Goal: Task Accomplishment & Management: Use online tool/utility

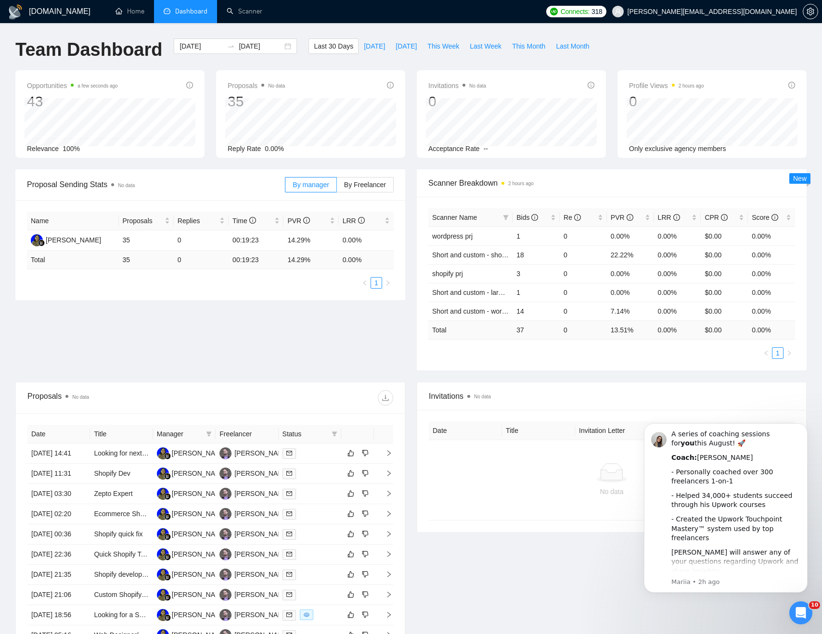
click at [338, 26] on div "GigRadar.io Home Dashboard Scanner Connects: 318 alex@binargear.com Team Dashbo…" at bounding box center [411, 381] width 822 height 763
click at [690, 44] on div "Team Dashboard 2025-07-14 2025-08-13 Last 30 Days Today Yesterday This Week Las…" at bounding box center [411, 54] width 803 height 32
click at [245, 7] on link "Scanner" at bounding box center [245, 11] width 36 height 8
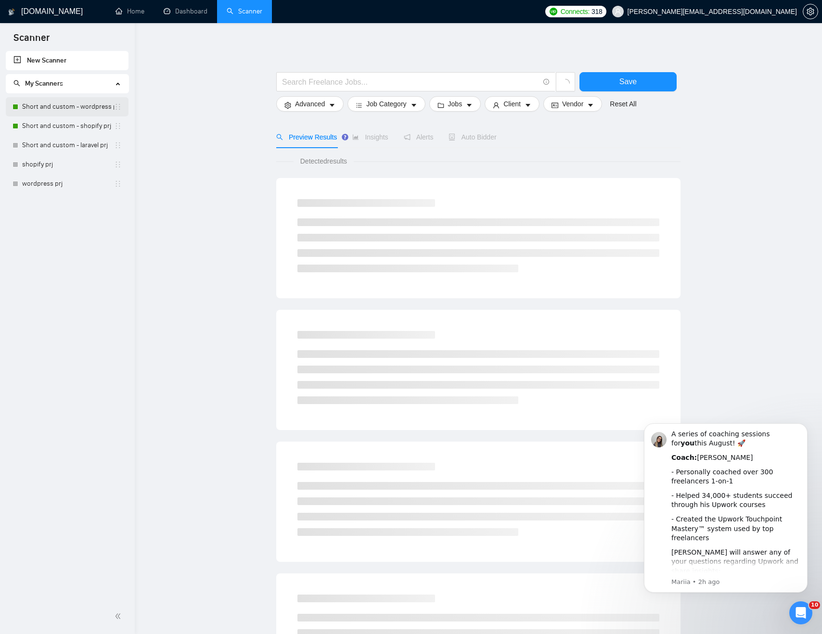
click at [57, 108] on link "Short and custom - wordpress prj" at bounding box center [68, 106] width 92 height 19
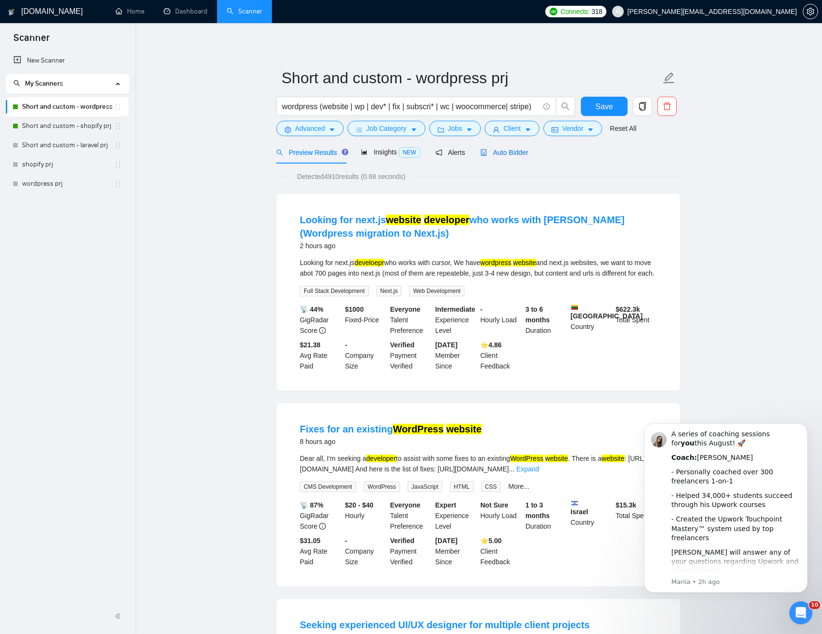
click at [517, 152] on span "Auto Bidder" at bounding box center [504, 153] width 48 height 8
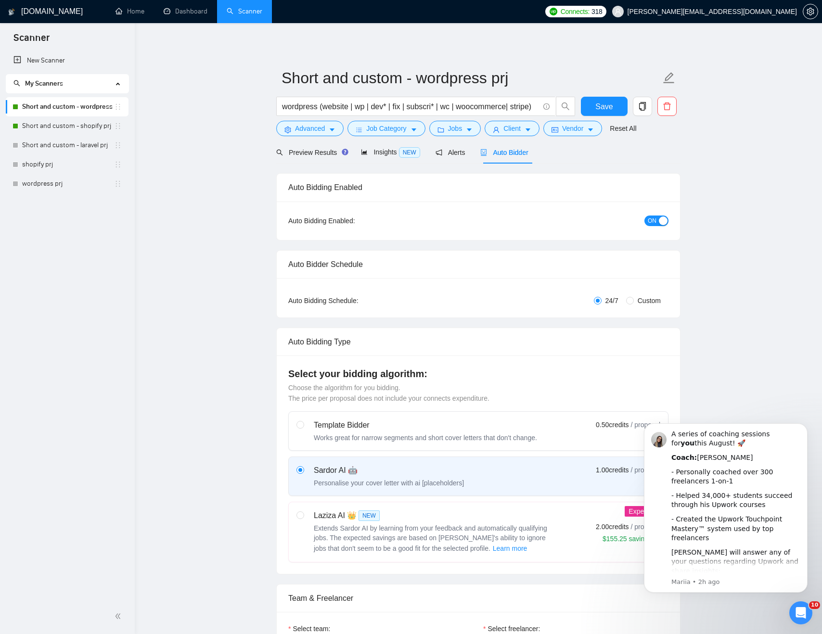
checkbox input "true"
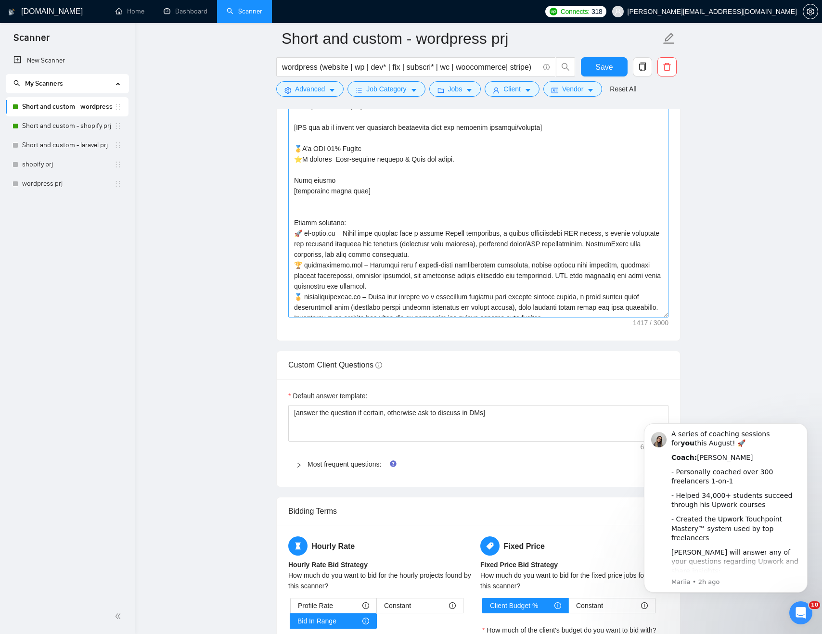
scroll to position [64, 0]
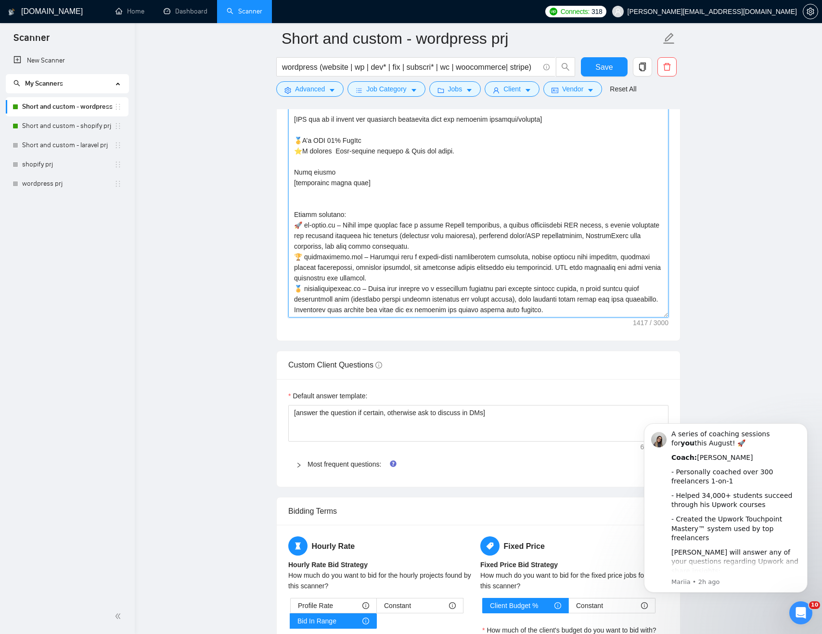
click at [348, 299] on textarea "Cover letter template:" at bounding box center [478, 209] width 380 height 217
click at [292, 214] on div "Cover Letter Options Cover letter template:" at bounding box center [478, 194] width 404 height 294
click at [368, 292] on textarea "Cover letter template:" at bounding box center [478, 209] width 380 height 217
click at [358, 220] on textarea "Cover letter template:" at bounding box center [478, 209] width 380 height 217
click at [493, 297] on textarea "Cover letter template:" at bounding box center [478, 209] width 380 height 217
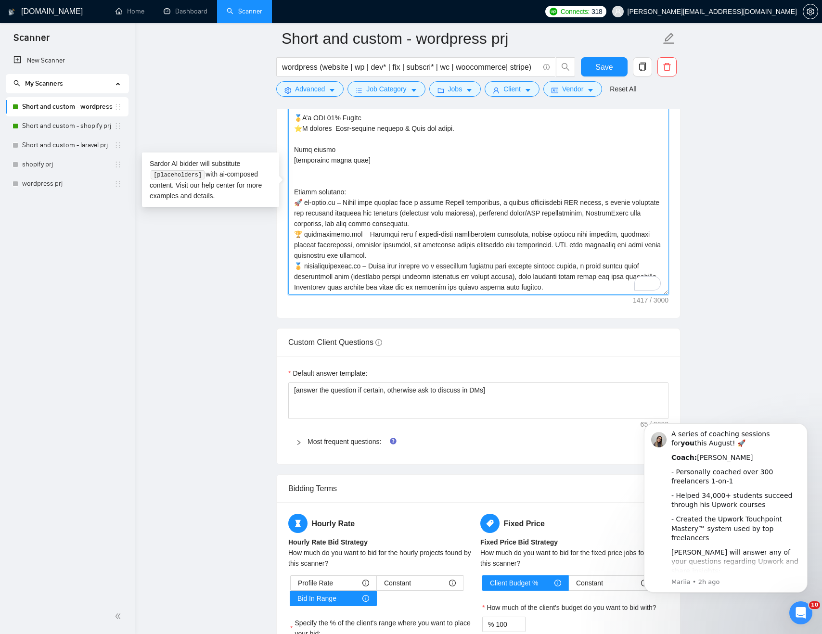
scroll to position [1122, 0]
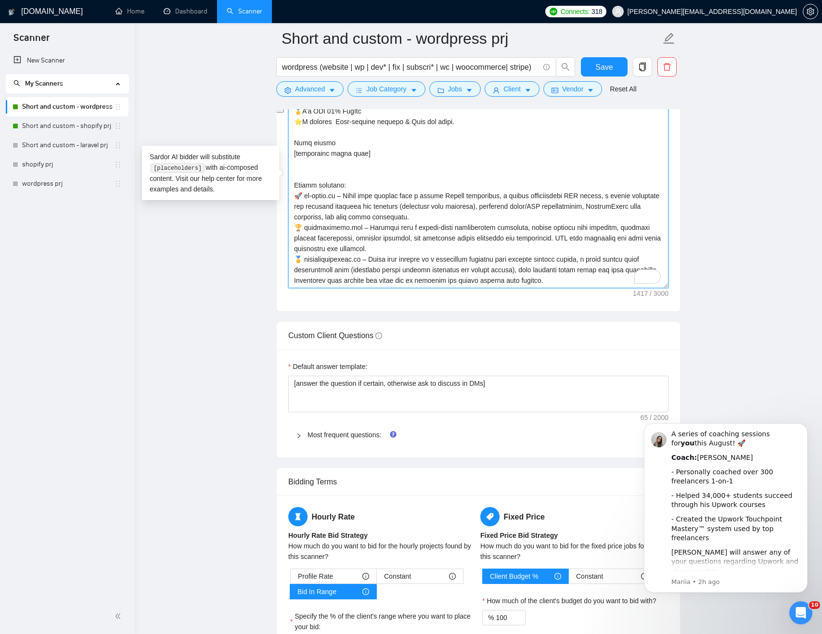
drag, startPoint x: 566, startPoint y: 280, endPoint x: 283, endPoint y: 187, distance: 297.6
paste textarea "https://www.sanbera.com/"
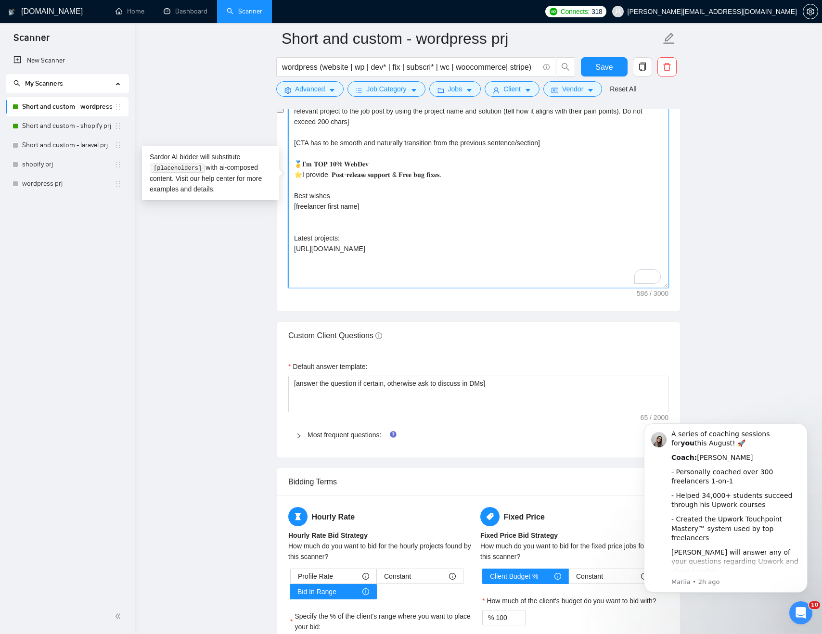
scroll to position [0, 0]
click at [364, 240] on textarea "[Say Hey, address the client by name (if available). Otherwise, simply say Hey]…" at bounding box center [478, 180] width 380 height 217
click at [395, 250] on textarea "[Say Hey, address the client by name (if available). Otherwise, simply say Hey]…" at bounding box center [478, 180] width 380 height 217
paste textarea "https://skinatelier.ch/"
paste textarea "https://suisse-podcast.ch/"
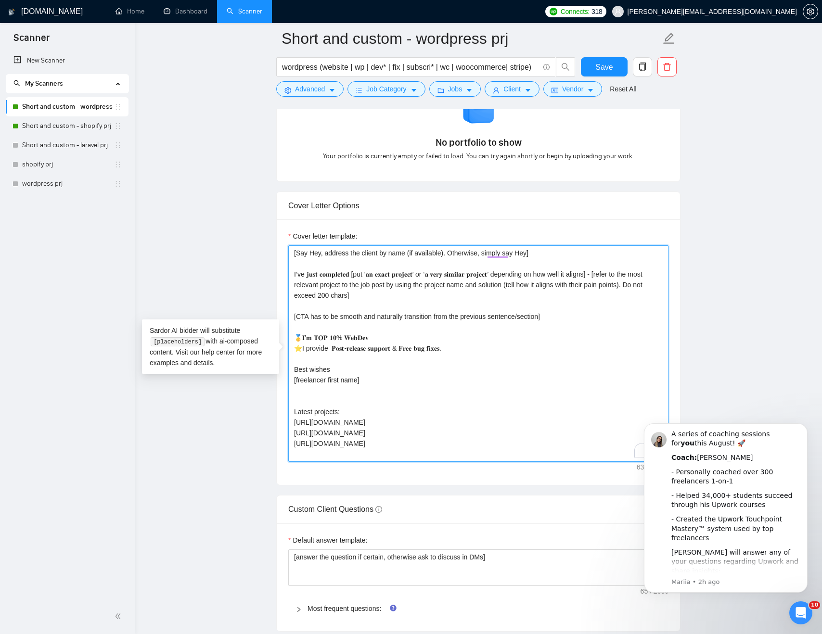
scroll to position [957, 0]
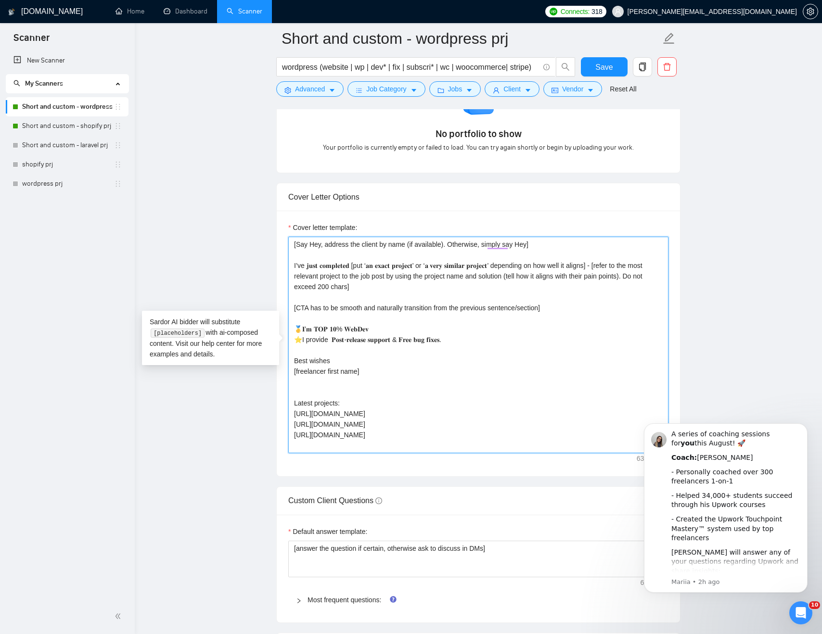
paste textarea "https://audiokanzlei.ch/"
paste textarea "https://www.lazoona.com/"
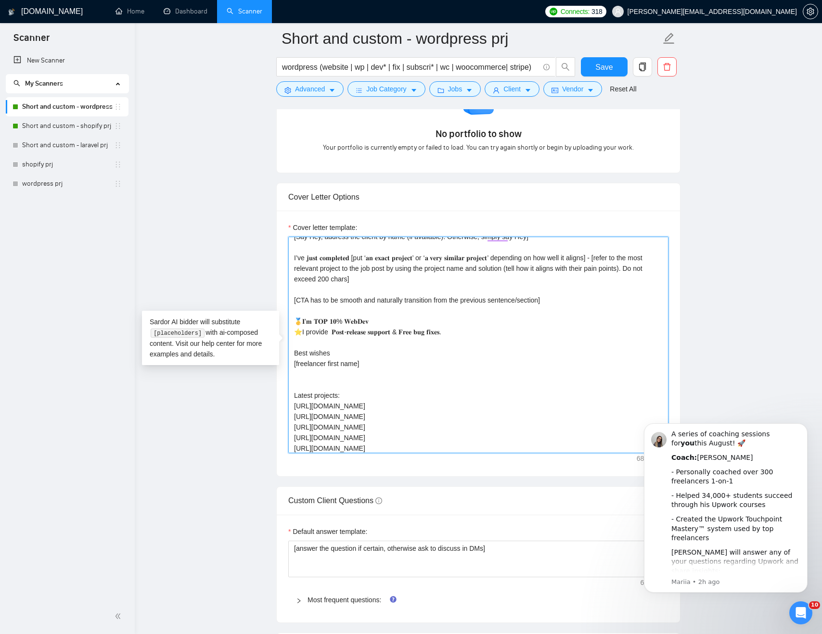
scroll to position [18, 0]
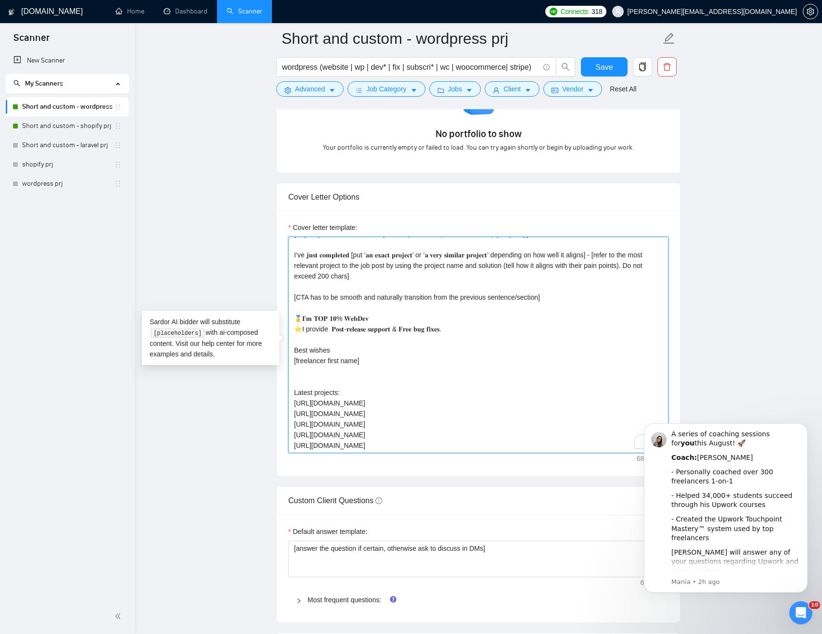
click at [387, 398] on textarea "[Say Hey, address the client by name (if available). Otherwise, simply say Hey]…" at bounding box center [478, 345] width 380 height 217
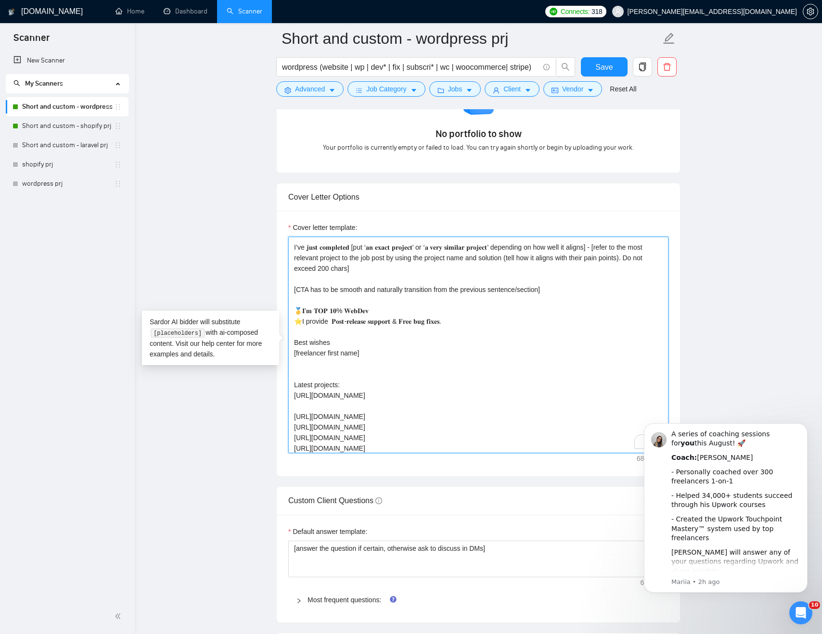
paste textarea "https://fib.iq/"
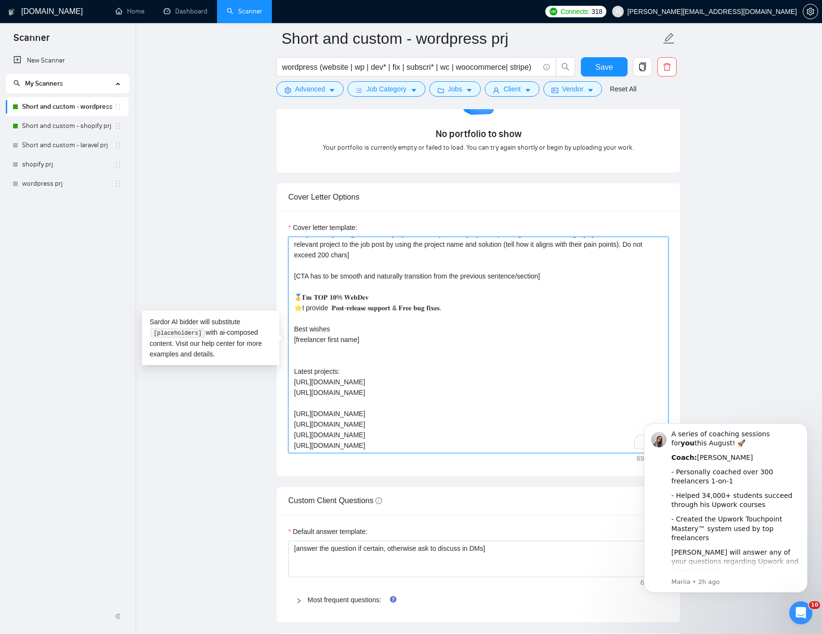
paste textarea "https://ch.wrangler.com/"
paste textarea "https://floid.ch/en/home/"
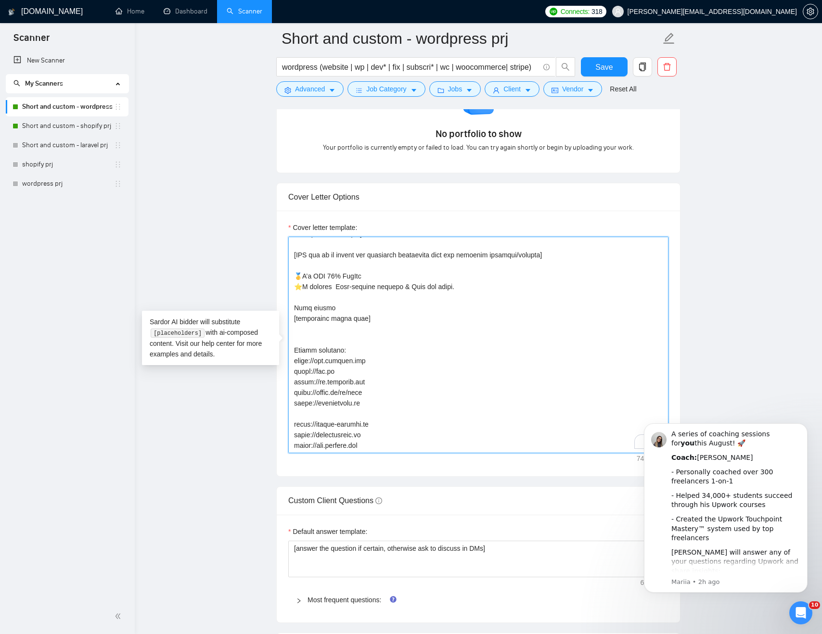
paste textarea "https://www.zimmerli.com/en"
click at [468, 361] on textarea "Cover letter template:" at bounding box center [478, 345] width 380 height 217
click at [354, 326] on textarea "Cover letter template:" at bounding box center [478, 345] width 380 height 217
click at [349, 339] on textarea "Cover letter template:" at bounding box center [478, 345] width 380 height 217
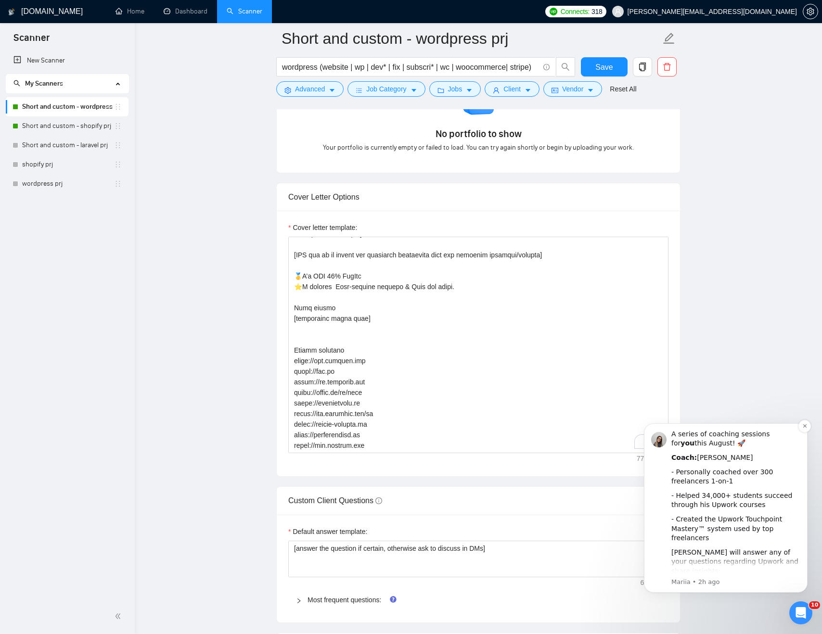
drag, startPoint x: 715, startPoint y: 445, endPoint x: 697, endPoint y: 445, distance: 18.3
click at [697, 445] on div "A series of coaching sessions for you this August! 🚀" at bounding box center [735, 439] width 129 height 19
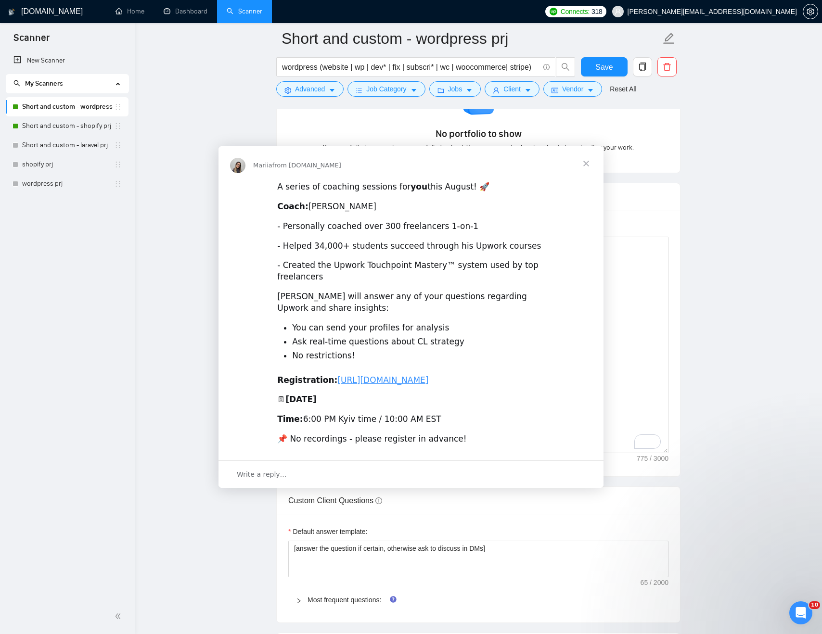
scroll to position [0, 0]
copy div "🚀"
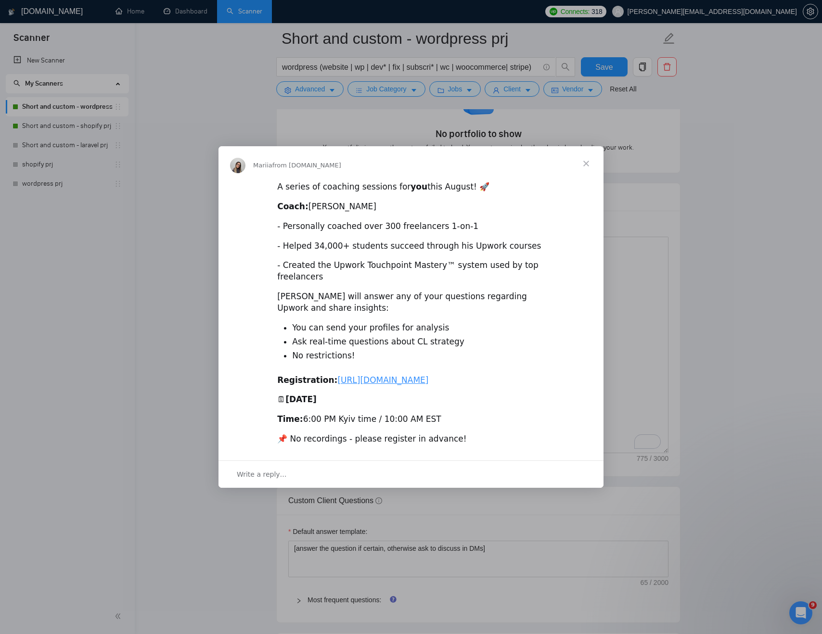
drag, startPoint x: 476, startPoint y: 174, endPoint x: 466, endPoint y: 174, distance: 10.1
click at [466, 181] on div "A series of coaching sessions for you this August! 🚀" at bounding box center [411, 187] width 268 height 12
drag, startPoint x: 474, startPoint y: 175, endPoint x: 464, endPoint y: 175, distance: 10.6
click at [464, 181] on div "A series of coaching sessions for you this August! 🚀" at bounding box center [411, 187] width 268 height 12
copy div "🚀"
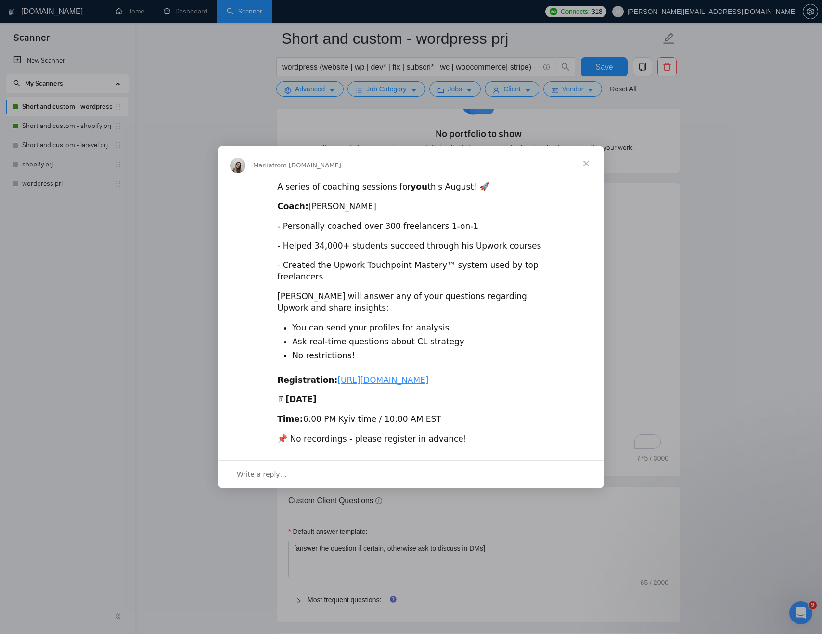
click at [735, 253] on div "Intercom messenger" at bounding box center [411, 317] width 822 height 634
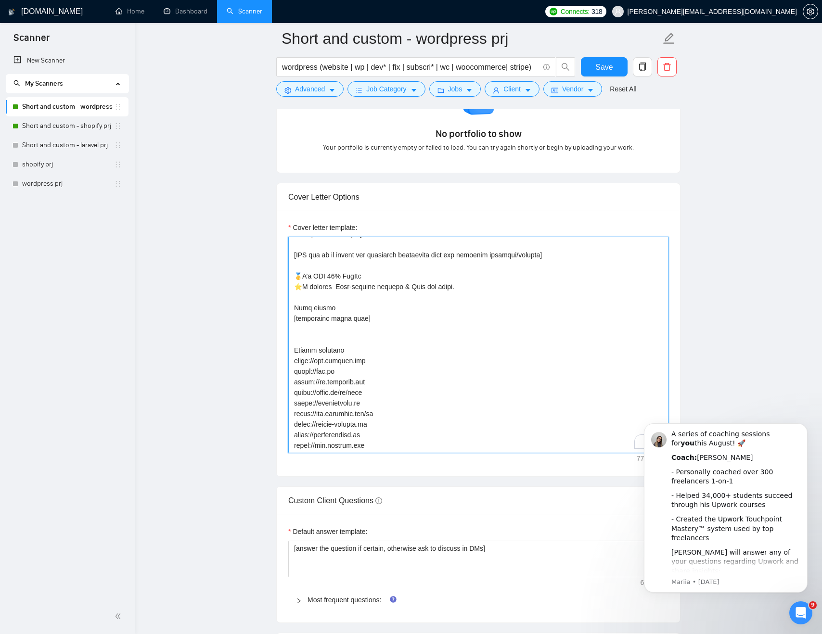
click at [365, 333] on textarea "Cover letter template:" at bounding box center [478, 345] width 380 height 217
paste textarea "🚀"
click at [381, 433] on textarea "Cover letter template:" at bounding box center [478, 345] width 380 height 217
paste textarea "https://qubstudio.com/"
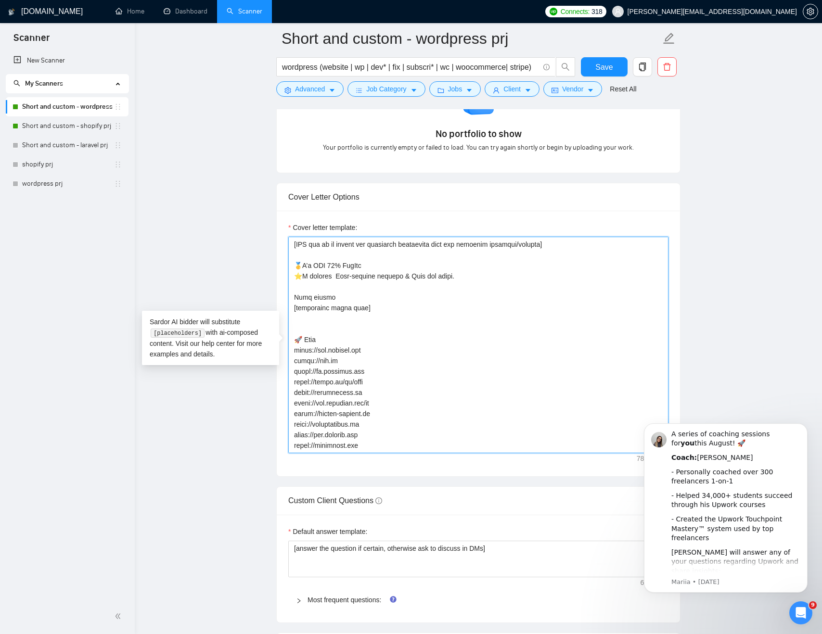
scroll to position [74, 0]
click at [326, 327] on textarea "Cover letter template:" at bounding box center [478, 345] width 380 height 217
paste textarea "gorgeous websites"
click at [319, 328] on textarea "Cover letter template:" at bounding box center [478, 345] width 380 height 217
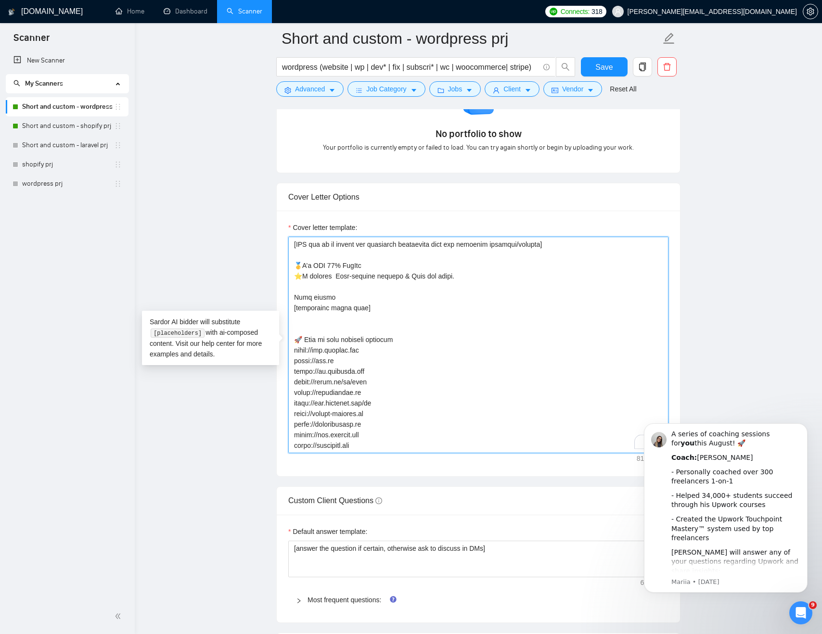
click at [307, 328] on textarea "Cover letter template:" at bounding box center [478, 345] width 380 height 217
click at [443, 324] on textarea "Cover letter template:" at bounding box center [478, 345] width 380 height 217
click at [442, 330] on textarea "Cover letter template:" at bounding box center [478, 345] width 380 height 217
paste textarea "ose gorgeous websites, you will be amazed"
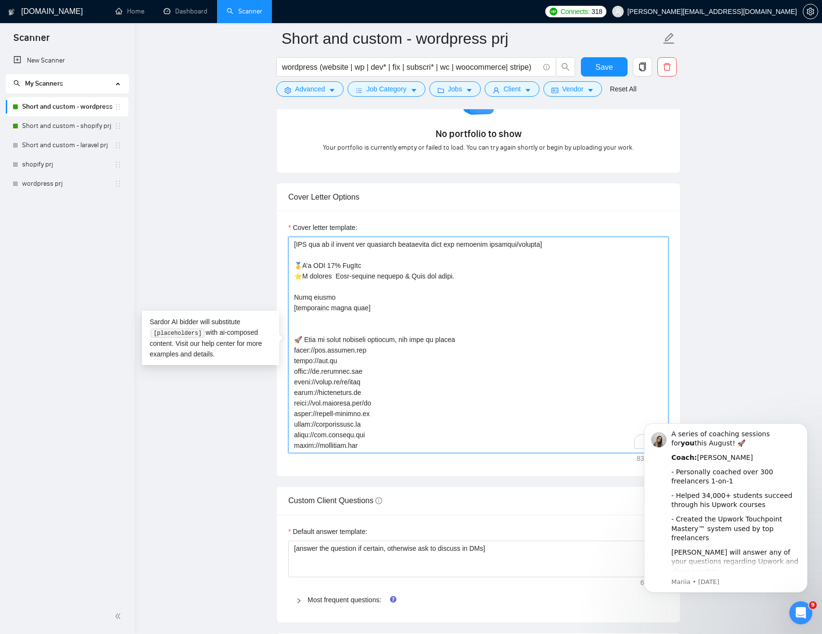
paste textarea "💯"
click at [445, 326] on textarea "Cover letter template:" at bounding box center [478, 345] width 380 height 217
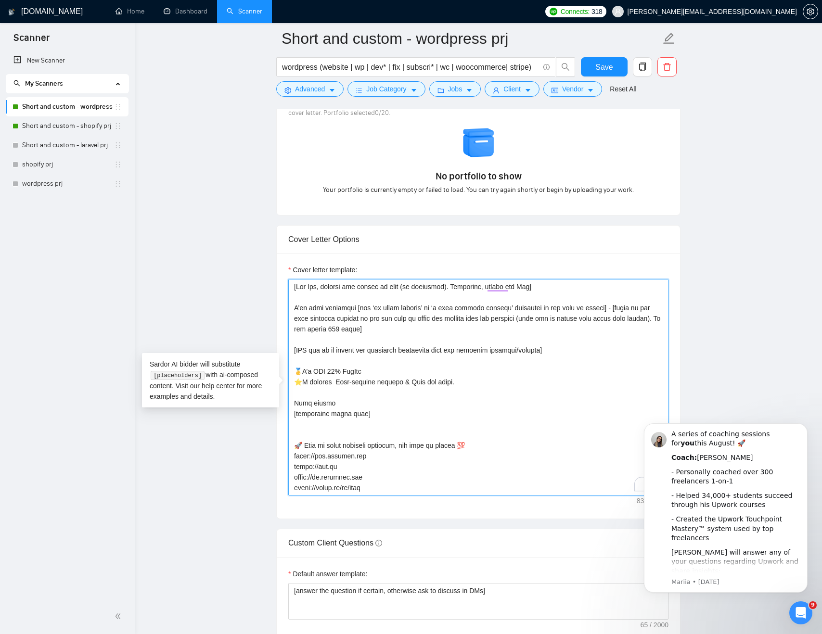
scroll to position [52, 0]
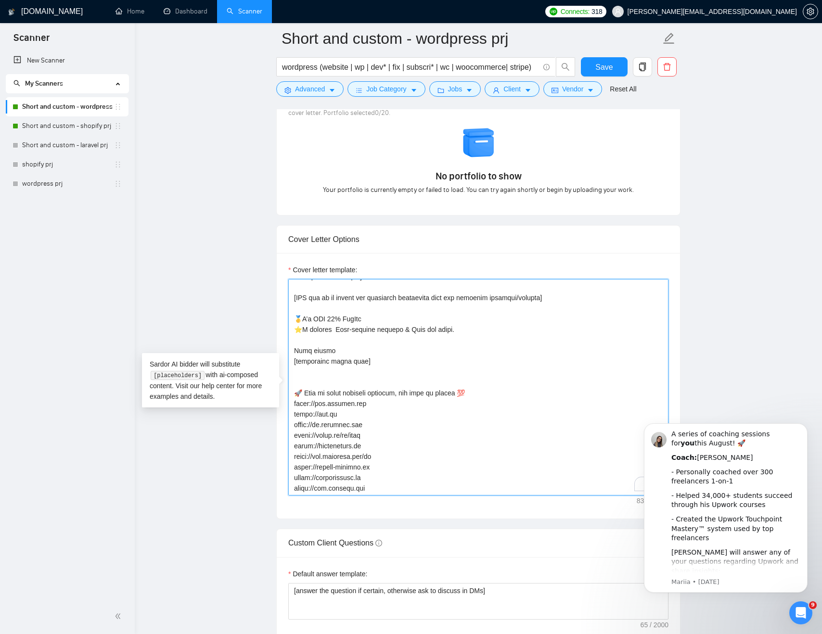
drag, startPoint x: 379, startPoint y: 360, endPoint x: 268, endPoint y: 355, distance: 111.8
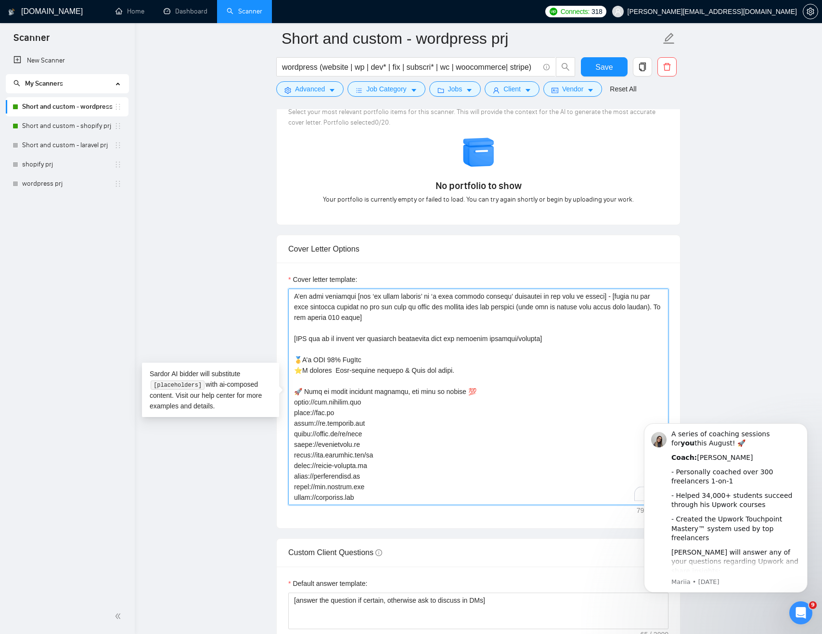
scroll to position [903, 0]
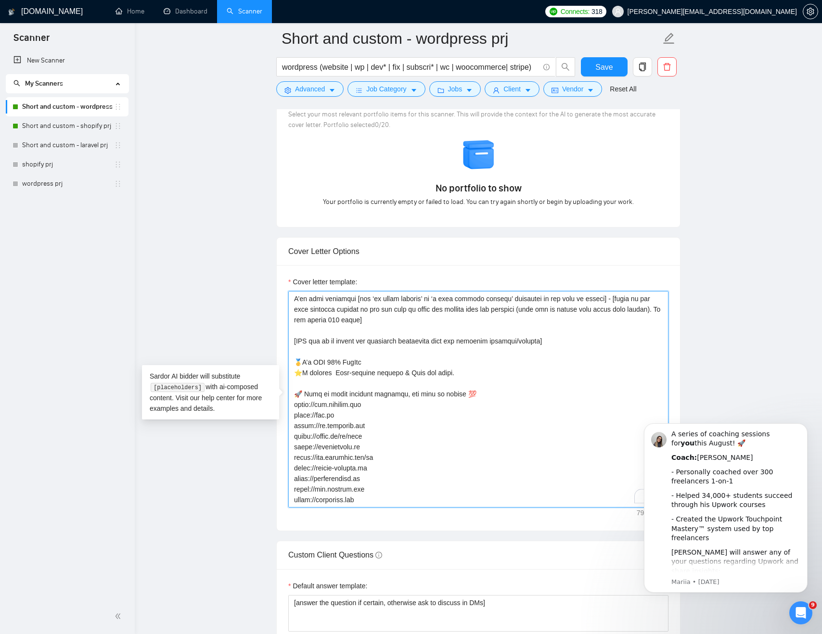
click at [306, 362] on textarea "Cover letter template:" at bounding box center [478, 399] width 380 height 217
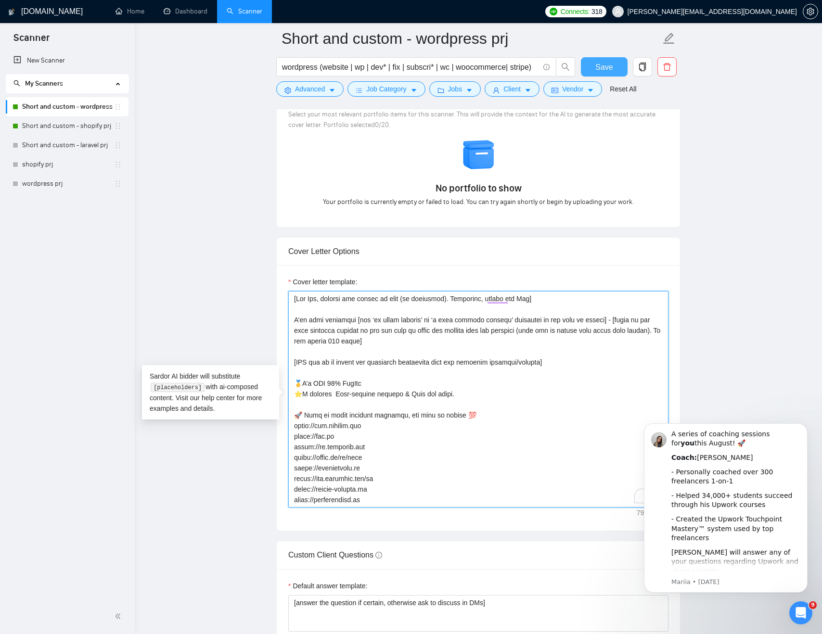
type textarea "[Say Hey, address the client by name (if available). Otherwise, simply say Hey]…"
drag, startPoint x: 602, startPoint y: 66, endPoint x: 755, endPoint y: 171, distance: 185.4
click at [602, 65] on span "Save" at bounding box center [603, 67] width 17 height 12
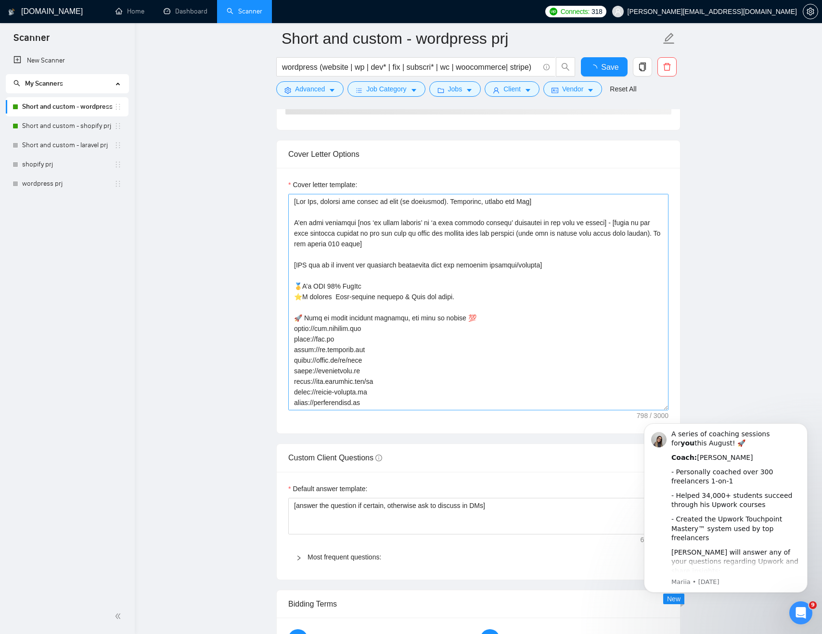
checkbox input "true"
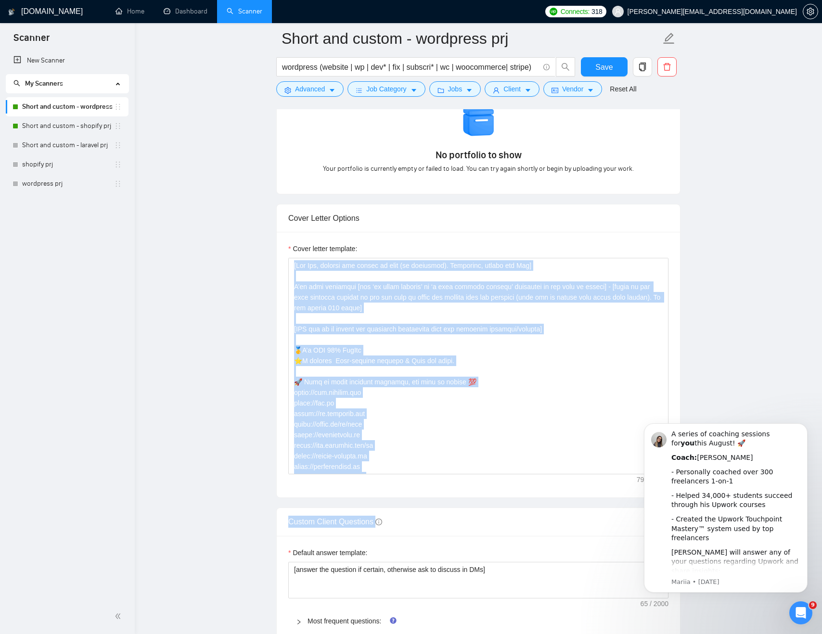
click at [284, 328] on form "Auto Bidding Enabled Auto Bidding Enabled: ON Auto Bidder Schedule Auto Bidding…" at bounding box center [478, 454] width 404 height 2419
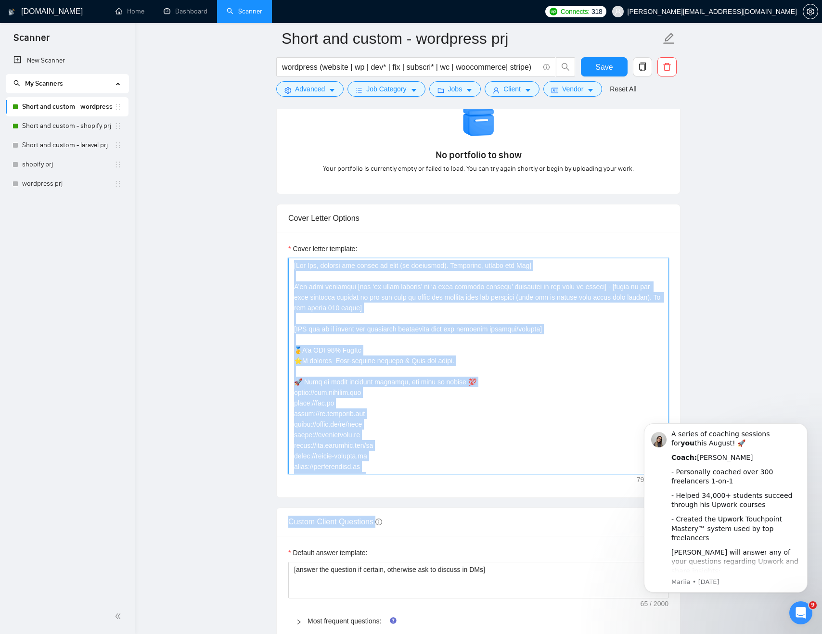
click at [380, 383] on textarea "Cover letter template:" at bounding box center [478, 366] width 380 height 217
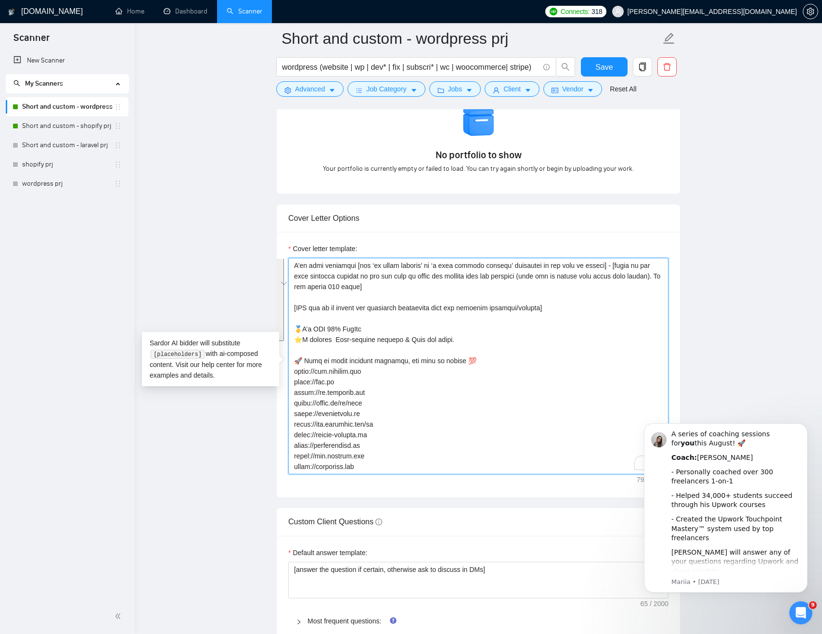
drag, startPoint x: 373, startPoint y: 457, endPoint x: 284, endPoint y: 351, distance: 138.2
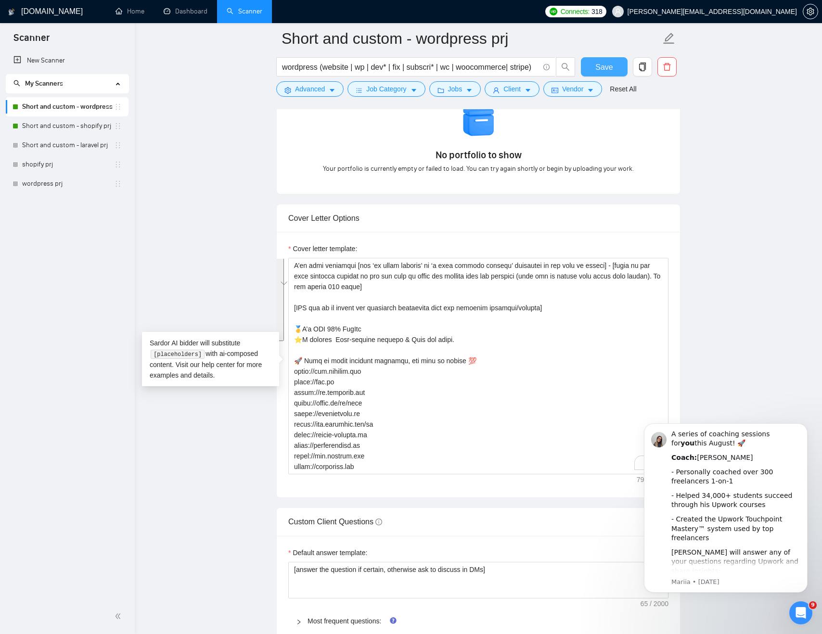
click at [609, 59] on button "Save" at bounding box center [604, 66] width 47 height 19
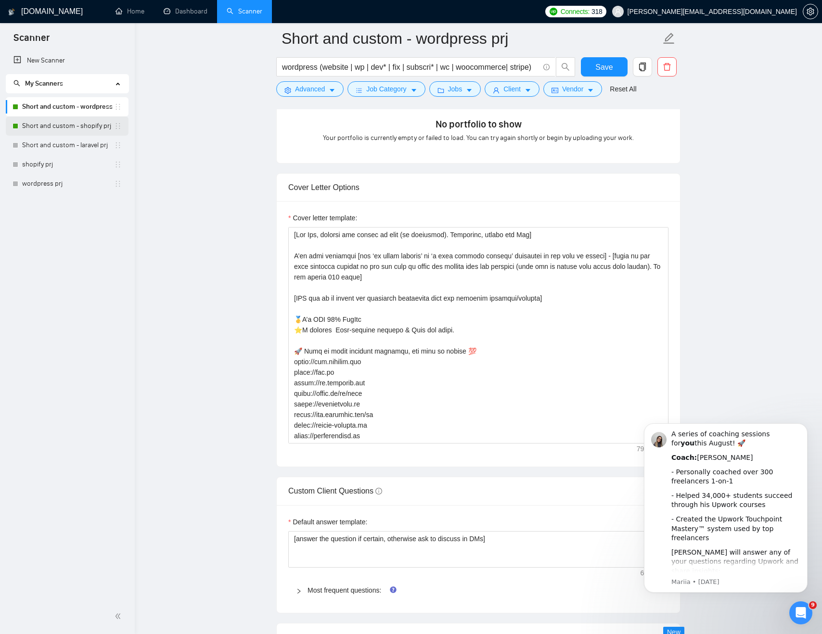
click at [61, 129] on link "Short and custom - shopify prj" at bounding box center [68, 125] width 92 height 19
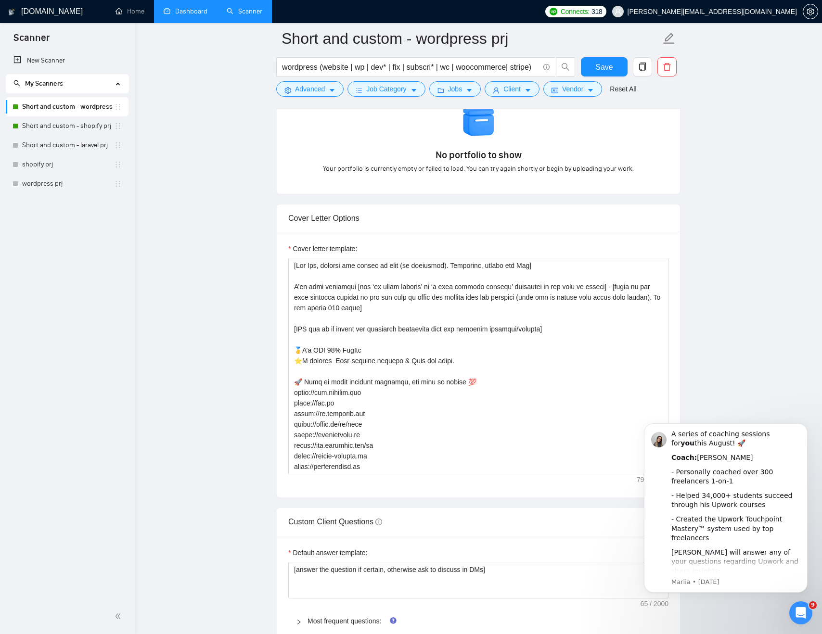
click at [170, 7] on link "Dashboard" at bounding box center [186, 11] width 44 height 8
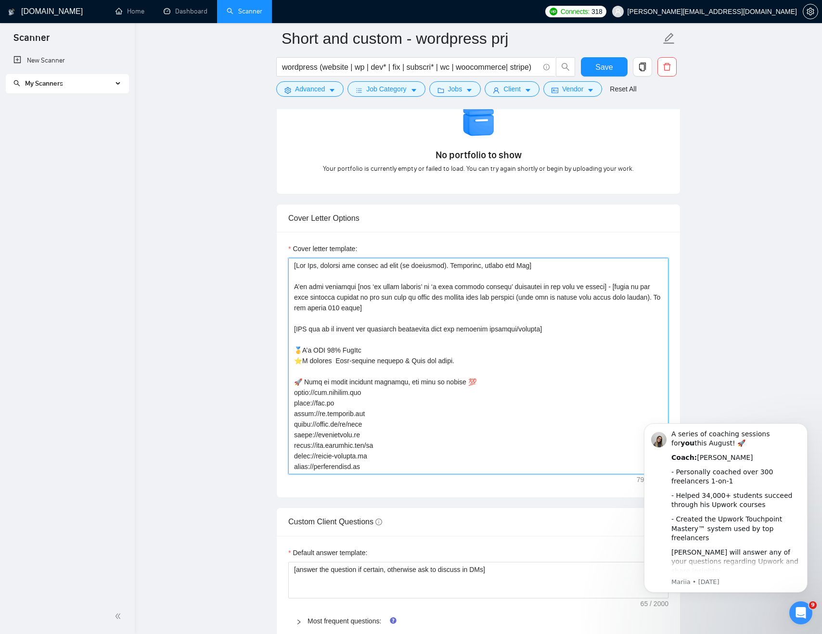
click at [517, 338] on textarea "Cover letter template:" at bounding box center [478, 366] width 380 height 217
click at [412, 332] on textarea "Cover letter template:" at bounding box center [478, 366] width 380 height 217
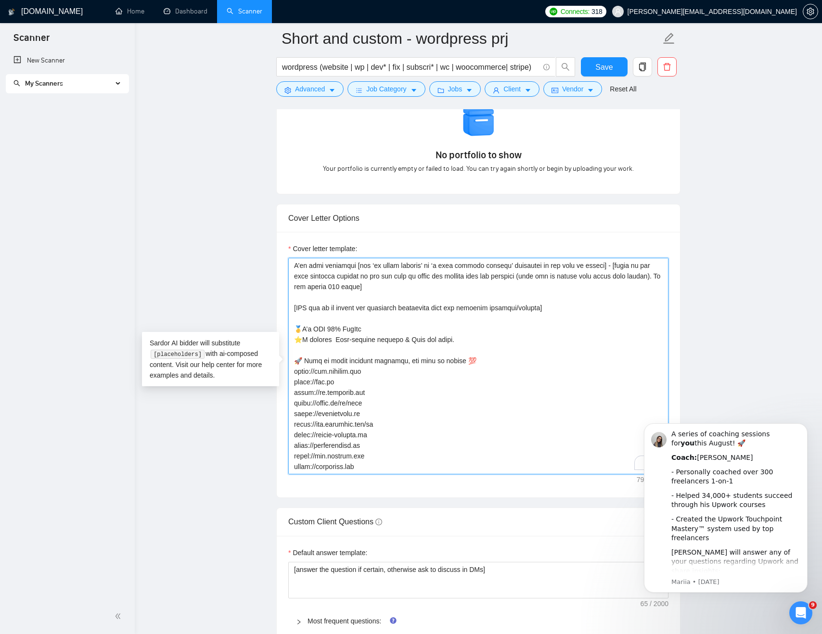
scroll to position [30, 0]
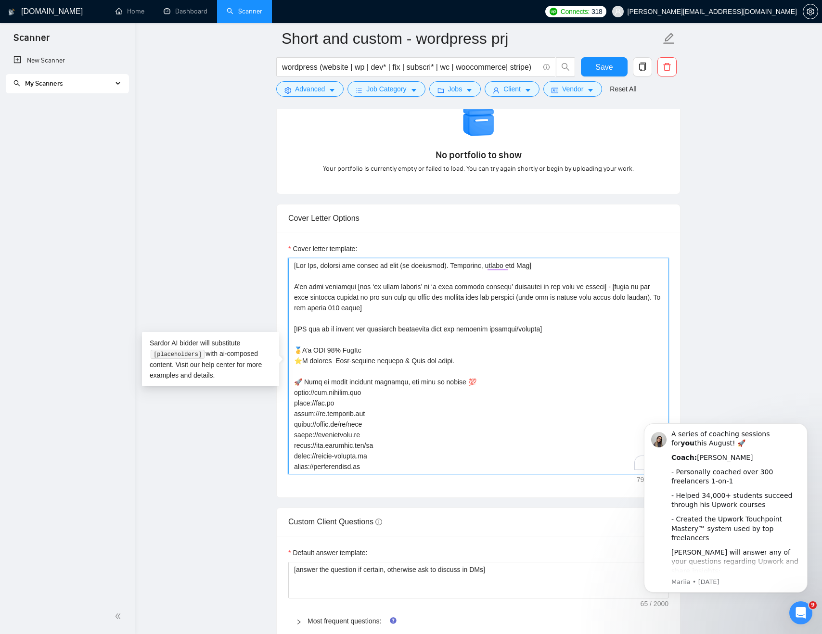
click at [486, 317] on textarea "Cover letter template:" at bounding box center [478, 366] width 380 height 217
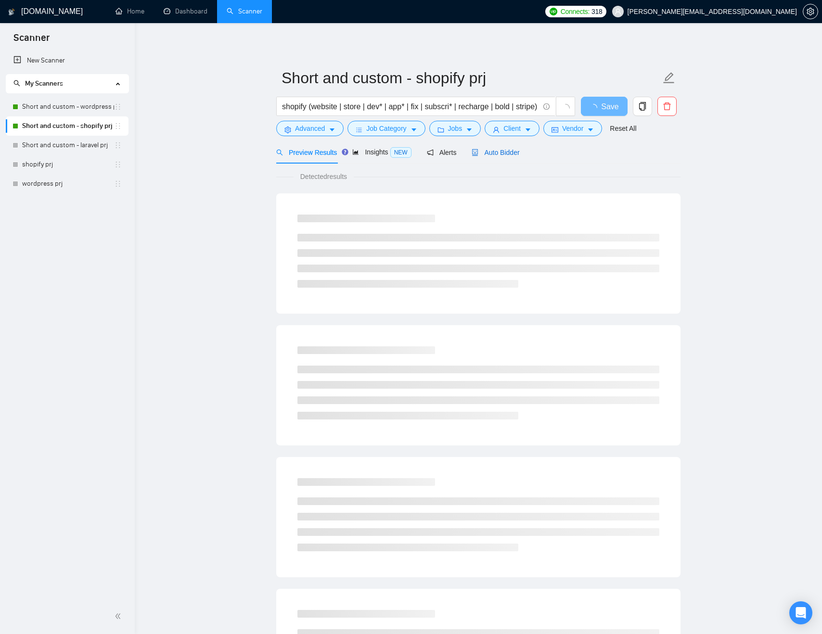
click at [506, 152] on span "Auto Bidder" at bounding box center [496, 153] width 48 height 8
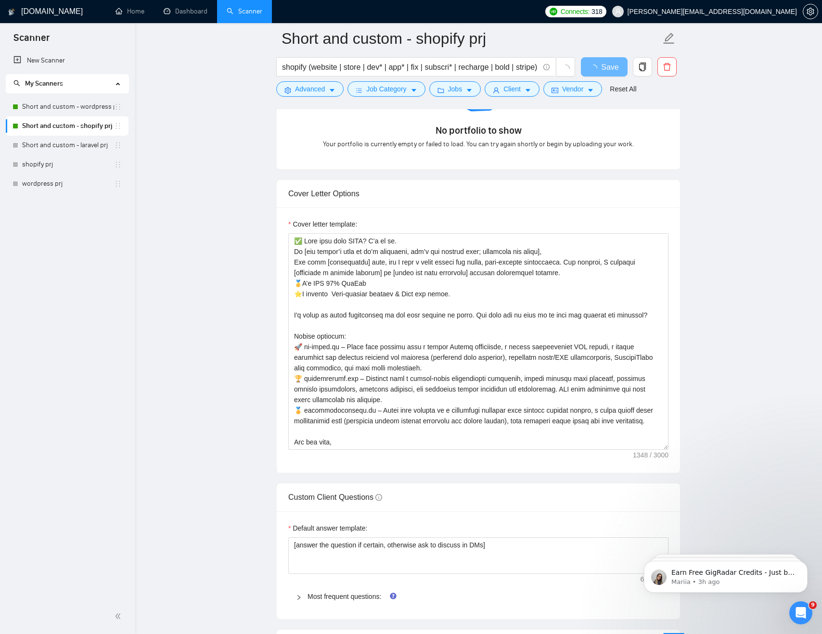
scroll to position [1003, 0]
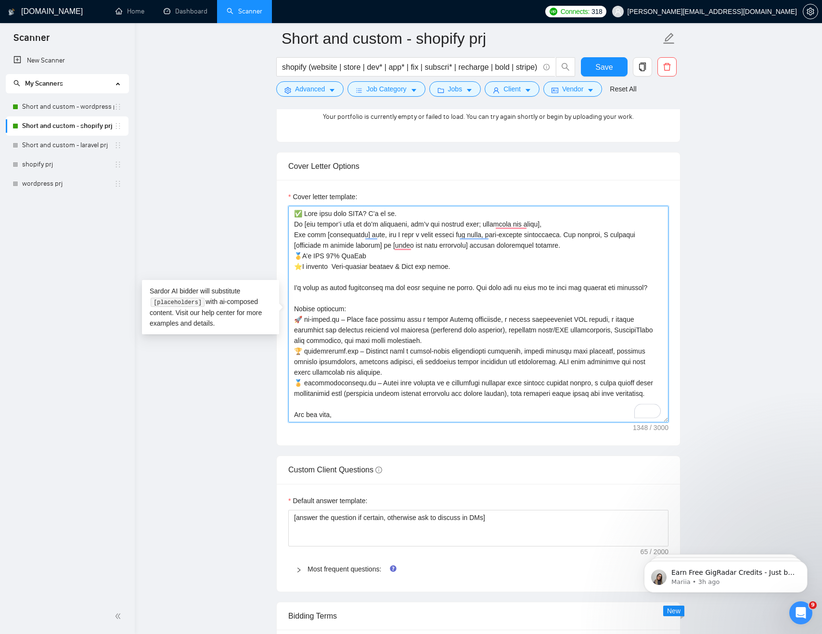
drag, startPoint x: 340, startPoint y: 410, endPoint x: 282, endPoint y: 311, distance: 114.5
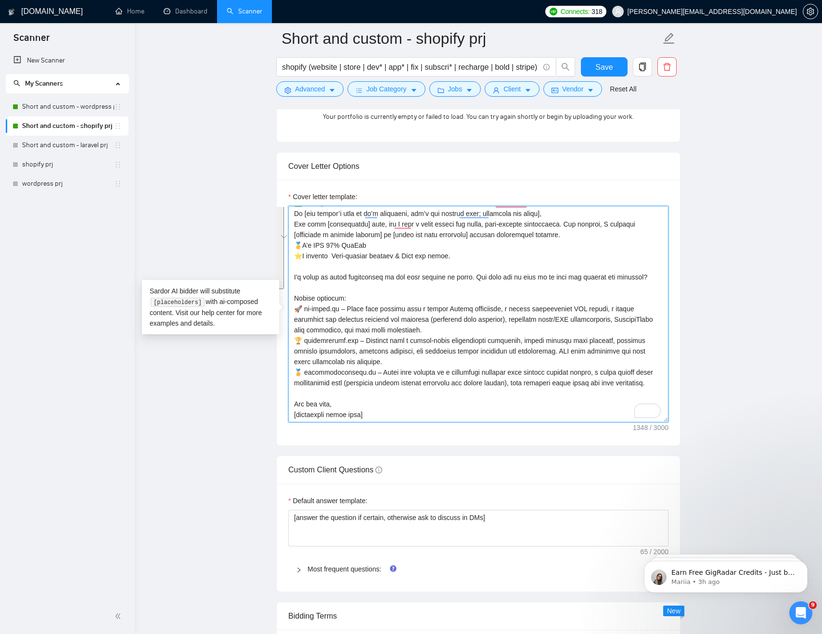
paste textarea "🚀 Just at those gorgeous websites, you will be amazed 💯 https://www.sanbera.com…"
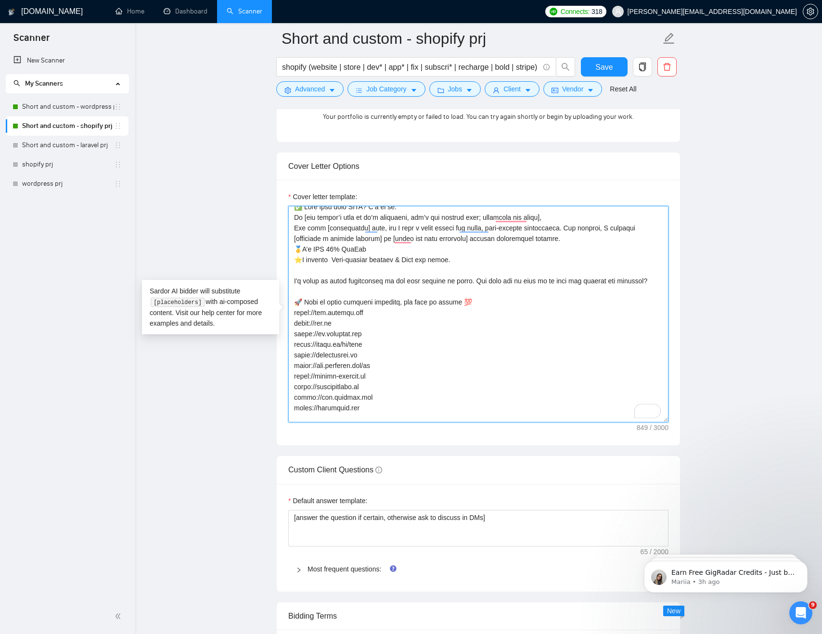
scroll to position [0, 0]
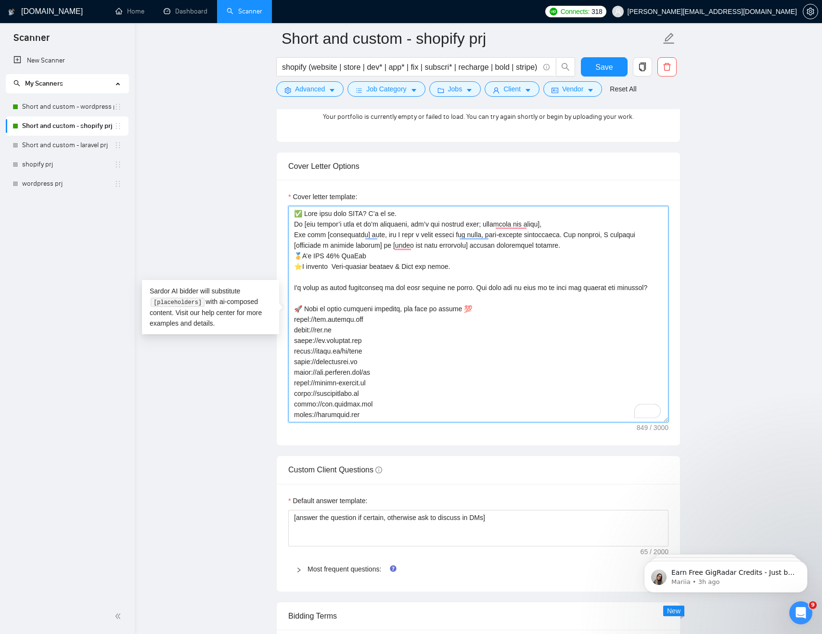
click at [367, 288] on textarea "Cover letter template:" at bounding box center [478, 314] width 380 height 217
click at [398, 249] on textarea "Cover letter template:" at bounding box center [478, 314] width 380 height 217
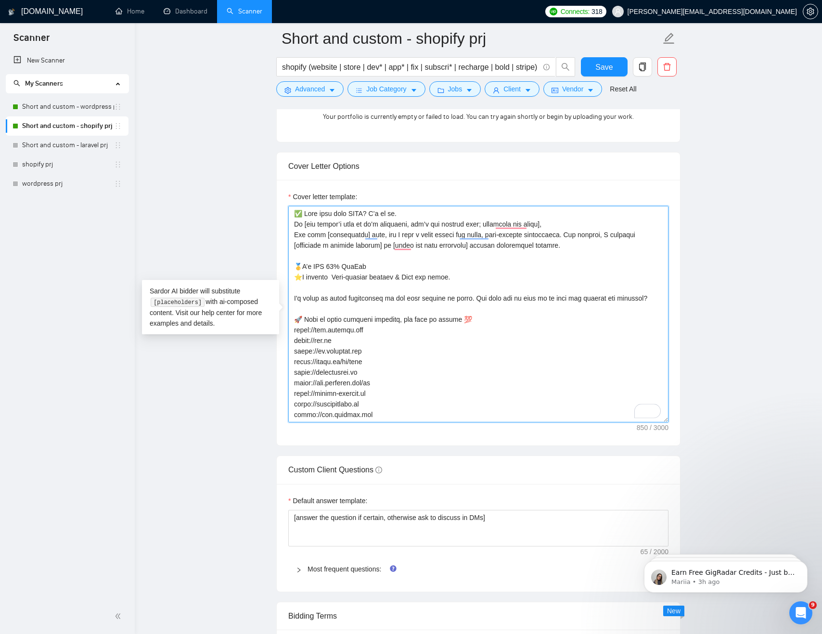
click at [546, 277] on textarea "Cover letter template:" at bounding box center [478, 314] width 380 height 217
click at [374, 214] on textarea "Cover letter template:" at bounding box center [478, 314] width 380 height 217
click at [482, 271] on textarea "Cover letter template:" at bounding box center [478, 314] width 380 height 217
click at [413, 213] on textarea "Cover letter template:" at bounding box center [478, 314] width 380 height 217
click at [315, 235] on textarea "Cover letter template:" at bounding box center [478, 314] width 380 height 217
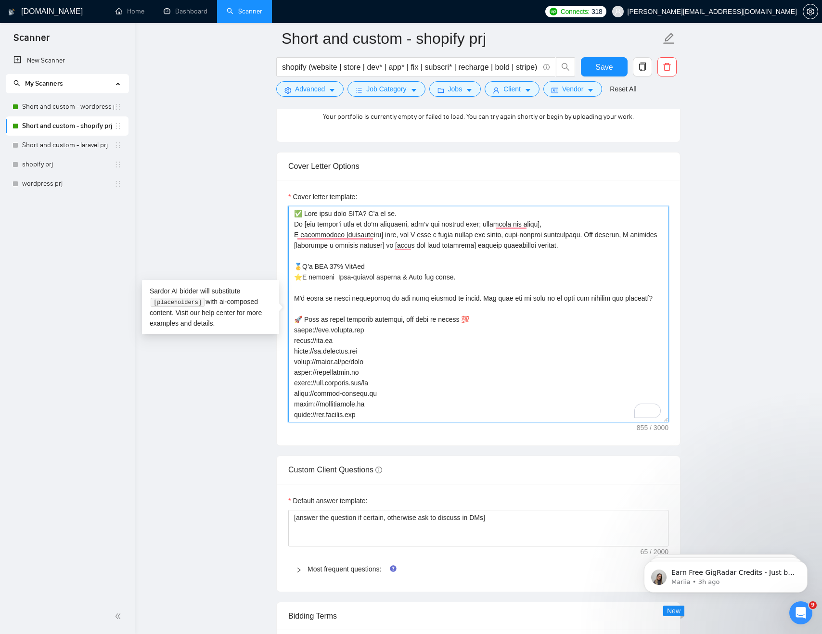
click at [415, 286] on textarea "Cover letter template:" at bounding box center [478, 314] width 380 height 217
click at [483, 265] on textarea "Cover letter template:" at bounding box center [478, 314] width 380 height 217
click at [413, 214] on textarea "Cover letter template:" at bounding box center [478, 314] width 380 height 217
drag, startPoint x: 408, startPoint y: 213, endPoint x: 370, endPoint y: 213, distance: 38.0
click at [371, 213] on textarea "Cover letter template:" at bounding box center [478, 314] width 380 height 217
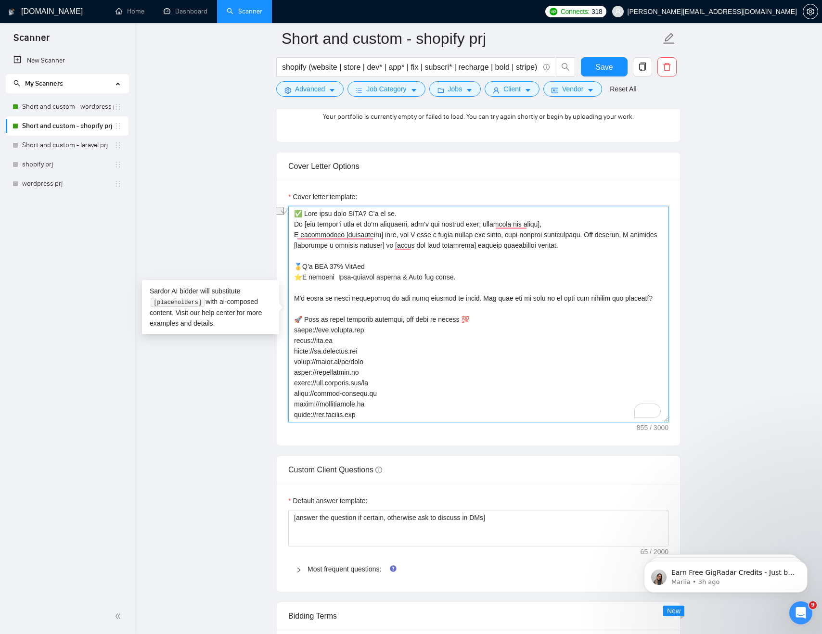
click at [431, 214] on textarea "Cover letter template:" at bounding box center [478, 314] width 380 height 217
drag, startPoint x: 307, startPoint y: 215, endPoint x: 356, endPoint y: 215, distance: 48.6
click at [356, 215] on textarea "Cover letter template:" at bounding box center [478, 314] width 380 height 217
click at [391, 215] on textarea "Cover letter template:" at bounding box center [478, 314] width 380 height 217
click at [416, 215] on textarea "Cover letter template:" at bounding box center [478, 314] width 380 height 217
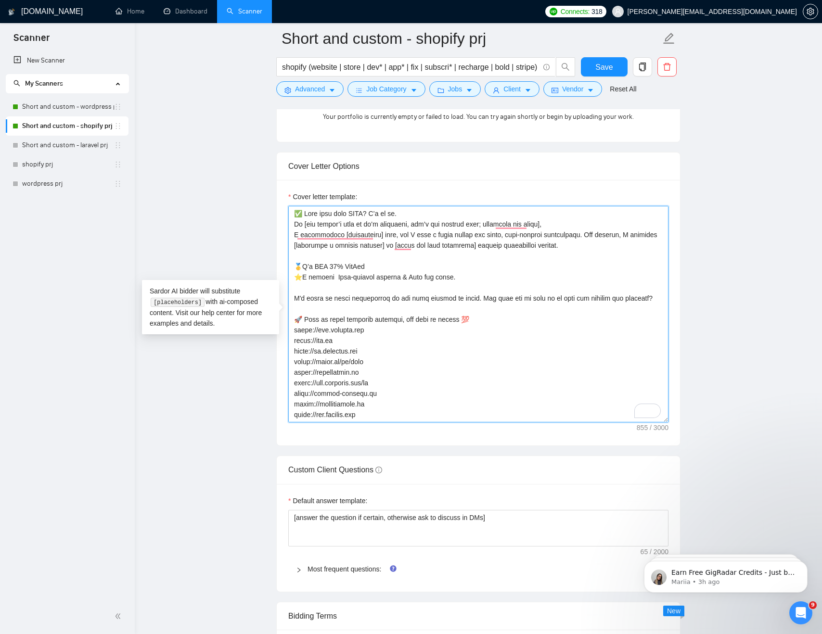
drag, startPoint x: 304, startPoint y: 214, endPoint x: 416, endPoint y: 214, distance: 112.1
click at [416, 214] on textarea "Cover letter template:" at bounding box center [478, 314] width 380 height 217
click at [449, 211] on textarea "Cover letter template:" at bounding box center [478, 314] width 380 height 217
drag, startPoint x: 303, startPoint y: 266, endPoint x: 344, endPoint y: 265, distance: 41.9
click at [344, 265] on textarea "Cover letter template:" at bounding box center [478, 314] width 380 height 217
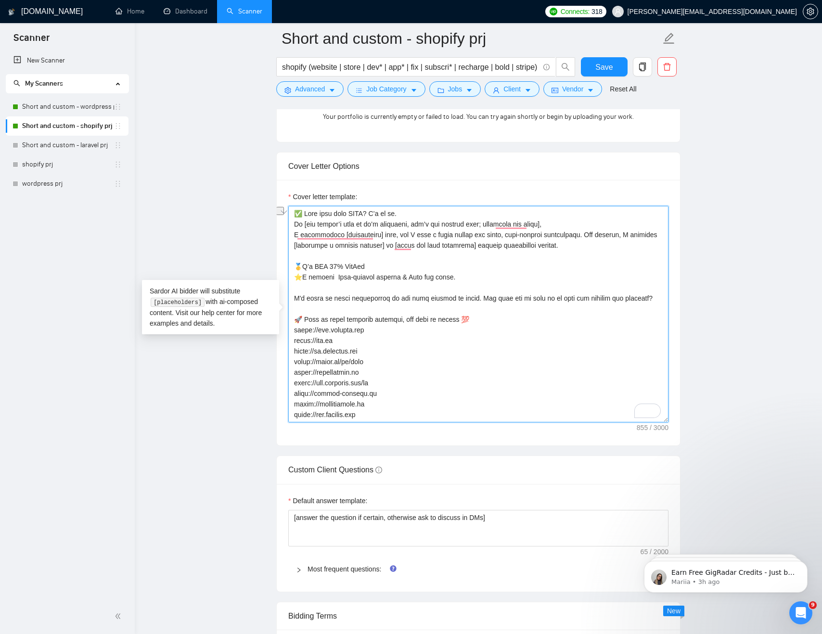
drag, startPoint x: 380, startPoint y: 264, endPoint x: 303, endPoint y: 266, distance: 77.5
click at [302, 266] on textarea "Cover letter template:" at bounding box center [478, 314] width 380 height 217
click at [306, 215] on textarea "Cover letter template:" at bounding box center [478, 314] width 380 height 217
paste textarea "’𝐦 𝐓𝐎𝐏 𝟏𝟎% 𝐖𝐞𝐛𝐃𝐞𝐯"
click at [332, 234] on textarea "Cover letter template:" at bounding box center [478, 314] width 380 height 217
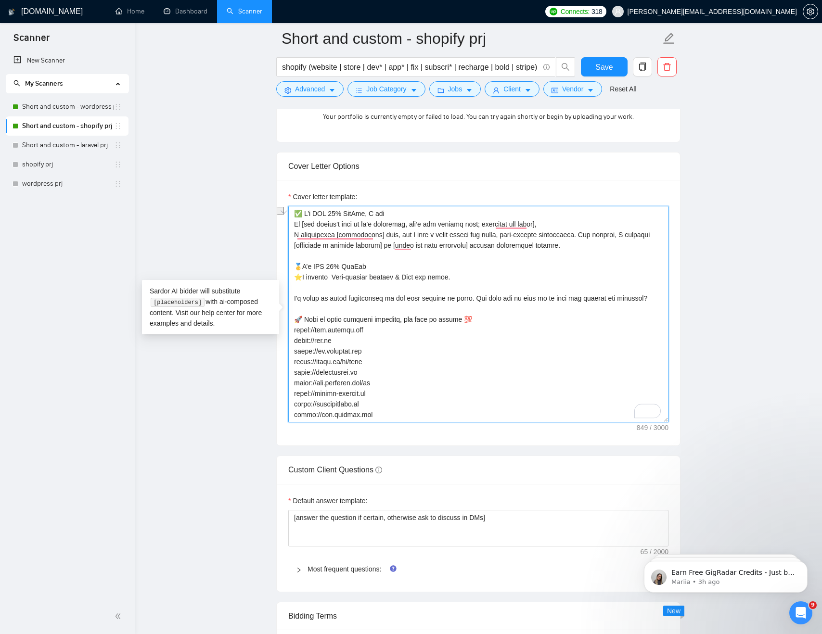
click at [373, 218] on textarea "Cover letter template:" at bounding box center [478, 314] width 380 height 217
click at [316, 210] on textarea "Cover letter template:" at bounding box center [478, 314] width 380 height 217
drag, startPoint x: 379, startPoint y: 213, endPoint x: 431, endPoint y: 213, distance: 52.0
click at [430, 213] on textarea "Cover letter template:" at bounding box center [478, 314] width 380 height 217
paste textarea "I confidently"
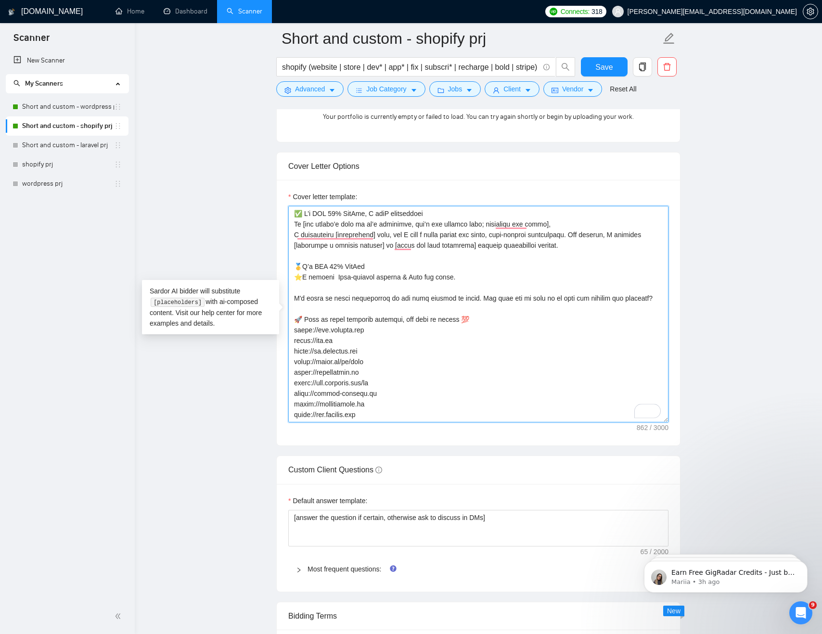
click at [393, 211] on textarea "Cover letter template:" at bounding box center [478, 314] width 380 height 217
click at [328, 213] on textarea "Cover letter template:" at bounding box center [478, 314] width 380 height 217
click at [573, 224] on textarea "Cover letter template:" at bounding box center [478, 314] width 380 height 217
click at [562, 224] on textarea "Cover letter template:" at bounding box center [478, 314] width 380 height 217
drag, startPoint x: 305, startPoint y: 224, endPoint x: 399, endPoint y: 219, distance: 94.4
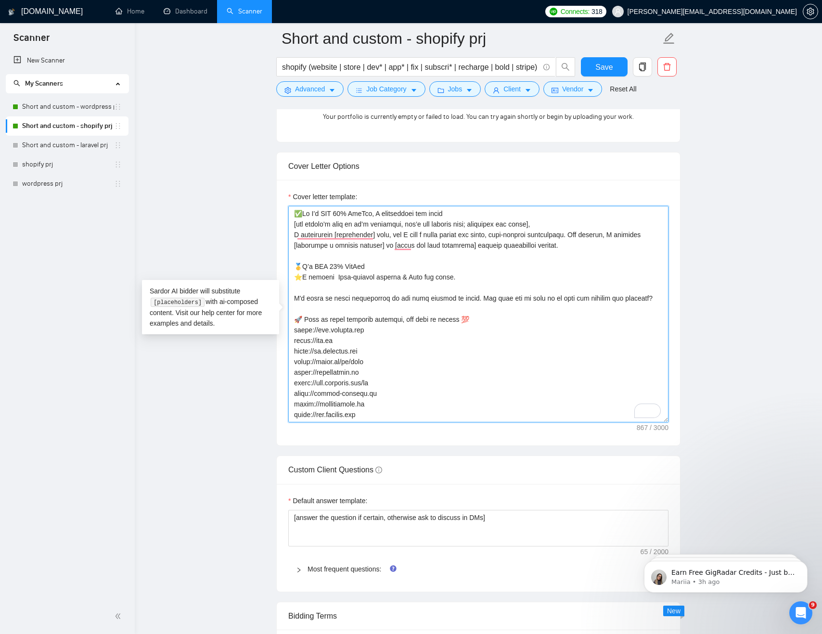
click at [399, 219] on textarea "Cover letter template:" at bounding box center [478, 314] width 380 height 217
drag, startPoint x: 460, startPoint y: 224, endPoint x: 487, endPoint y: 224, distance: 27.4
click at [487, 224] on textarea "Cover letter template:" at bounding box center [478, 314] width 380 height 217
click at [533, 224] on textarea "Cover letter template:" at bounding box center [478, 314] width 380 height 217
click at [520, 223] on textarea "Cover letter template:" at bounding box center [478, 314] width 380 height 217
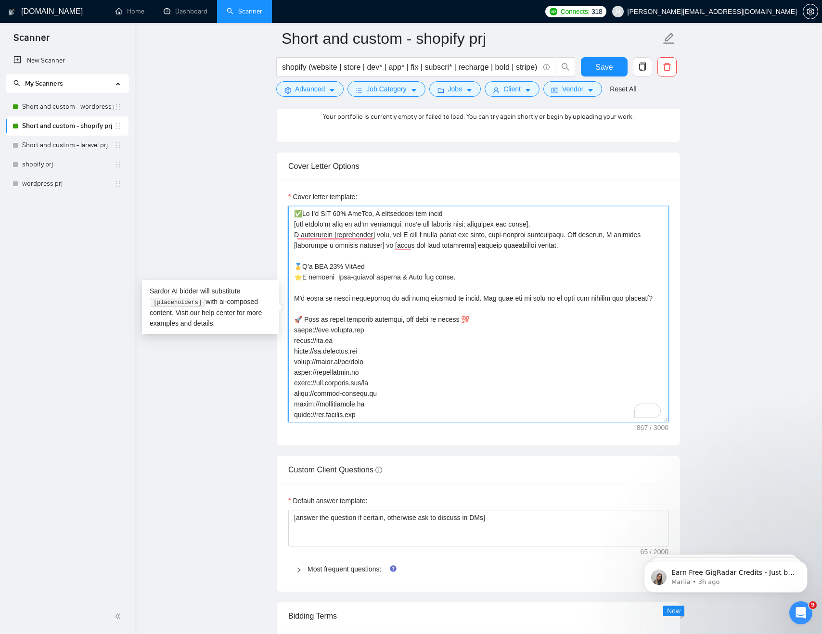
click at [537, 222] on textarea "Cover letter template:" at bounding box center [478, 314] width 380 height 217
click at [574, 222] on textarea "Cover letter template:" at bounding box center [478, 314] width 380 height 217
click at [539, 222] on textarea "Cover letter template:" at bounding box center [478, 314] width 380 height 217
click at [565, 222] on textarea "Cover letter template:" at bounding box center [478, 314] width 380 height 217
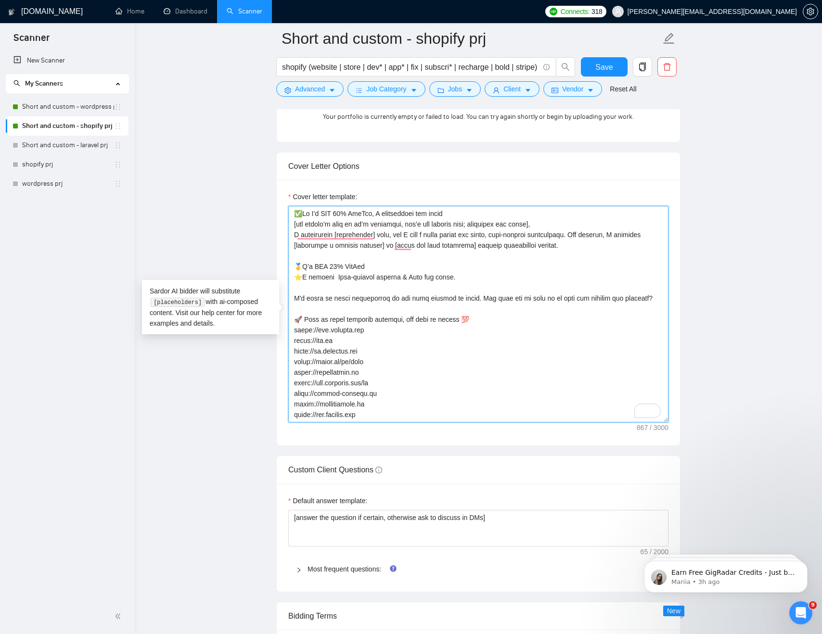
click at [541, 222] on textarea "Cover letter template:" at bounding box center [478, 314] width 380 height 217
click at [562, 222] on textarea "Cover letter template:" at bounding box center [478, 314] width 380 height 217
click at [535, 222] on textarea "Cover letter template:" at bounding box center [478, 314] width 380 height 217
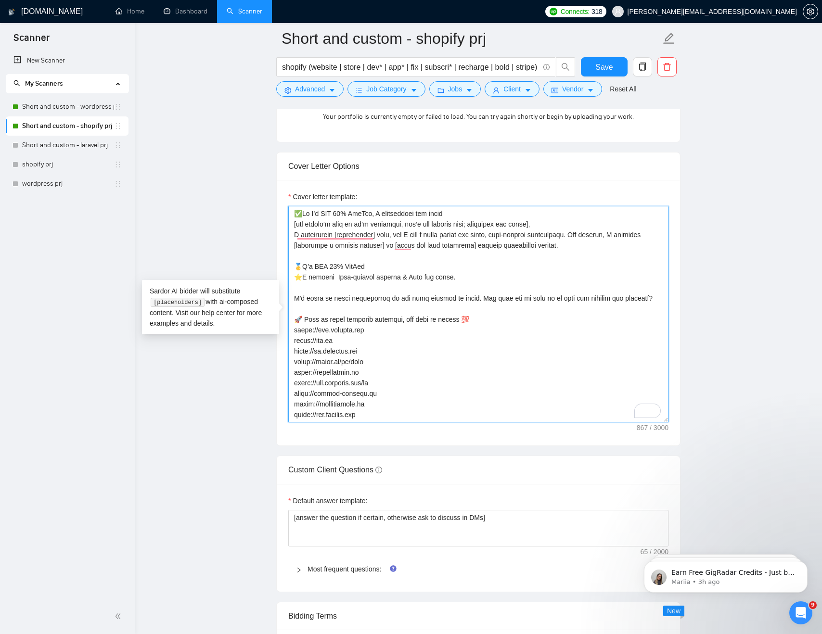
click at [568, 224] on textarea "Cover letter template:" at bounding box center [478, 314] width 380 height 217
click at [539, 224] on textarea "Cover letter template:" at bounding box center [478, 314] width 380 height 217
click at [569, 224] on textarea "Cover letter template:" at bounding box center [478, 314] width 380 height 217
type textarea "✅Hi 𝐈’𝐦 𝐓𝐎𝐏 𝟏𝟎% 𝐖𝐞𝐛𝐃𝐞𝐯, I confidently can cover [use client’s name if it’s ment…"
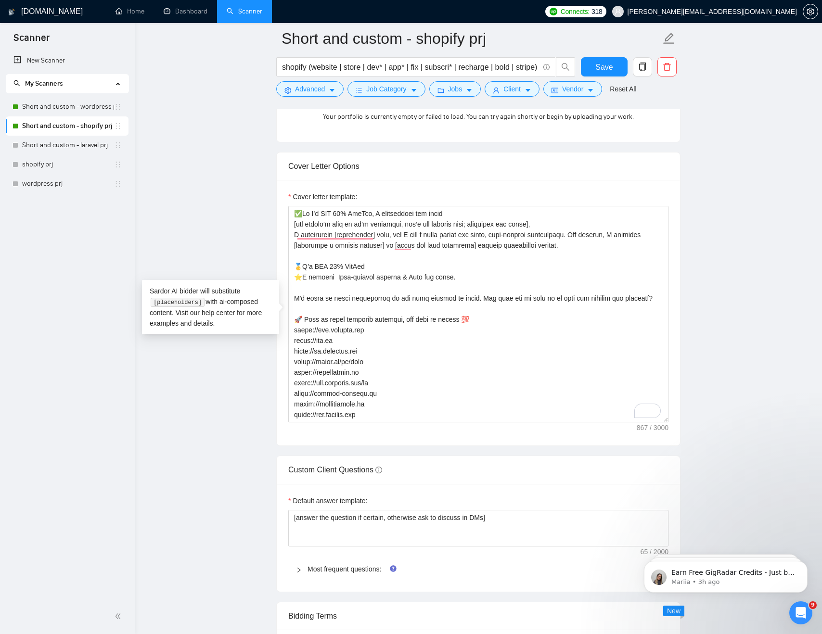
click at [742, 327] on main "Short and custom - shopify prj shopify (website | store | dev* | app* | fix | s…" at bounding box center [478, 476] width 656 height 2883
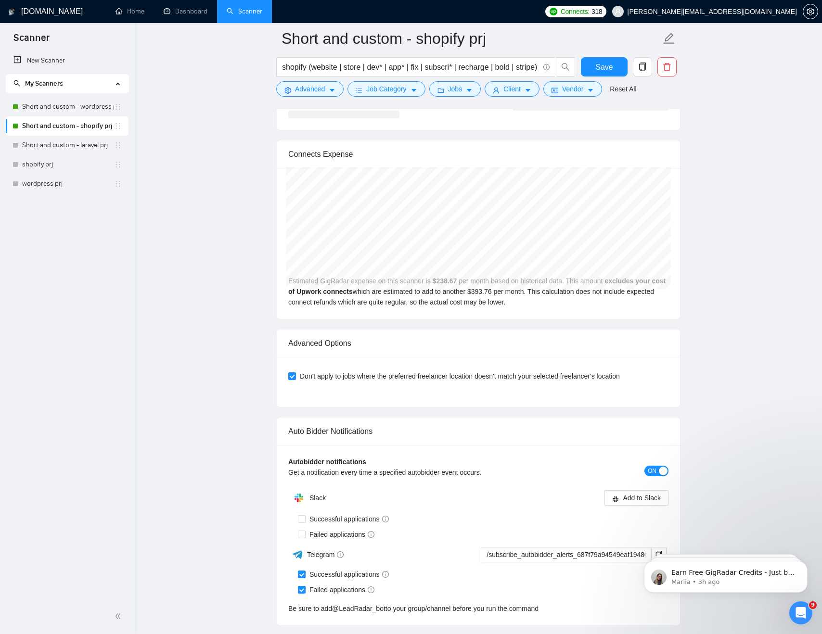
scroll to position [1791, 0]
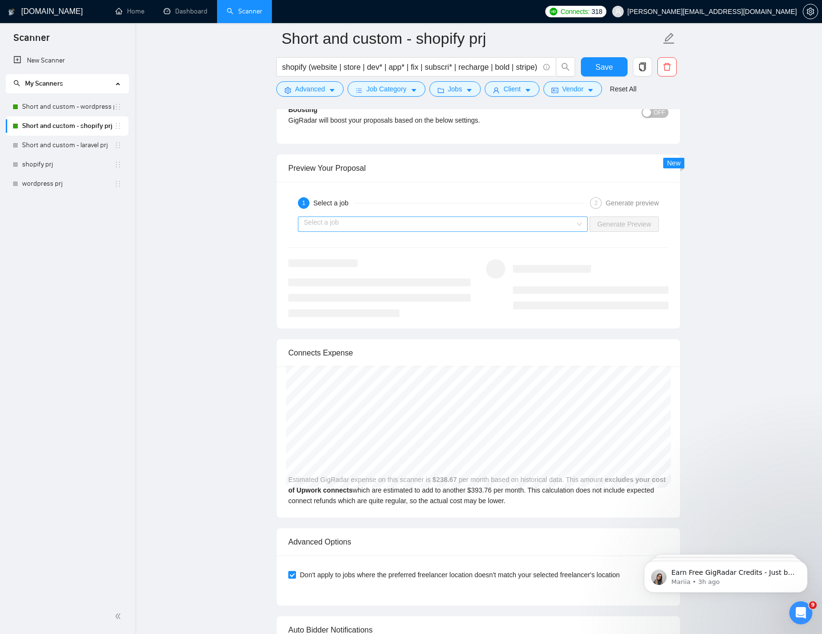
click at [334, 225] on input "search" at bounding box center [439, 224] width 271 height 14
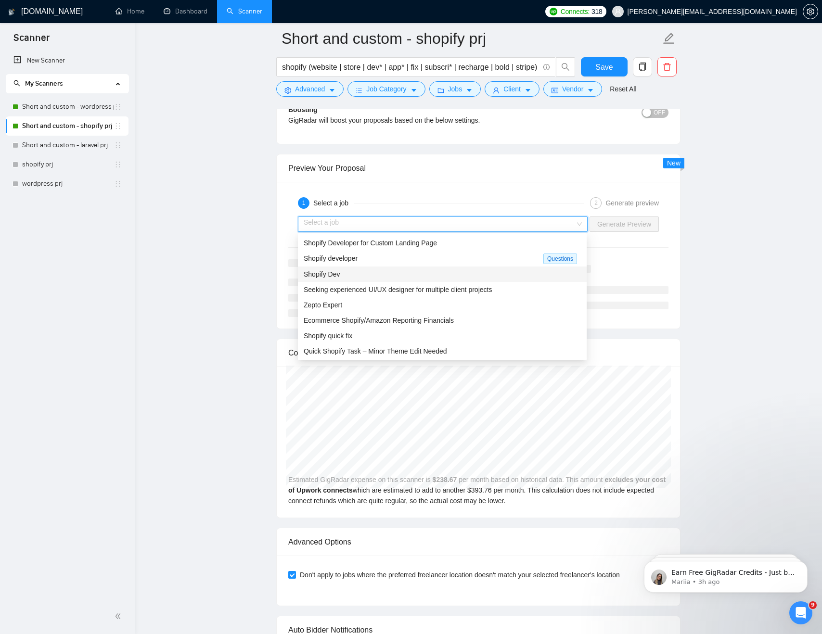
click at [344, 282] on div "Seeking experienced UI/UX designer for multiple client projects" at bounding box center [442, 289] width 289 height 15
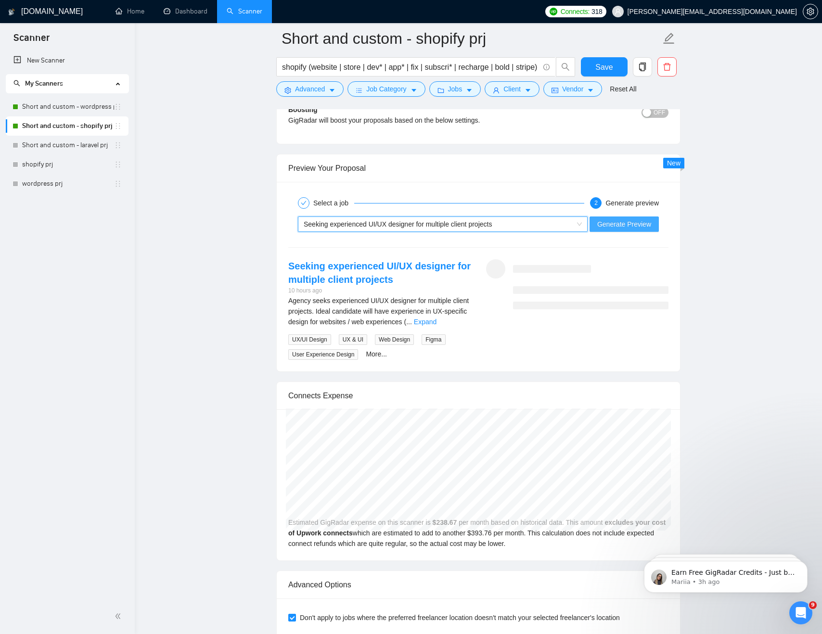
click at [625, 225] on span "Generate Preview" at bounding box center [624, 224] width 54 height 11
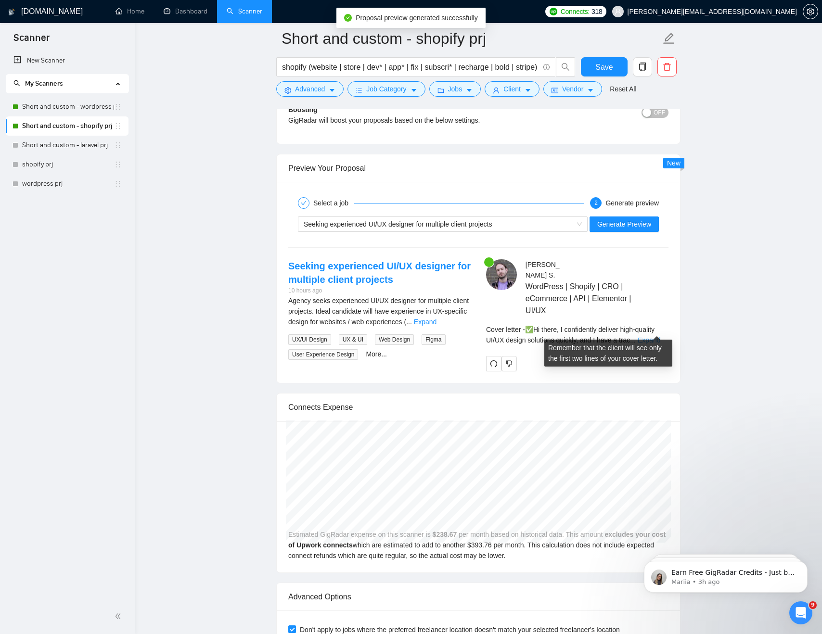
click at [658, 336] on link "Expand" at bounding box center [648, 340] width 23 height 8
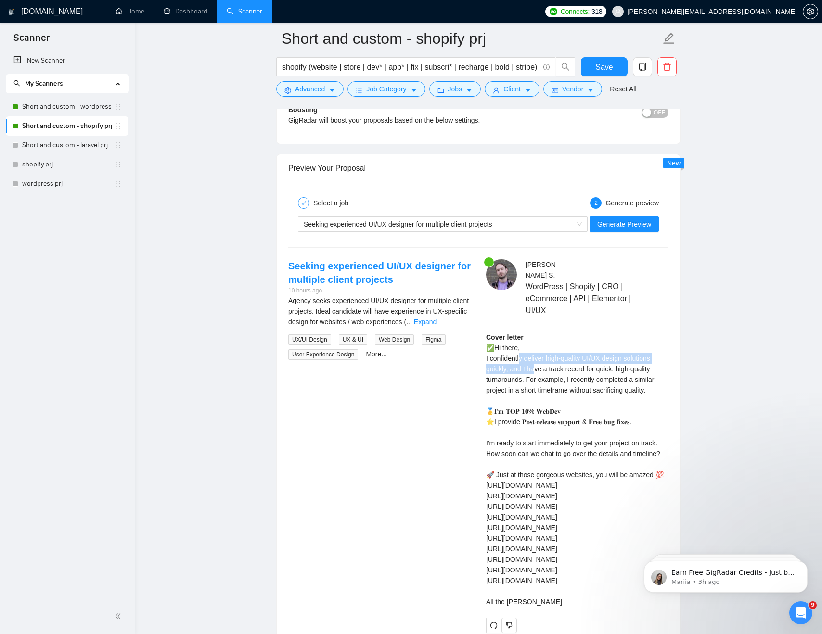
drag, startPoint x: 520, startPoint y: 348, endPoint x: 535, endPoint y: 358, distance: 17.3
click at [535, 358] on div "Cover letter ✅Hi there, I confidently deliver high-quality UI/UX design solutio…" at bounding box center [577, 469] width 182 height 275
click at [564, 353] on div "Cover letter ✅Hi there, I confidently deliver high-quality UI/UX design solutio…" at bounding box center [577, 469] width 182 height 275
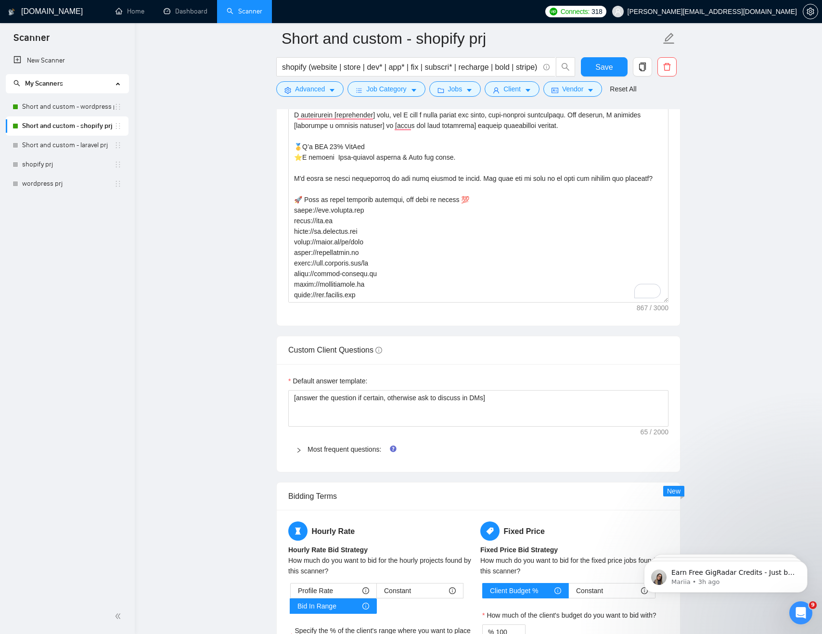
scroll to position [852, 0]
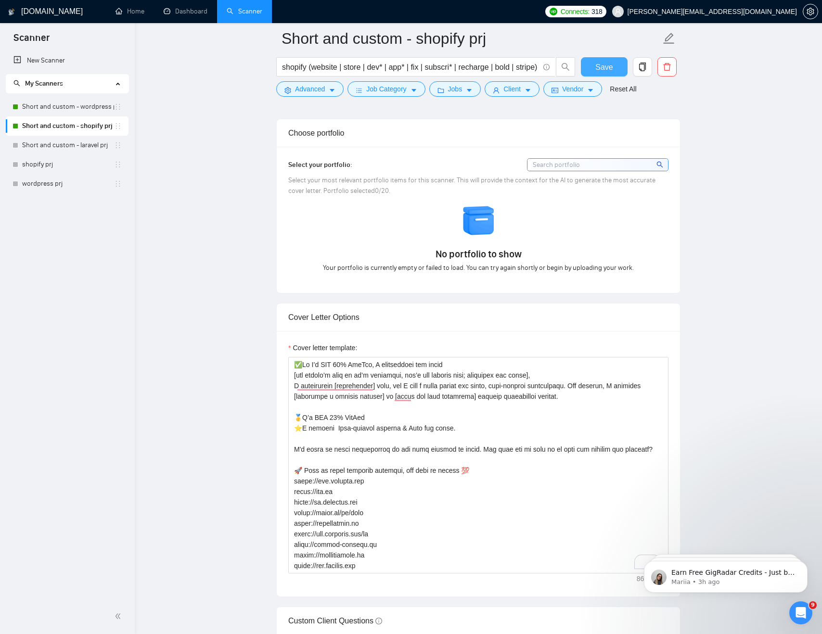
click at [616, 64] on button "Save" at bounding box center [604, 66] width 47 height 19
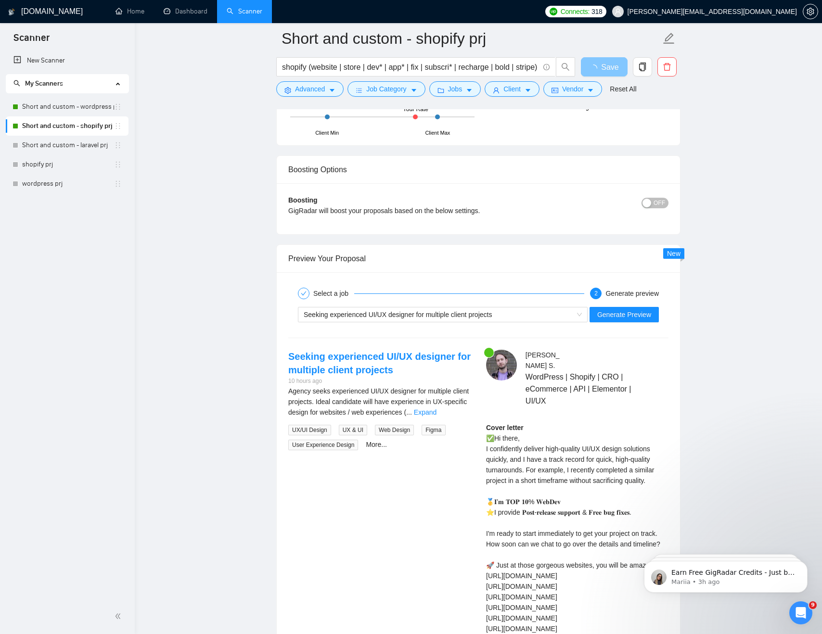
scroll to position [1749, 0]
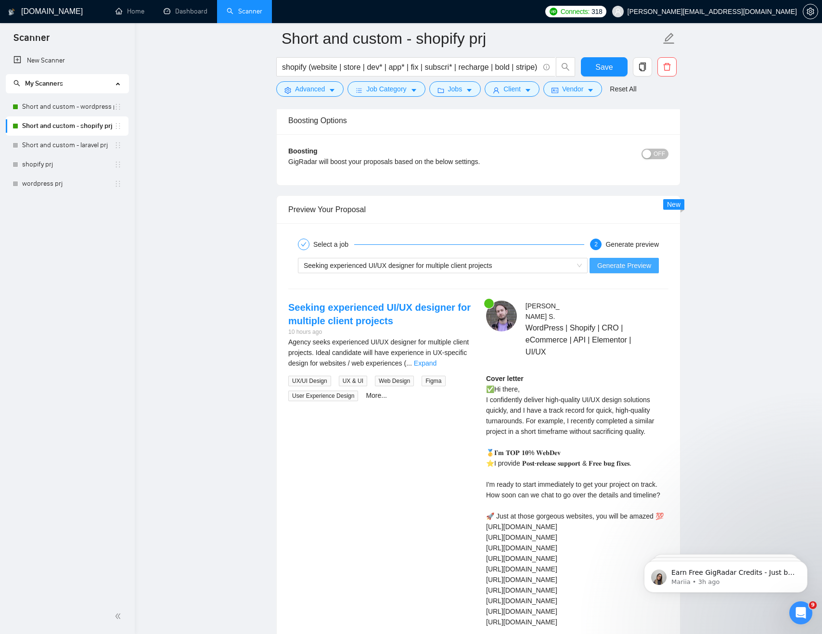
click at [609, 268] on span "Generate Preview" at bounding box center [624, 265] width 54 height 11
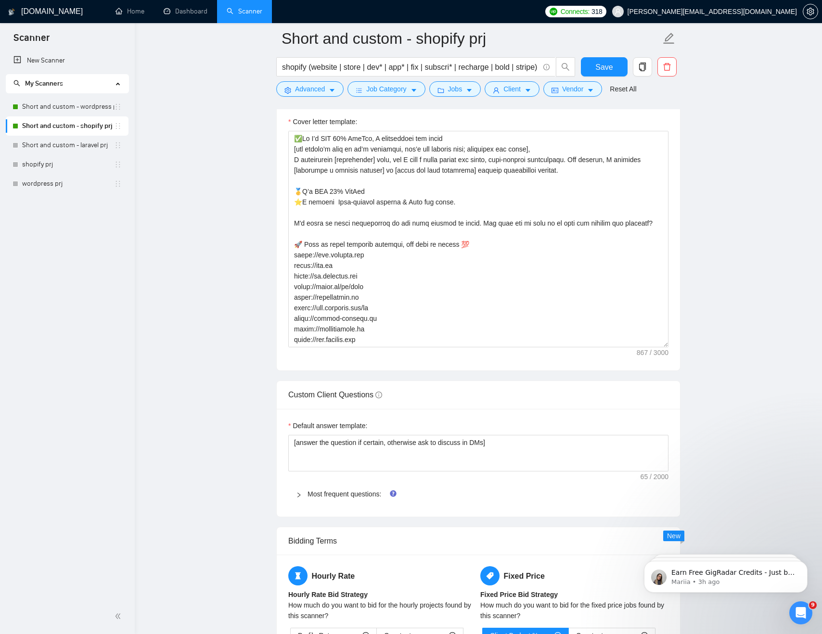
scroll to position [1019, 0]
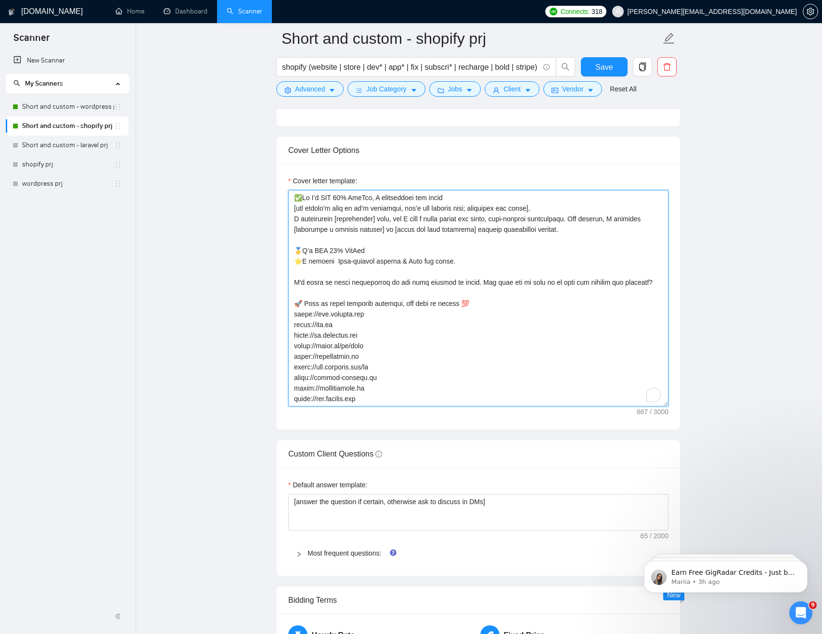
drag, startPoint x: 378, startPoint y: 249, endPoint x: 261, endPoint y: 249, distance: 116.4
click at [261, 249] on main "Short and custom - shopify prj shopify (website | store | dev* | app* | fix | s…" at bounding box center [478, 482] width 656 height 2926
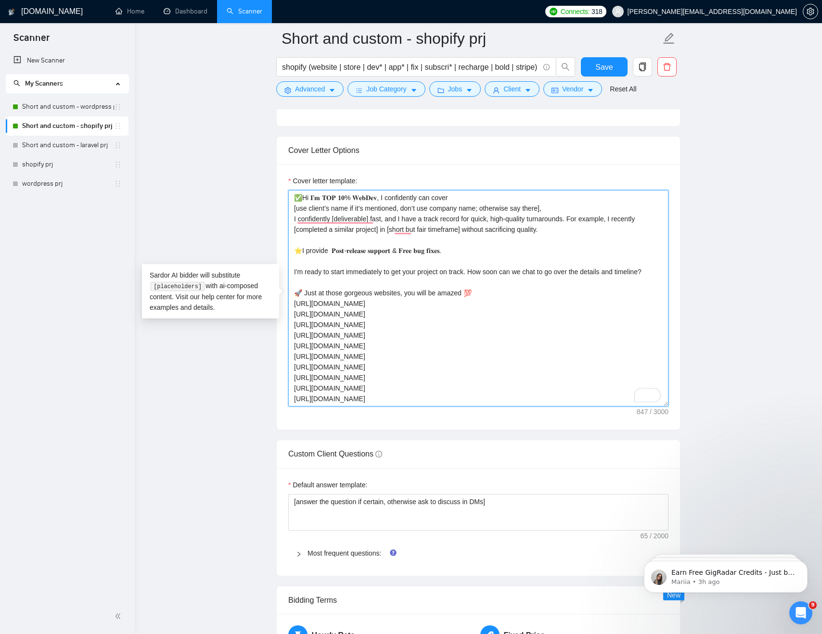
click at [311, 196] on textarea "✅Hi 𝐈’𝐦 𝐓𝐎𝐏 𝟏𝟎% 𝐖𝐞𝐛𝐃𝐞𝐯, I confidently can cover [use client’s name if it’s ment…" at bounding box center [478, 298] width 380 height 217
click at [353, 198] on textarea "✅Hi 𝐈’𝐦 𝐓𝐎𝐏 𝟏𝟎% 𝐖𝐞𝐛𝐃𝐞𝐯, I confidently can cover [use client’s name if it’s ment…" at bounding box center [478, 298] width 380 height 217
click at [303, 198] on textarea "✅Hi 𝐈’𝐦 𝐓𝐎𝐏 𝟏𝟎% 𝐖𝐞𝐛𝐃𝐞𝐯, I confidently can cover [use client’s name if it’s ment…" at bounding box center [478, 298] width 380 height 217
paste textarea "🥇"
click at [354, 198] on textarea "✅Hi, 𝐈’𝐦 𝐓𝐎𝐏 𝟏𝟎% 𝐖𝐞𝐛𝐃𝐞𝐯, I confidently can cover [use client’s name if it’s men…" at bounding box center [478, 298] width 380 height 217
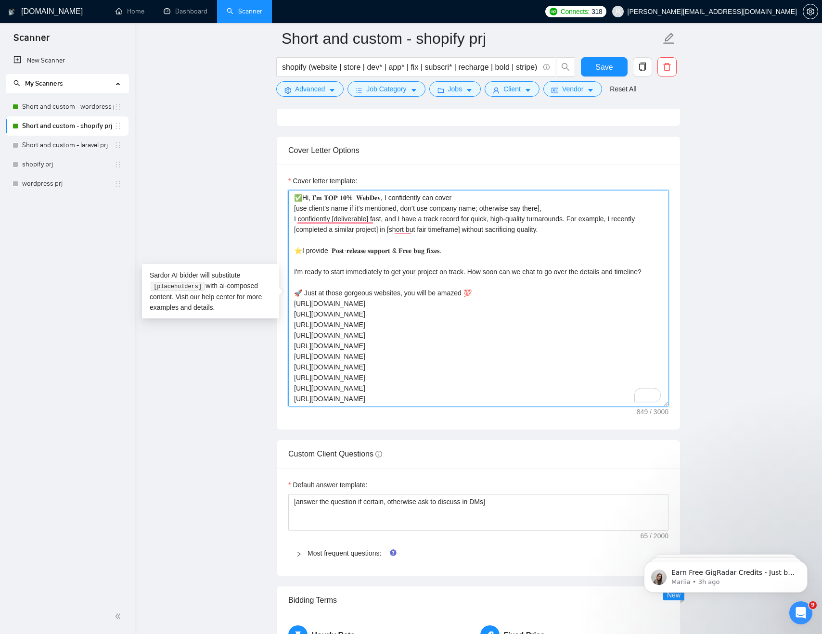
paste textarea "🥇"
click at [428, 196] on textarea "✅Hi, 𝐈’𝐦 𝐓𝐎𝐏 𝟏𝟎%🥇𝐖𝐞𝐛𝐃𝐞𝐯, I confidently can cover [use client’s name if it’s men…" at bounding box center [478, 298] width 380 height 217
type textarea "✅Hi, 𝐈’𝐦 𝐓𝐎𝐏 𝟏𝟎%🥇𝐖𝐞𝐛𝐃𝐞𝐯, I confidently can cover [use client’s name if it’s men…"
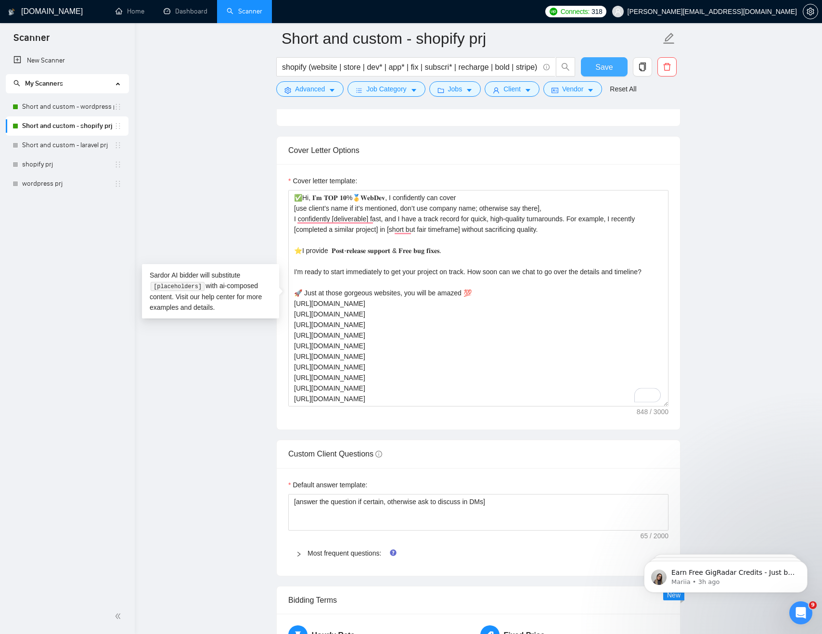
click at [596, 62] on span "Save" at bounding box center [603, 67] width 17 height 12
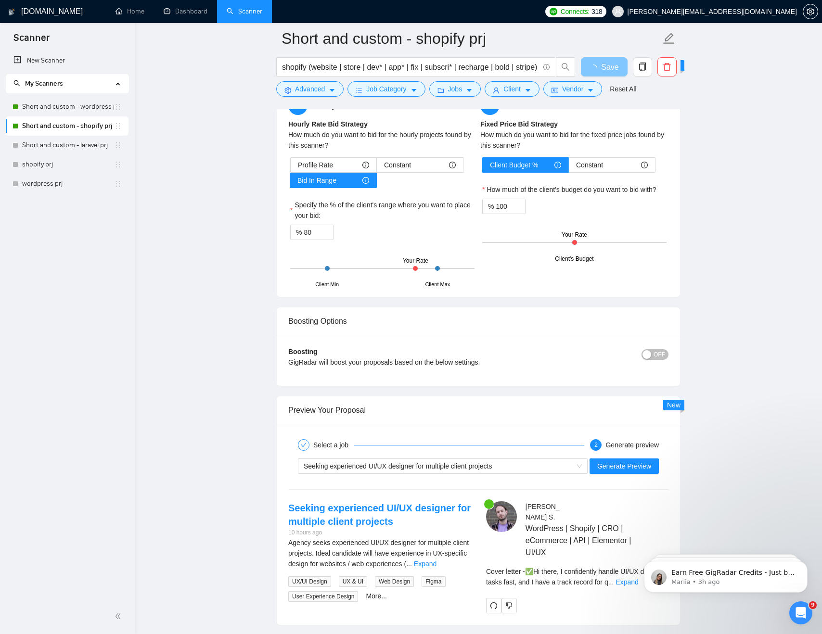
scroll to position [1710, 0]
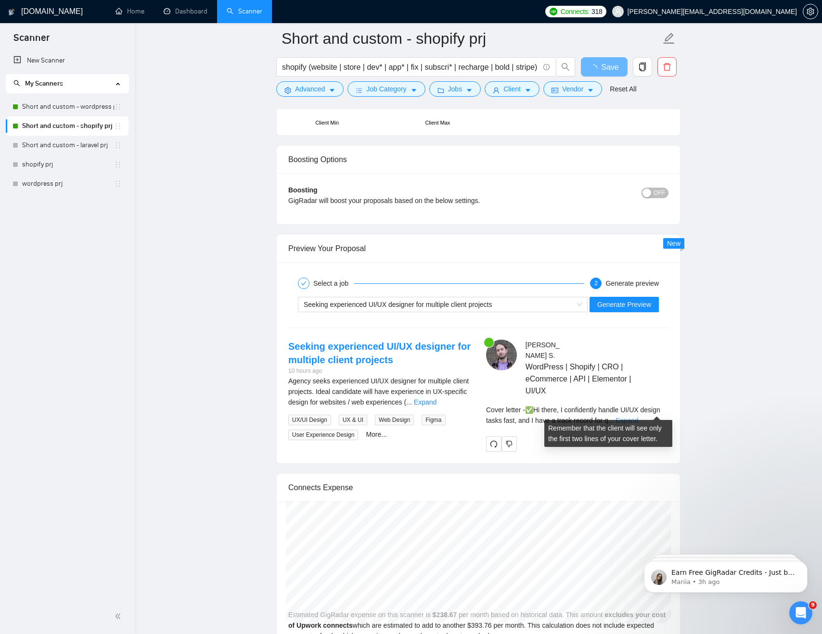
click at [638, 417] on link "Expand" at bounding box center [626, 421] width 23 height 8
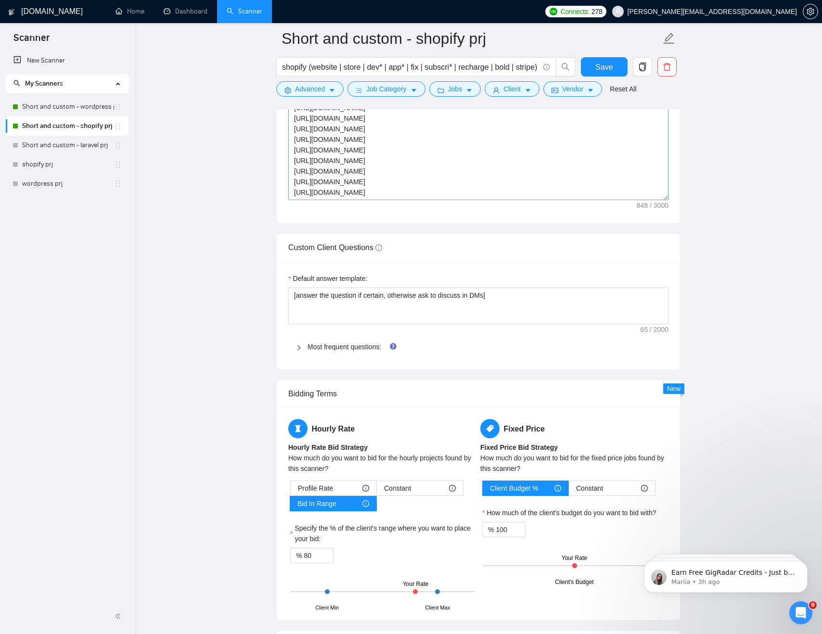
scroll to position [1084, 0]
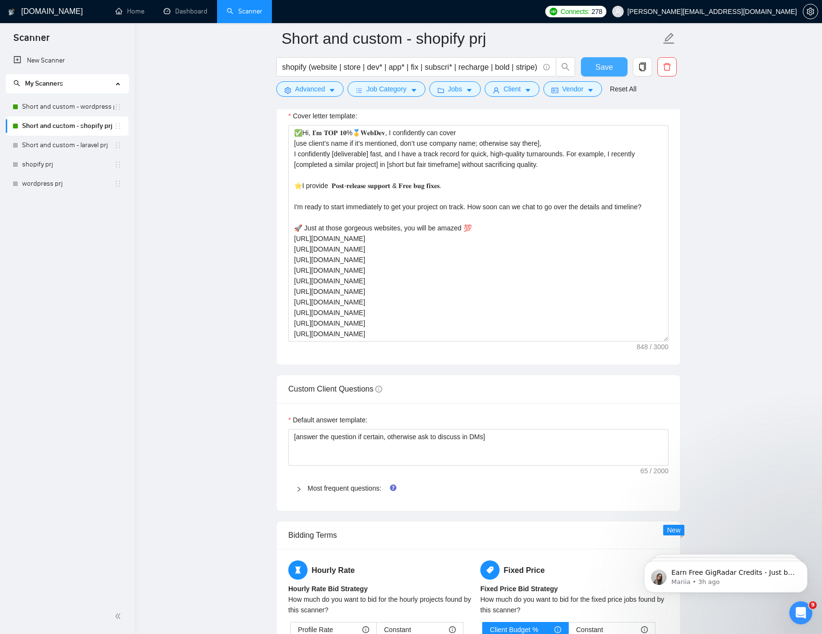
click at [597, 66] on span "Save" at bounding box center [603, 67] width 17 height 12
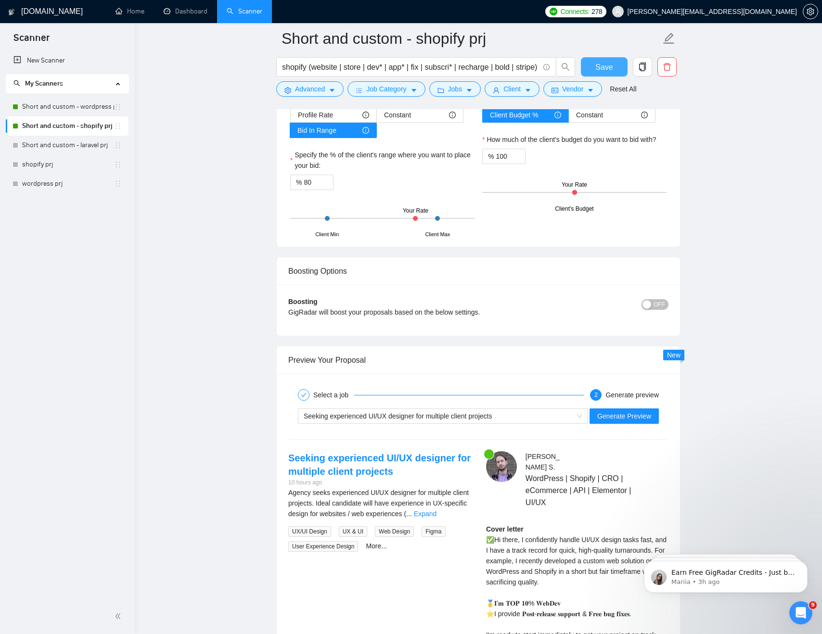
scroll to position [1684, 0]
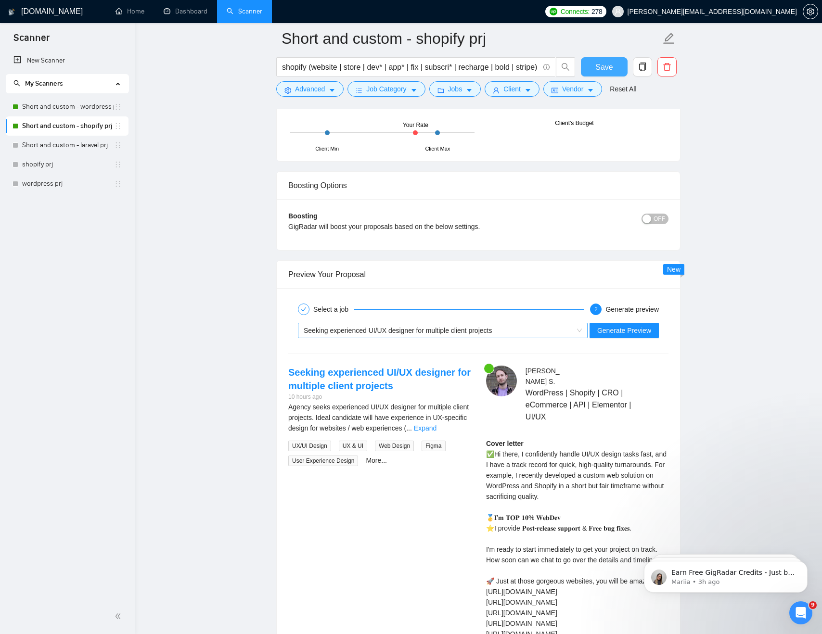
click at [501, 332] on div "Seeking experienced UI/UX designer for multiple client projects" at bounding box center [438, 330] width 269 height 14
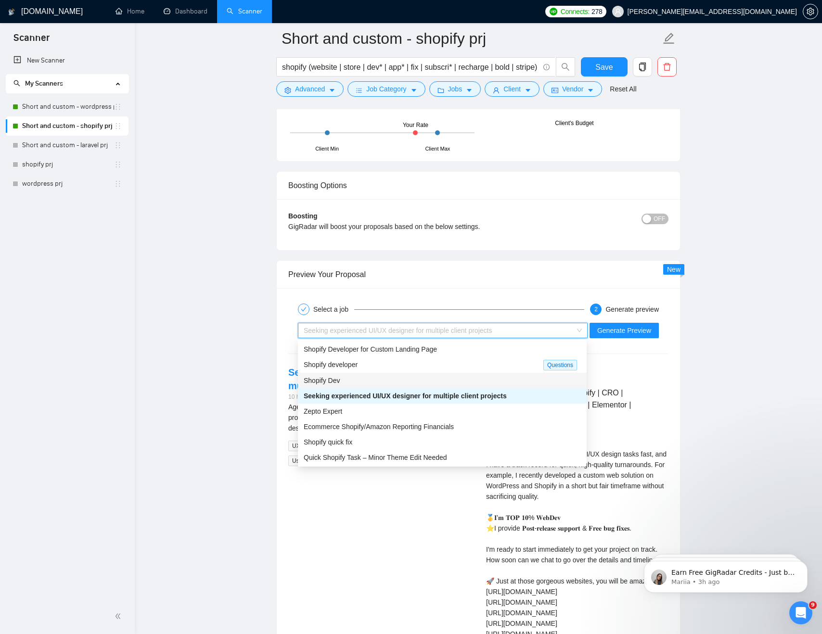
click at [446, 379] on div "Shopify Dev" at bounding box center [442, 380] width 277 height 11
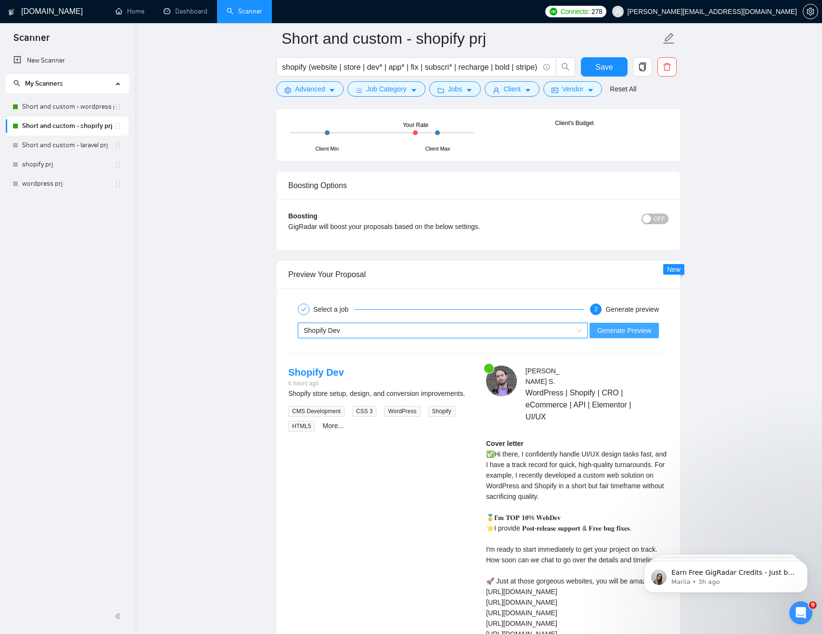
click at [618, 331] on span "Generate Preview" at bounding box center [624, 330] width 54 height 11
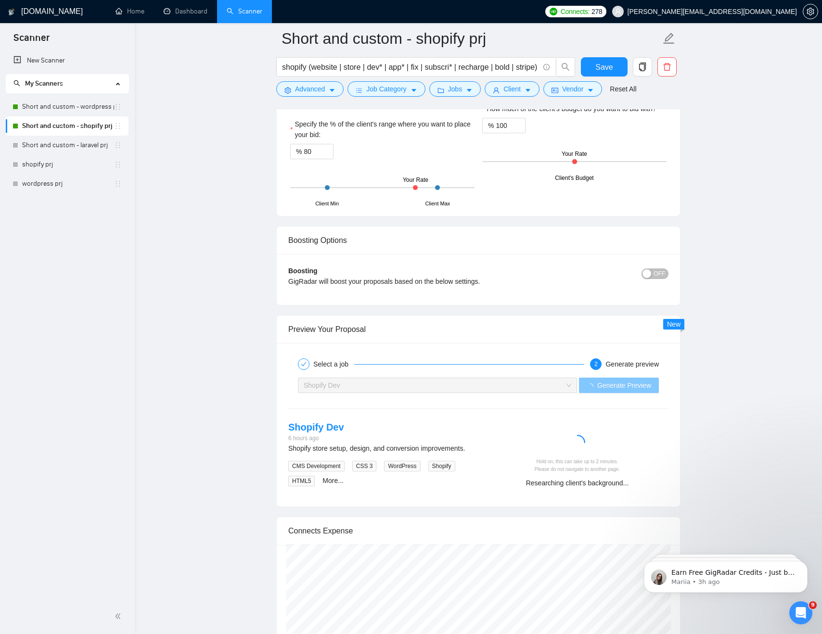
scroll to position [1787, 0]
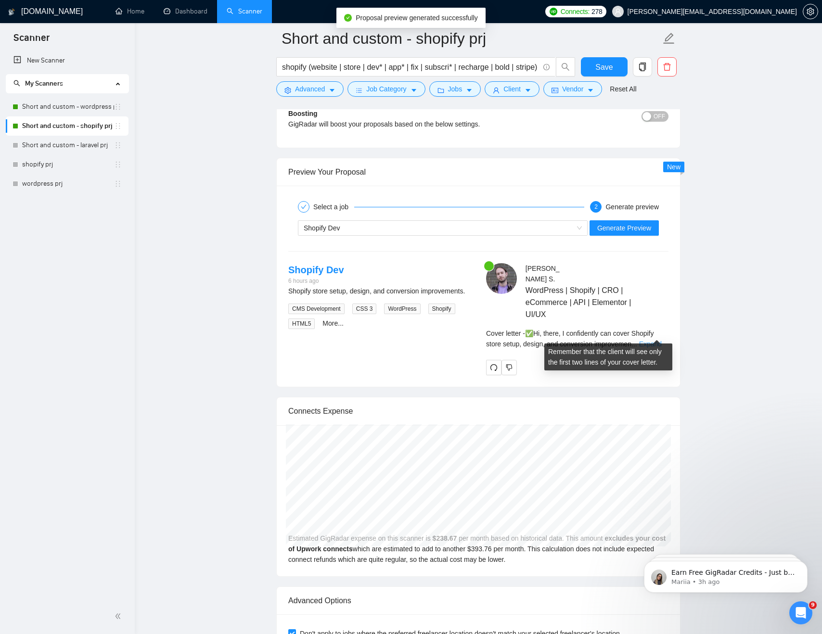
click at [655, 340] on link "Expand" at bounding box center [650, 344] width 23 height 8
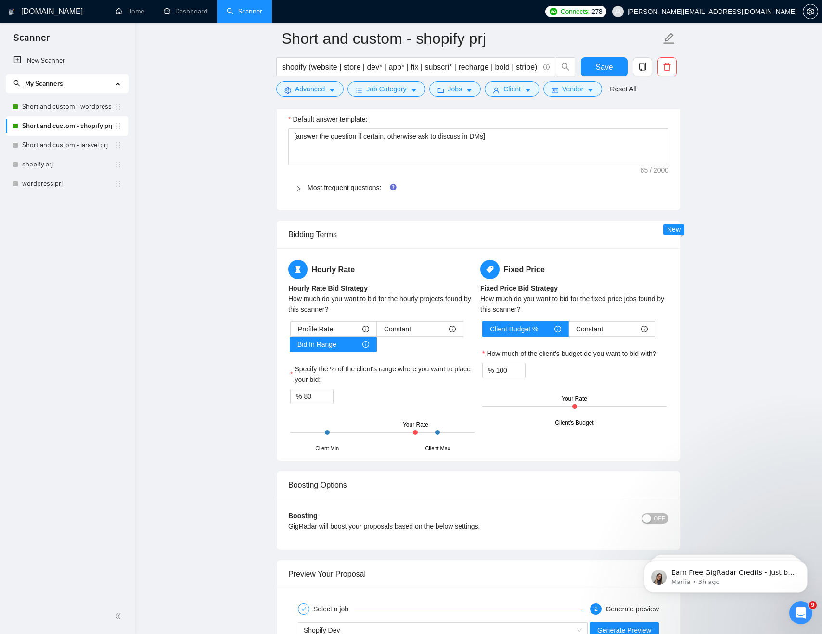
scroll to position [1033, 0]
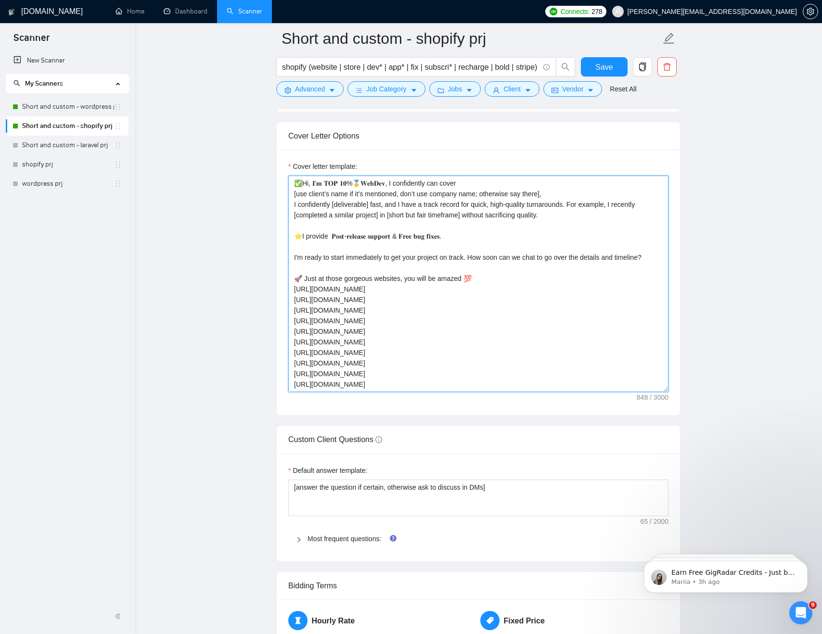
click at [559, 191] on textarea "✅Hi, 𝐈’𝐦 𝐓𝐎𝐏 𝟏𝟎%🥇𝐖𝐞𝐛𝐃𝐞𝐯, I confidently can cover [use client’s name if it’s men…" at bounding box center [478, 284] width 380 height 217
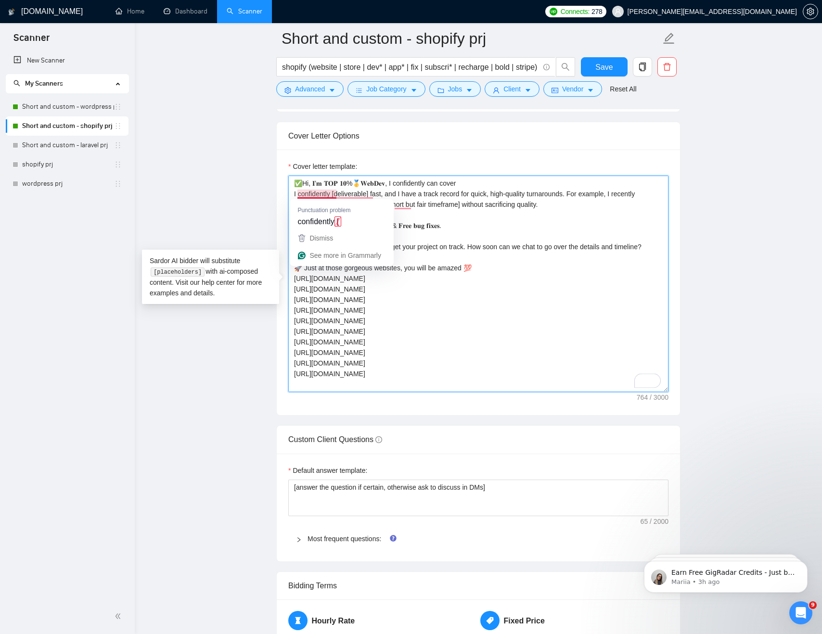
click at [332, 194] on textarea "✅Hi, 𝐈’𝐦 𝐓𝐎𝐏 𝟏𝟎%🥇𝐖𝐞𝐛𝐃𝐞𝐯, I confidently can cover I confidently [deliverable] fa…" at bounding box center [478, 284] width 380 height 217
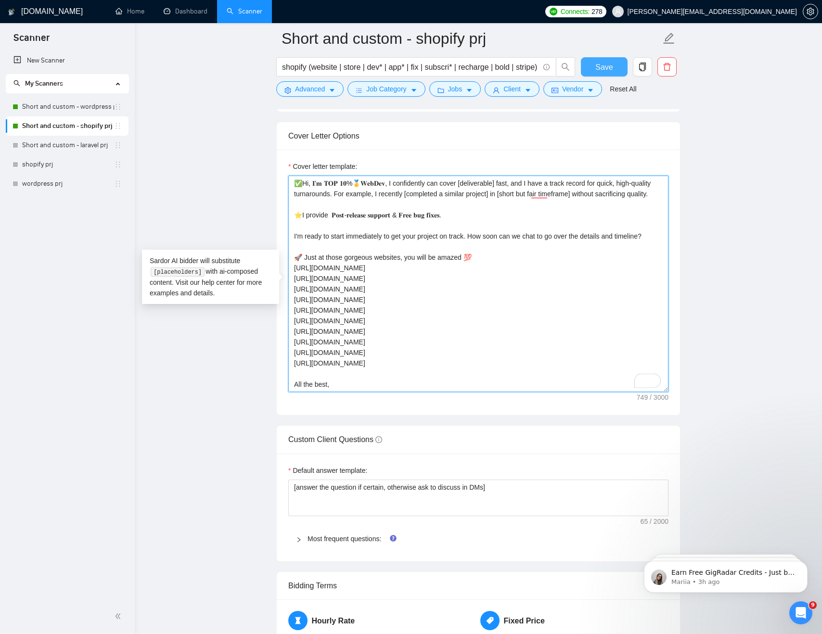
type textarea "✅Hi, 𝐈’𝐦 𝐓𝐎𝐏 𝟏𝟎%🥇𝐖𝐞𝐛𝐃𝐞𝐯, I confidently can cover [deliverable] fast, and I have…"
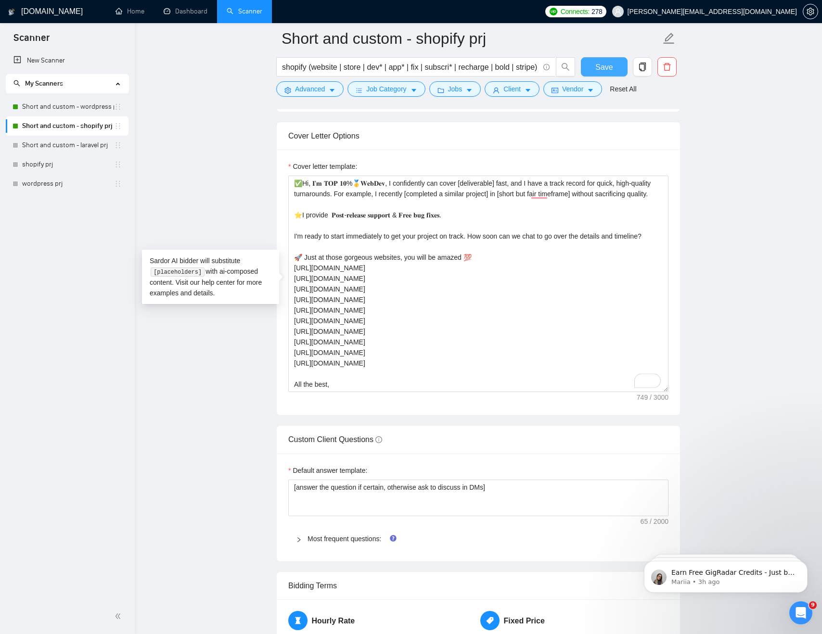
click at [607, 66] on span "Save" at bounding box center [603, 67] width 17 height 12
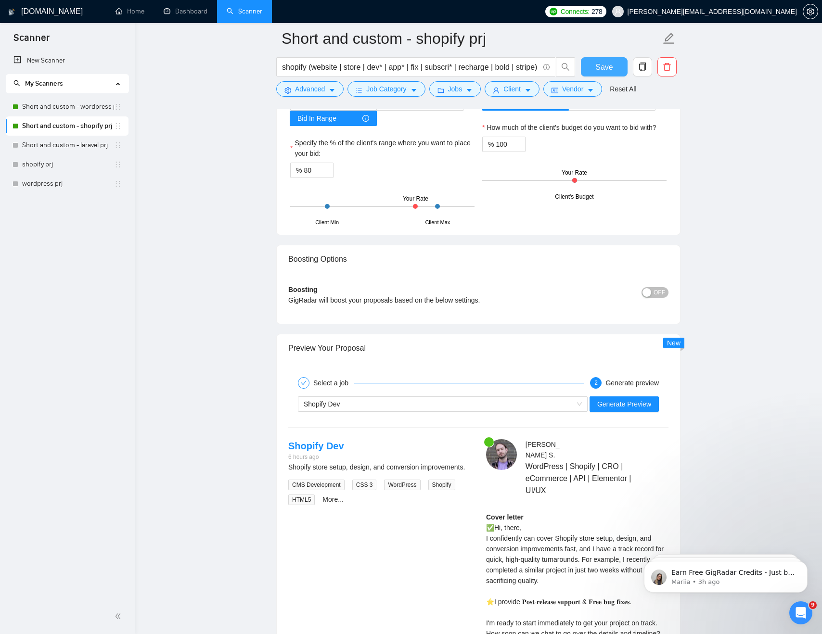
scroll to position [1624, 0]
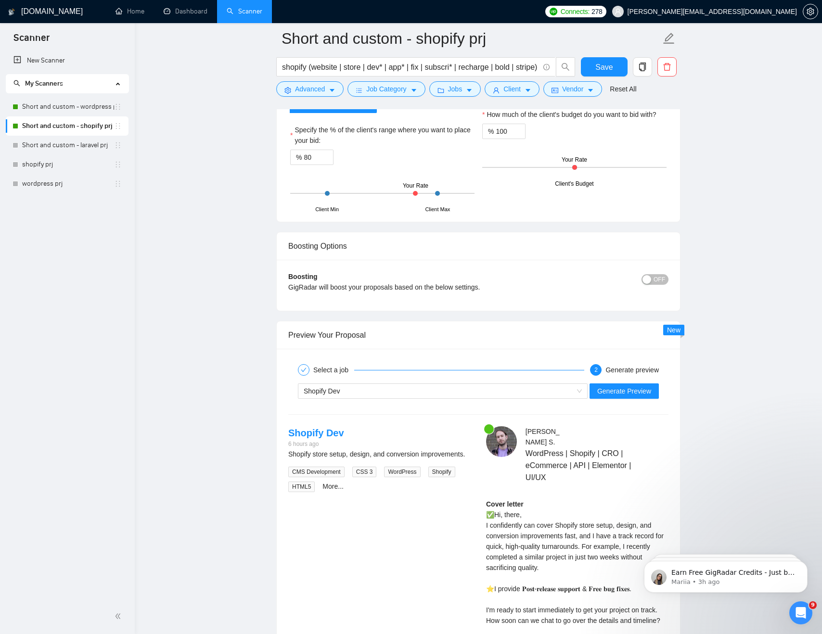
click at [750, 336] on main "Short and custom - shopify prj shopify (website | store | dev* | app* | fix | s…" at bounding box center [478, 15] width 656 height 3200
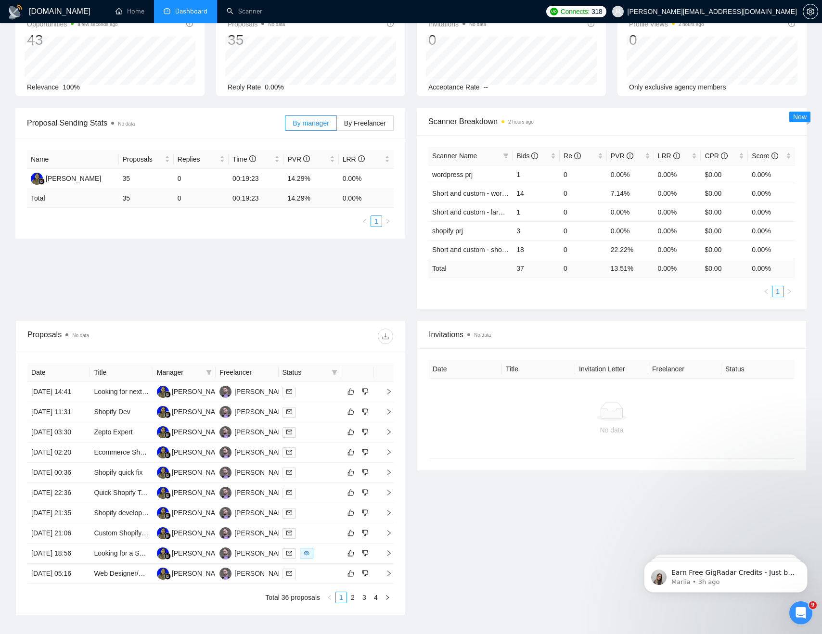
scroll to position [184, 0]
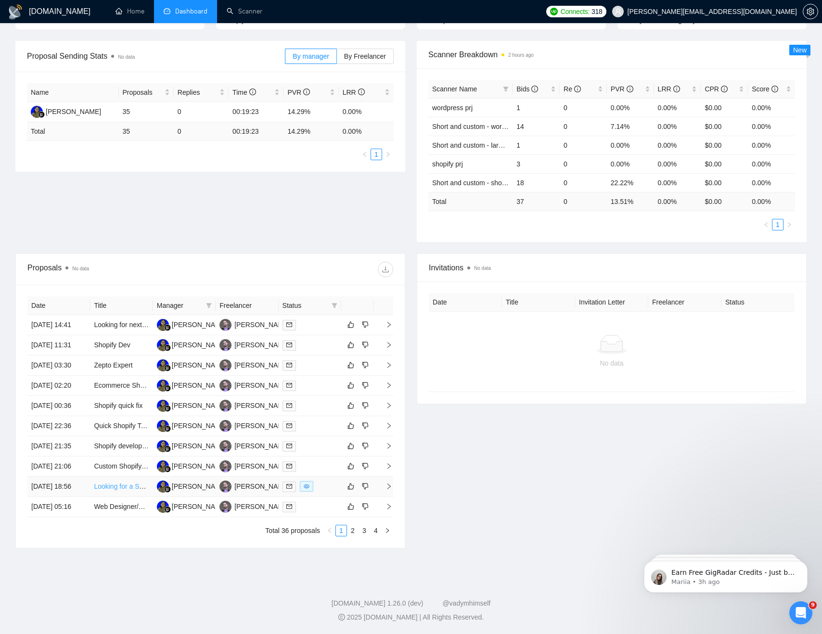
click at [119, 490] on link "Looking for a Shopify Developer Who Can Actually Code" at bounding box center [178, 487] width 169 height 8
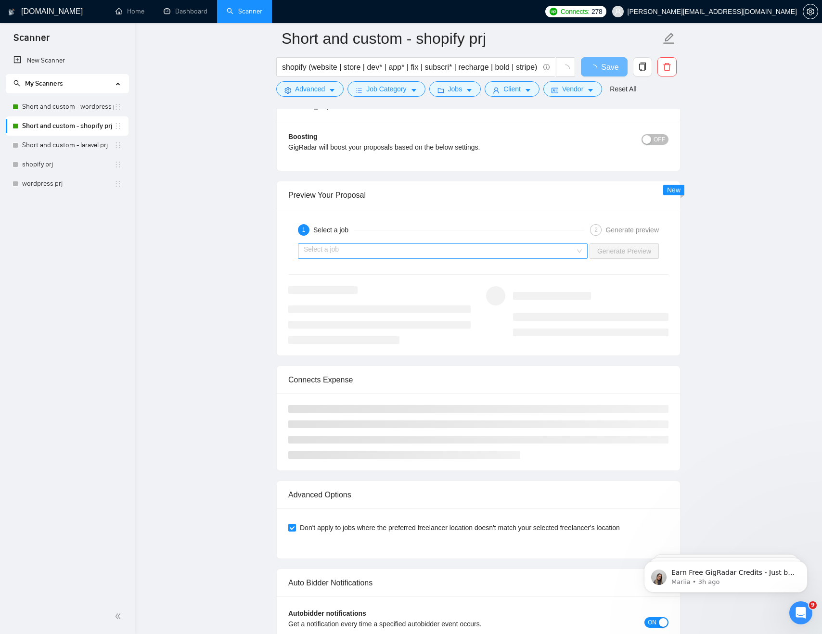
click at [357, 248] on input "search" at bounding box center [439, 251] width 271 height 14
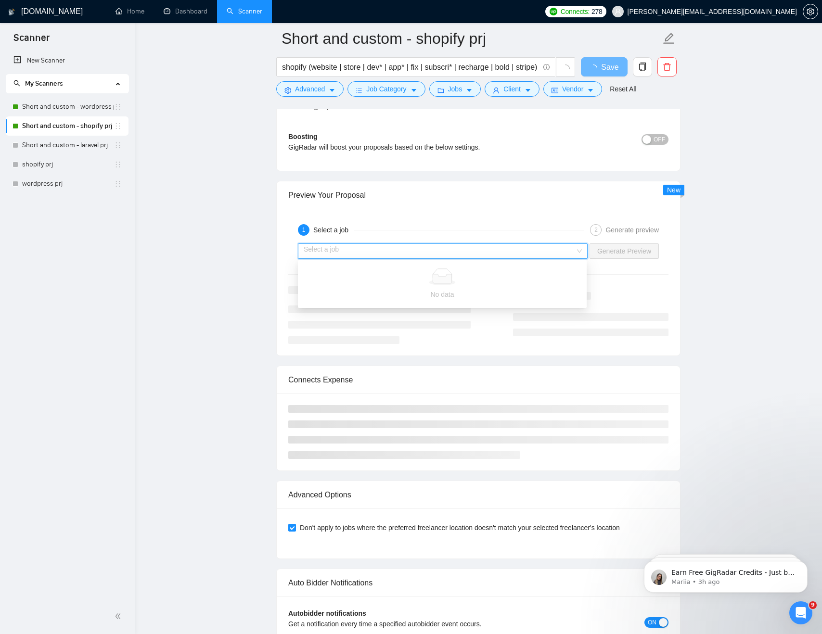
click at [378, 250] on input "search" at bounding box center [439, 251] width 271 height 14
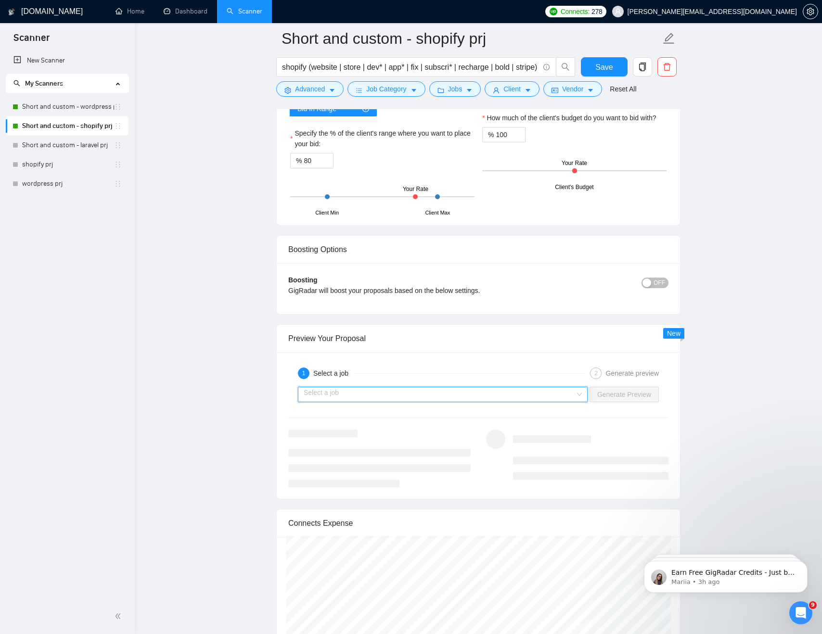
scroll to position [1666, 0]
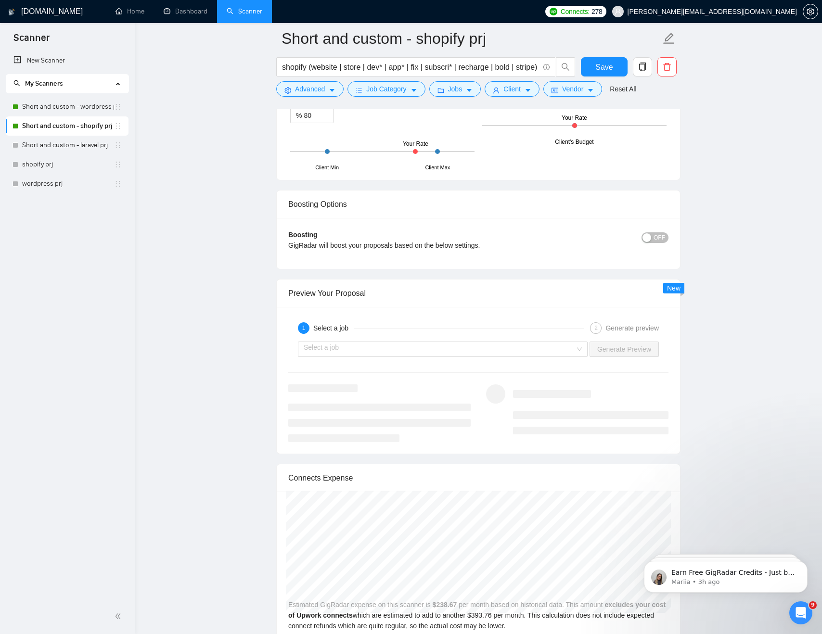
click at [435, 359] on div "Select a job Generate Preview" at bounding box center [478, 349] width 382 height 23
click at [435, 351] on input "search" at bounding box center [439, 349] width 271 height 14
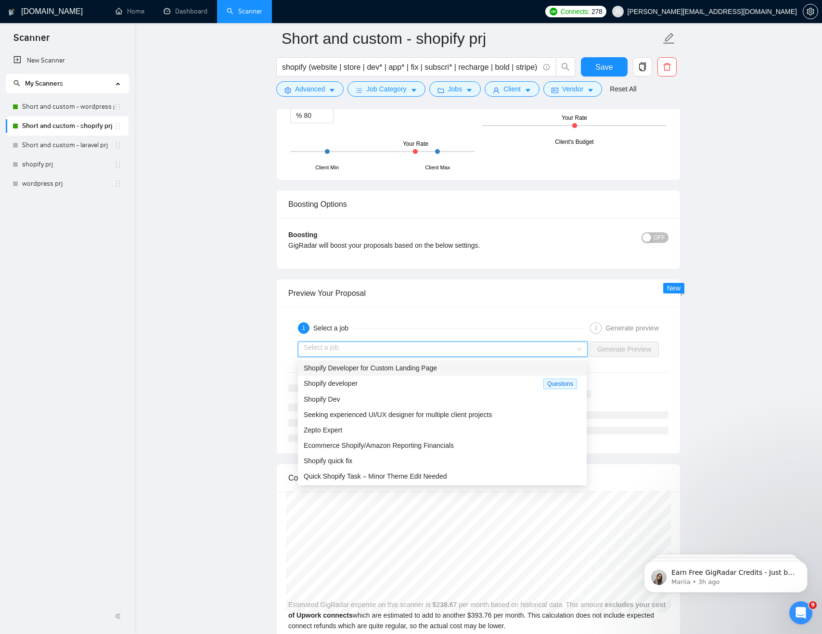
click at [375, 370] on span "Shopify Developer for Custom Landing Page" at bounding box center [370, 368] width 133 height 8
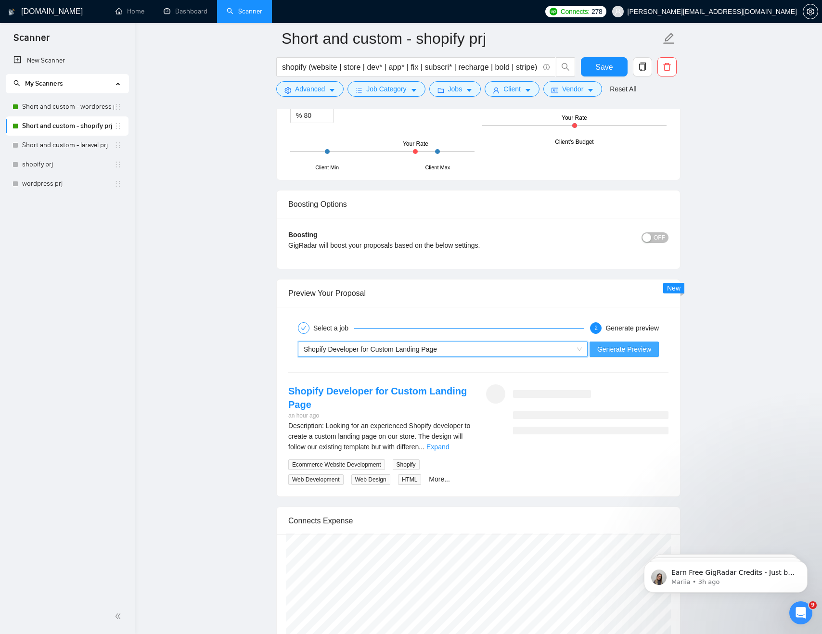
click at [654, 346] on button "Generate Preview" at bounding box center [623, 349] width 69 height 15
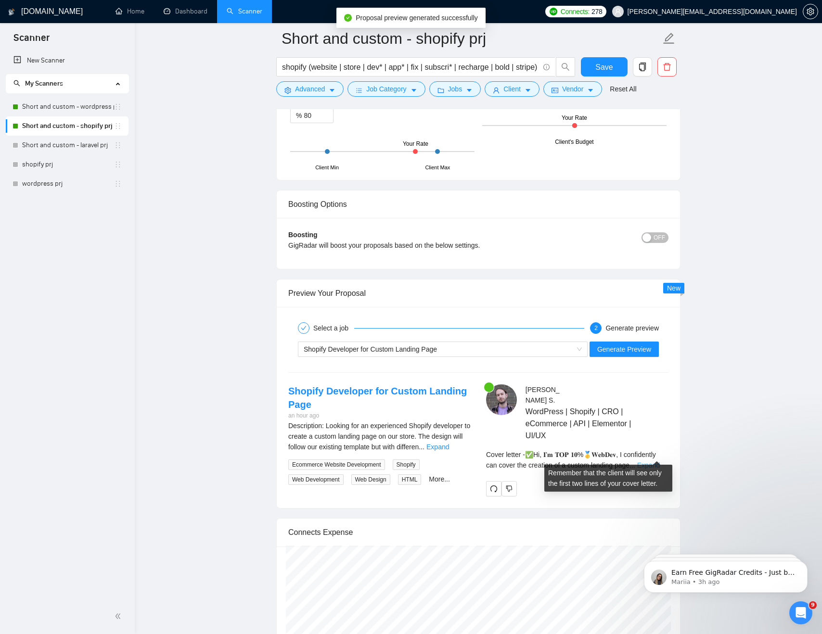
click at [656, 461] on link "Expand" at bounding box center [648, 465] width 23 height 8
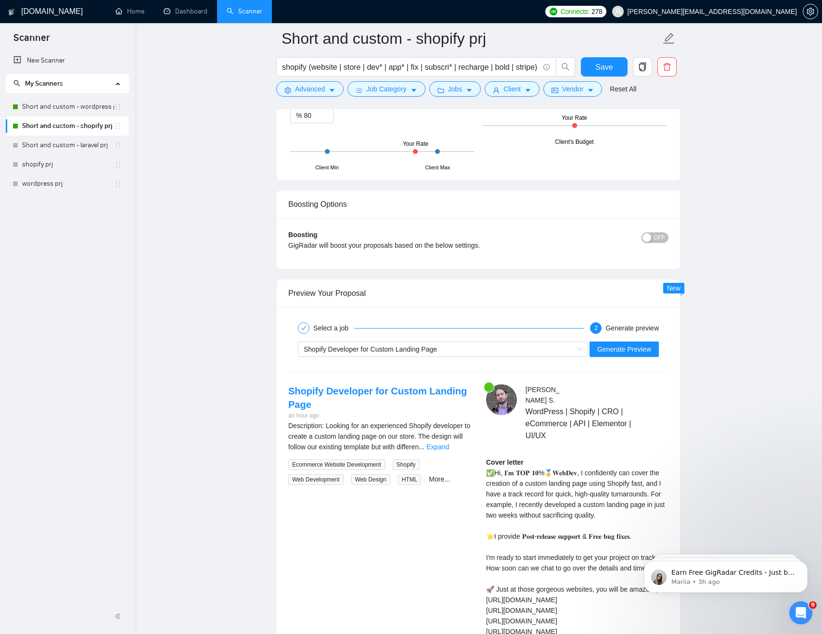
scroll to position [1684, 0]
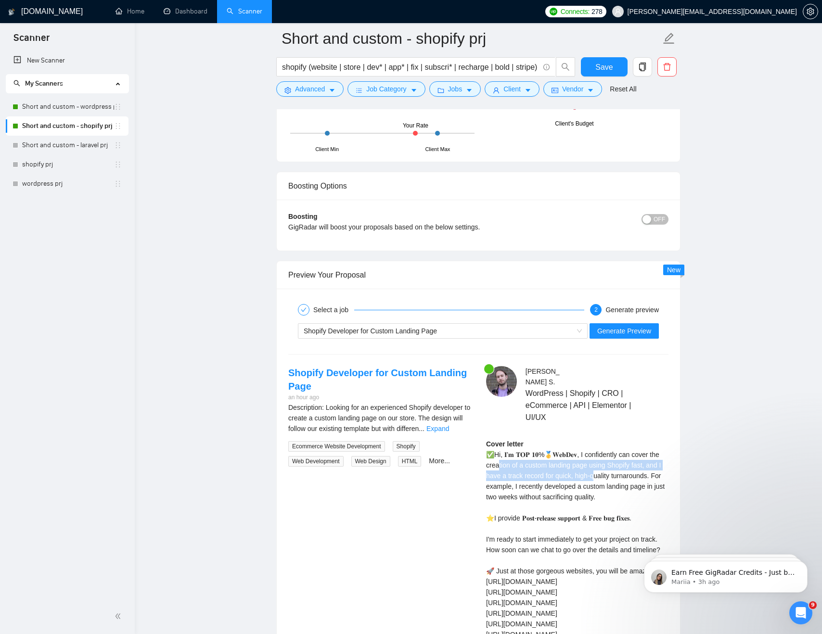
drag, startPoint x: 498, startPoint y: 454, endPoint x: 602, endPoint y: 463, distance: 104.8
click at [602, 463] on div "Cover letter ✅Hi, 𝐈’𝐦 𝐓𝐎𝐏 𝟏𝟎%🥇𝐖𝐞𝐛𝐃𝐞𝐯, I confidently can cover the creation of a…" at bounding box center [577, 571] width 182 height 265
click at [574, 466] on div "Cover letter ✅Hi, 𝐈’𝐦 𝐓𝐎𝐏 𝟏𝟎%🥇𝐖𝐞𝐛𝐃𝐞𝐯, I confidently can cover the creation of a…" at bounding box center [577, 571] width 182 height 265
drag, startPoint x: 623, startPoint y: 488, endPoint x: 484, endPoint y: 453, distance: 142.4
click at [484, 453] on div "Alex S . WordPress | Shopify | CRO | eCommerce | API | Elementor | UI/UX Cover …" at bounding box center [577, 547] width 198 height 363
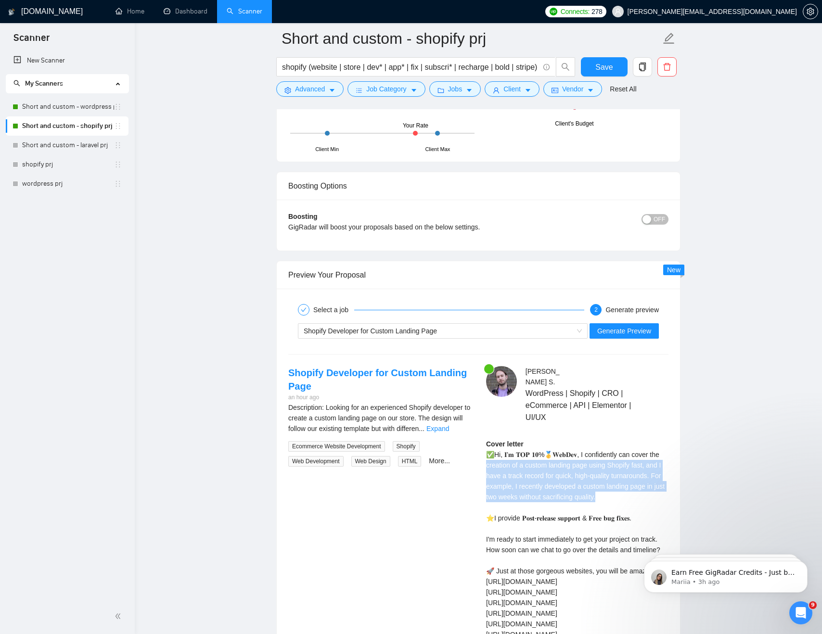
select select "en"
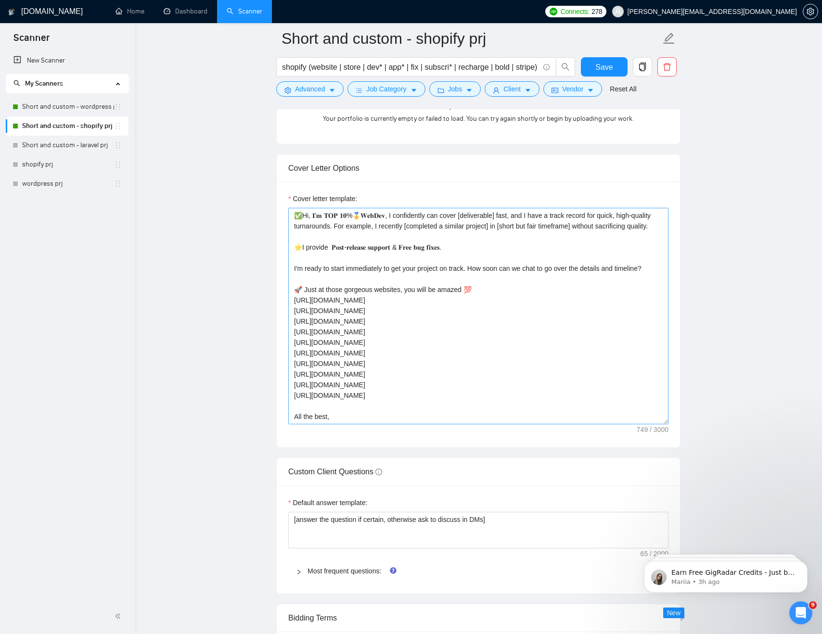
scroll to position [930, 0]
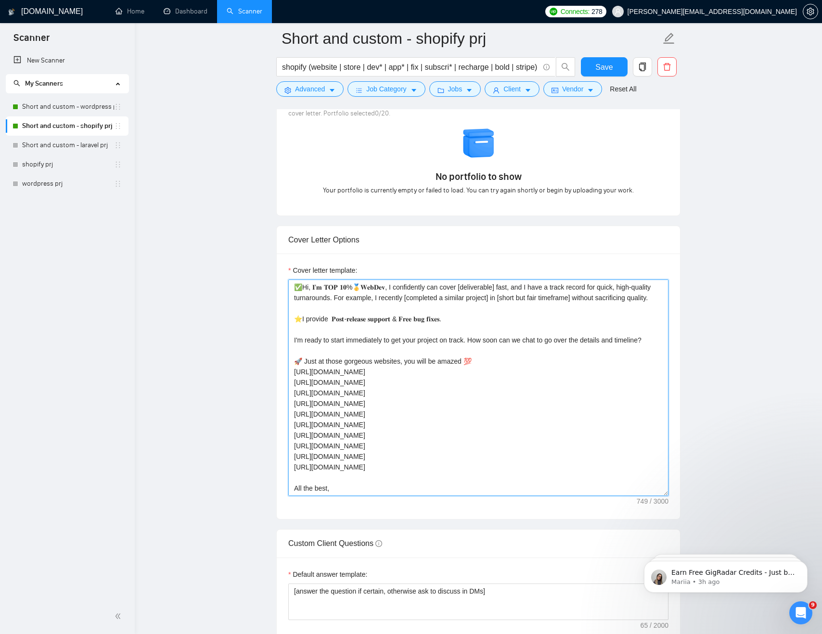
click at [549, 298] on textarea "✅Hi, 𝐈’𝐦 𝐓𝐎𝐏 𝟏𝟎%🥇𝐖𝐞𝐛𝐃𝐞𝐯, I confidently can cover [deliverable] fast, and I have…" at bounding box center [478, 388] width 380 height 217
click at [501, 298] on textarea "✅Hi, 𝐈’𝐦 𝐓𝐎𝐏 𝟏𝟎%🥇𝐖𝐞𝐛𝐃𝐞𝐯, I confidently can cover [deliverable] fast, and I have…" at bounding box center [478, 388] width 380 height 217
click at [499, 299] on textarea "✅Hi, 𝐈’𝐦 𝐓𝐎𝐏 𝟏𝟎%🥇𝐖𝐞𝐛𝐃𝐞𝐯, I confidently can cover [deliverable] fast, and I have…" at bounding box center [478, 388] width 380 height 217
click at [590, 324] on textarea "✅Hi, 𝐈’𝐦 𝐓𝐎𝐏 𝟏𝟎%🥇𝐖𝐞𝐛𝐃𝐞𝐯, I confidently can cover [deliverable] fast, and I have…" at bounding box center [478, 388] width 380 height 217
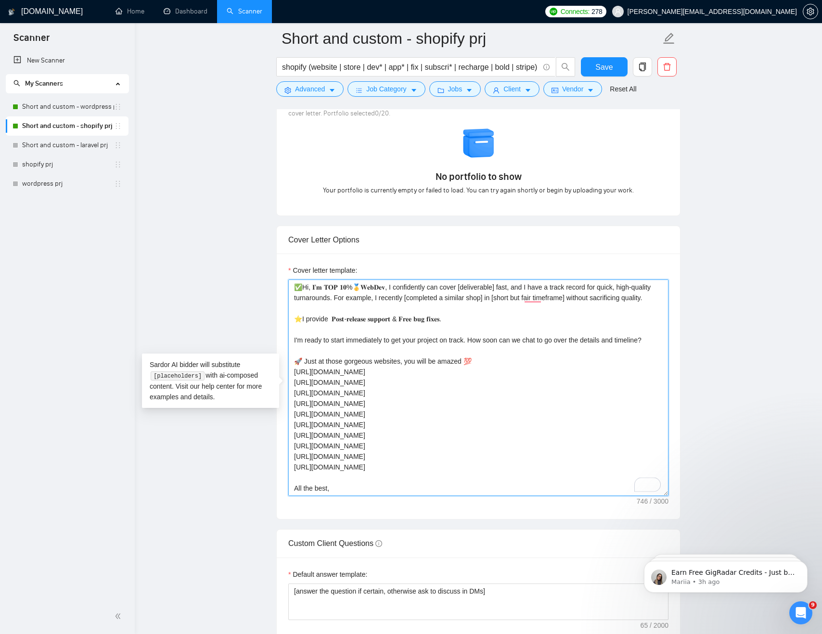
click at [476, 330] on textarea "✅Hi, 𝐈’𝐦 𝐓𝐎𝐏 𝟏𝟎%🥇𝐖𝐞𝐛𝐃𝐞𝐯, I confidently can cover [deliverable] fast, and I have…" at bounding box center [478, 388] width 380 height 217
click at [315, 322] on textarea "✅Hi, 𝐈’𝐦 𝐓𝐎𝐏 𝟏𝟎%🥇𝐖𝐞𝐛𝐃𝐞𝐯, I confidently can cover [deliverable] fast, and I have…" at bounding box center [478, 388] width 380 height 217
click at [318, 326] on textarea "✅Hi, 𝐈’𝐦 𝐓𝐎𝐏 𝟏𝟎%🥇𝐖𝐞𝐛𝐃𝐞𝐯, I confidently can cover [deliverable] fast, and I have…" at bounding box center [478, 388] width 380 height 217
paste textarea "guarante"
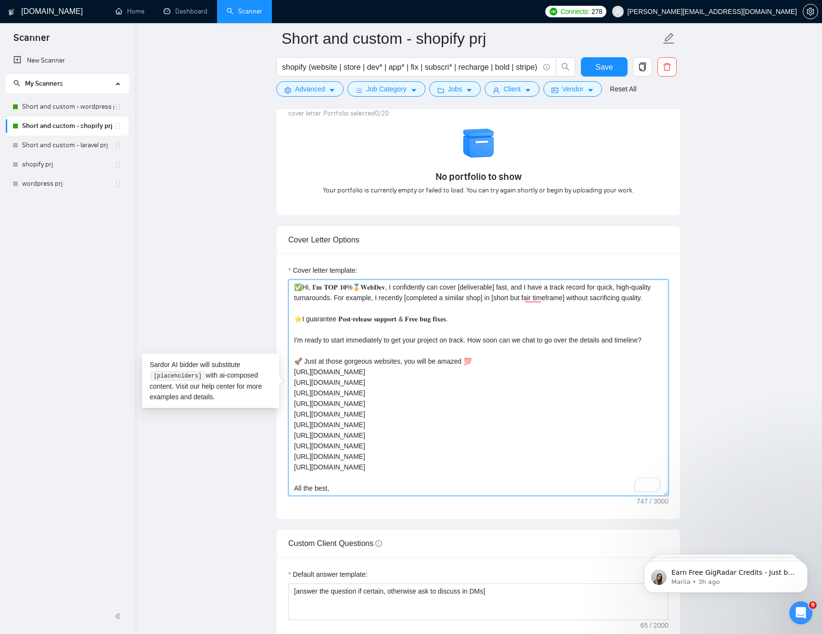
click at [475, 328] on textarea "✅Hi, 𝐈’𝐦 𝐓𝐎𝐏 𝟏𝟎%🥇𝐖𝐞𝐛𝐃𝐞𝐯, I confidently can cover [deliverable] fast, and I have…" at bounding box center [478, 388] width 380 height 217
click at [472, 349] on textarea "✅Hi, 𝐈’𝐦 𝐓𝐎𝐏 𝟏𝟎%🥇𝐖𝐞𝐛𝐃𝐞𝐯, I confidently can cover [deliverable] fast, and I have…" at bounding box center [478, 388] width 380 height 217
click at [475, 331] on textarea "✅Hi, 𝐈’𝐦 𝐓𝐎𝐏 𝟏𝟎%🥇𝐖𝐞𝐛𝐃𝐞𝐯, I confidently can cover [deliverable] fast, and I have…" at bounding box center [478, 388] width 380 height 217
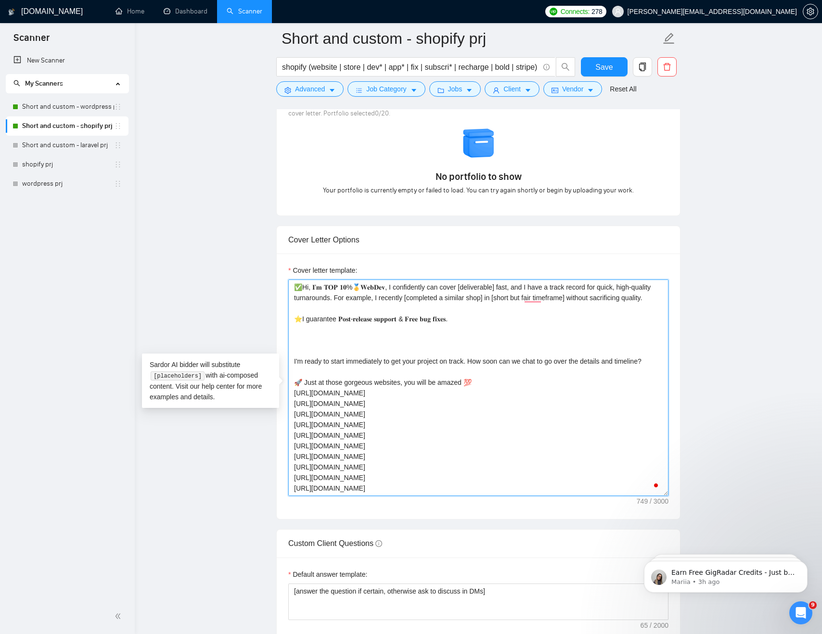
paste textarea "I'm oriented only on 5 out of 5 customer experience. You will be impressed work…"
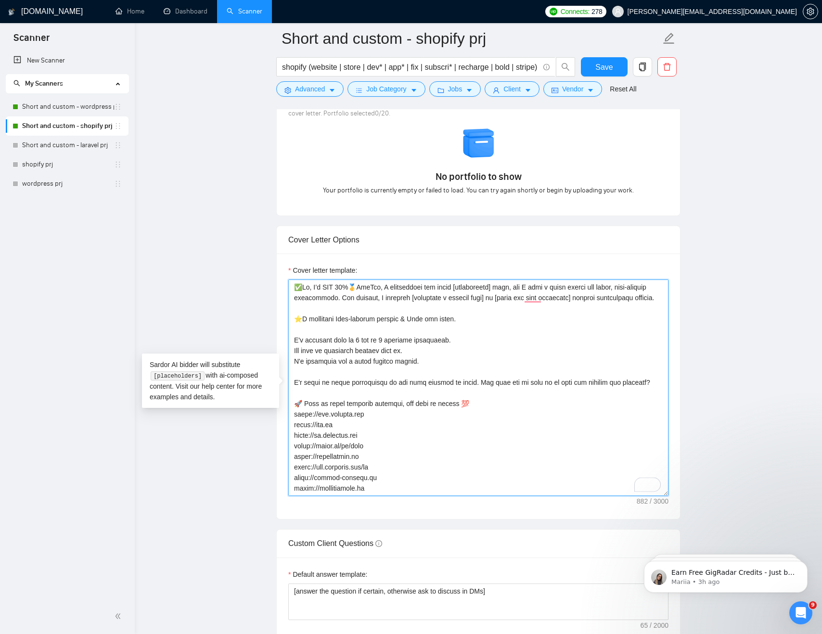
click at [432, 362] on textarea "Cover letter template:" at bounding box center [478, 388] width 380 height 217
click at [485, 409] on textarea "Cover letter template:" at bounding box center [478, 388] width 380 height 217
click at [425, 361] on textarea "Cover letter template:" at bounding box center [478, 388] width 380 height 217
paste textarea "💯"
click at [493, 416] on textarea "Cover letter template:" at bounding box center [478, 388] width 380 height 217
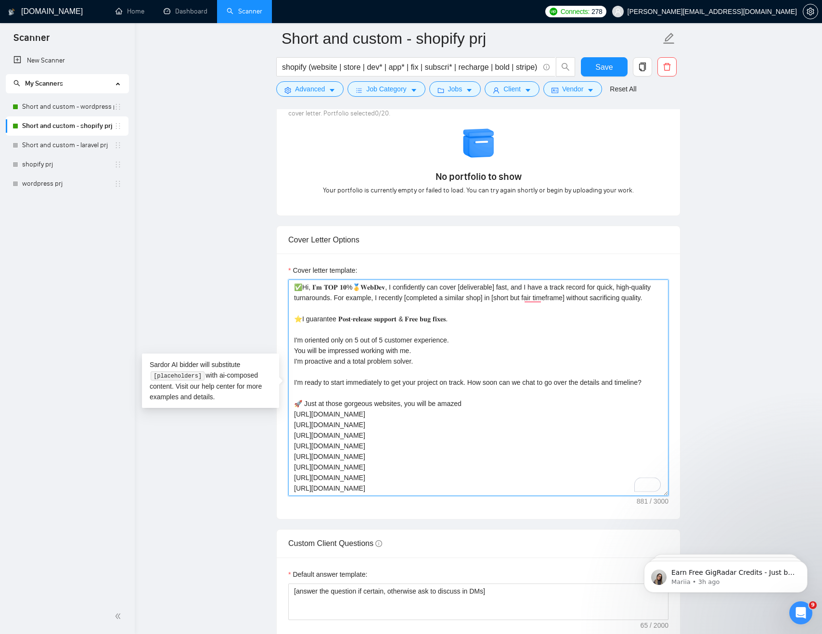
click at [304, 287] on textarea "Cover letter template:" at bounding box center [478, 388] width 380 height 217
click at [428, 368] on textarea "Cover letter template:" at bounding box center [478, 388] width 380 height 217
paste textarea "💚"
click at [440, 373] on textarea "Cover letter template:" at bounding box center [478, 388] width 380 height 217
paste textarea "✅"
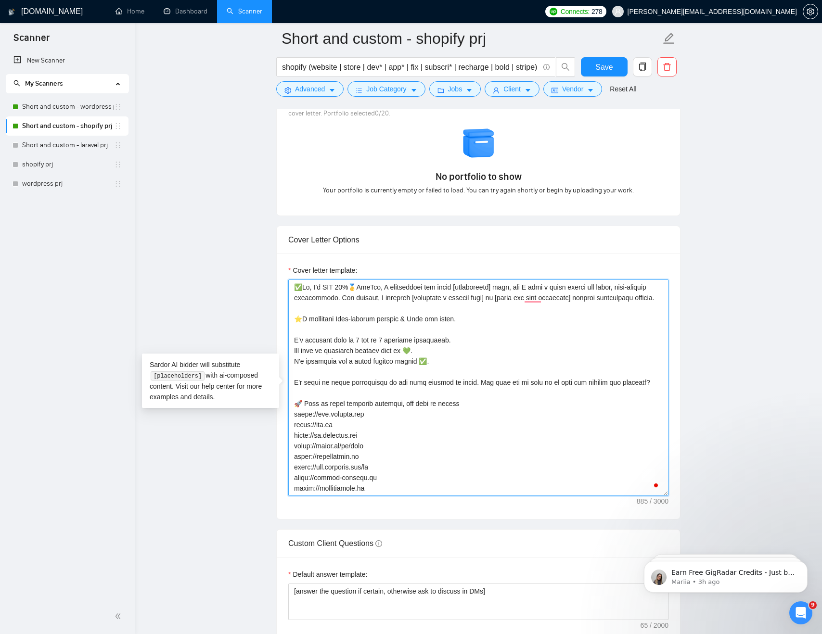
click at [454, 362] on textarea "Cover letter template:" at bounding box center [478, 388] width 380 height 217
click at [357, 303] on textarea "Cover letter template:" at bounding box center [478, 388] width 380 height 217
click at [308, 287] on textarea "Cover letter template:" at bounding box center [478, 388] width 380 height 217
click at [438, 372] on textarea "Cover letter template:" at bounding box center [478, 388] width 380 height 217
click at [543, 392] on textarea "Cover letter template:" at bounding box center [478, 388] width 380 height 217
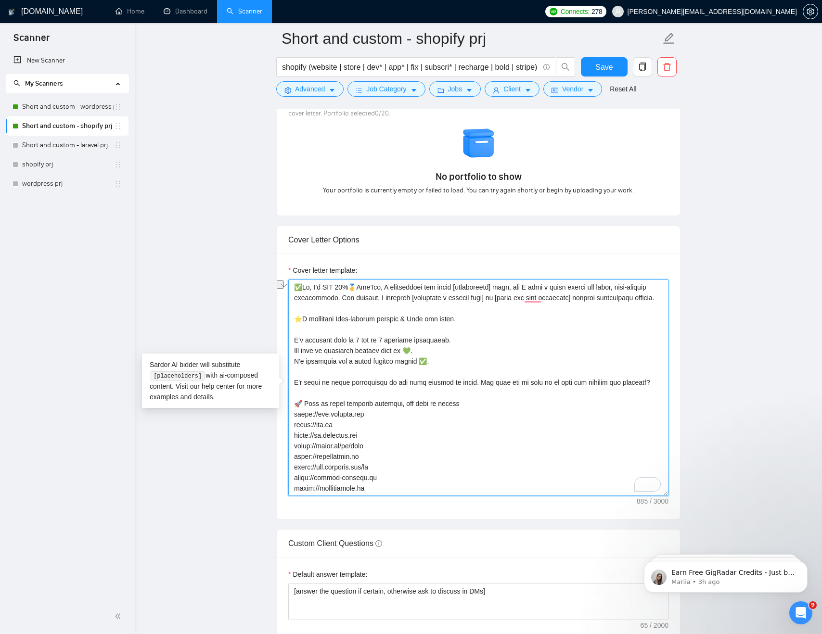
click at [489, 392] on textarea "Cover letter template:" at bounding box center [478, 388] width 380 height 217
drag, startPoint x: 384, startPoint y: 394, endPoint x: 414, endPoint y: 395, distance: 29.8
click at [414, 395] on textarea "Cover letter template:" at bounding box center [478, 388] width 380 height 217
drag, startPoint x: 385, startPoint y: 393, endPoint x: 472, endPoint y: 396, distance: 86.7
click at [472, 396] on textarea "Cover letter template:" at bounding box center [478, 388] width 380 height 217
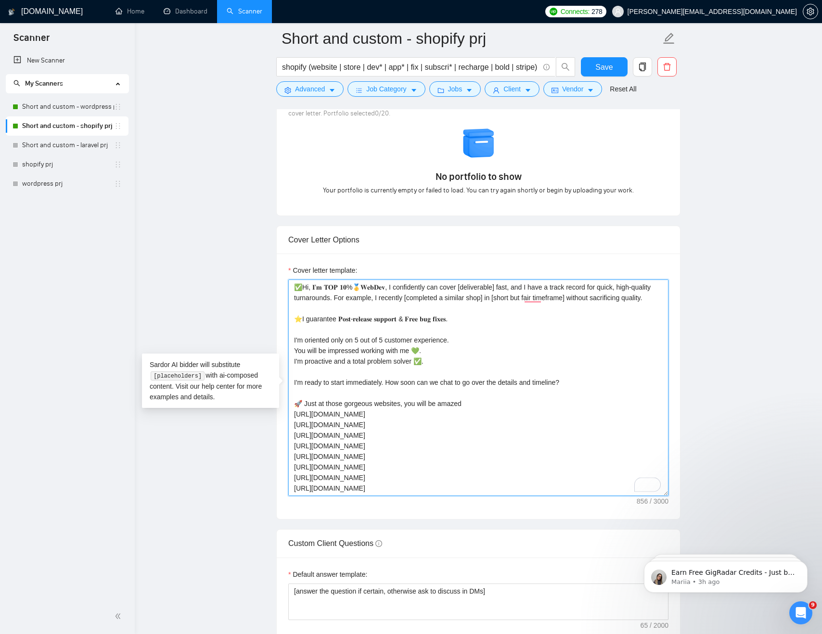
click at [423, 387] on textarea "✅Hi, 𝐈’𝐦 𝐓𝐎𝐏 𝟏𝟎%🥇𝐖𝐞𝐛𝐃𝐞𝐯, I confidently can cover [deliverable] fast, and I have…" at bounding box center [478, 388] width 380 height 217
click at [458, 392] on textarea "✅Hi, 𝐈’𝐦 𝐓𝐎𝐏 𝟏𝟎%🥇𝐖𝐞𝐛𝐃𝐞𝐯, I confidently can cover [deliverable] fast, and I have…" at bounding box center [478, 388] width 380 height 217
drag, startPoint x: 387, startPoint y: 393, endPoint x: 401, endPoint y: 393, distance: 14.0
click at [387, 393] on textarea "✅Hi, 𝐈’𝐦 𝐓𝐎𝐏 𝟏𝟎%🥇𝐖𝐞𝐛𝐃𝐞𝐯, I confidently can cover [deliverable] fast, and I have…" at bounding box center [478, 388] width 380 height 217
paste textarea "How soon can we chat to go over the details and timeline?"
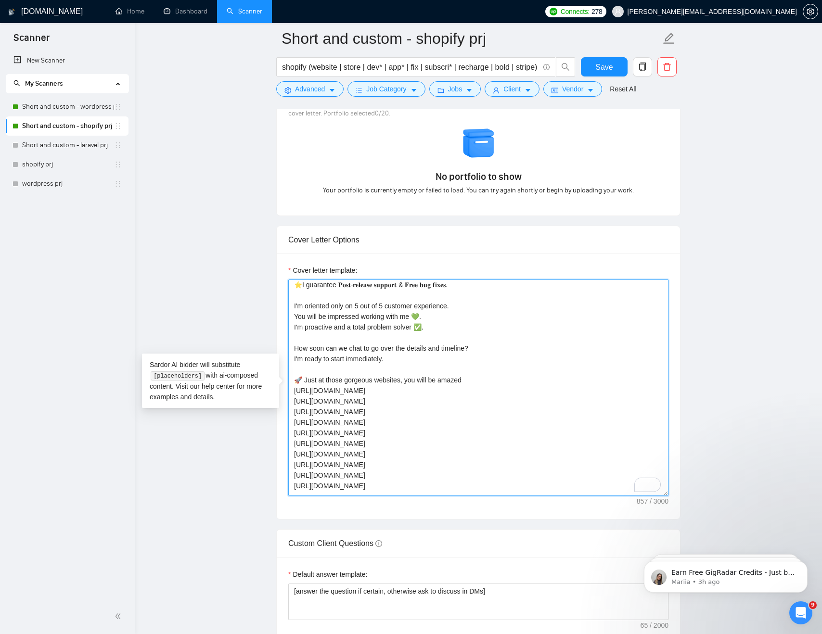
scroll to position [0, 0]
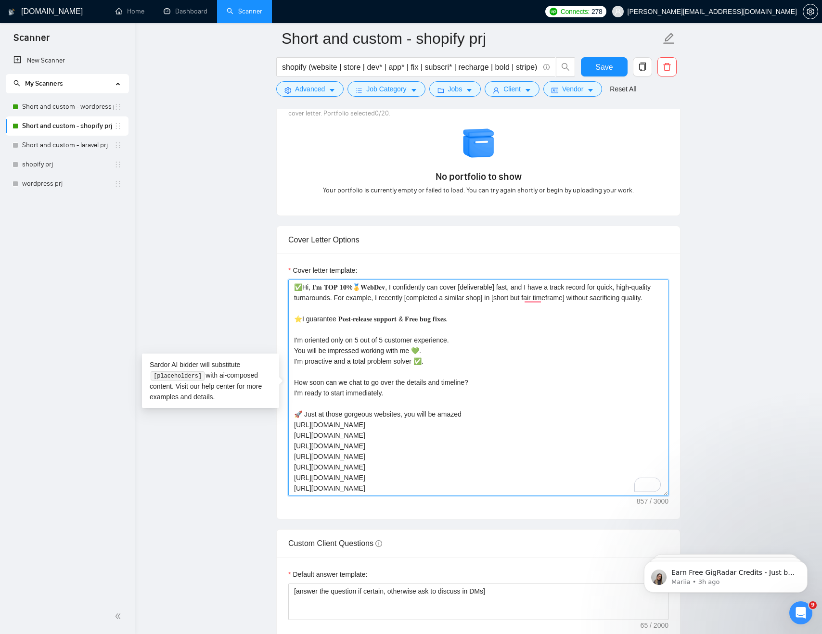
click at [319, 316] on textarea "✅Hi, 𝐈’𝐦 𝐓𝐎𝐏 𝟏𝟎%🥇𝐖𝐞𝐛𝐃𝐞𝐯, I confidently can cover [deliverable] fast, and I have…" at bounding box center [478, 388] width 380 height 217
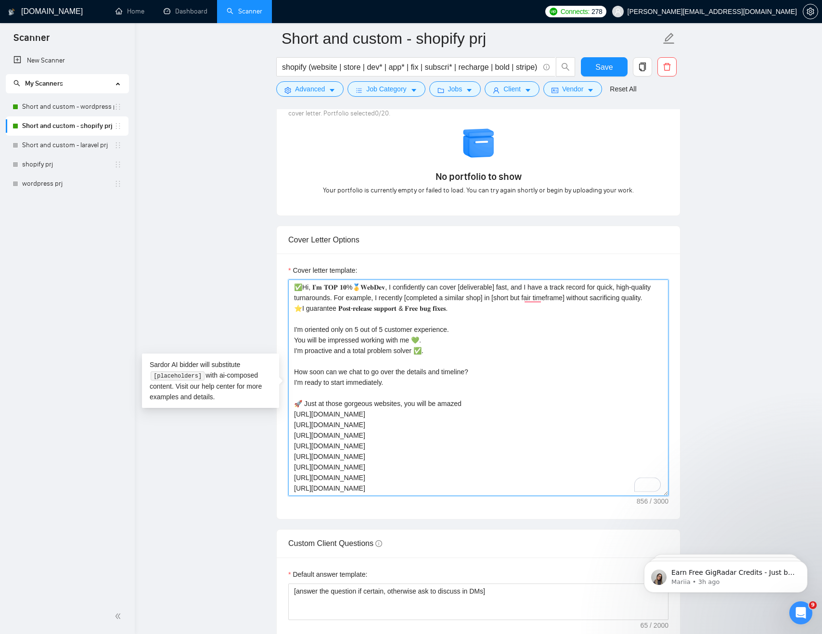
click at [471, 340] on textarea "✅Hi, 𝐈’𝐦 𝐓𝐎𝐏 𝟏𝟎%🥇𝐖𝐞𝐛𝐃𝐞𝐯, I confidently can cover [deliverable] fast, and I have…" at bounding box center [478, 388] width 380 height 217
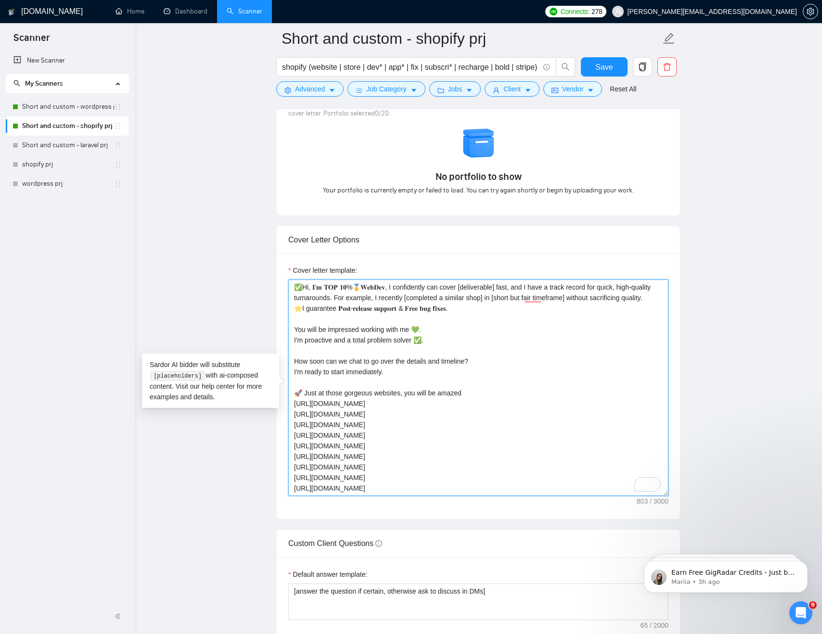
paste textarea "I'm oriented only on 5 out of 5 customer experience."
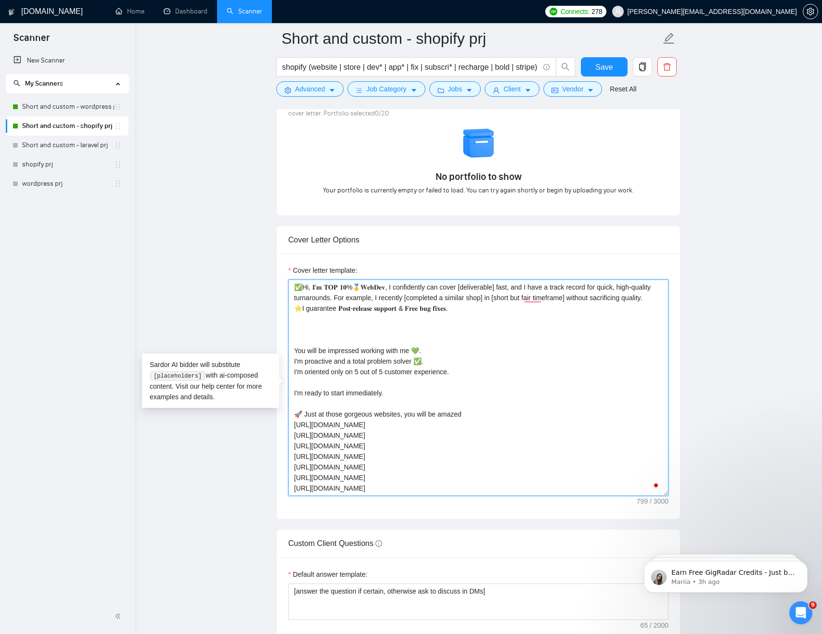
paste textarea "How soon can we chat to go over the details and timeline?"
click at [575, 383] on textarea "✅Hi, 𝐈’𝐦 𝐓𝐎𝐏 𝟏𝟎%🥇𝐖𝐞𝐛𝐃𝐞𝐯, I confidently can cover [deliverable] fast, and I have…" at bounding box center [478, 388] width 380 height 217
click at [481, 383] on textarea "✅Hi, 𝐈’𝐦 𝐓𝐎𝐏 𝟏𝟎%🥇𝐖𝐞𝐛𝐃𝐞𝐯, I confidently can cover [deliverable] fast, and I have…" at bounding box center [478, 388] width 380 height 217
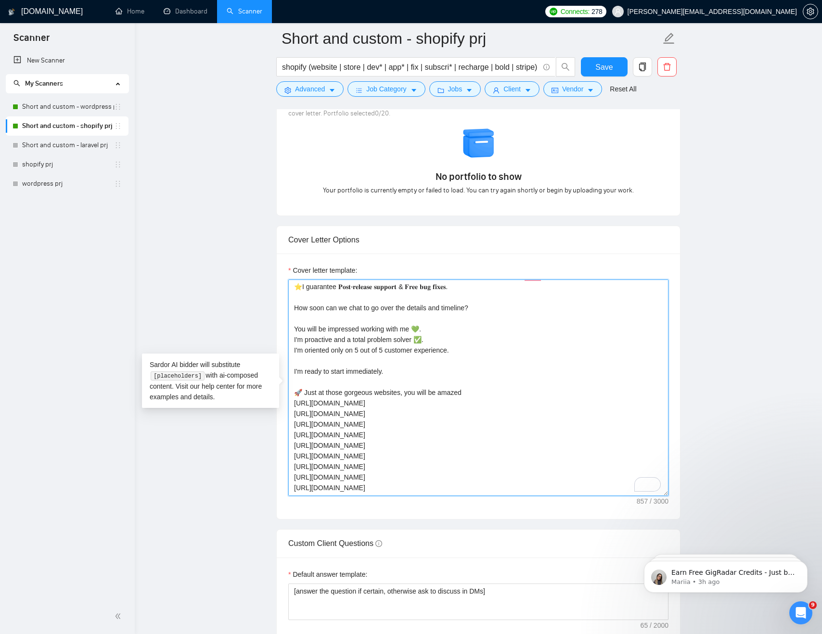
scroll to position [12, 0]
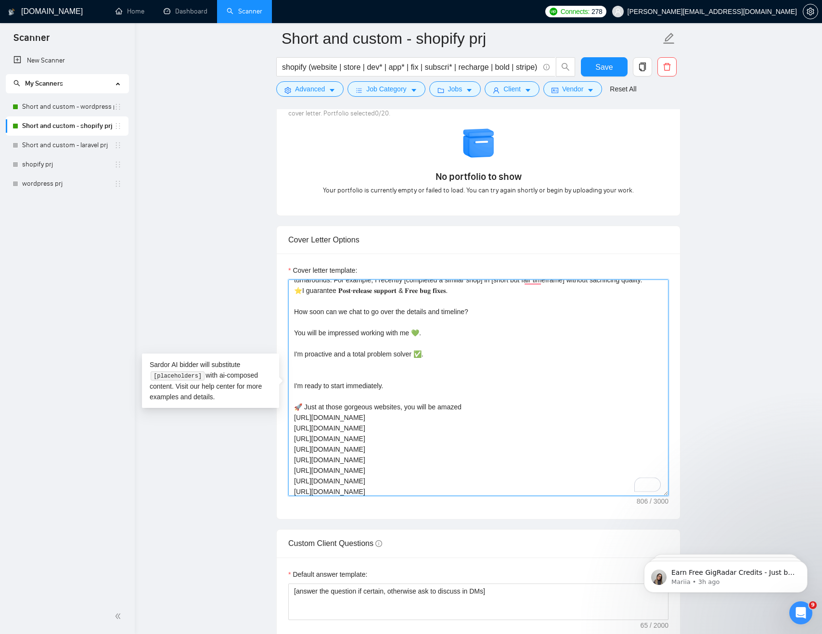
paste textarea "I'm oriented only on 5 out of 5 customer experience."
click at [354, 387] on textarea "✅Hi, 𝐈’𝐦 𝐓𝐎𝐏 𝟏𝟎%🥇𝐖𝐞𝐛𝐃𝐞𝐯, I confidently can cover [deliverable] fast, and I have…" at bounding box center [478, 388] width 380 height 217
click at [408, 387] on textarea "✅Hi, 𝐈’𝐦 𝐓𝐎𝐏 𝟏𝟎%🥇𝐖𝐞𝐛𝐃𝐞𝐯, I confidently can cover [deliverable] fast, and I have…" at bounding box center [478, 388] width 380 height 217
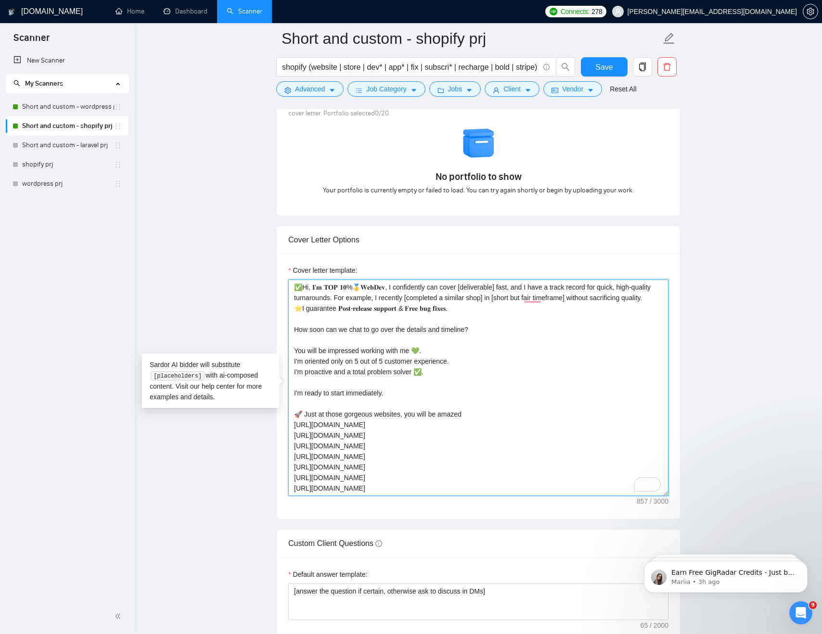
click at [565, 442] on textarea "✅Hi, 𝐈’𝐦 𝐓𝐎𝐏 𝟏𝟎%🥇𝐖𝐞𝐛𝐃𝐞𝐯, I confidently can cover [deliverable] fast, and I have…" at bounding box center [478, 388] width 380 height 217
type textarea "✅Hi, 𝐈’𝐦 𝐓𝐎𝐏 𝟏𝟎%🥇𝐖𝐞𝐛𝐃𝐞𝐯, I confidently can cover [deliverable] fast, and I have…"
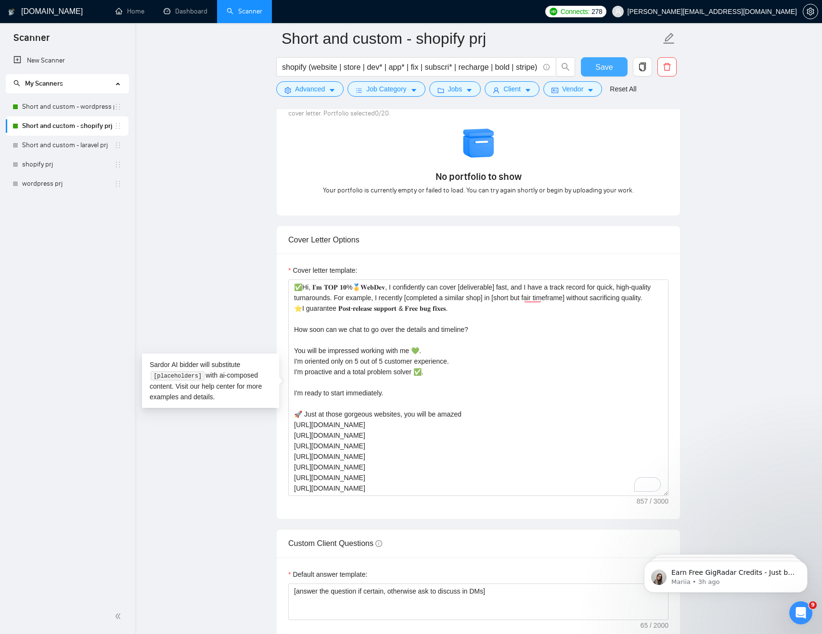
drag, startPoint x: 607, startPoint y: 67, endPoint x: 621, endPoint y: 72, distance: 14.9
click at [607, 67] on span "Save" at bounding box center [603, 67] width 17 height 12
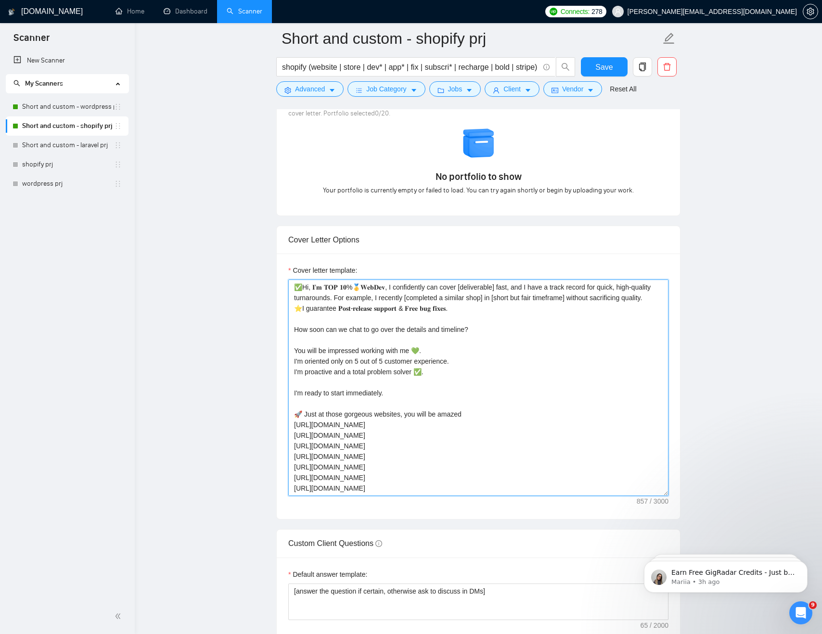
click at [483, 320] on textarea "✅Hi, 𝐈’𝐦 𝐓𝐎𝐏 𝟏𝟎%🥇𝐖𝐞𝐛𝐃𝐞𝐯, I confidently can cover [deliverable] fast, and I have…" at bounding box center [478, 388] width 380 height 217
drag, startPoint x: 358, startPoint y: 306, endPoint x: 278, endPoint y: 271, distance: 87.9
click at [278, 271] on div "Cover letter template:" at bounding box center [478, 387] width 403 height 266
click at [373, 313] on textarea "✅Hi, 𝐈’𝐦 𝐓𝐎𝐏 𝟏𝟎%🥇𝐖𝐞𝐛𝐃𝐞𝐯, I confidently can cover [deliverable] fast, and I have…" at bounding box center [478, 388] width 380 height 217
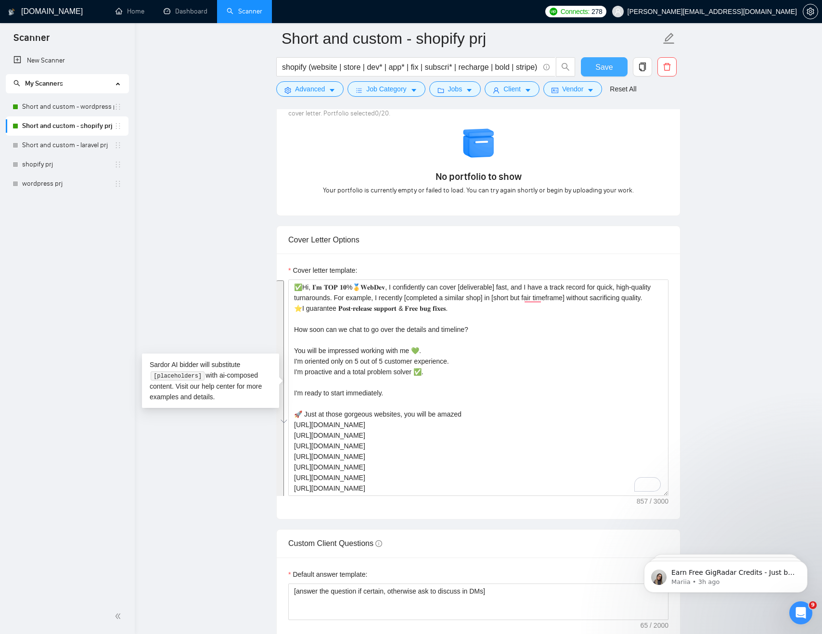
click at [616, 66] on button "Save" at bounding box center [604, 66] width 47 height 19
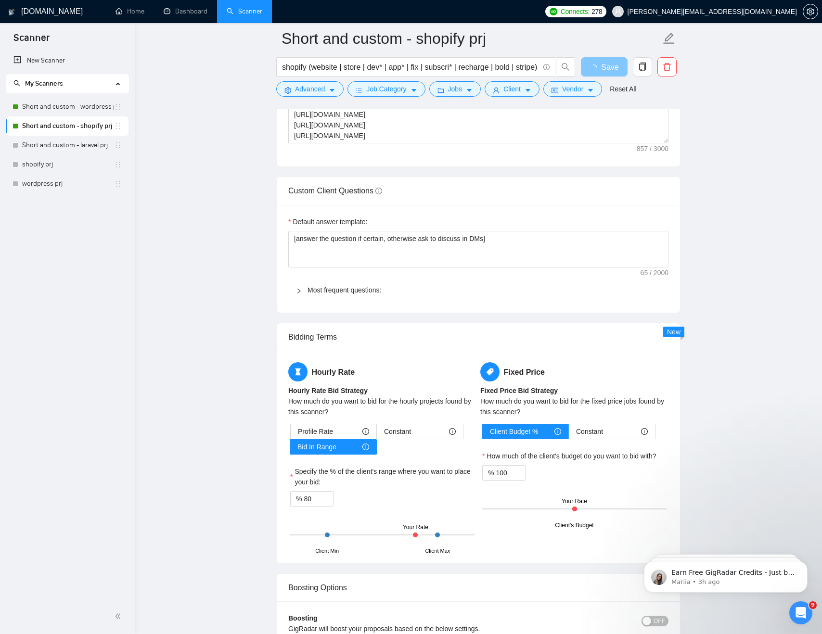
scroll to position [1257, 0]
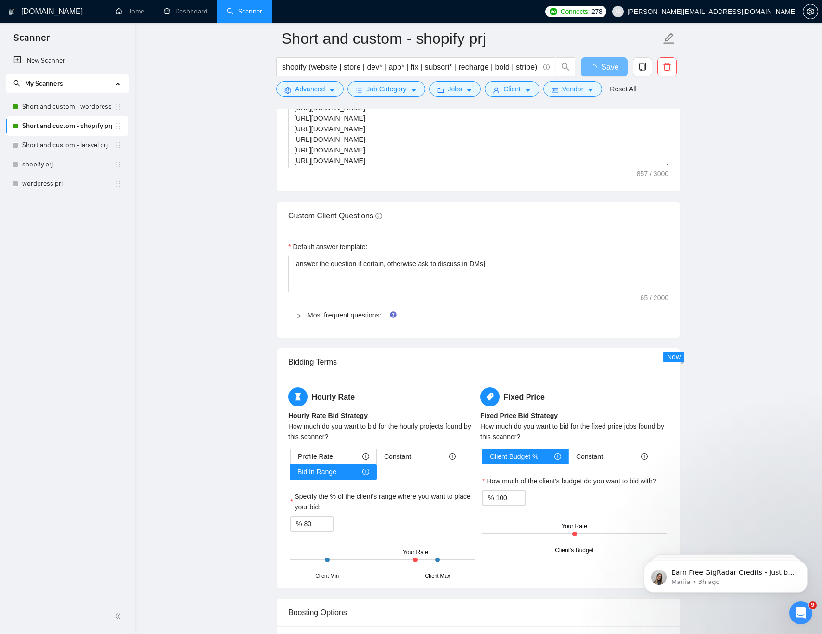
click at [758, 208] on main "Short and custom - shopify prj shopify (website | store | dev* | app* | fix | s…" at bounding box center [478, 375] width 656 height 3189
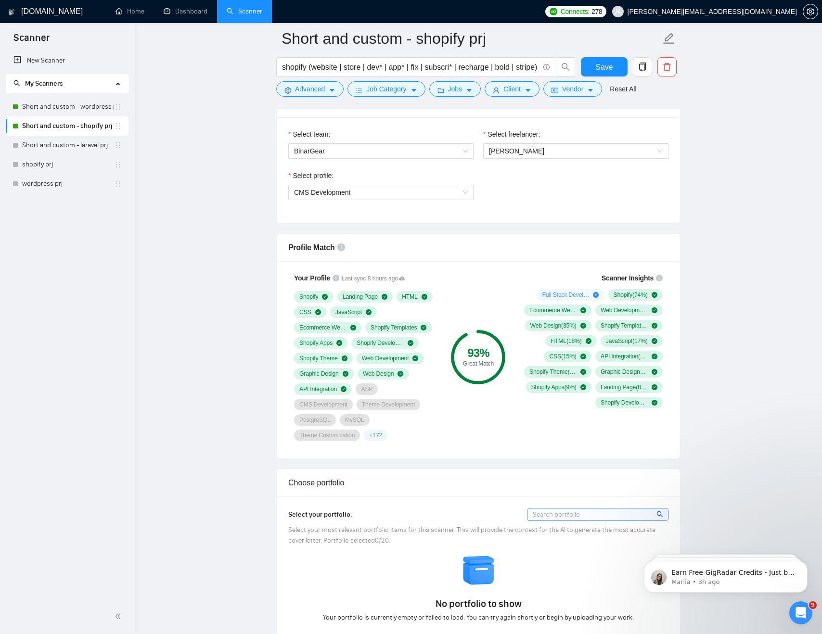
scroll to position [407, 0]
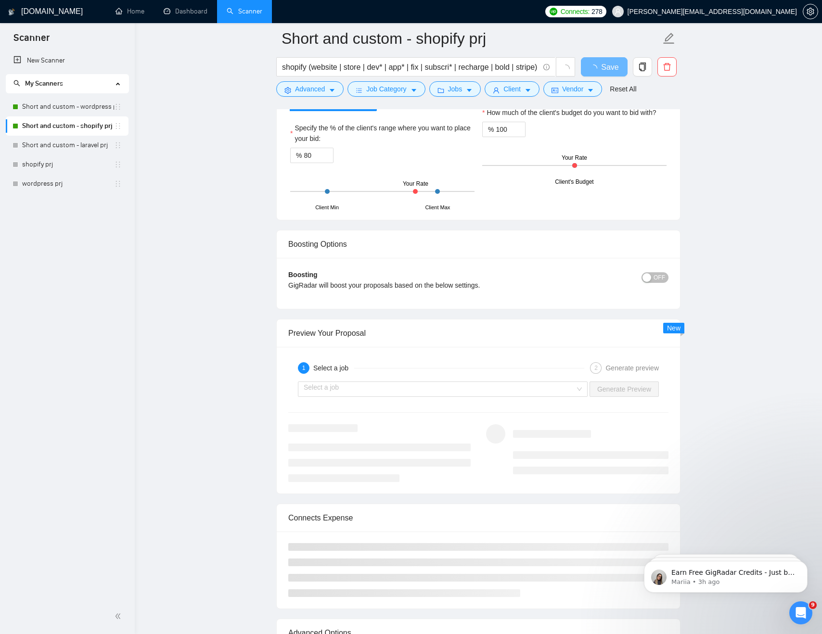
scroll to position [1625, 0]
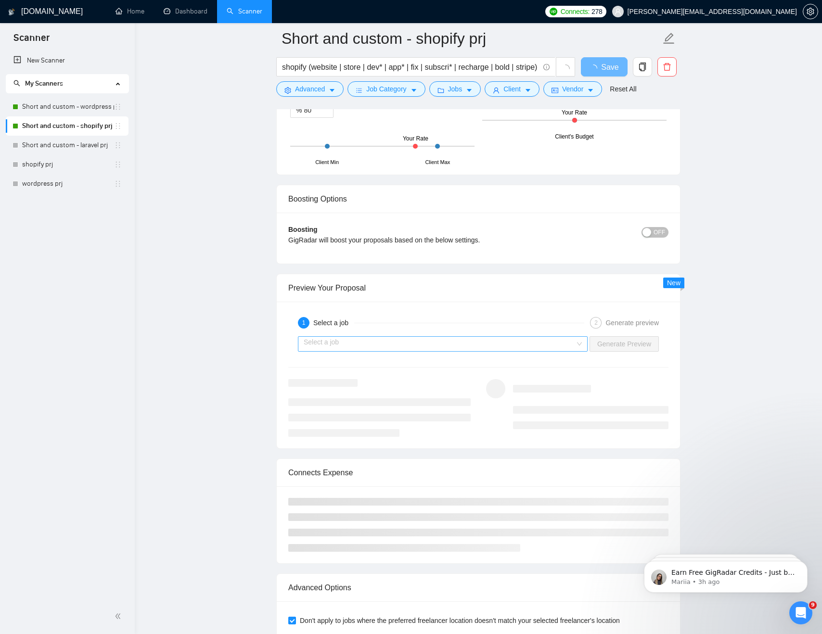
click at [393, 342] on input "search" at bounding box center [439, 344] width 271 height 14
click at [415, 342] on input "search" at bounding box center [439, 344] width 271 height 14
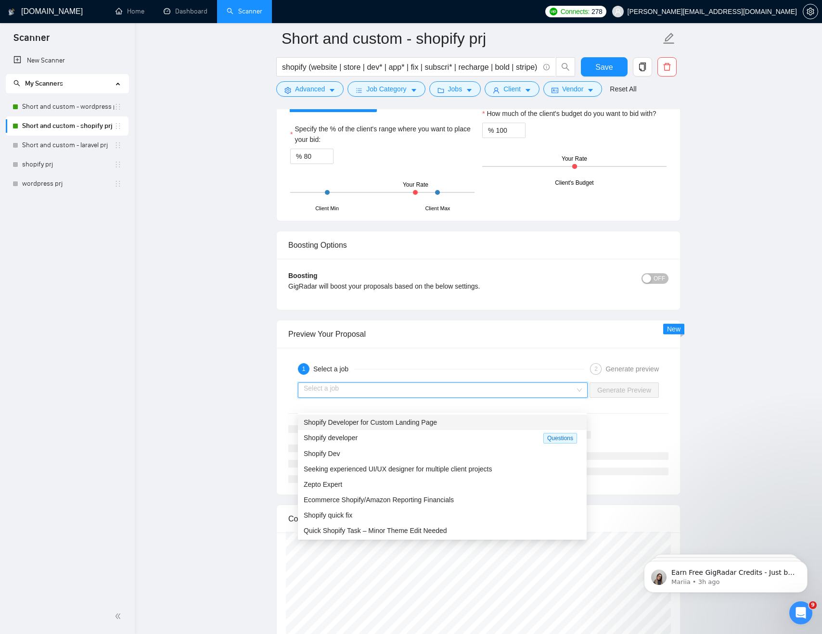
click at [366, 423] on span "Shopify Developer for Custom Landing Page" at bounding box center [370, 423] width 133 height 8
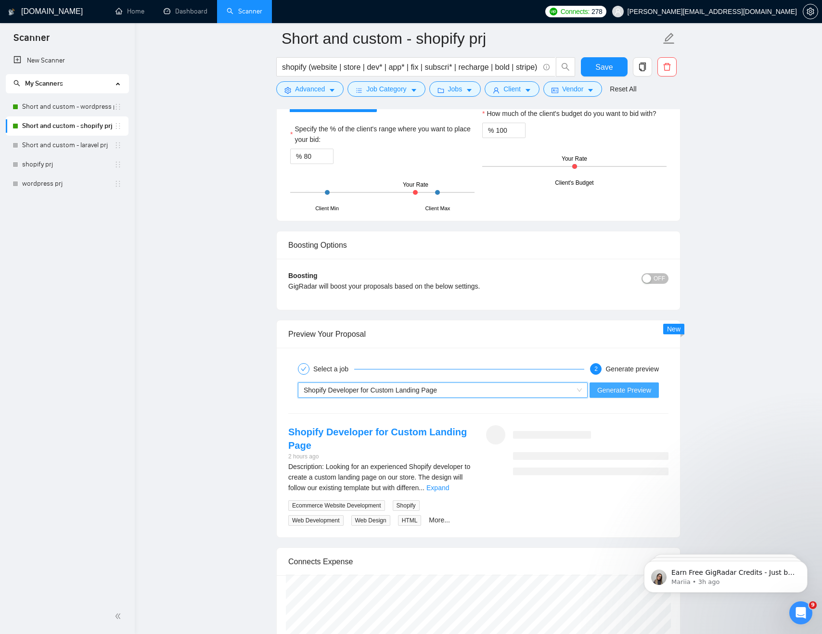
click at [625, 388] on span "Generate Preview" at bounding box center [624, 390] width 54 height 11
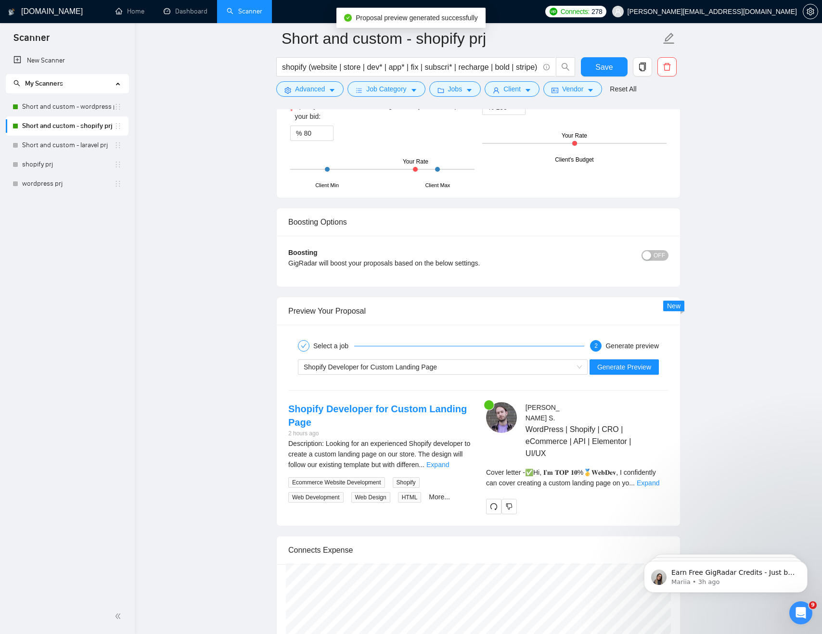
scroll to position [1741, 0]
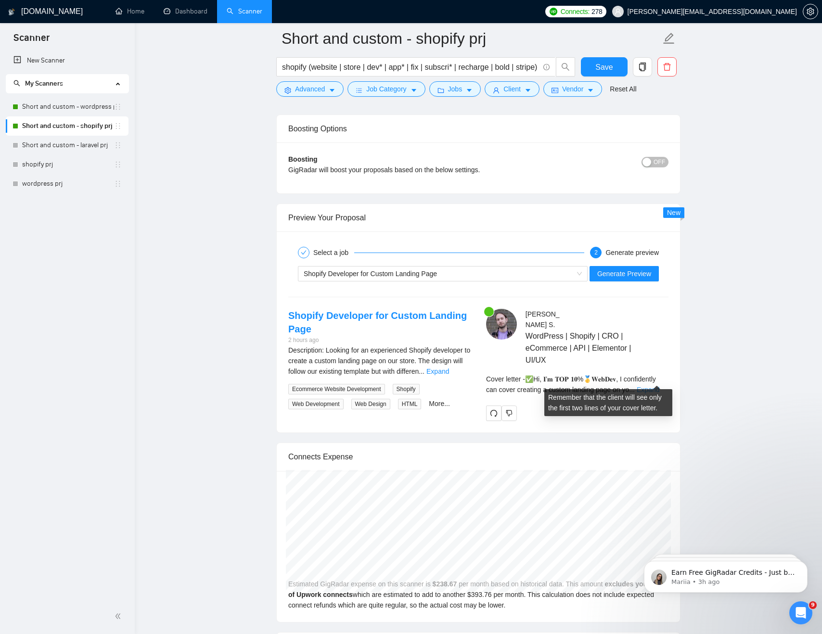
click at [654, 386] on link "Expand" at bounding box center [648, 390] width 23 height 8
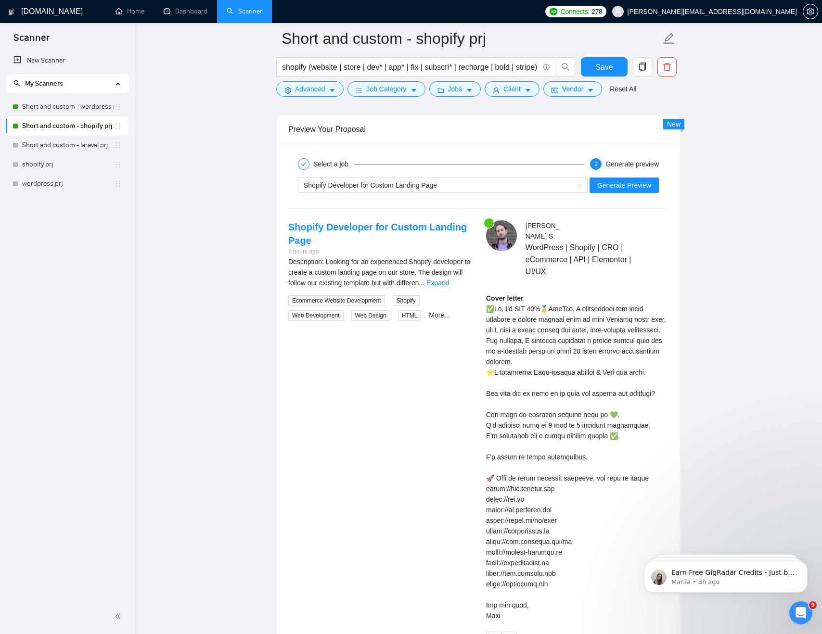
scroll to position [1840, 0]
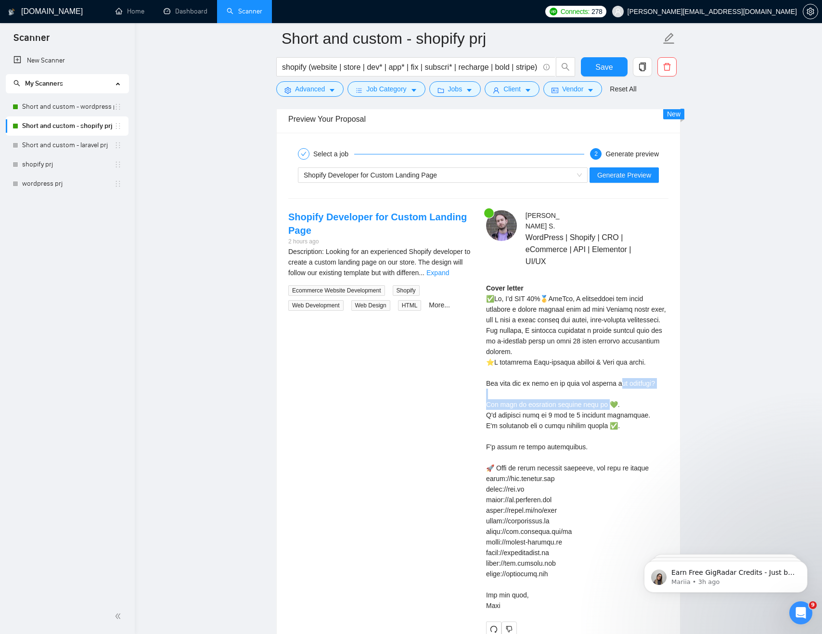
drag, startPoint x: 497, startPoint y: 373, endPoint x: 668, endPoint y: 373, distance: 170.8
click at [667, 373] on div "Cover letter" at bounding box center [577, 447] width 182 height 328
drag, startPoint x: 500, startPoint y: 391, endPoint x: 642, endPoint y: 398, distance: 141.6
click at [642, 398] on div "Cover letter" at bounding box center [577, 447] width 182 height 328
click at [567, 397] on div "Cover letter" at bounding box center [577, 447] width 182 height 328
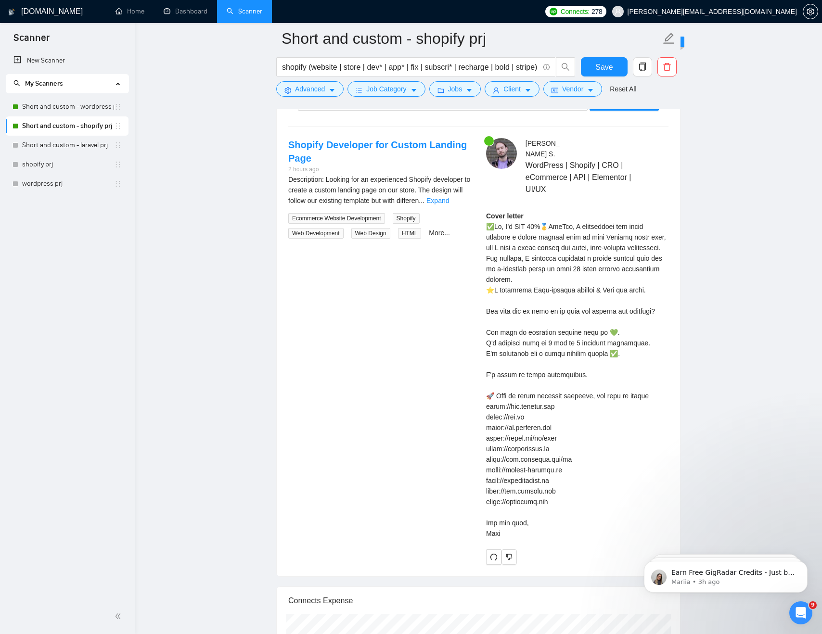
scroll to position [1912, 0]
drag, startPoint x: 502, startPoint y: 342, endPoint x: 616, endPoint y: 342, distance: 114.0
click at [613, 342] on div "Cover letter" at bounding box center [577, 374] width 182 height 328
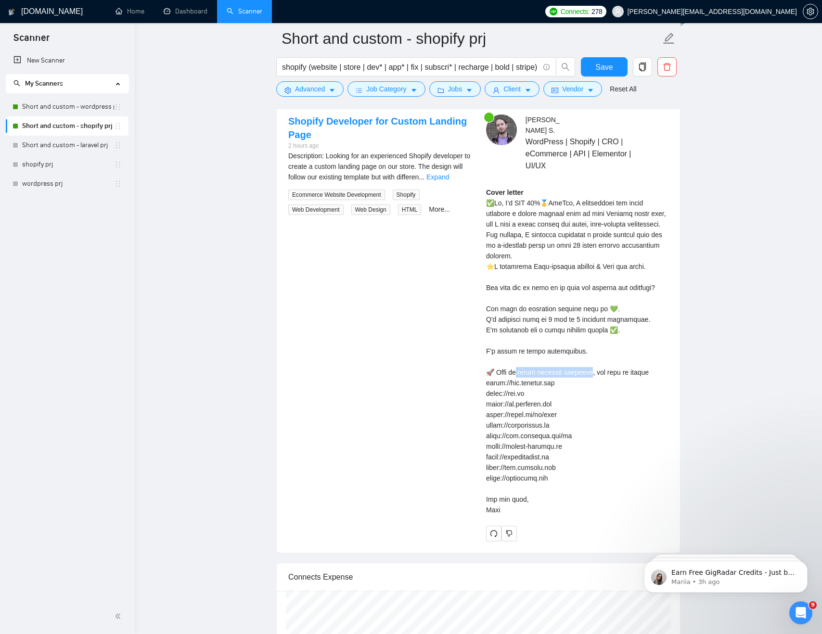
drag, startPoint x: 488, startPoint y: 342, endPoint x: 573, endPoint y: 342, distance: 84.2
click at [565, 342] on div "Cover letter" at bounding box center [577, 351] width 182 height 328
click at [640, 342] on div "Cover letter" at bounding box center [577, 351] width 182 height 328
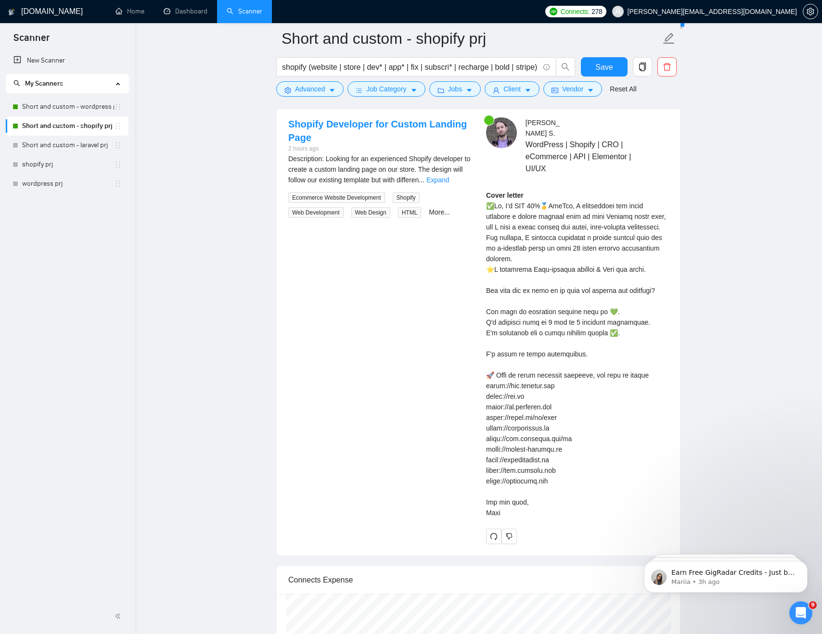
scroll to position [1918, 0]
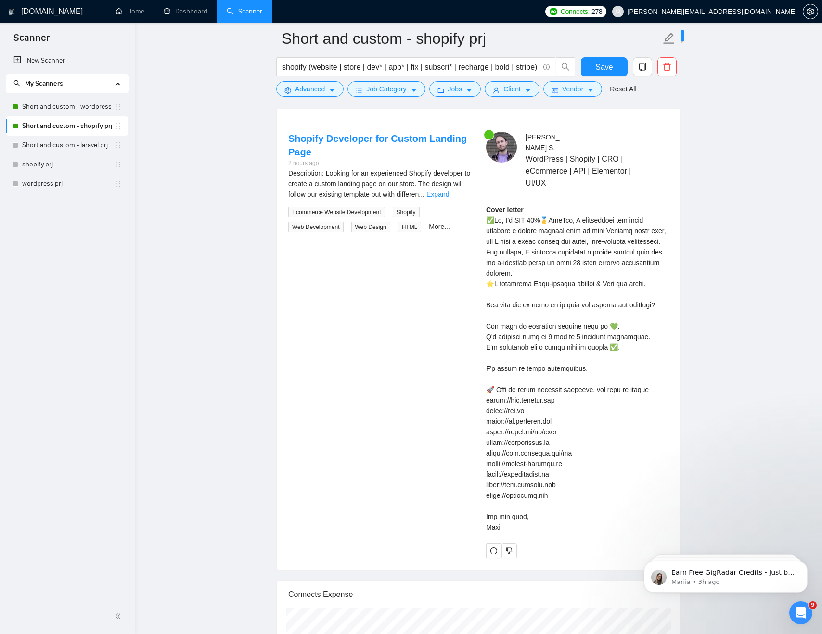
drag, startPoint x: 508, startPoint y: 517, endPoint x: 485, endPoint y: 204, distance: 313.1
click at [485, 204] on div "Alex S . WordPress | Shopify | CRO | eCommerce | API | Elementor | UI/UX Cover …" at bounding box center [577, 345] width 198 height 427
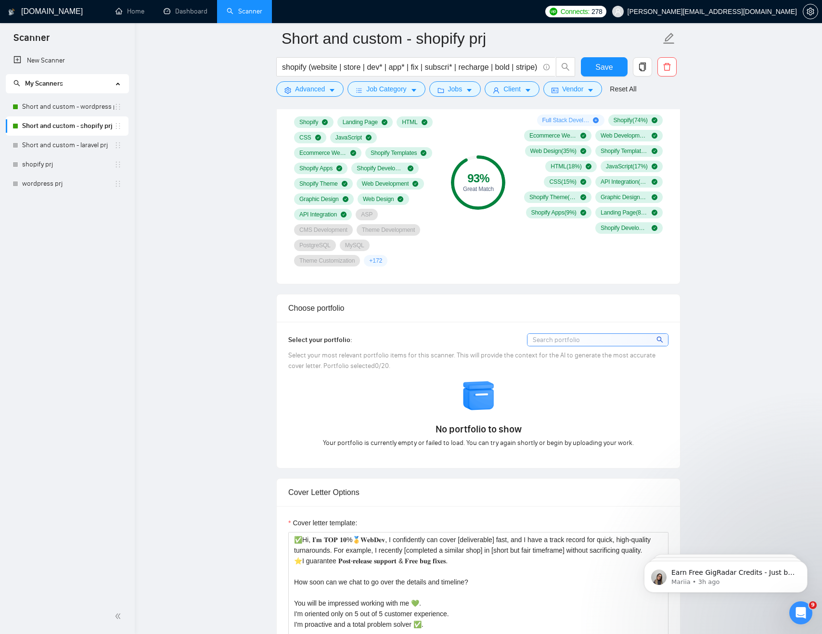
scroll to position [598, 0]
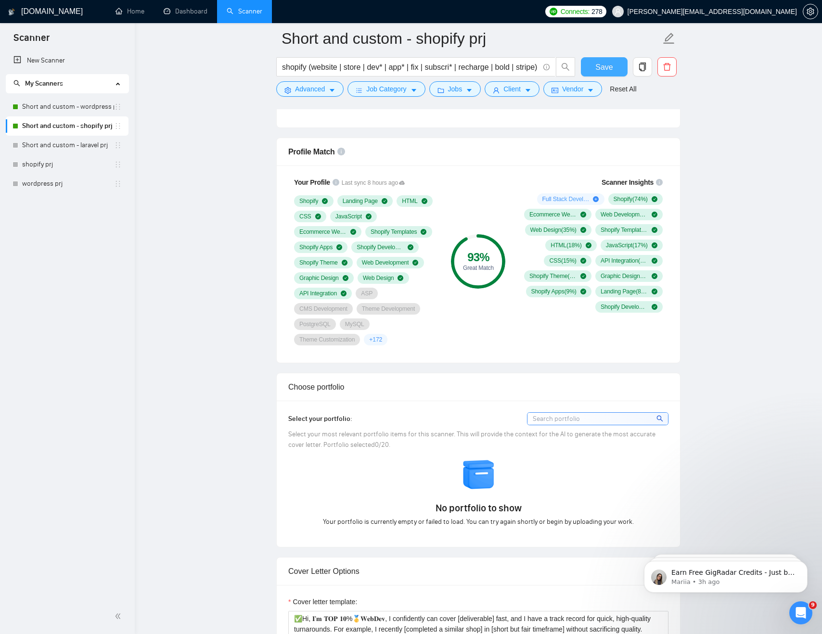
click at [604, 72] on span "Save" at bounding box center [603, 67] width 17 height 12
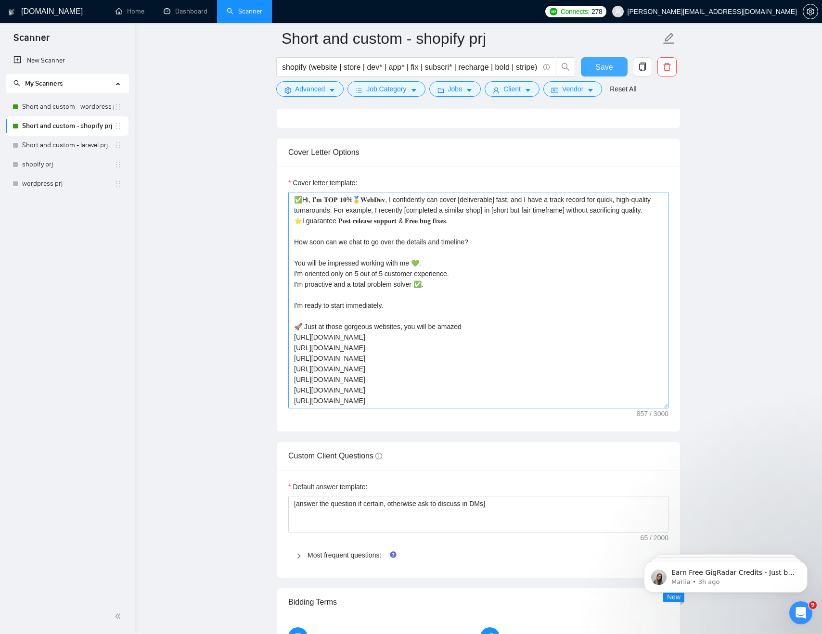
scroll to position [1014, 0]
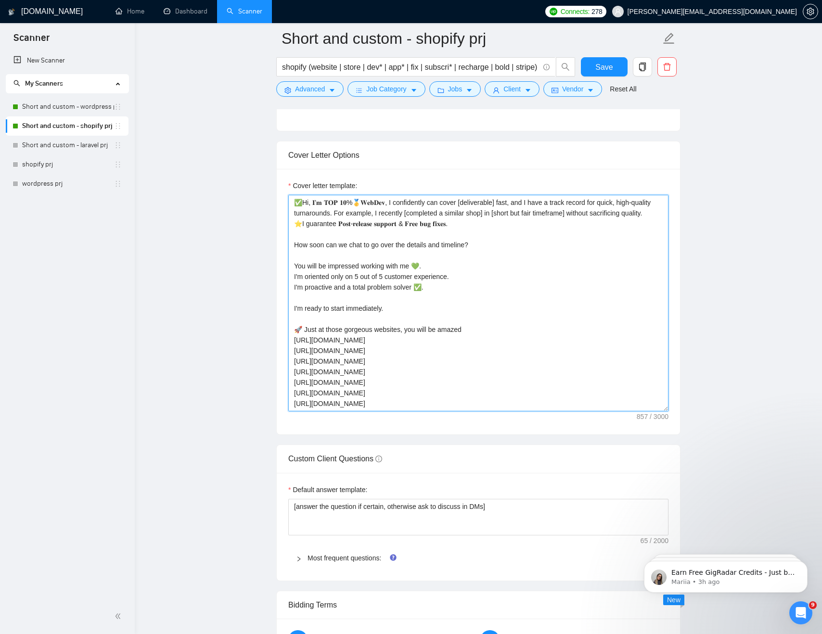
click at [394, 318] on textarea "✅Hi, 𝐈’𝐦 𝐓𝐎𝐏 𝟏𝟎%🥇𝐖𝐞𝐛𝐃𝐞𝐯, I confidently can cover [deliverable] fast, and I have…" at bounding box center [478, 303] width 380 height 217
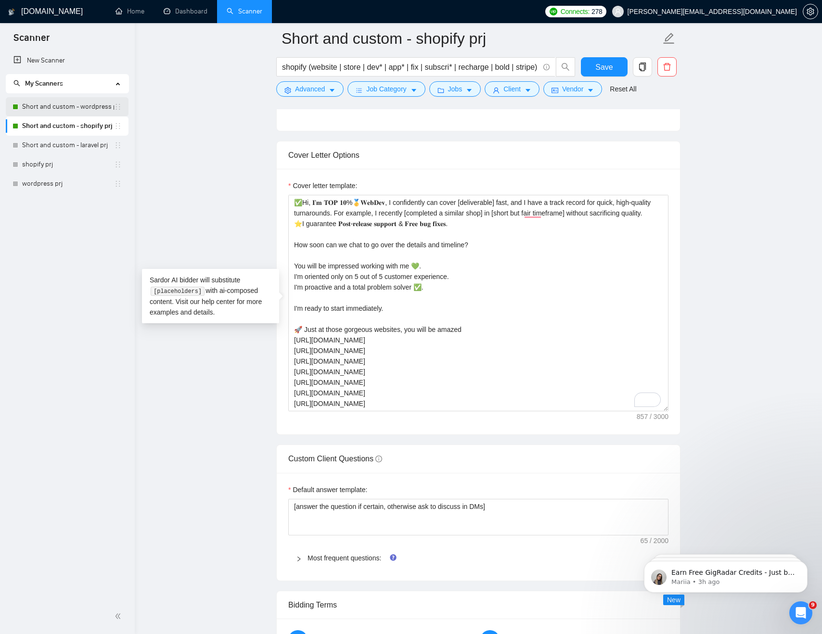
click at [66, 108] on link "Short and custom - wordpress prj" at bounding box center [68, 106] width 92 height 19
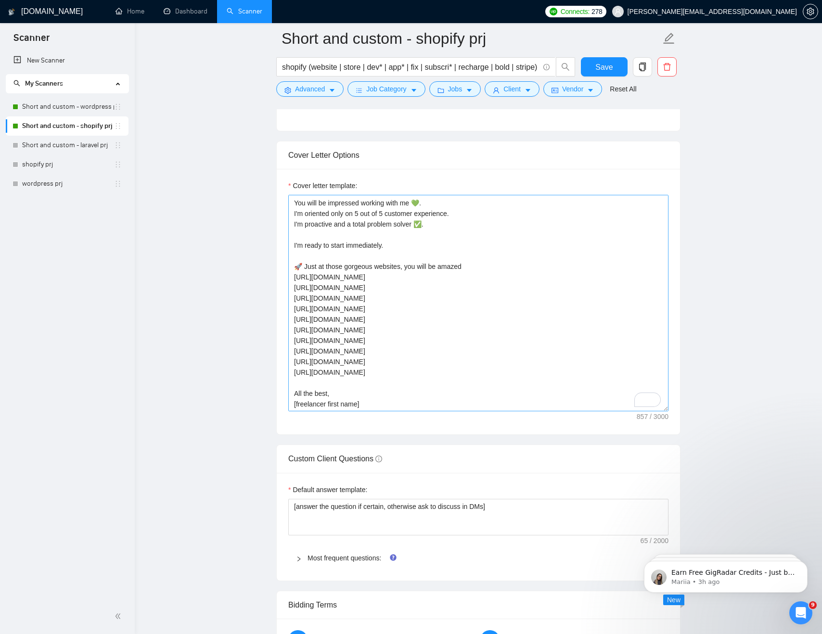
scroll to position [0, 0]
drag, startPoint x: 365, startPoint y: 370, endPoint x: 294, endPoint y: 266, distance: 125.3
click at [294, 266] on textarea "✅Hi, 𝐈’𝐦 𝐓𝐎𝐏 𝟏𝟎%🥇𝐖𝐞𝐛𝐃𝐞𝐯, I confidently can cover [deliverable] fast, and I have…" at bounding box center [478, 303] width 380 height 217
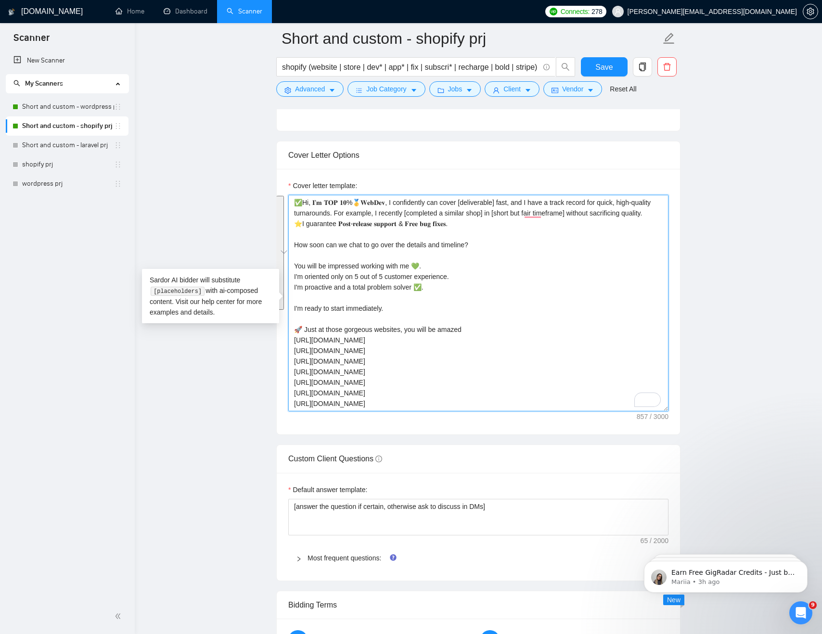
click at [421, 254] on textarea "✅Hi, 𝐈’𝐦 𝐓𝐎𝐏 𝟏𝟎%🥇𝐖𝐞𝐛𝐃𝐞𝐯, I confidently can cover [deliverable] fast, and I have…" at bounding box center [478, 303] width 380 height 217
click at [478, 256] on textarea "✅Hi, 𝐈’𝐦 𝐓𝐎𝐏 𝟏𝟎%🥇𝐖𝐞𝐛𝐃𝐞𝐯, I confidently can cover [deliverable] fast, and I have…" at bounding box center [478, 303] width 380 height 217
click at [310, 202] on textarea "✅Hi, 𝐈’𝐦 𝐓𝐎𝐏 𝟏𝟎%🥇𝐖𝐞𝐛𝐃𝐞𝐯, I confidently can cover [deliverable] fast, and I have…" at bounding box center [478, 303] width 380 height 217
paste textarea "[Say Hey, address the client by name (if available). Otherwise, simply say Hey]"
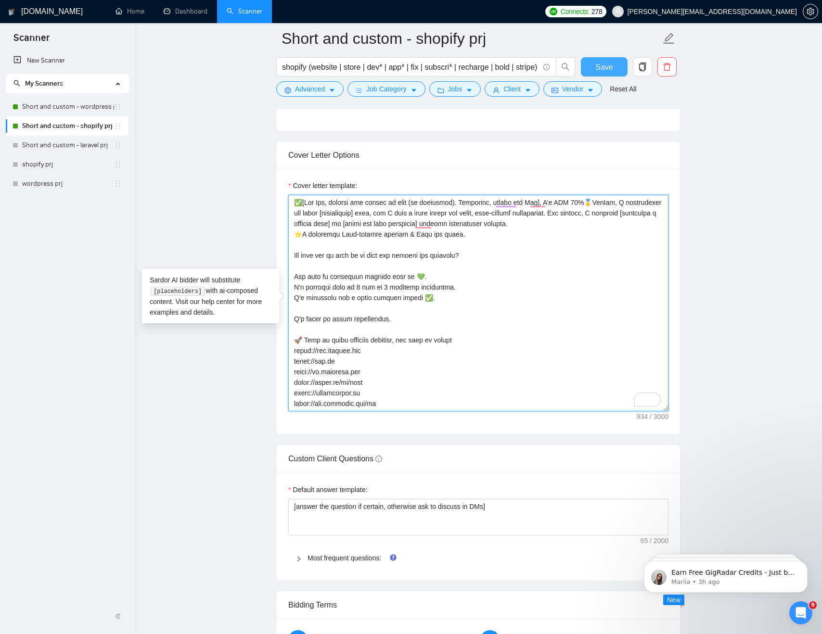
type textarea "✅[Lor Ips, dolorsi ame consec ad elit (se doeiusmod). Temporinc, utlabo etd Mag…"
click at [603, 68] on span "Save" at bounding box center [603, 67] width 17 height 12
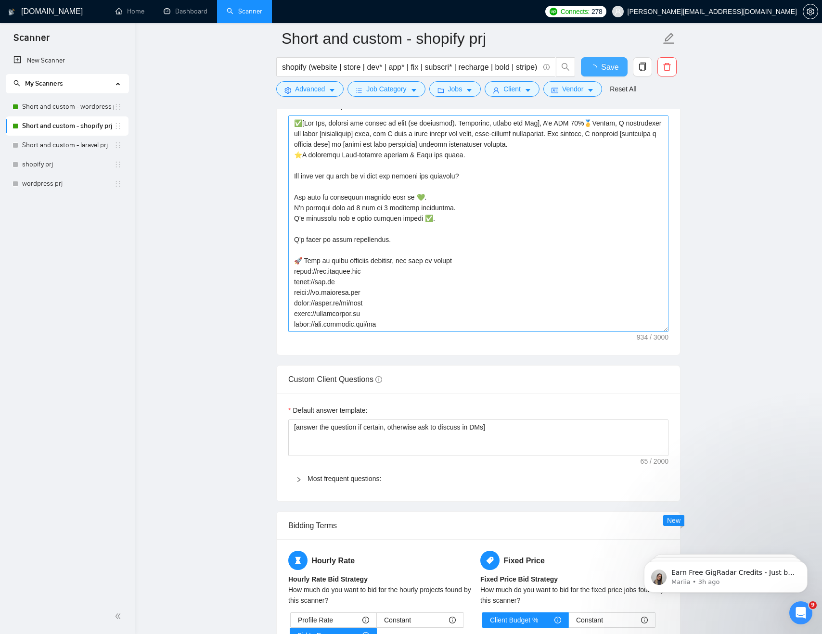
checkbox input "true"
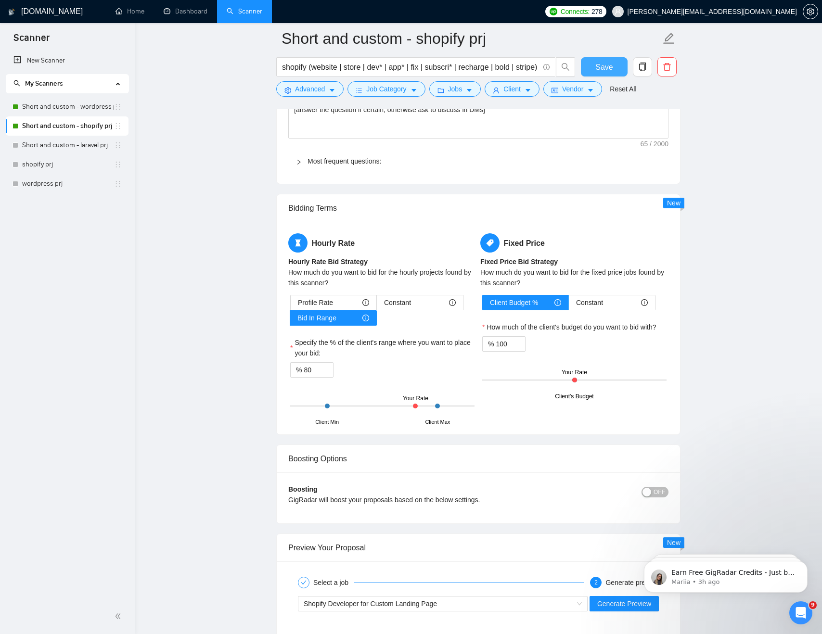
scroll to position [1718, 0]
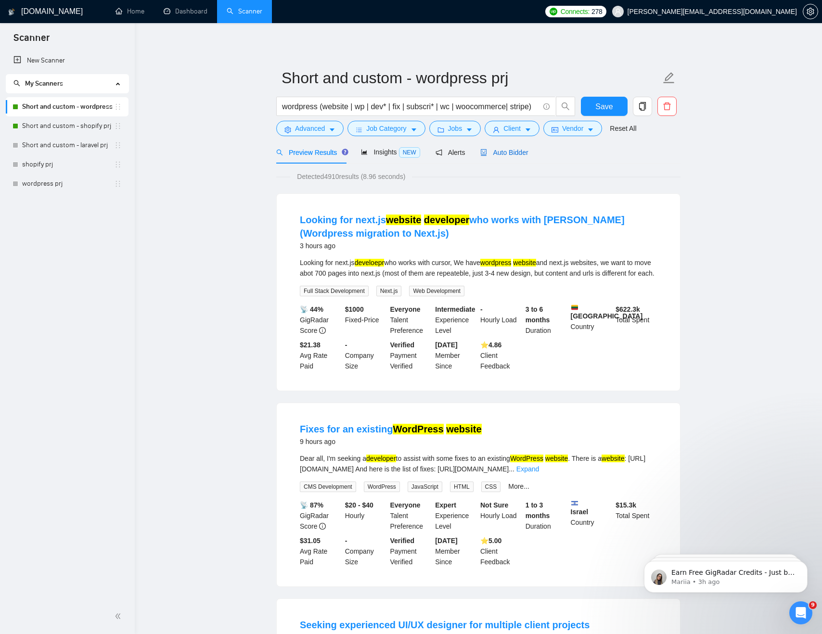
click at [520, 151] on span "Auto Bidder" at bounding box center [504, 153] width 48 height 8
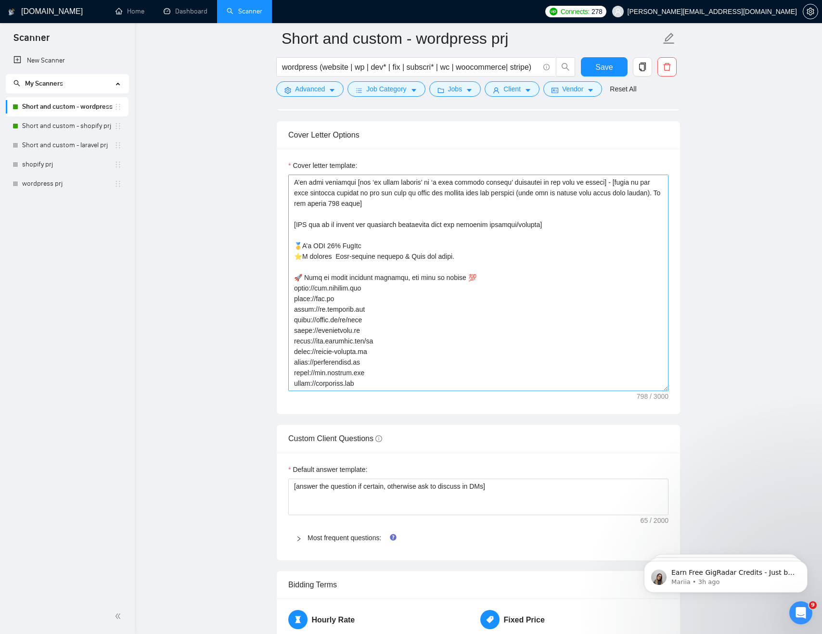
scroll to position [32, 0]
click at [365, 371] on textarea "Cover letter template:" at bounding box center [478, 283] width 380 height 217
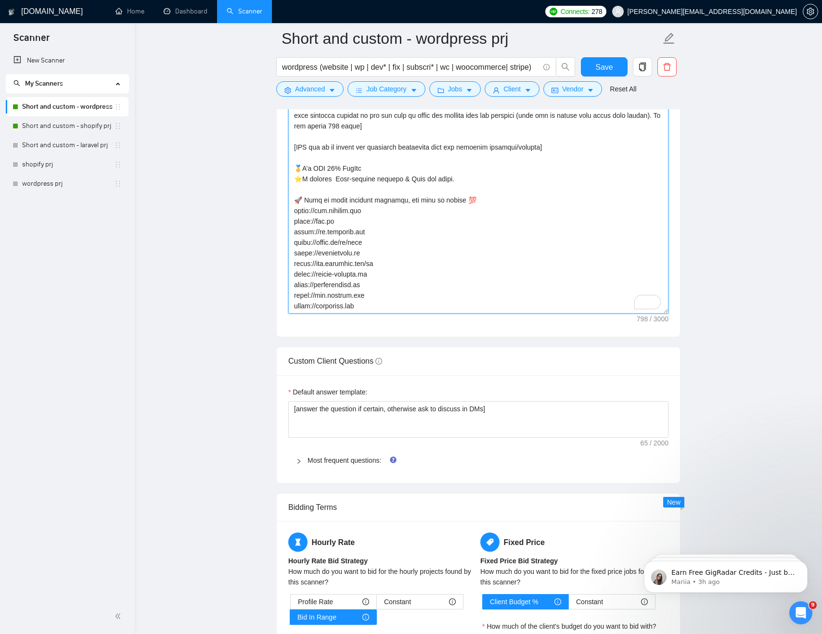
click at [377, 293] on textarea "Cover letter template:" at bounding box center [478, 205] width 380 height 217
click at [296, 191] on textarea "Cover letter template:" at bounding box center [478, 205] width 380 height 217
paste textarea "To enrich screen reader interactions, please activate Accessibility in Grammarl…"
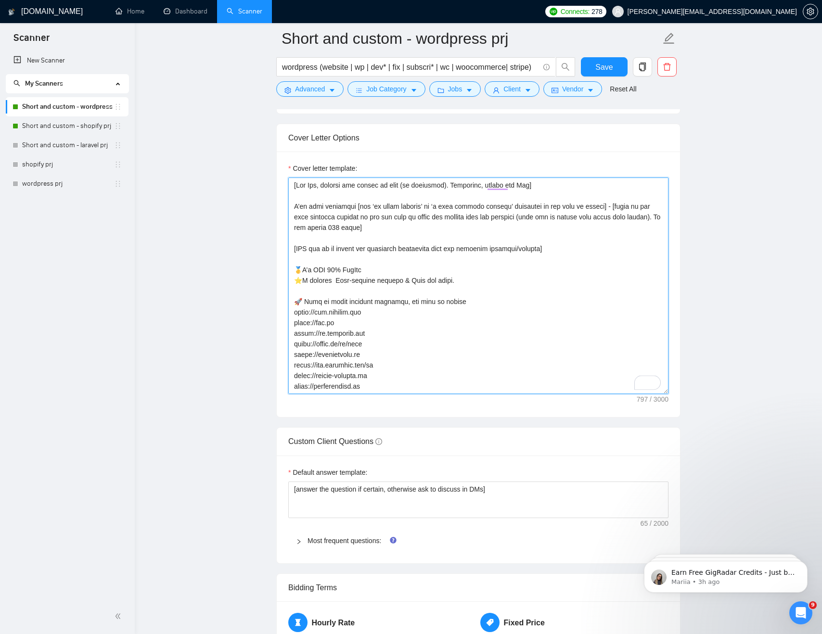
click at [429, 187] on textarea "Cover letter template:" at bounding box center [478, 286] width 380 height 217
drag, startPoint x: 552, startPoint y: 187, endPoint x: 281, endPoint y: 185, distance: 270.4
click at [281, 185] on div "Cover letter template:" at bounding box center [478, 285] width 403 height 266
click at [438, 230] on textarea "Cover letter template:" at bounding box center [478, 286] width 380 height 217
drag, startPoint x: 557, startPoint y: 183, endPoint x: 218, endPoint y: 180, distance: 338.7
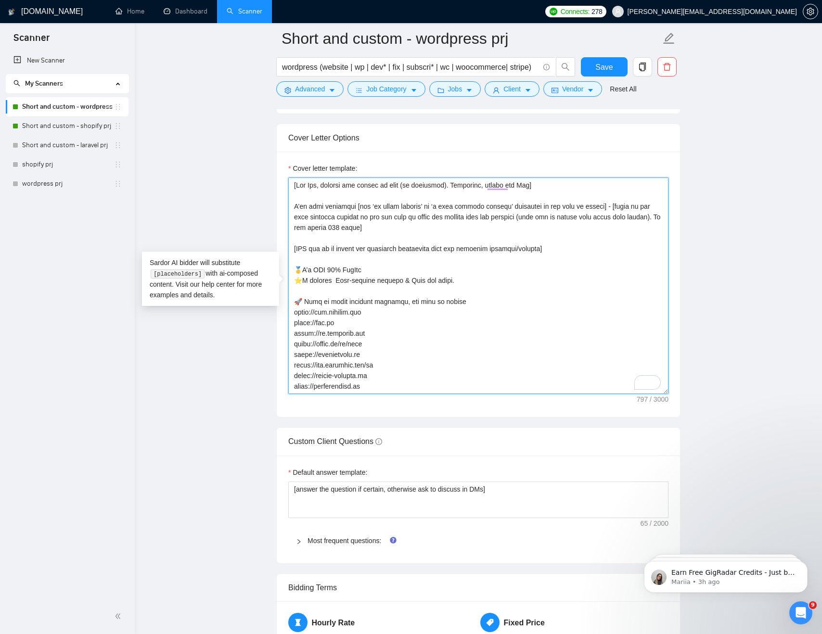
click at [218, 180] on main "Short and custom - wordpress prj wordpress (website | wp | dev* | fix | subscri…" at bounding box center [478, 455] width 656 height 2867
paste textarea "✅[Say Hey, address the client by name (if available). Otherwise, simply say Hey…"
click at [387, 197] on textarea "Cover letter template:" at bounding box center [478, 286] width 380 height 217
click at [343, 204] on textarea "Cover letter template:" at bounding box center [478, 286] width 380 height 217
click at [343, 198] on textarea "Cover letter template:" at bounding box center [478, 286] width 380 height 217
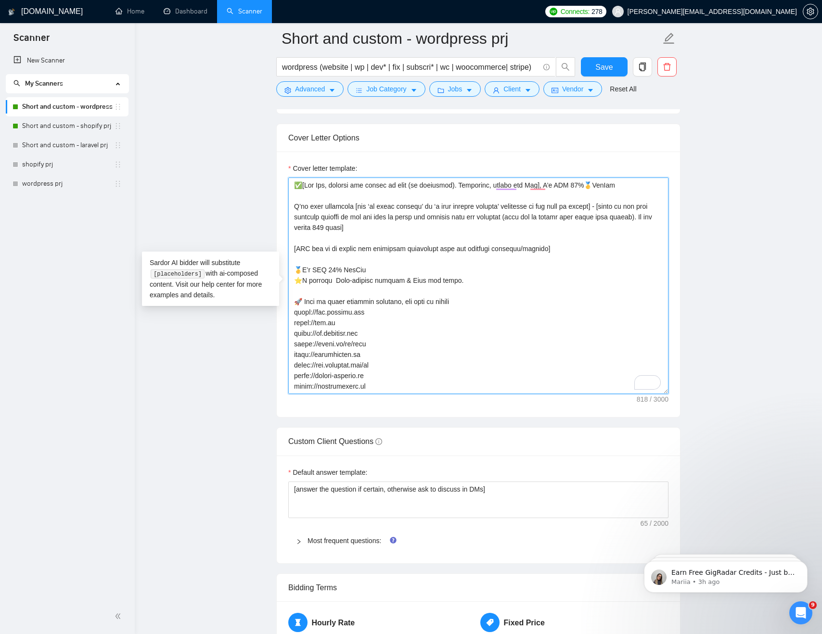
drag, startPoint x: 382, startPoint y: 270, endPoint x: 231, endPoint y: 270, distance: 150.1
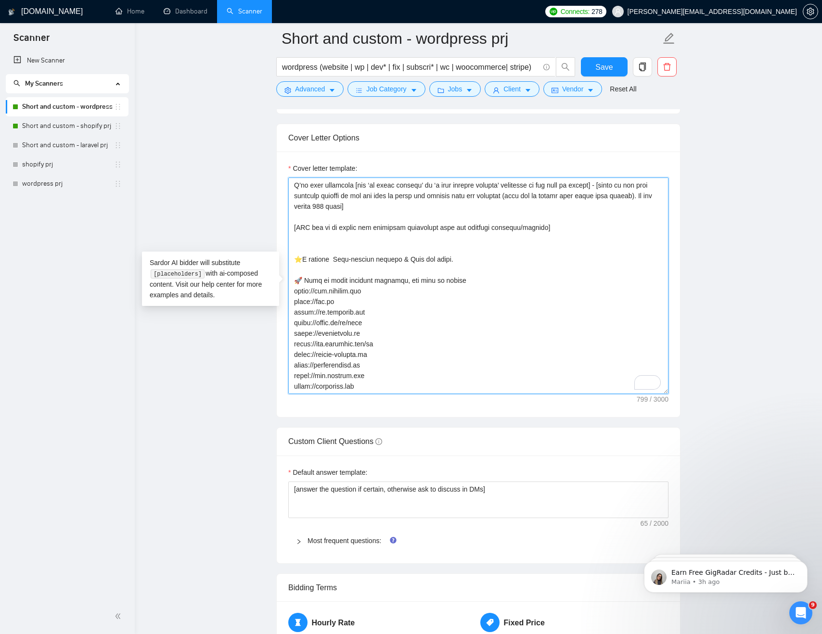
click at [370, 377] on textarea "Cover letter template:" at bounding box center [478, 286] width 380 height 217
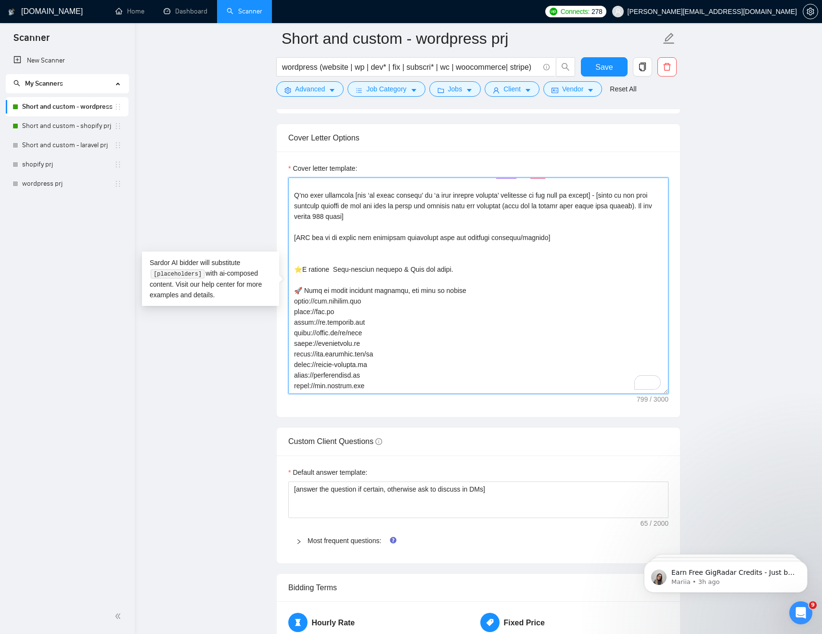
scroll to position [0, 0]
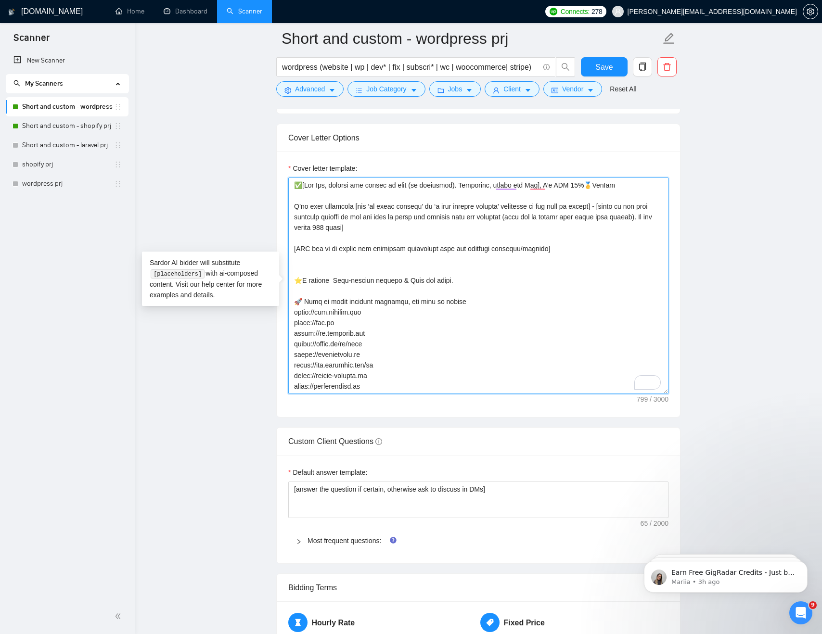
click at [295, 248] on textarea "Cover letter template:" at bounding box center [478, 286] width 380 height 217
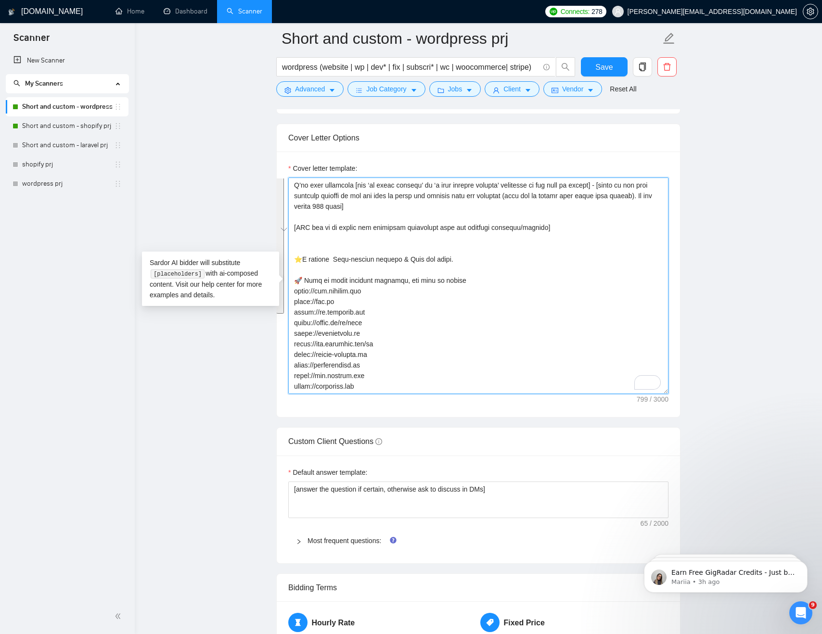
click at [483, 323] on textarea "Cover letter template:" at bounding box center [478, 286] width 380 height 217
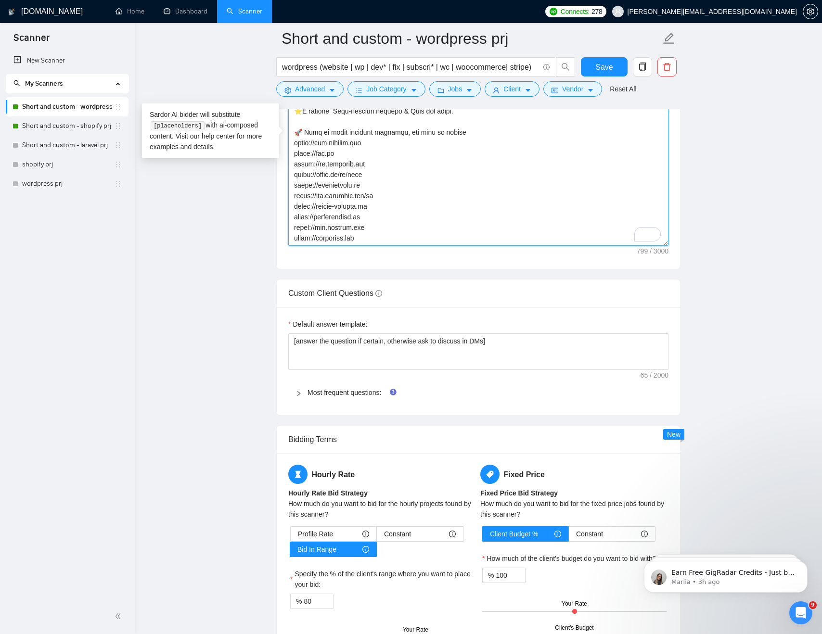
click at [382, 229] on textarea "Cover letter template:" at bounding box center [478, 137] width 380 height 217
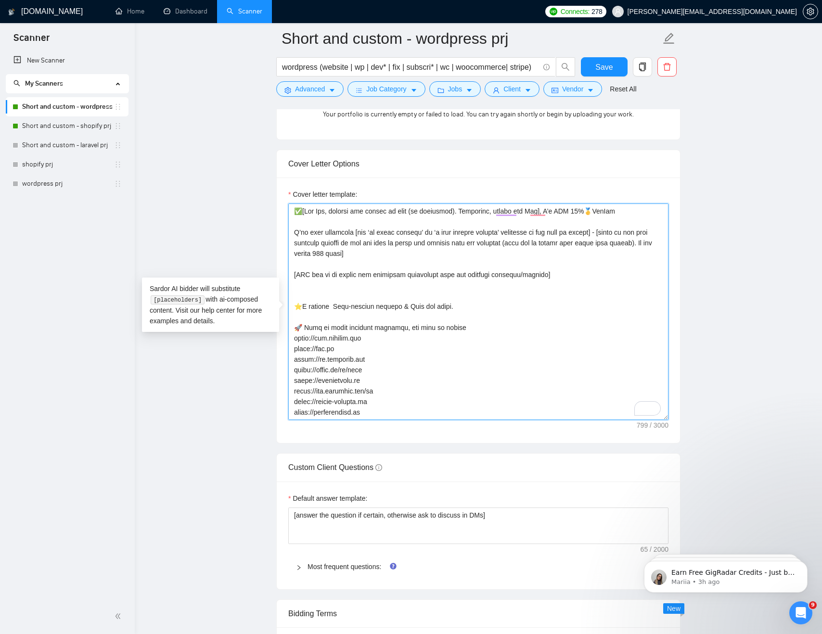
scroll to position [989, 0]
click at [295, 291] on textarea "Cover letter template:" at bounding box center [478, 313] width 380 height 217
paste textarea "⭐️I guarantee 𝐏𝐨𝐬𝐭-𝐫𝐞𝐥𝐞𝐚𝐬𝐞 𝐬𝐮𝐩𝐩𝐨𝐫𝐭 & 𝐅𝐫𝐞𝐞 𝐛𝐮𝐠 𝐟𝐢𝐱𝐞𝐬. How soon can we chat to go…"
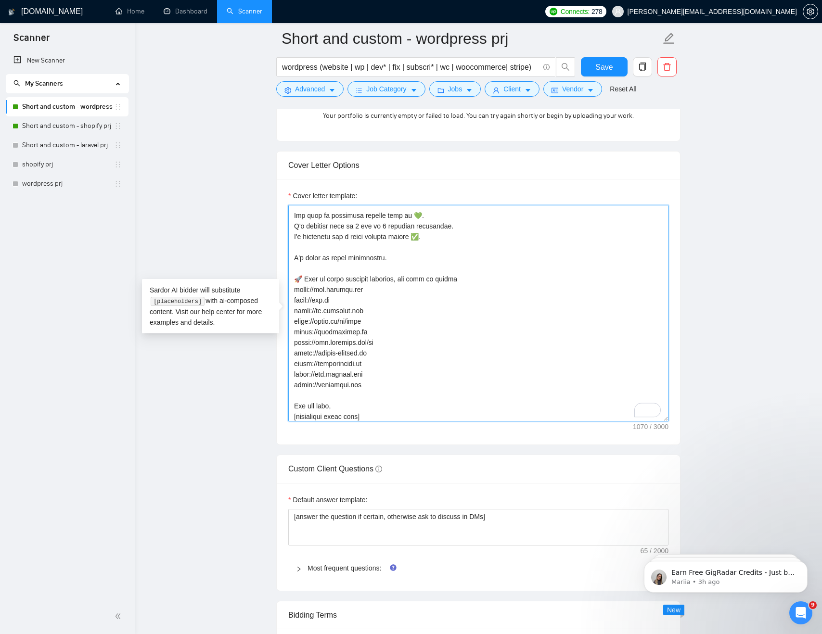
scroll to position [0, 0]
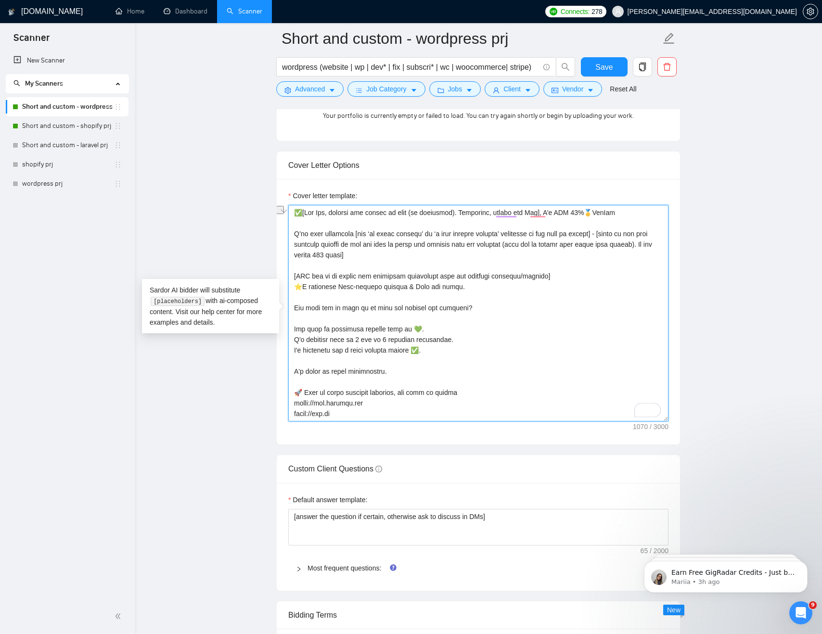
drag, startPoint x: 585, startPoint y: 279, endPoint x: 280, endPoint y: 277, distance: 304.6
click at [280, 277] on div "Cover letter template:" at bounding box center [478, 312] width 403 height 266
click at [481, 306] on textarea "Cover letter template:" at bounding box center [478, 313] width 380 height 217
paste textarea "[CTA has to be smooth and naturally transition from the previous sentence/secti…"
click at [346, 272] on textarea "Cover letter template:" at bounding box center [478, 313] width 380 height 217
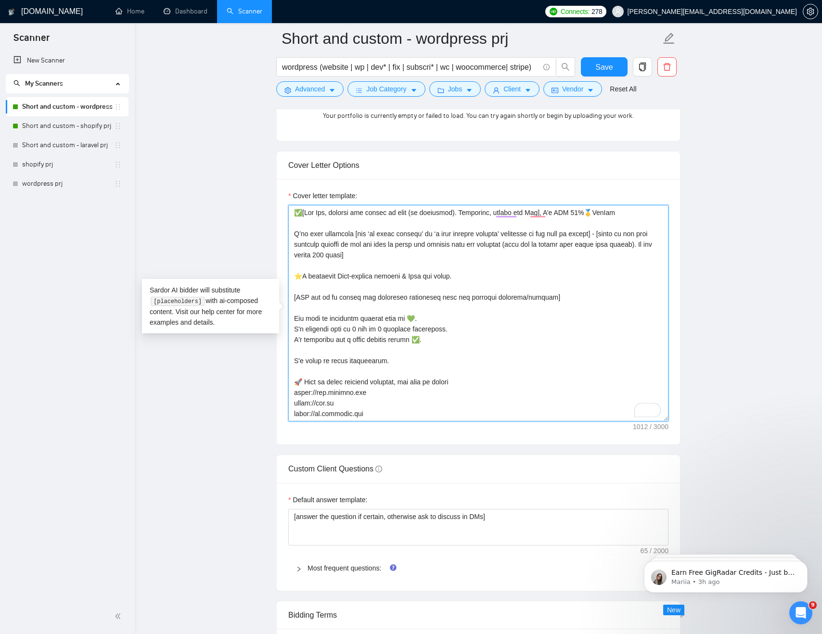
click at [476, 218] on textarea "Cover letter template:" at bounding box center [478, 313] width 380 height 217
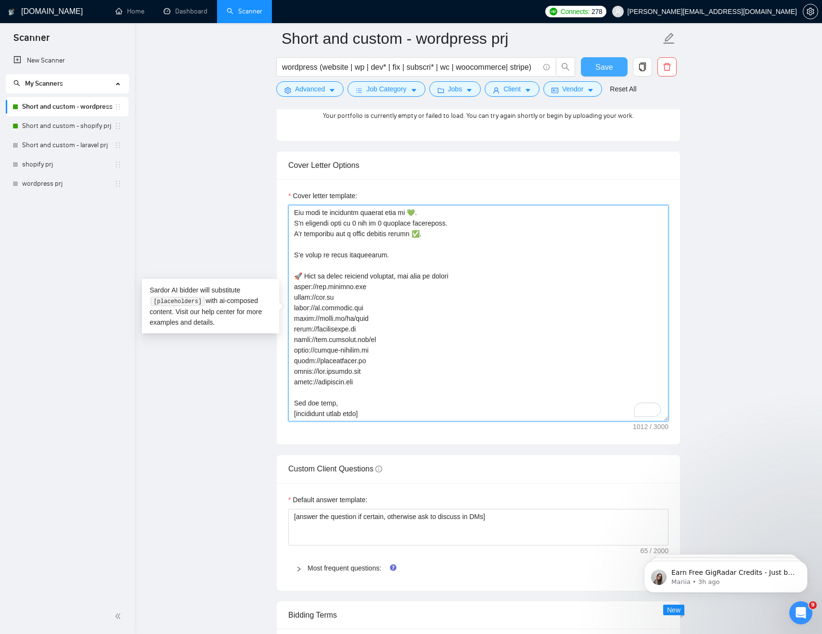
type textarea "✅[Lor Ips, dolorsi ame consec ad elit (se doeiusmod). Temporinc, utlabo etd Mag…"
click at [603, 69] on span "Save" at bounding box center [603, 67] width 17 height 12
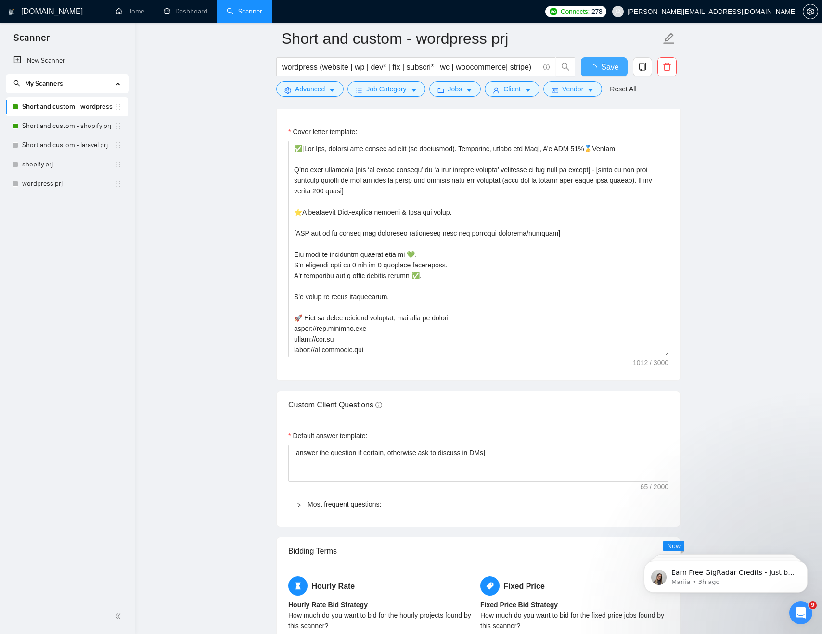
checkbox input "true"
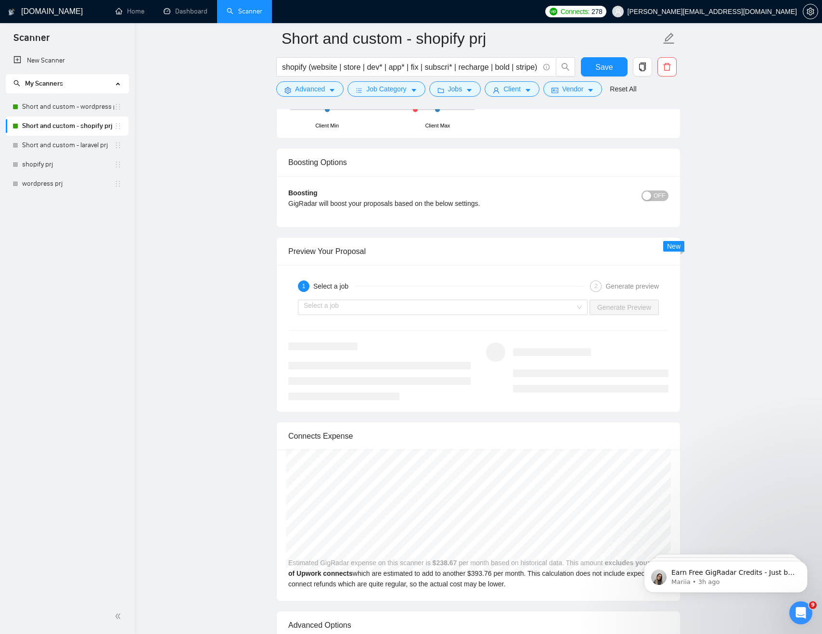
scroll to position [1618, 0]
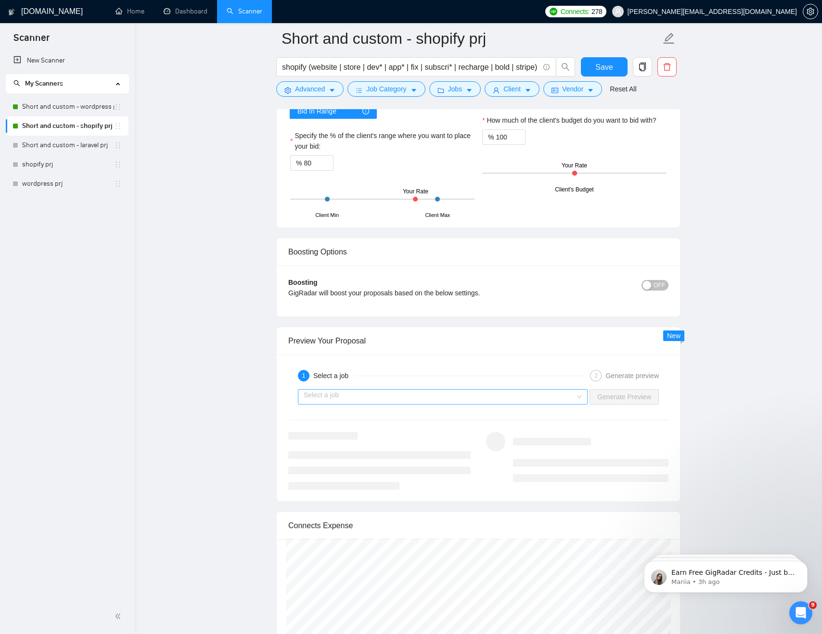
click at [390, 395] on input "search" at bounding box center [439, 397] width 271 height 14
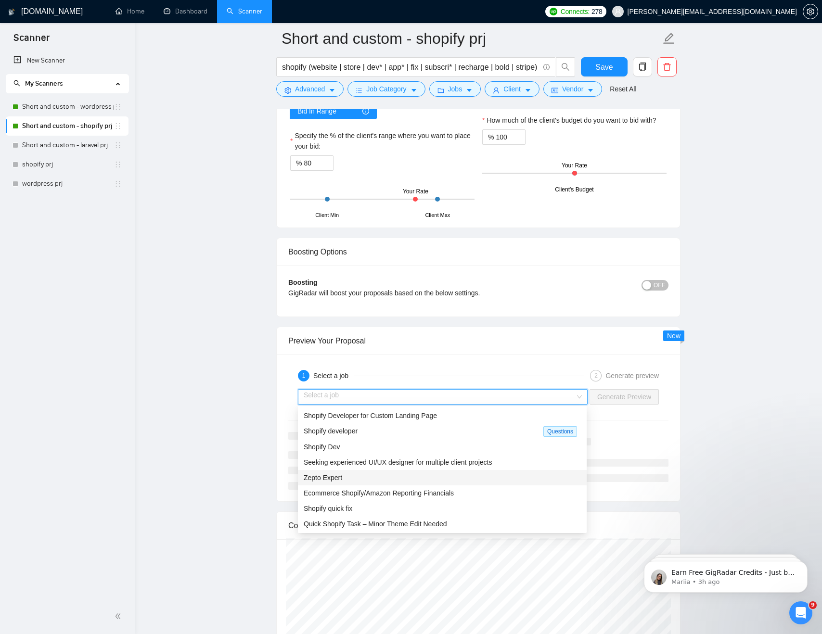
click at [364, 480] on div "Zepto Expert" at bounding box center [442, 477] width 277 height 11
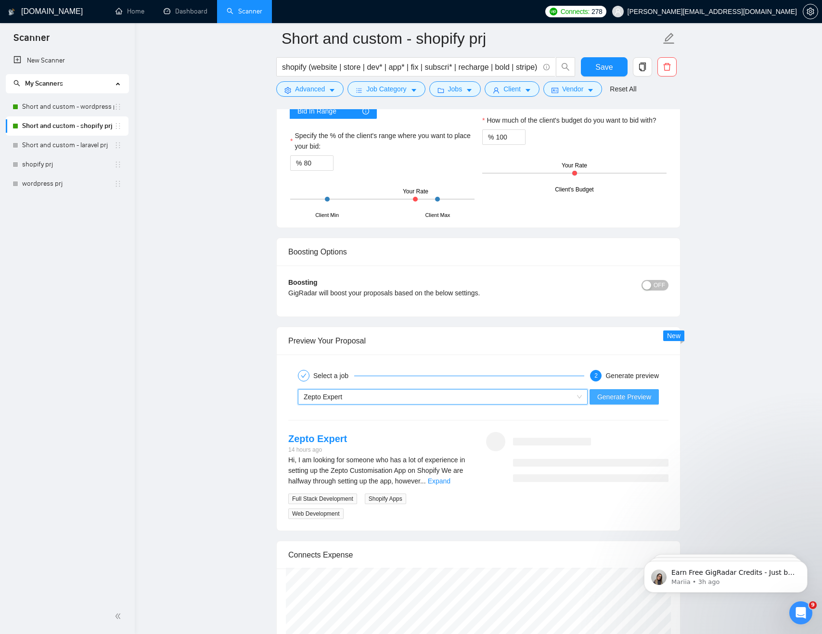
click at [627, 396] on span "Generate Preview" at bounding box center [624, 397] width 54 height 11
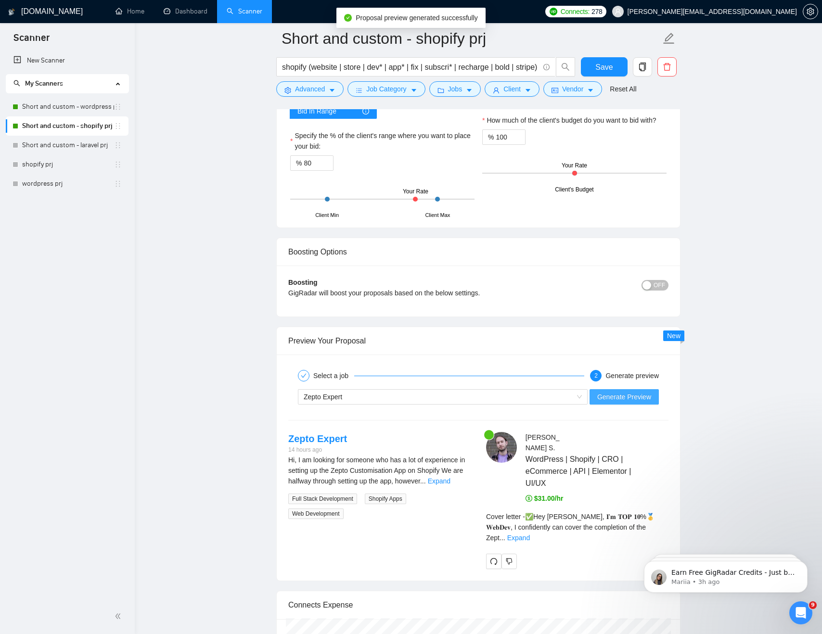
scroll to position [1717, 0]
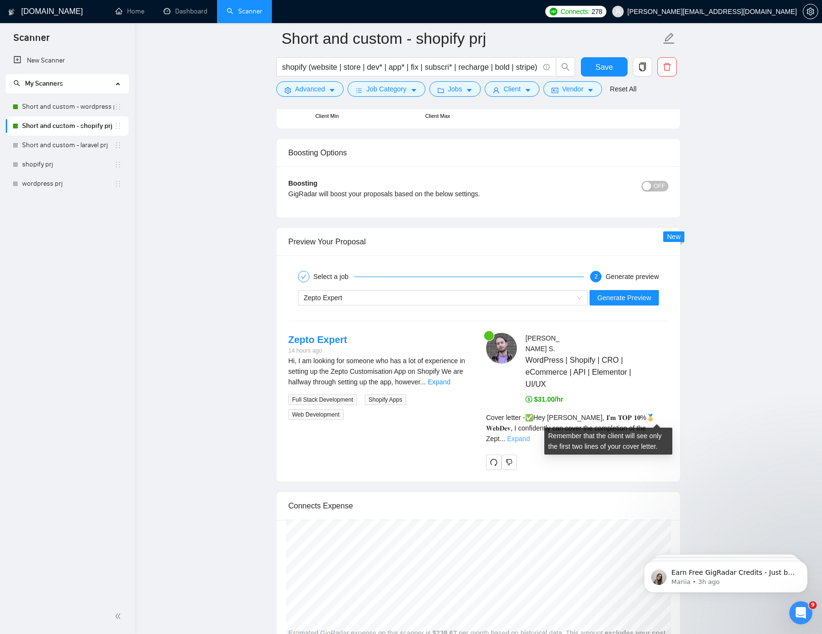
click at [530, 435] on link "Expand" at bounding box center [518, 439] width 23 height 8
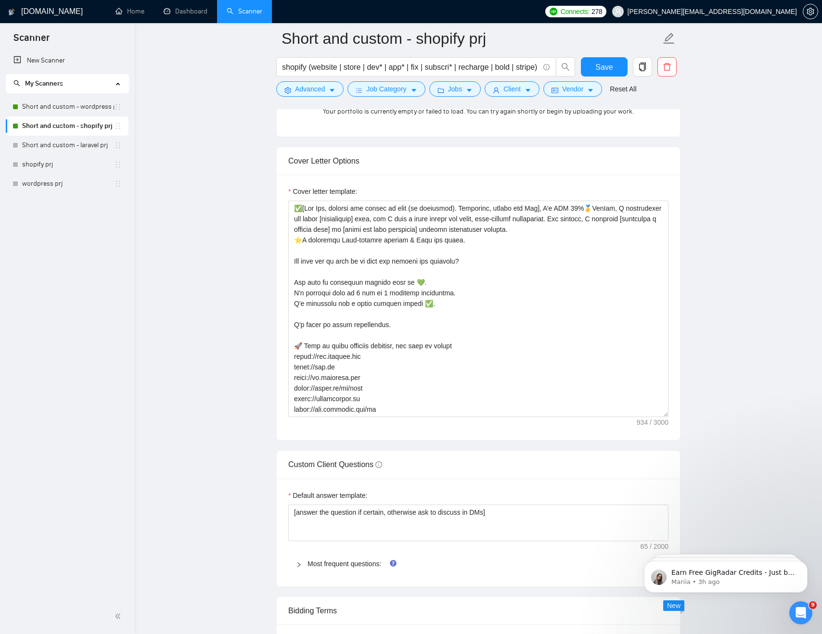
scroll to position [968, 0]
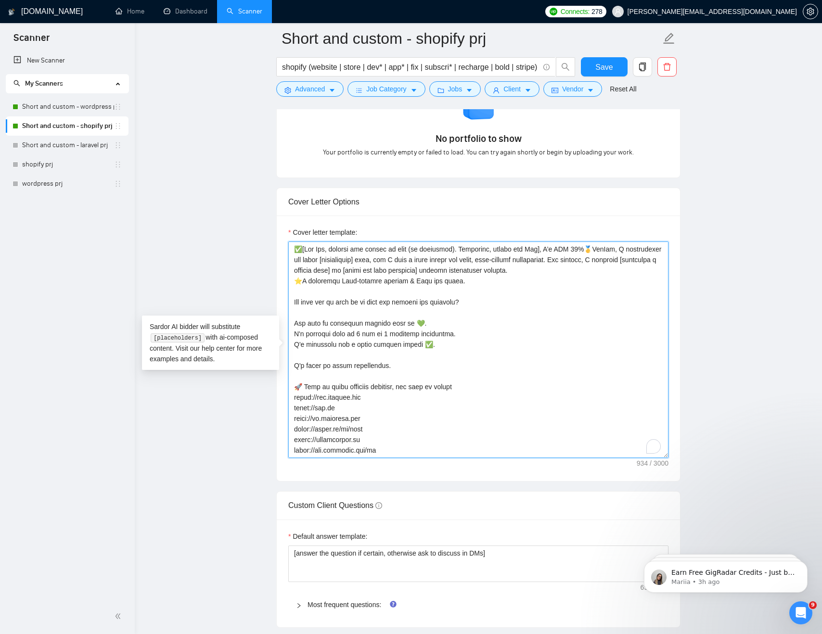
drag, startPoint x: 626, startPoint y: 249, endPoint x: 228, endPoint y: 249, distance: 398.4
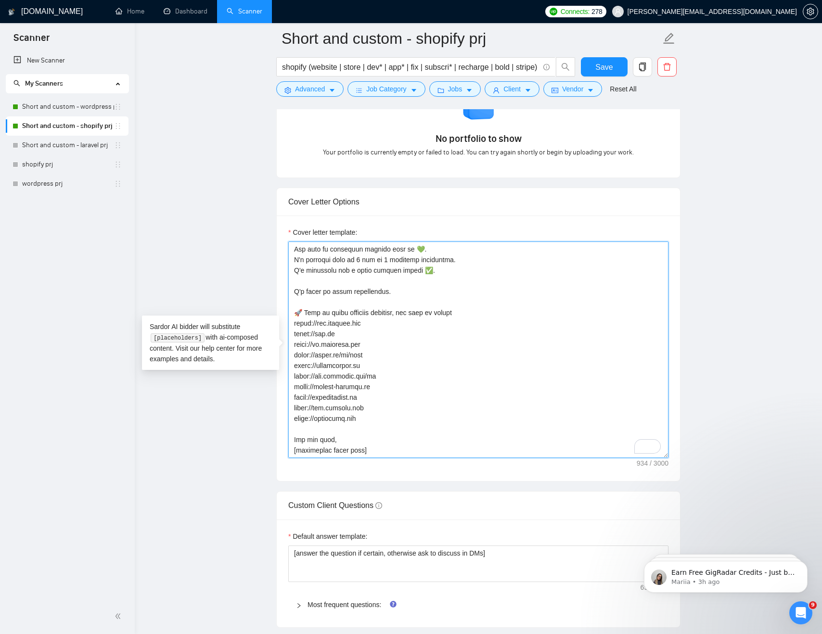
click at [375, 454] on textarea "Cover letter template:" at bounding box center [478, 350] width 380 height 217
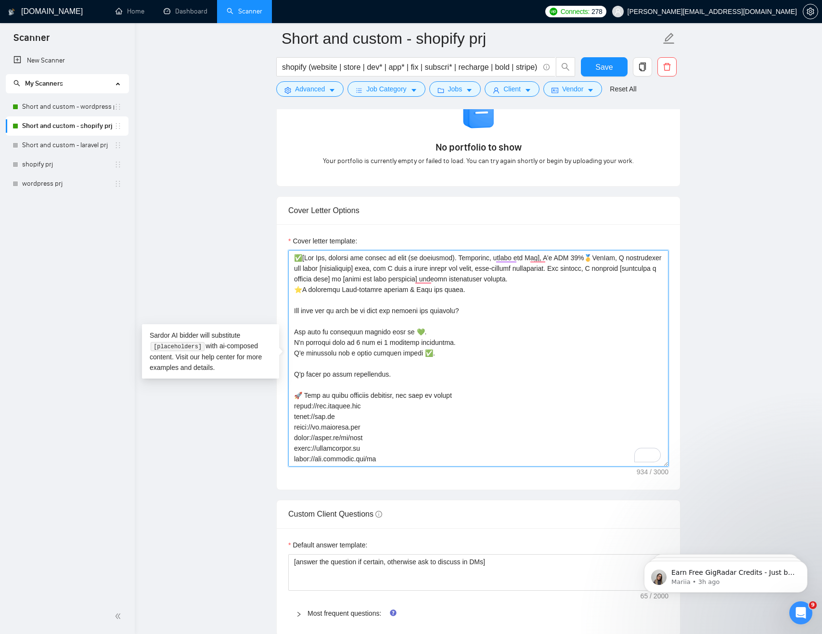
scroll to position [957, 0]
click at [295, 293] on textarea "Cover letter template:" at bounding box center [478, 360] width 380 height 217
click at [459, 360] on textarea "Cover letter template:" at bounding box center [478, 360] width 380 height 217
click at [513, 320] on textarea "Cover letter template:" at bounding box center [478, 360] width 380 height 217
drag, startPoint x: 484, startPoint y: 313, endPoint x: 222, endPoint y: 313, distance: 262.7
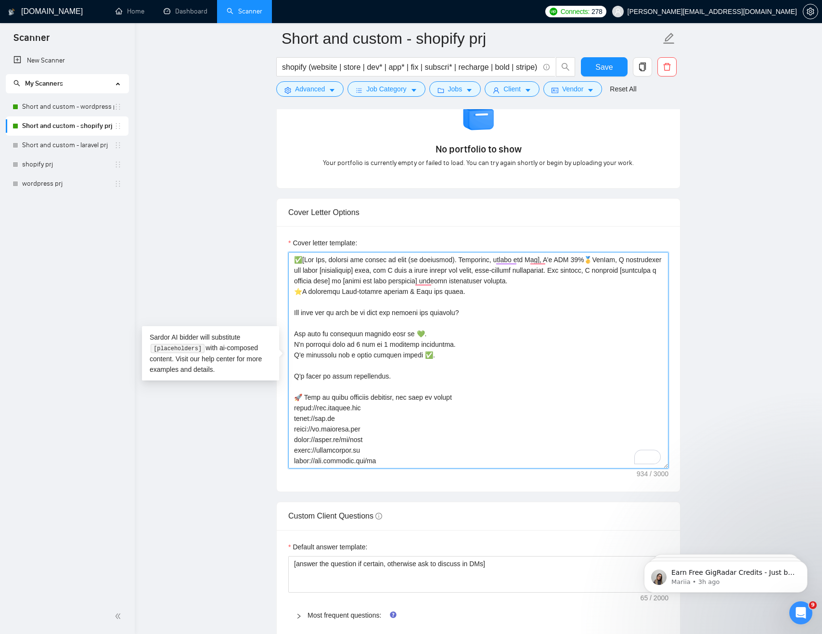
click at [456, 357] on textarea "Cover letter template:" at bounding box center [478, 360] width 380 height 217
click at [399, 380] on textarea "Cover letter template:" at bounding box center [478, 360] width 380 height 217
click at [467, 355] on textarea "Cover letter template:" at bounding box center [478, 360] width 380 height 217
paste textarea "[ask 1-2 clear, short questions based on the job description, that are not cove…"
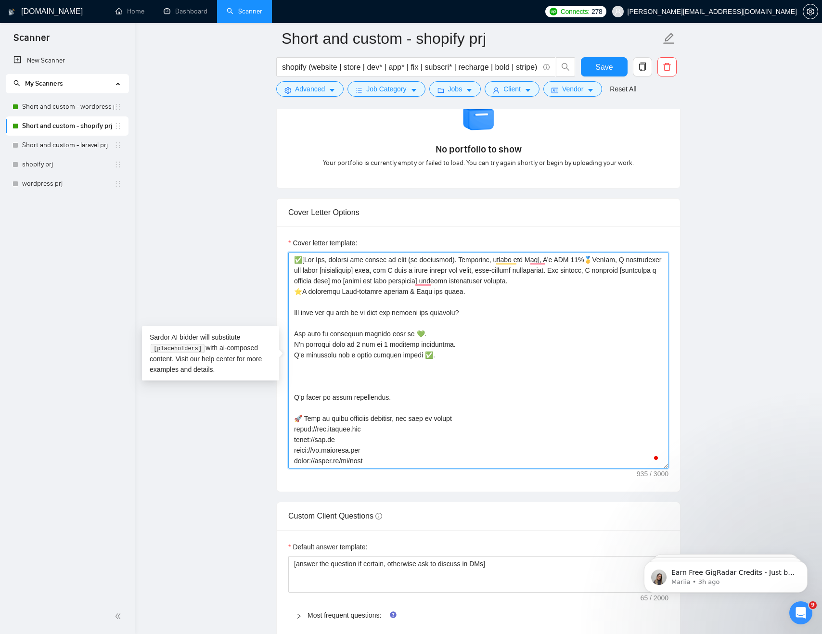
paste textarea "[ask 1-2 clear, short questions based on the job description, that are not cove…"
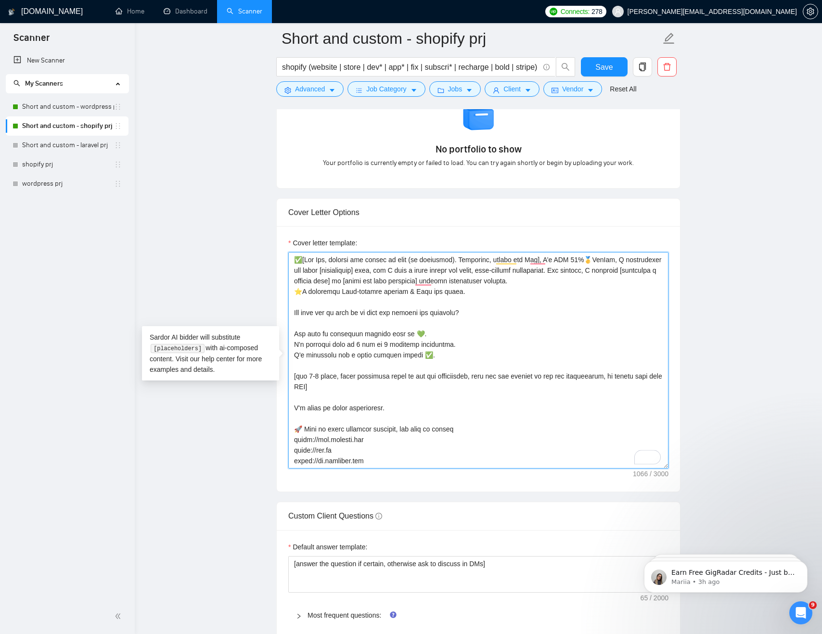
click at [452, 356] on textarea "Cover letter template:" at bounding box center [478, 360] width 380 height 217
click at [433, 332] on textarea "Cover letter template:" at bounding box center [478, 360] width 380 height 217
click at [474, 363] on textarea "Cover letter template:" at bounding box center [478, 360] width 380 height 217
click at [356, 395] on textarea "Cover letter template:" at bounding box center [478, 360] width 380 height 217
type textarea "✅[Lor Ips, dolorsi ame consec ad elit (se doeiusmod). Temporinc, utlabo etd Mag…"
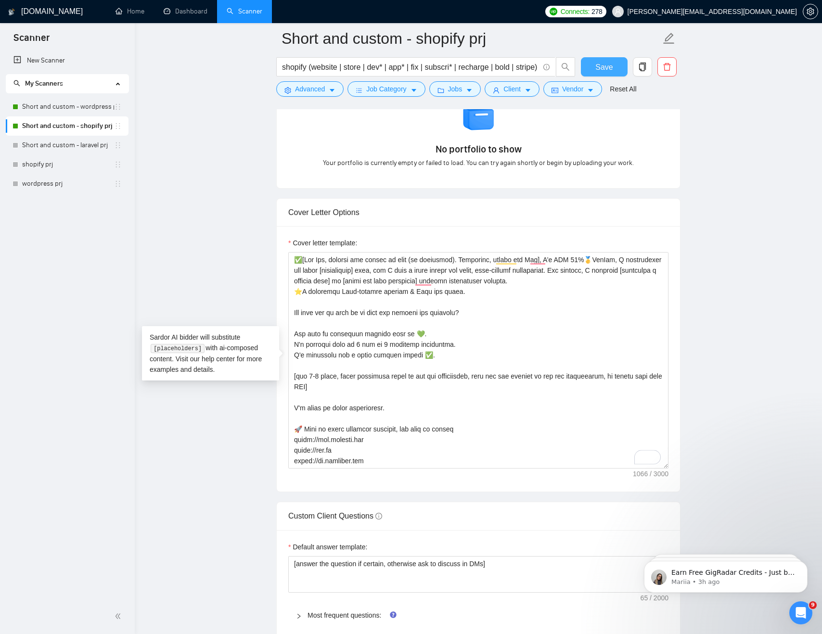
click at [604, 64] on span "Save" at bounding box center [603, 67] width 17 height 12
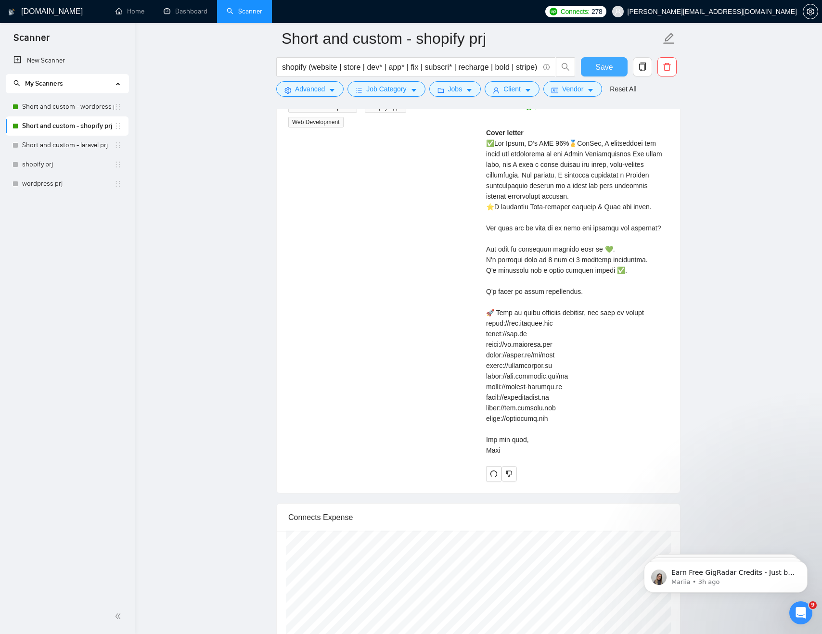
scroll to position [2111, 0]
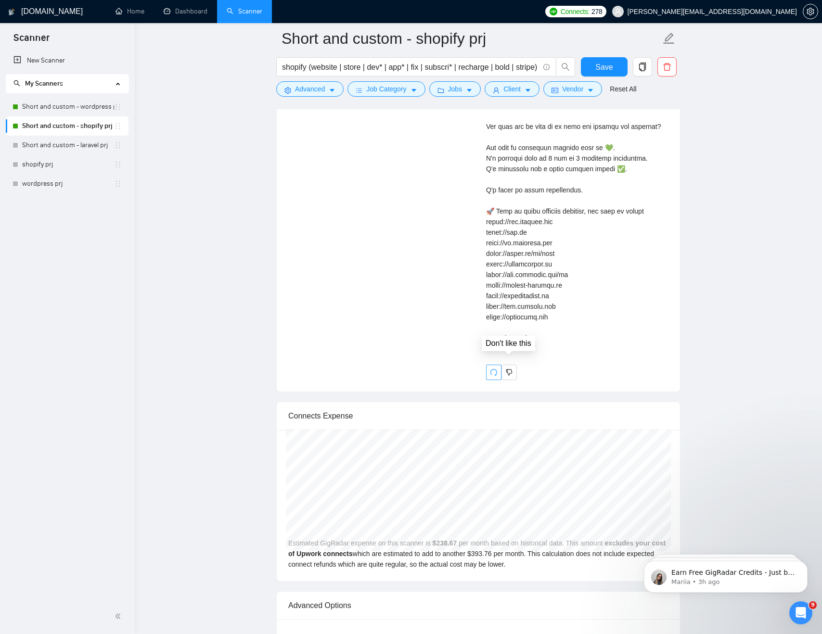
click at [495, 369] on icon "redo" at bounding box center [493, 372] width 7 height 7
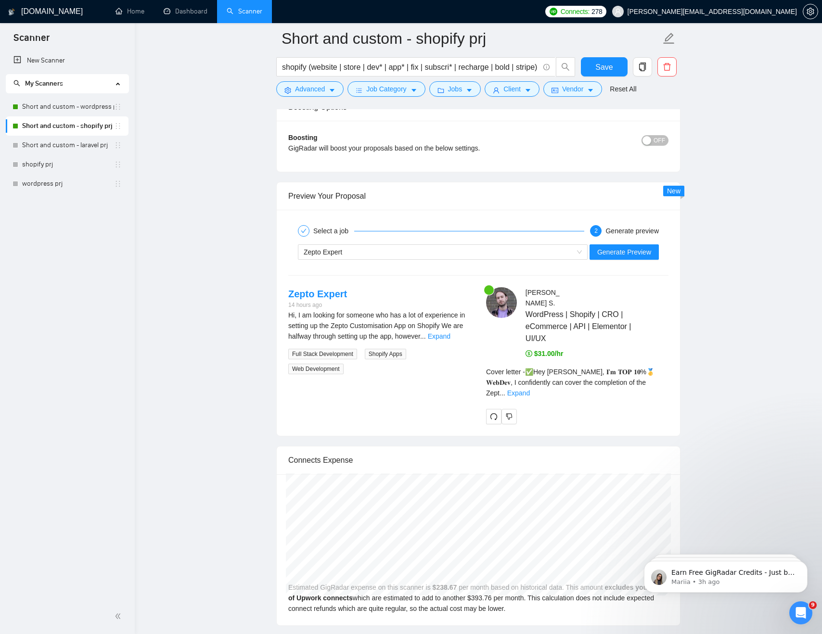
scroll to position [1731, 0]
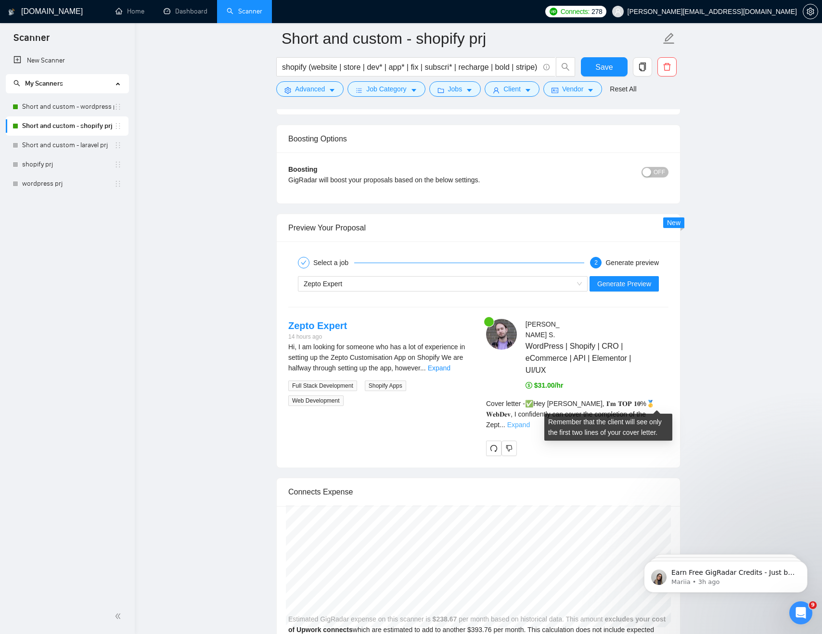
click at [530, 421] on link "Expand" at bounding box center [518, 425] width 23 height 8
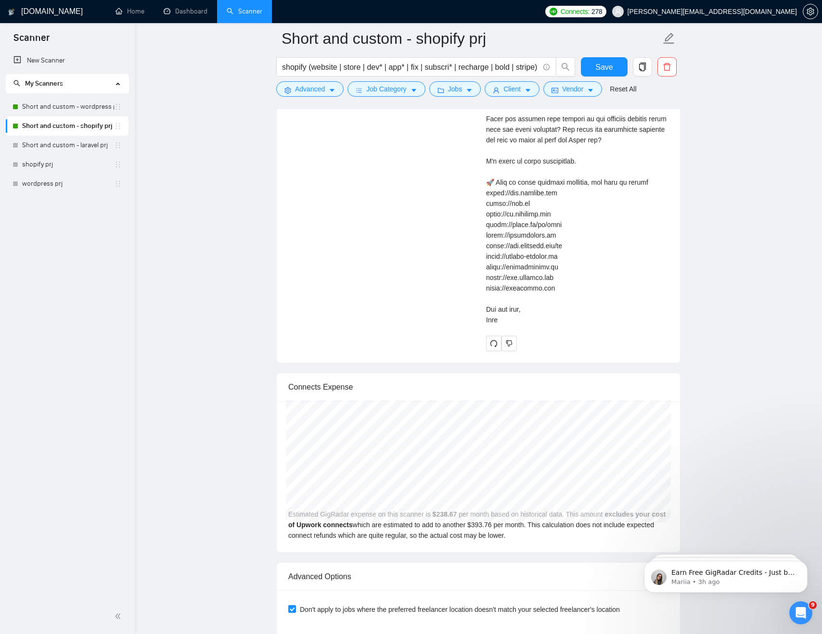
scroll to position [2195, 0]
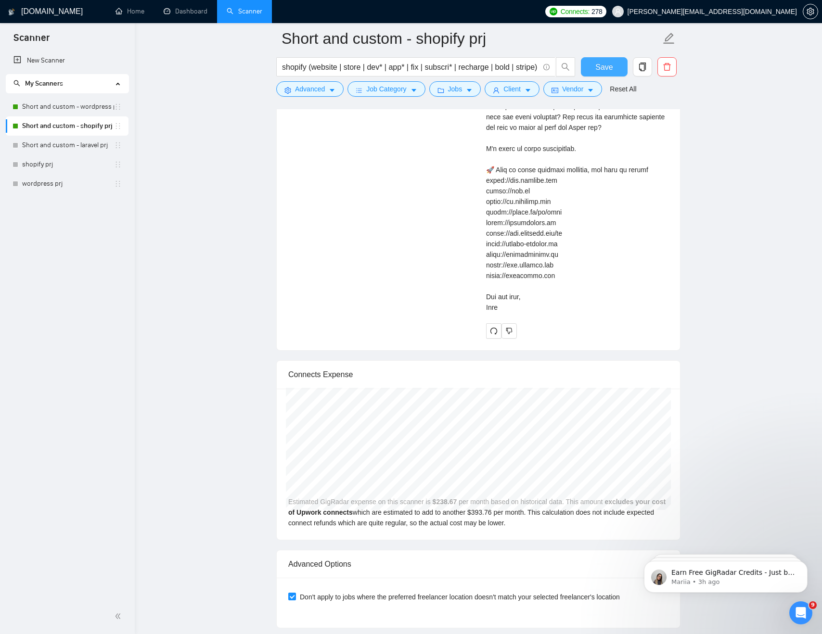
click at [604, 65] on span "Save" at bounding box center [603, 67] width 17 height 12
click at [520, 88] on span "Client" at bounding box center [511, 89] width 17 height 11
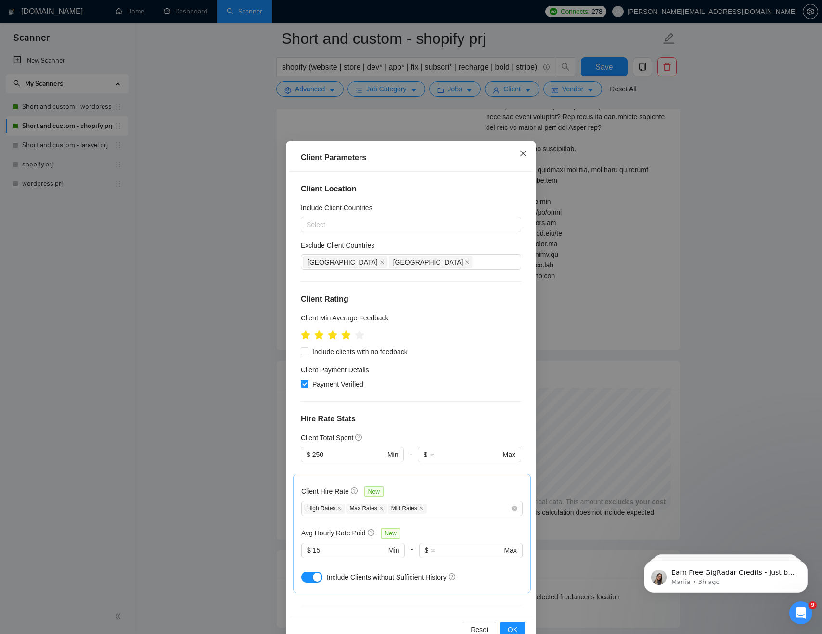
click at [521, 155] on icon "close" at bounding box center [523, 154] width 8 height 8
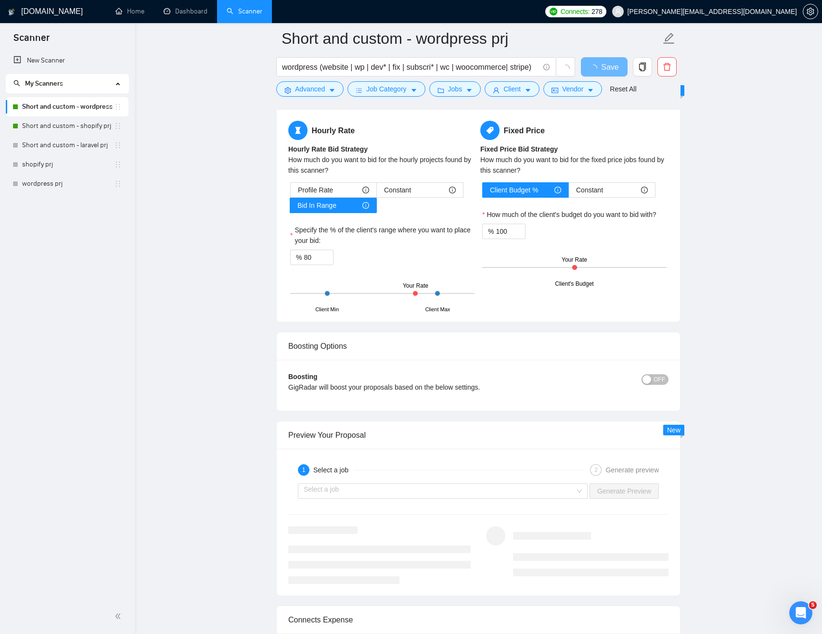
scroll to position [1621, 0]
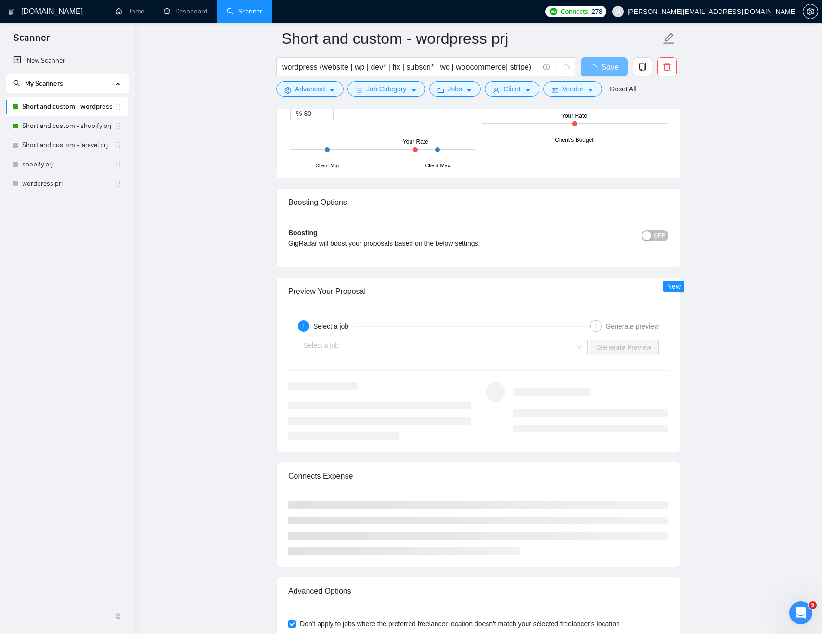
click at [459, 305] on div "Preview Your Proposal" at bounding box center [478, 291] width 380 height 27
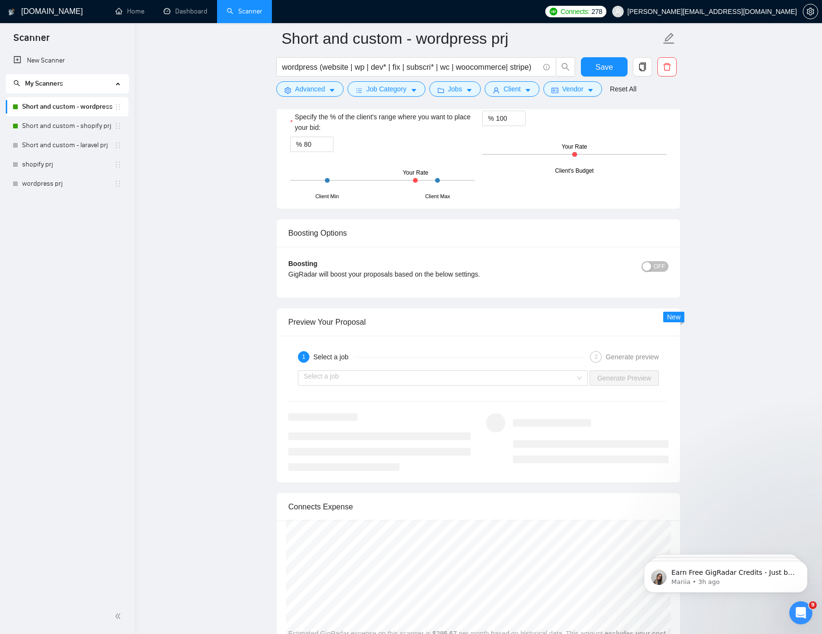
scroll to position [0, 0]
click at [380, 378] on input "search" at bounding box center [439, 378] width 271 height 14
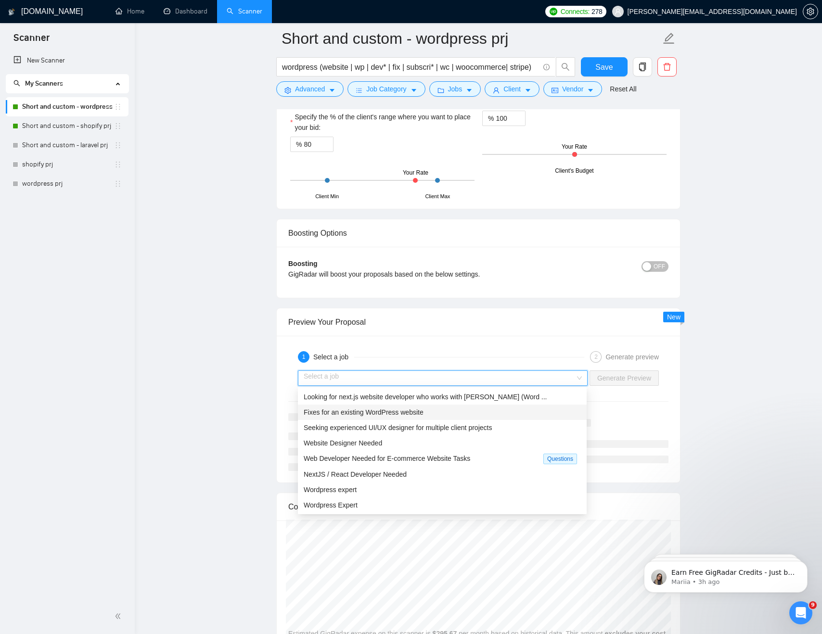
click at [446, 409] on div "Fixes for an existing WordPress website" at bounding box center [442, 412] width 277 height 11
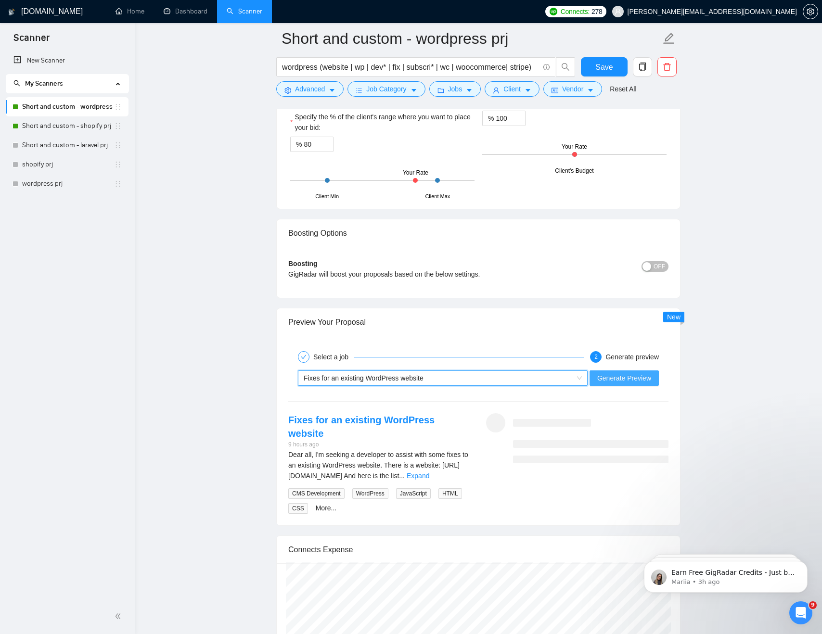
click at [618, 377] on span "Generate Preview" at bounding box center [624, 378] width 54 height 11
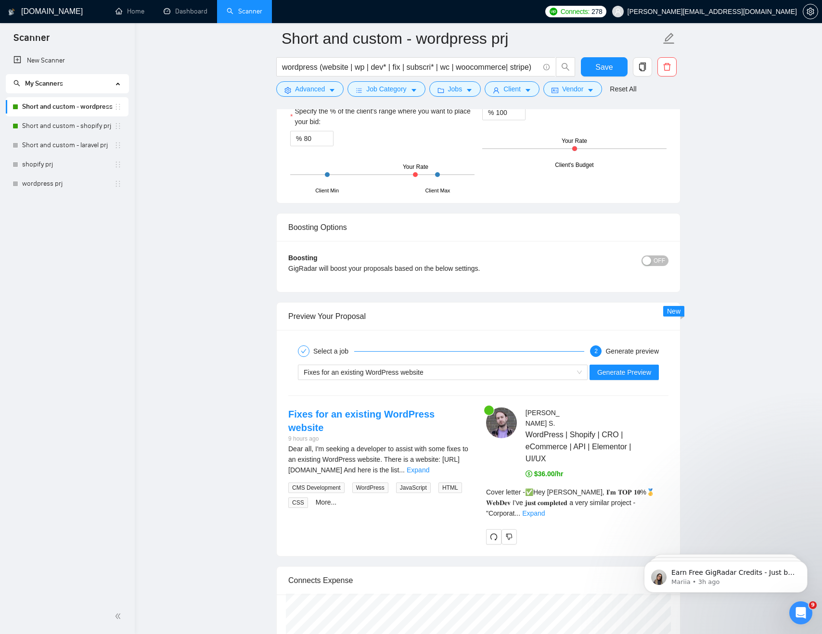
scroll to position [1786, 0]
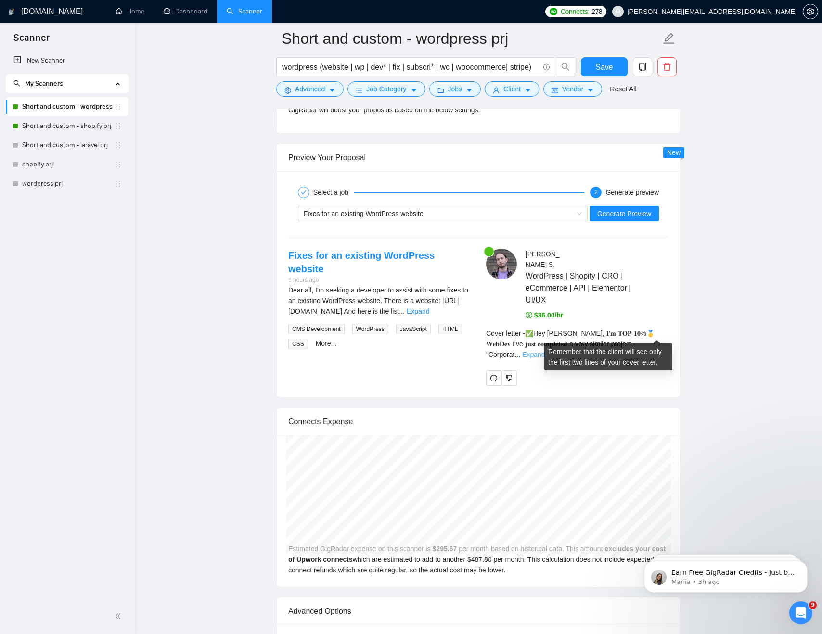
click at [545, 351] on link "Expand" at bounding box center [533, 355] width 23 height 8
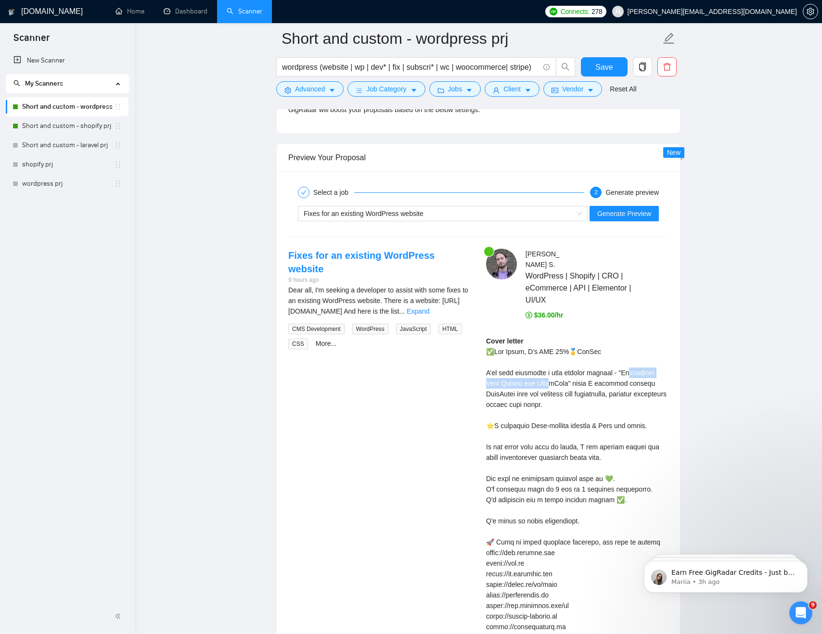
drag, startPoint x: 553, startPoint y: 364, endPoint x: 639, endPoint y: 363, distance: 86.1
click at [637, 364] on div "Cover letter" at bounding box center [577, 510] width 182 height 349
drag, startPoint x: 553, startPoint y: 373, endPoint x: 622, endPoint y: 361, distance: 69.8
click at [622, 361] on div "Cover letter" at bounding box center [577, 510] width 182 height 349
copy div "inarGear" where I resolved complex"
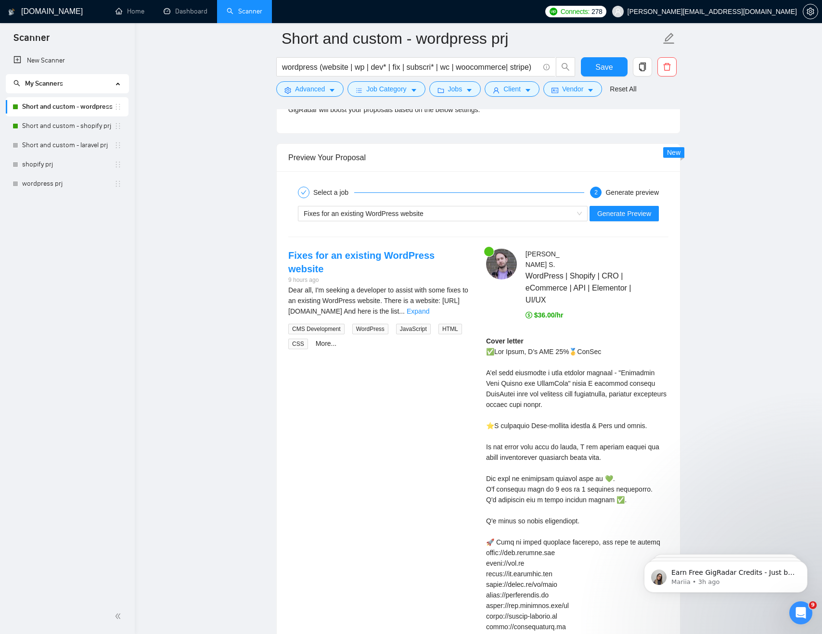
click at [578, 370] on div "Cover letter" at bounding box center [577, 510] width 182 height 349
drag, startPoint x: 545, startPoint y: 371, endPoint x: 637, endPoint y: 401, distance: 96.5
click at [637, 401] on div "Cover letter" at bounding box center [577, 510] width 182 height 349
click at [572, 399] on div "Cover letter" at bounding box center [577, 510] width 182 height 349
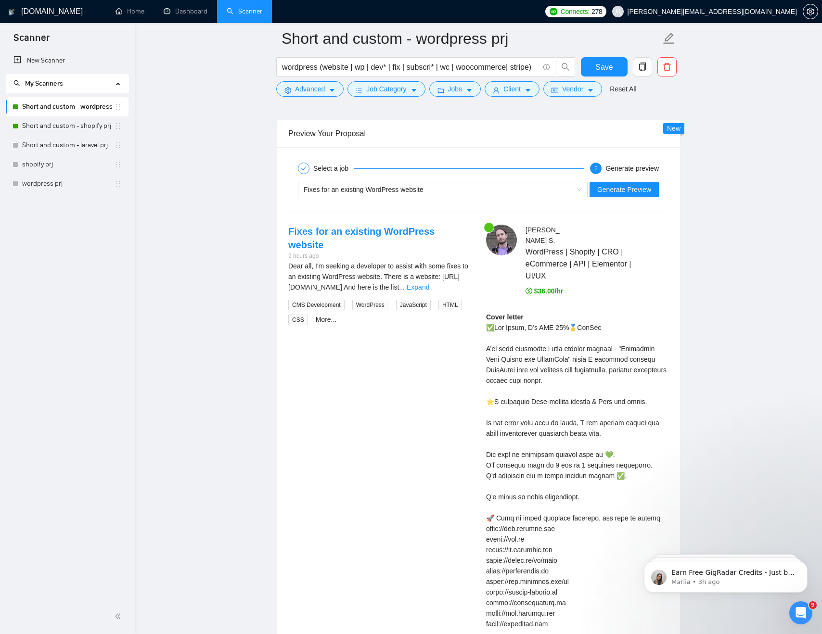
scroll to position [1810, 0]
drag, startPoint x: 498, startPoint y: 370, endPoint x: 576, endPoint y: 370, distance: 77.9
click at [576, 370] on div "Cover letter" at bounding box center [577, 485] width 182 height 349
click at [612, 370] on div "Cover letter" at bounding box center [577, 485] width 182 height 349
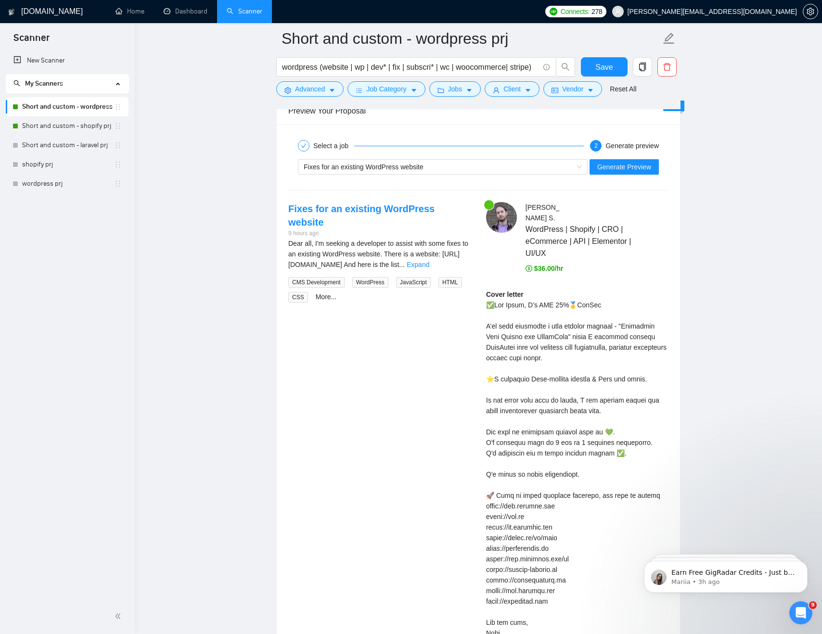
scroll to position [1833, 0]
drag, startPoint x: 508, startPoint y: 371, endPoint x: 626, endPoint y: 371, distance: 118.8
click at [626, 371] on div "Cover letter" at bounding box center [577, 463] width 182 height 349
click at [549, 423] on div "Cover letter" at bounding box center [577, 463] width 182 height 349
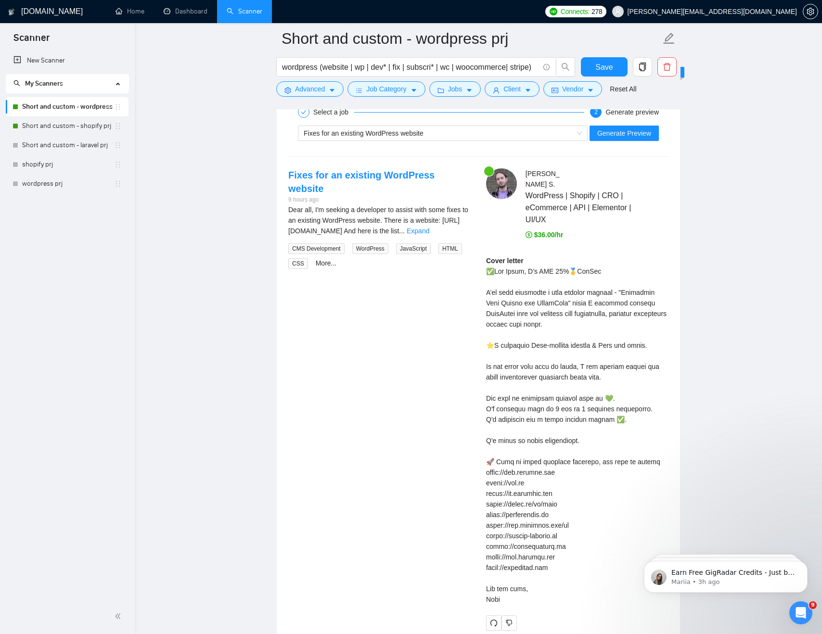
scroll to position [1867, 0]
drag, startPoint x: 488, startPoint y: 355, endPoint x: 623, endPoint y: 365, distance: 134.6
click at [623, 364] on div "Cover letter" at bounding box center [577, 429] width 182 height 349
click at [523, 357] on div "Cover letter" at bounding box center [577, 429] width 182 height 349
drag, startPoint x: 613, startPoint y: 366, endPoint x: 473, endPoint y: 359, distance: 139.7
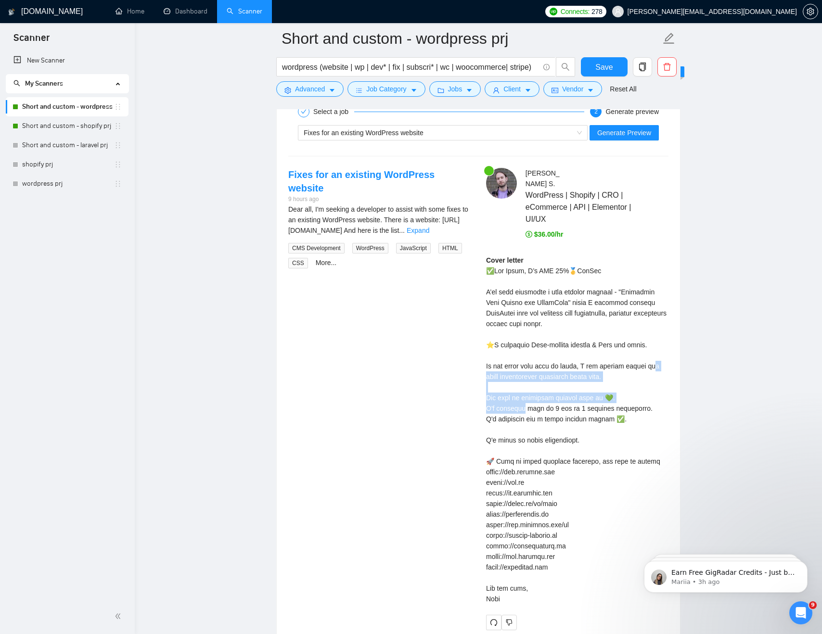
click at [473, 359] on div "Fixes for an existing WordPress website 9 hours ago Dear all, I'm seeking a dev…" at bounding box center [477, 399] width 395 height 462
click at [633, 369] on div "Cover letter" at bounding box center [577, 429] width 182 height 349
drag, startPoint x: 599, startPoint y: 368, endPoint x: 482, endPoint y: 357, distance: 118.4
click at [482, 357] on div "Alex S . WordPress | Shopify | CRO | eCommerce | API | Elementor | UI/UX $36.00…" at bounding box center [577, 399] width 198 height 462
select select "en"
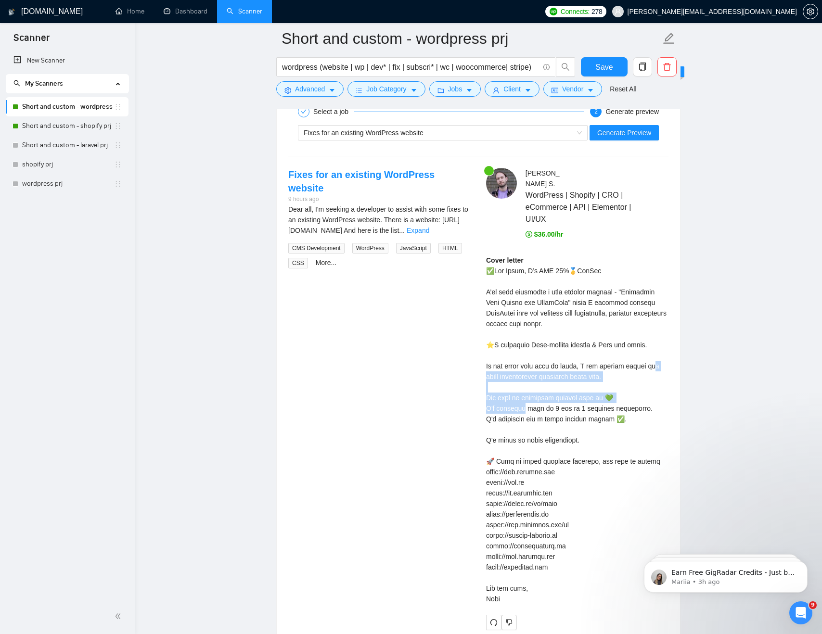
click at [420, 211] on div "Dear all, I'm seeking a developer to assist with some fixes to an existing Word…" at bounding box center [379, 220] width 182 height 32
click at [429, 227] on link "Expand" at bounding box center [418, 231] width 23 height 8
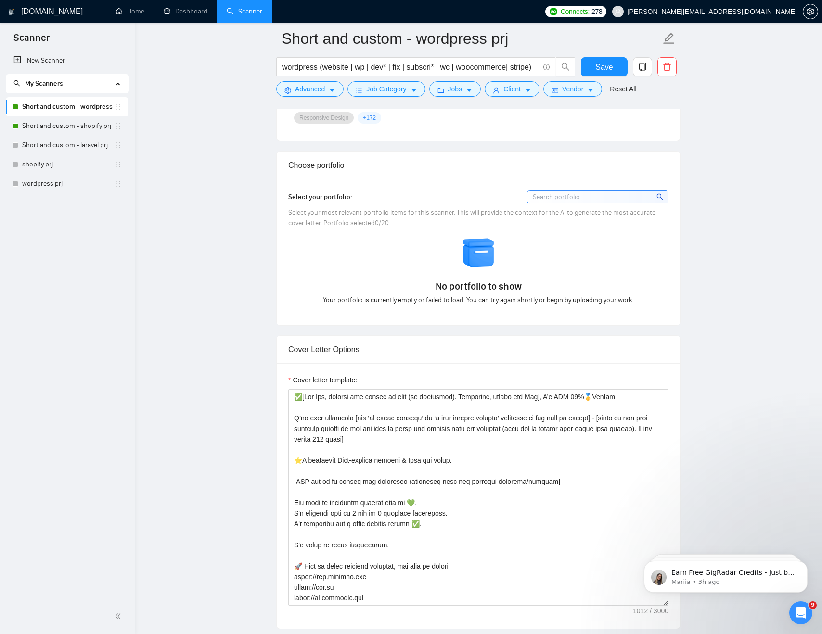
scroll to position [892, 0]
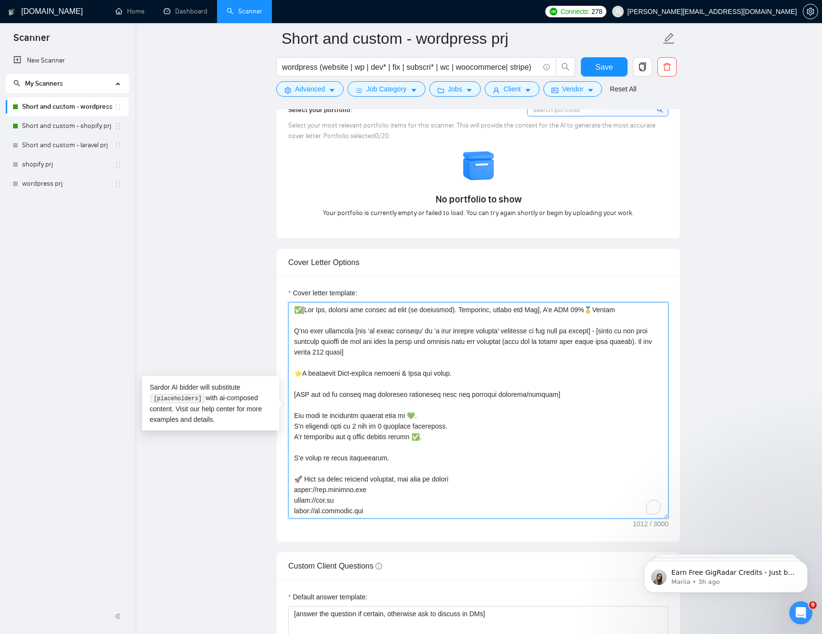
drag, startPoint x: 558, startPoint y: 394, endPoint x: 261, endPoint y: 394, distance: 296.9
click at [513, 413] on textarea "Cover letter template:" at bounding box center [478, 410] width 380 height 217
drag, startPoint x: 573, startPoint y: 393, endPoint x: 225, endPoint y: 393, distance: 347.4
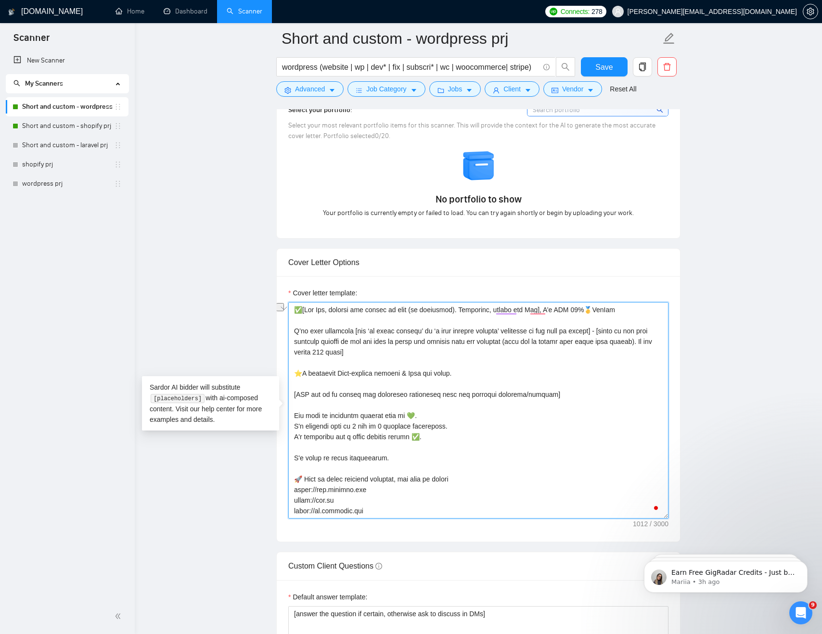
click at [312, 406] on textarea "Cover letter template:" at bounding box center [478, 410] width 380 height 217
drag, startPoint x: 440, startPoint y: 395, endPoint x: 548, endPoint y: 395, distance: 108.7
click at [548, 395] on textarea "Cover letter template:" at bounding box center [478, 410] width 380 height 217
click at [373, 390] on textarea "Cover letter template:" at bounding box center [478, 410] width 380 height 217
drag, startPoint x: 311, startPoint y: 395, endPoint x: 548, endPoint y: 395, distance: 237.2
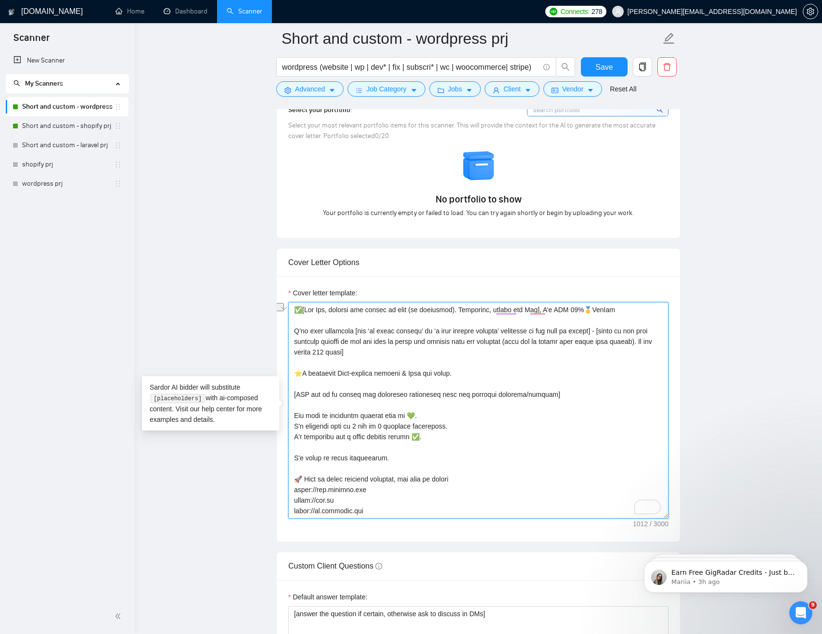
click at [548, 395] on textarea "Cover letter template:" at bounding box center [478, 410] width 380 height 217
click at [659, 382] on textarea "Cover letter template:" at bounding box center [478, 410] width 380 height 217
type textarea "✅[Say Hey, address the client by name (if available). Otherwise, simply say Hey…"
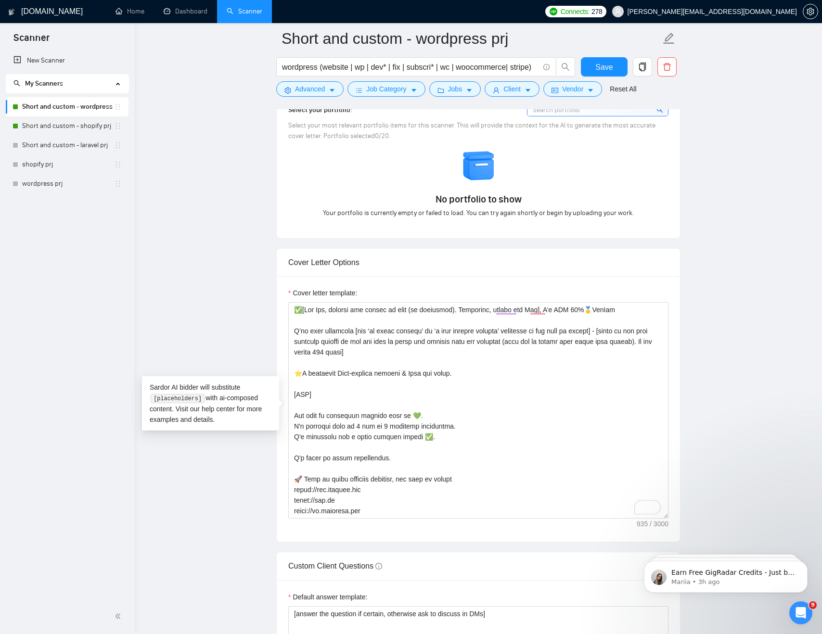
click at [592, 56] on form "Short and custom - wordpress prj wordpress (website | wp | dev* | fix | subscri…" at bounding box center [478, 62] width 404 height 78
click at [599, 67] on span "Save" at bounding box center [603, 67] width 17 height 12
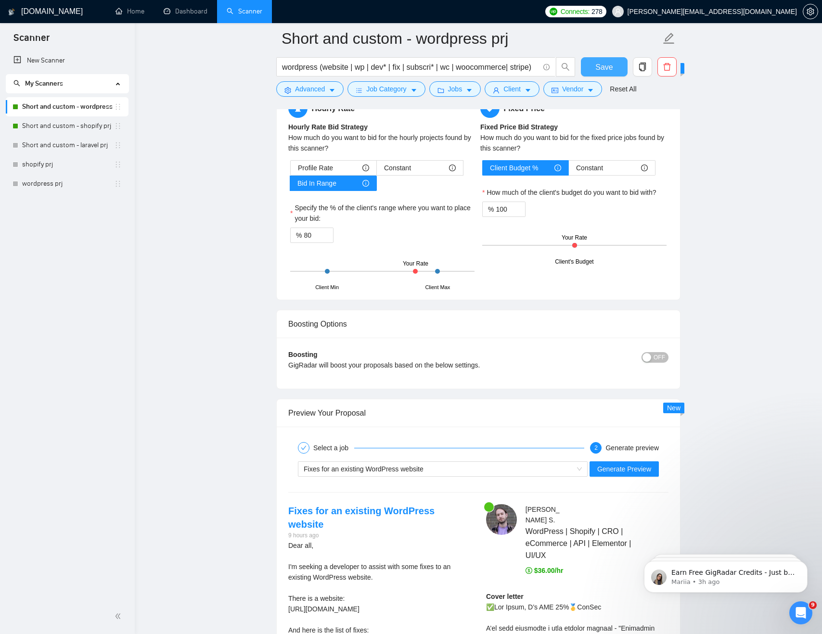
scroll to position [1560, 0]
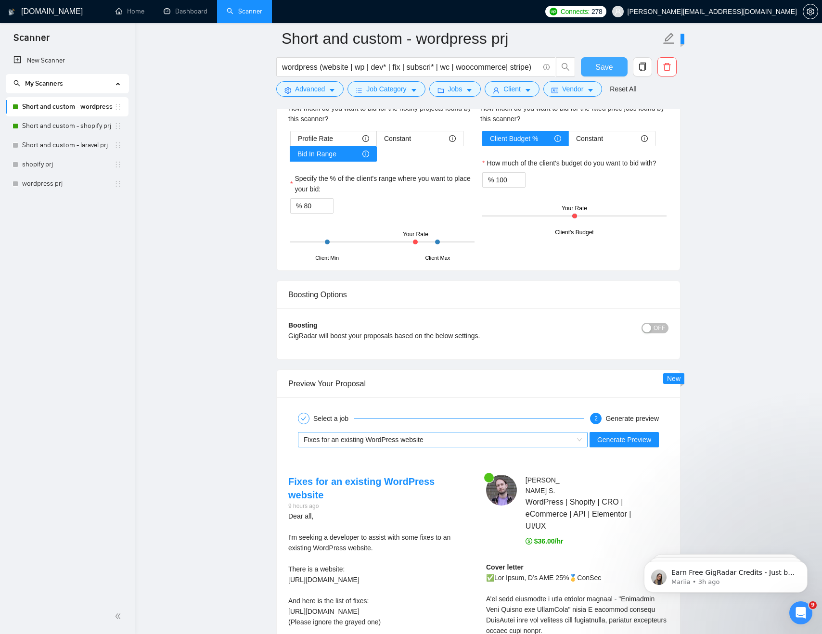
click at [529, 437] on div "Fixes for an existing WordPress website" at bounding box center [438, 440] width 269 height 14
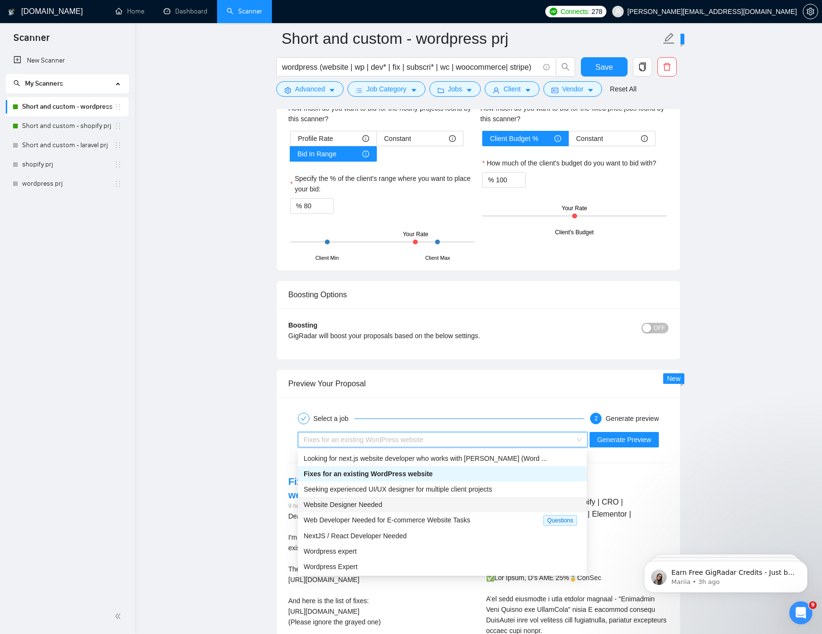
click at [374, 502] on span "Website Designer Needed" at bounding box center [343, 505] width 78 height 8
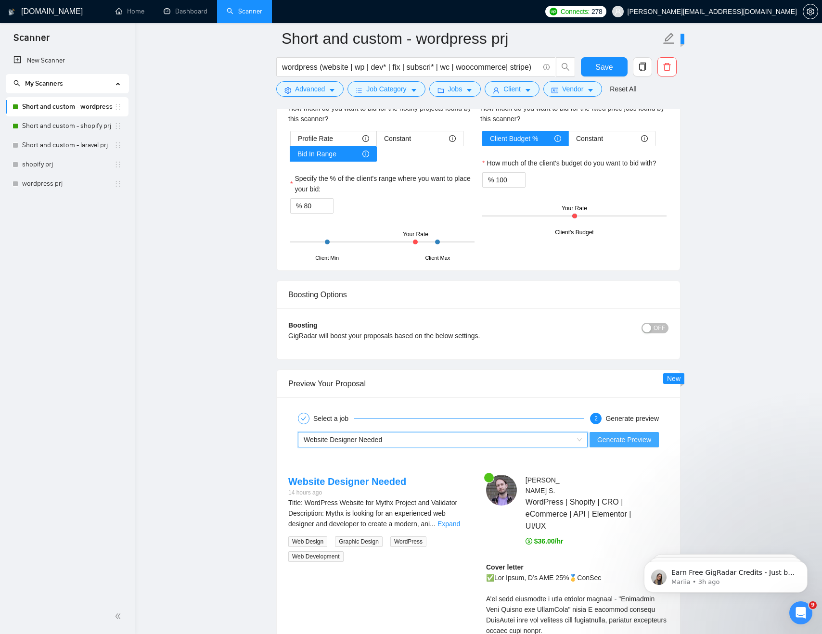
click at [614, 439] on span "Generate Preview" at bounding box center [624, 439] width 54 height 11
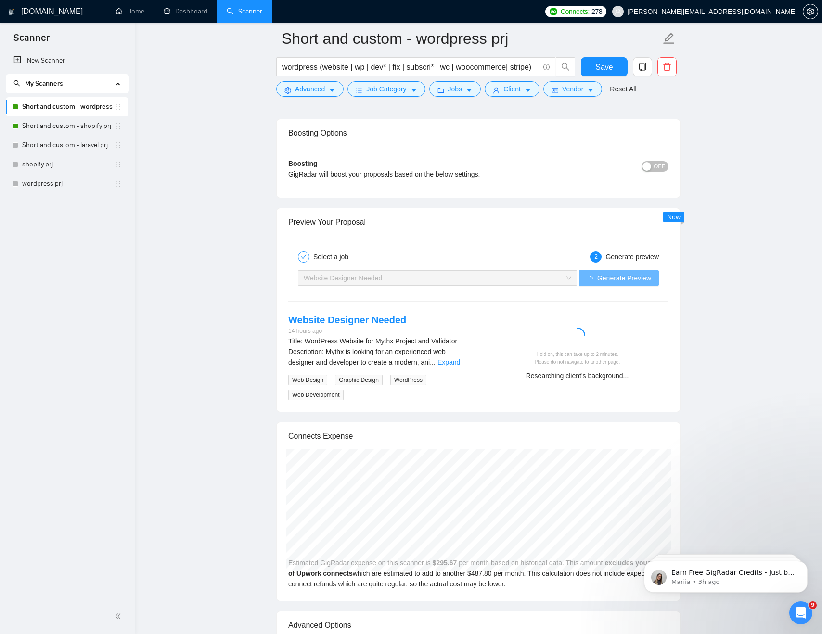
scroll to position [1880, 0]
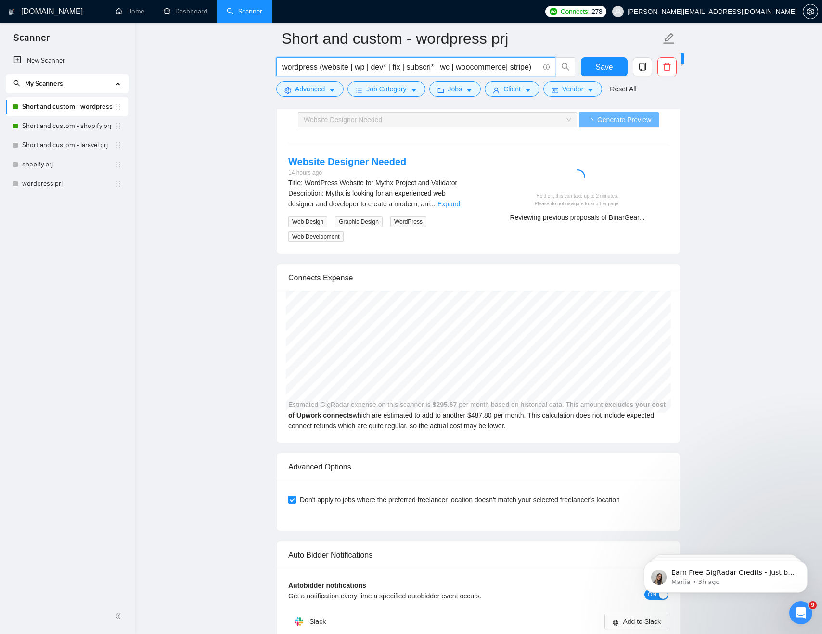
drag, startPoint x: 453, startPoint y: 66, endPoint x: 194, endPoint y: 54, distance: 259.1
click at [330, 90] on icon "caret-down" at bounding box center [332, 90] width 7 height 7
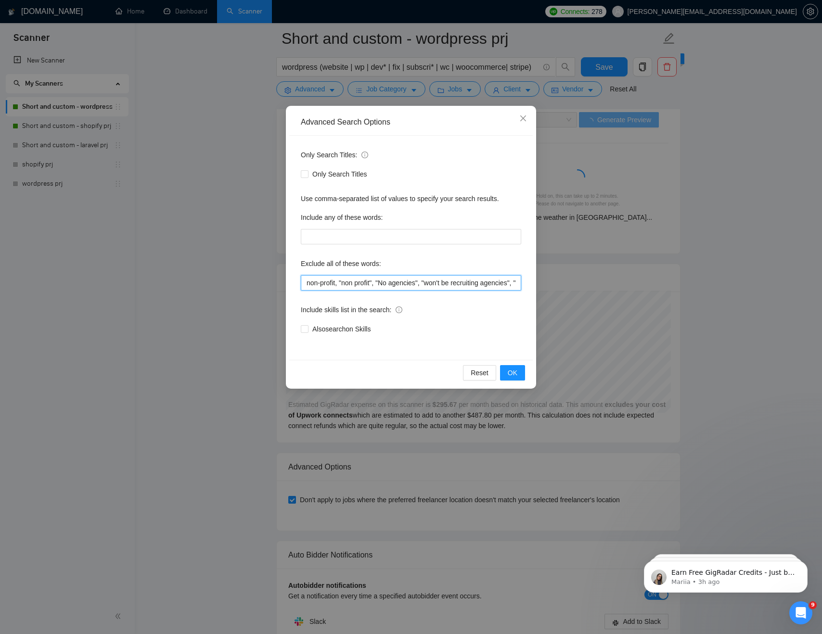
click at [418, 289] on input "non-profit, "non profit", "No agencies", "won't be recruiting agencies", "agenc…" at bounding box center [411, 282] width 220 height 15
drag, startPoint x: 418, startPoint y: 289, endPoint x: 494, endPoint y: 289, distance: 76.0
click at [494, 289] on input "non-profit, "non profit", "No agencies", "won't be recruiting agencies", "agenc…" at bounding box center [411, 282] width 220 height 15
drag, startPoint x: 446, startPoint y: 284, endPoint x: 556, endPoint y: 284, distance: 110.2
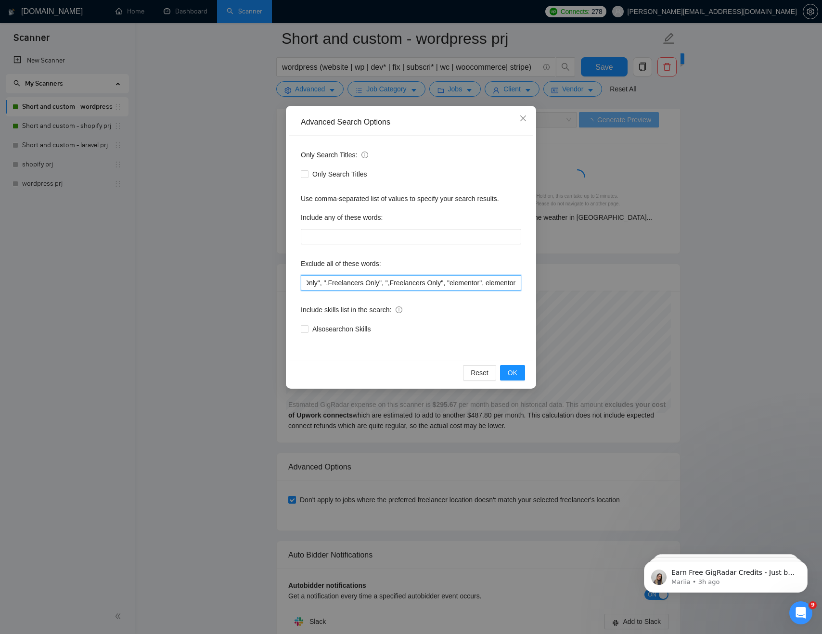
click at [556, 284] on div "Advanced Search Options Only Search Titles: Only Search Titles Use comma-separa…" at bounding box center [411, 317] width 822 height 634
click at [455, 280] on input "non-profit, "non profit", "No agencies", "won't be recruiting agencies", "agenc…" at bounding box center [411, 282] width 220 height 15
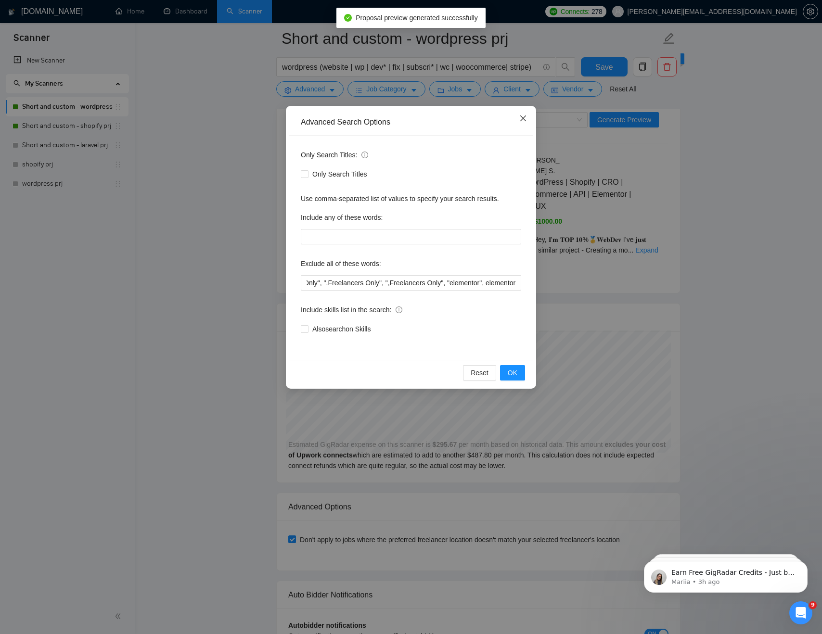
click at [521, 117] on icon "close" at bounding box center [523, 119] width 8 height 8
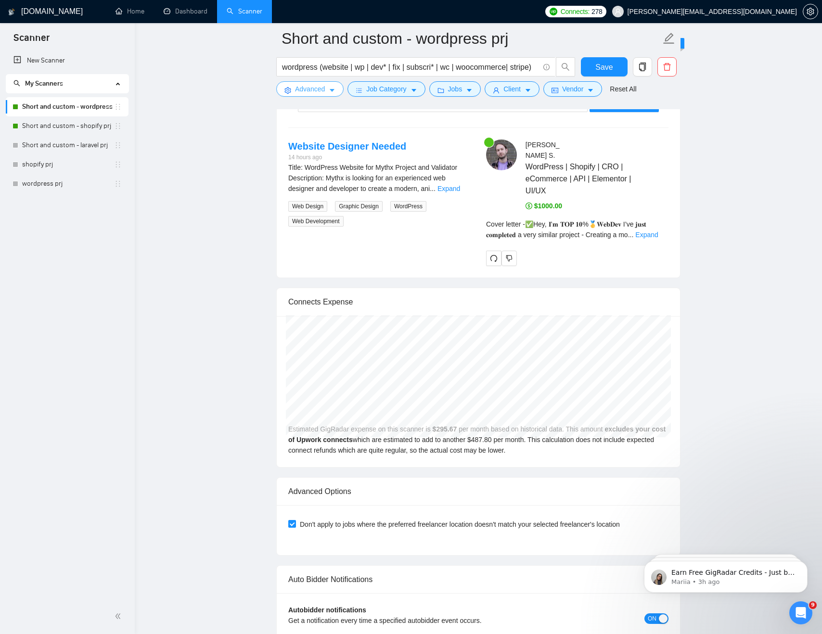
scroll to position [1831, 0]
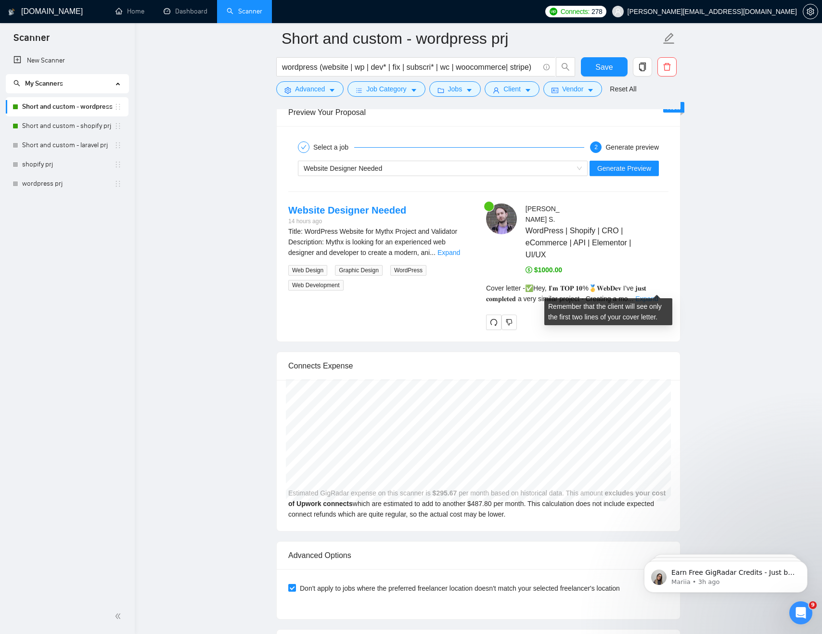
click at [658, 295] on link "Expand" at bounding box center [646, 299] width 23 height 8
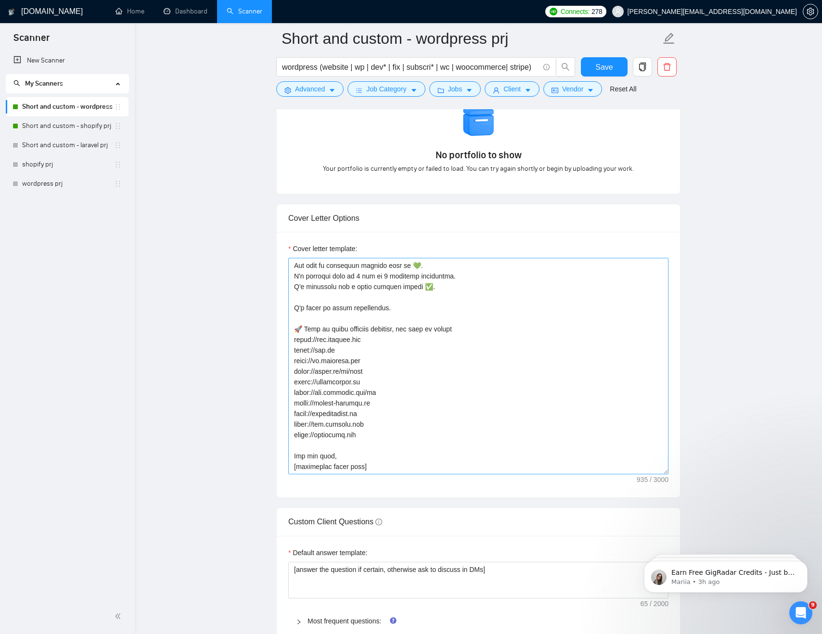
scroll to position [0, 0]
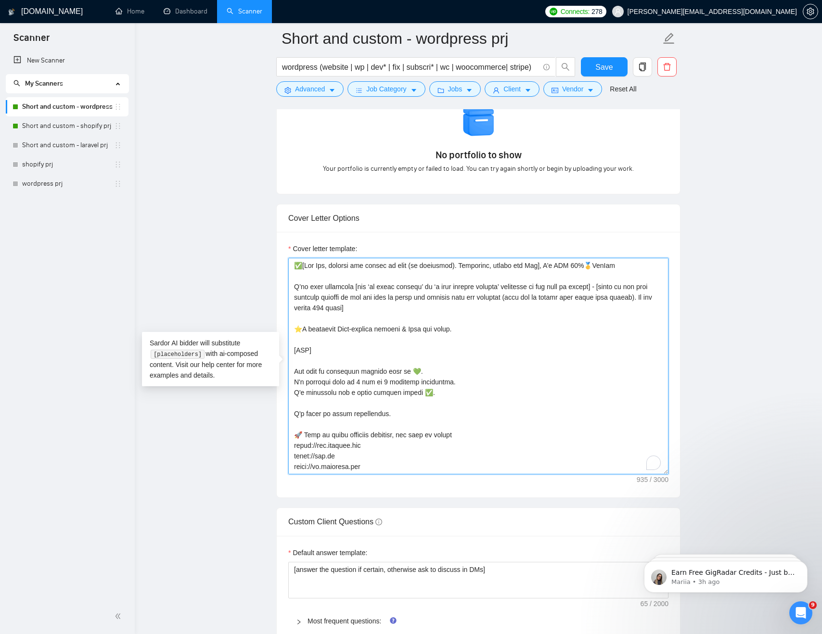
drag, startPoint x: 314, startPoint y: 348, endPoint x: 275, endPoint y: 348, distance: 39.5
click at [327, 353] on textarea "Cover letter template:" at bounding box center [478, 366] width 380 height 217
paste textarea "[Conclude with a CTA that’s clear, brief and informative, 1-2 sentences. The CT…"
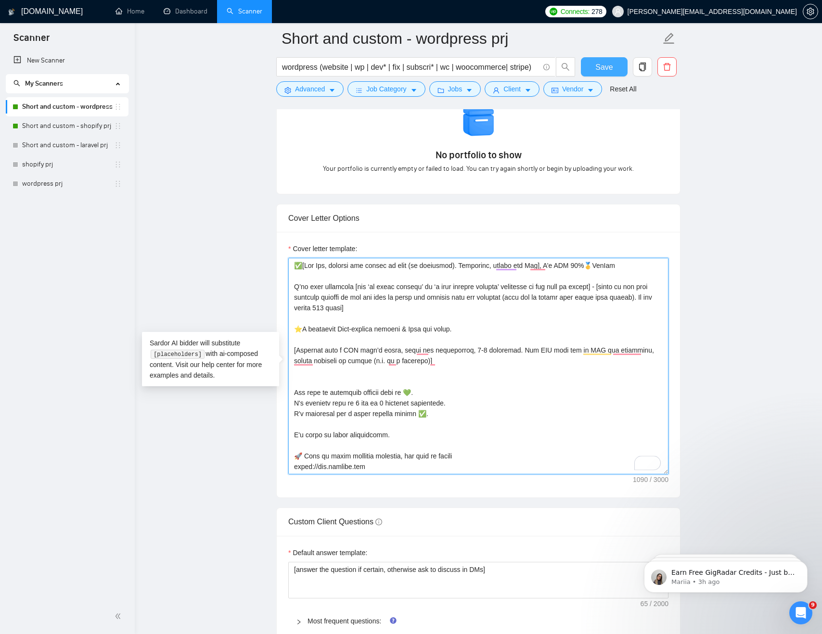
type textarea "✅[Say Hey, address the client by name (if available). Otherwise, simply say Hey…"
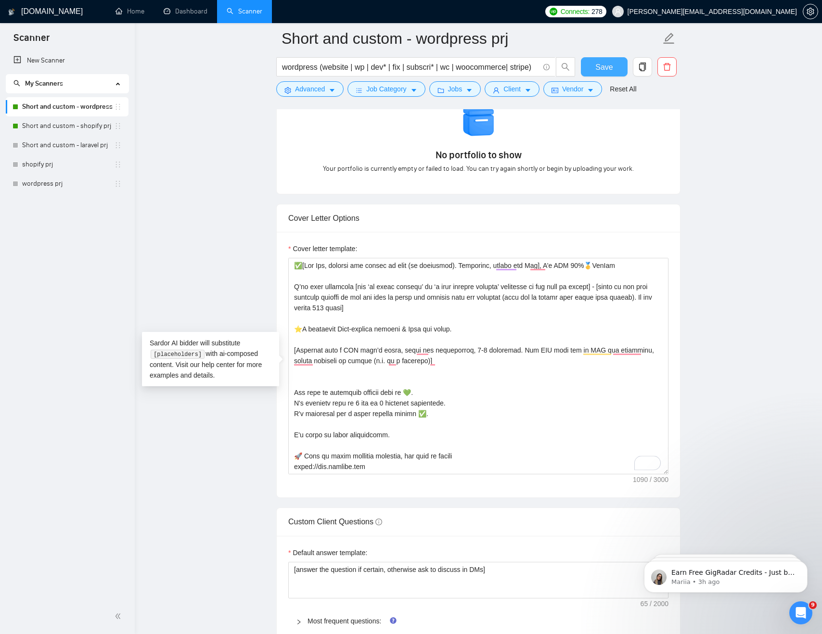
click at [609, 65] on span "Save" at bounding box center [603, 67] width 17 height 12
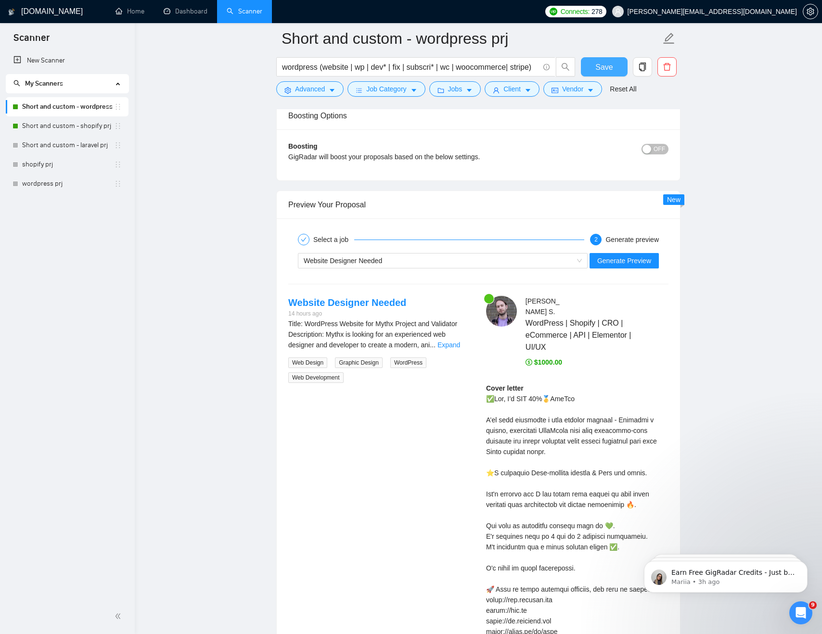
scroll to position [1941, 0]
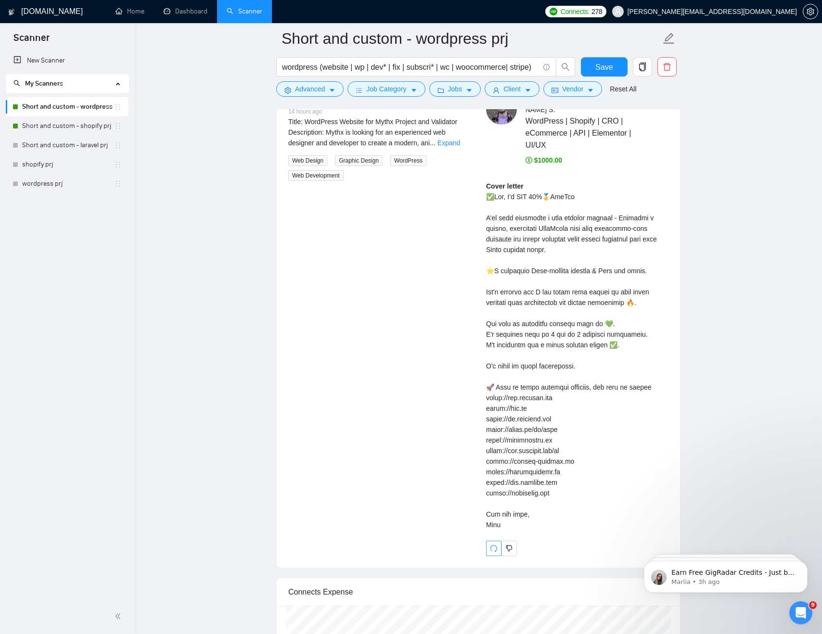
click at [491, 545] on icon "redo" at bounding box center [493, 548] width 7 height 7
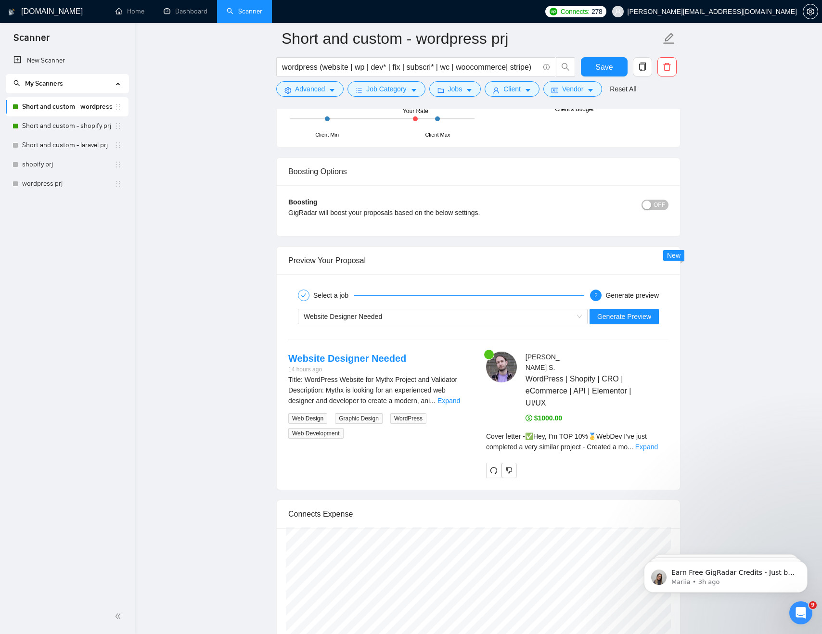
scroll to position [1759, 0]
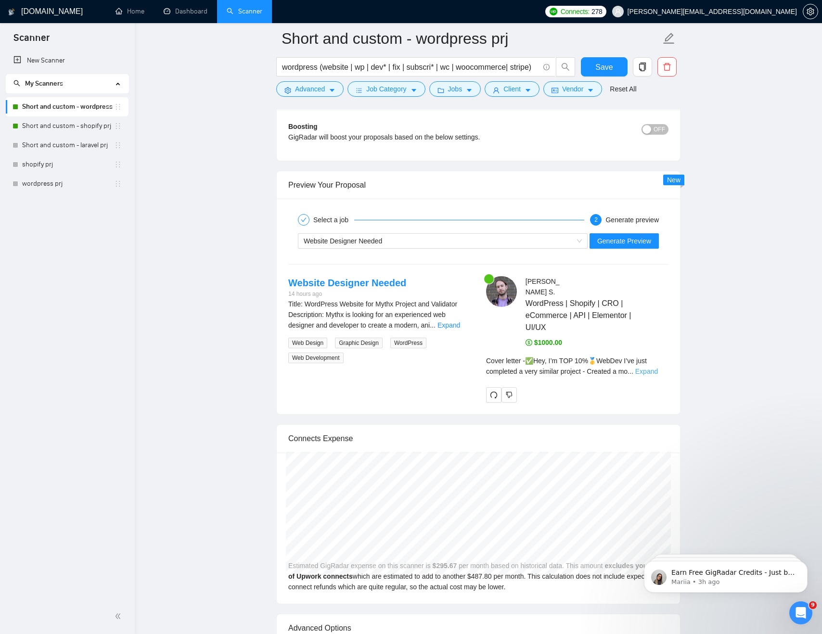
click at [650, 368] on link "Expand" at bounding box center [646, 372] width 23 height 8
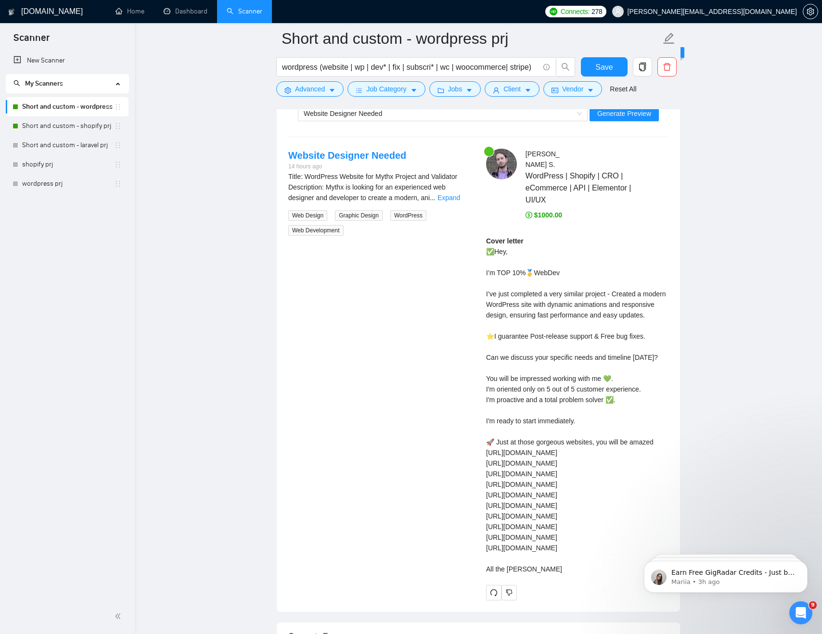
scroll to position [1887, 0]
drag, startPoint x: 491, startPoint y: 355, endPoint x: 681, endPoint y: 355, distance: 190.5
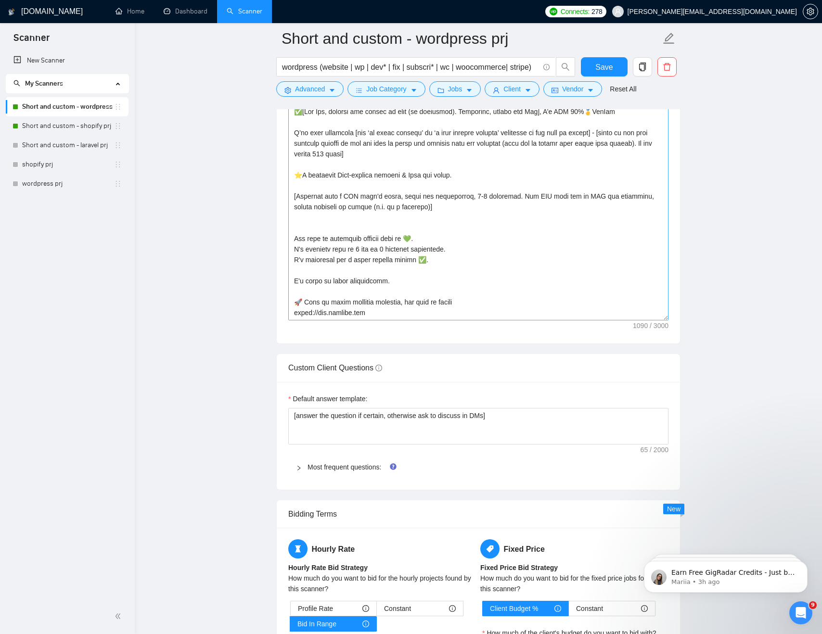
scroll to position [1016, 0]
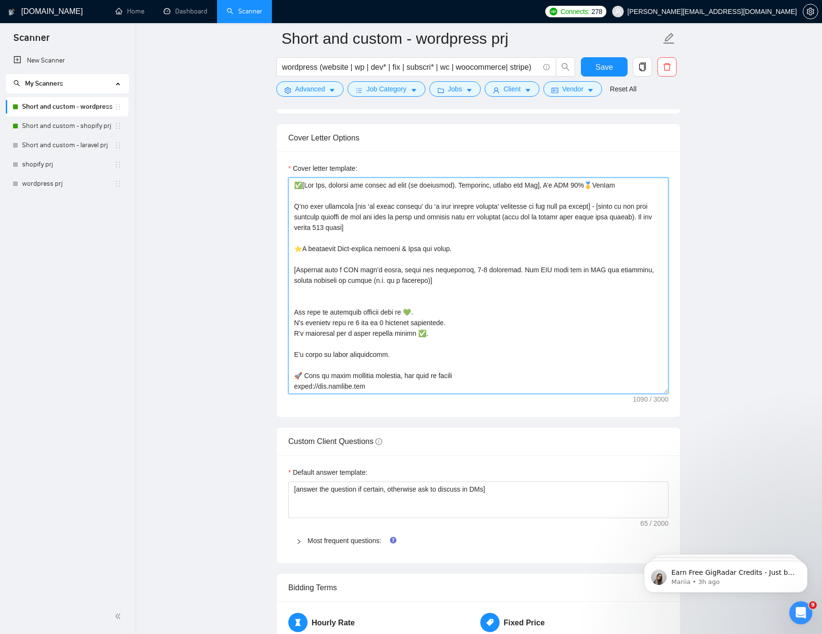
click at [448, 280] on textarea "Cover letter template:" at bounding box center [478, 286] width 380 height 217
paste textarea "ask 1-2 clear, short questions based on the job description, that are not cover…"
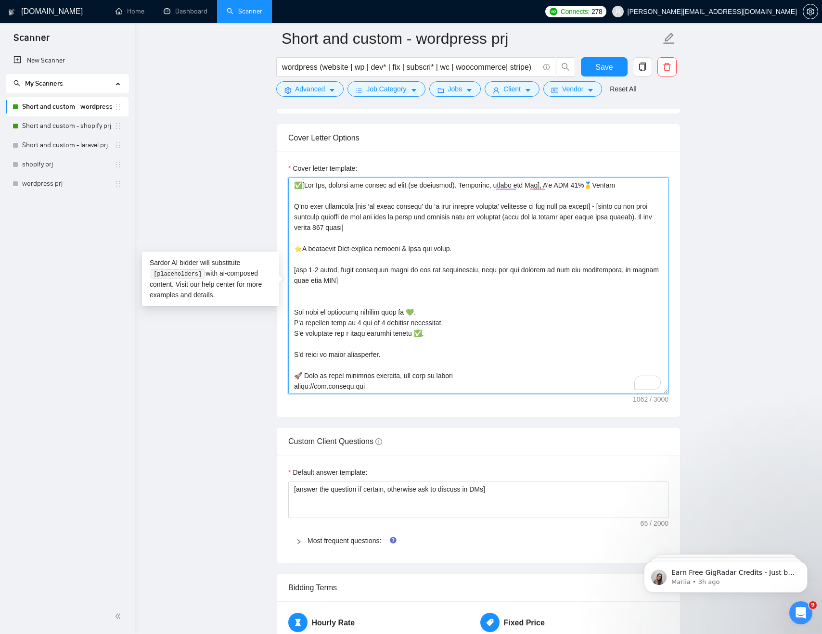
type textarea "✅[Say Hey, address the client by name (if available). Otherwise, simply say Hey…"
click at [611, 67] on span "Save" at bounding box center [603, 67] width 17 height 12
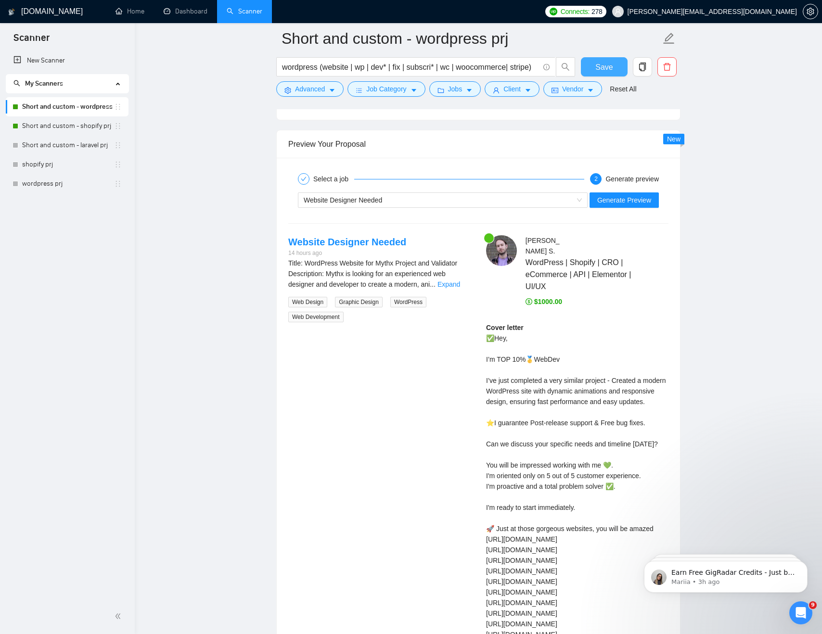
scroll to position [1953, 0]
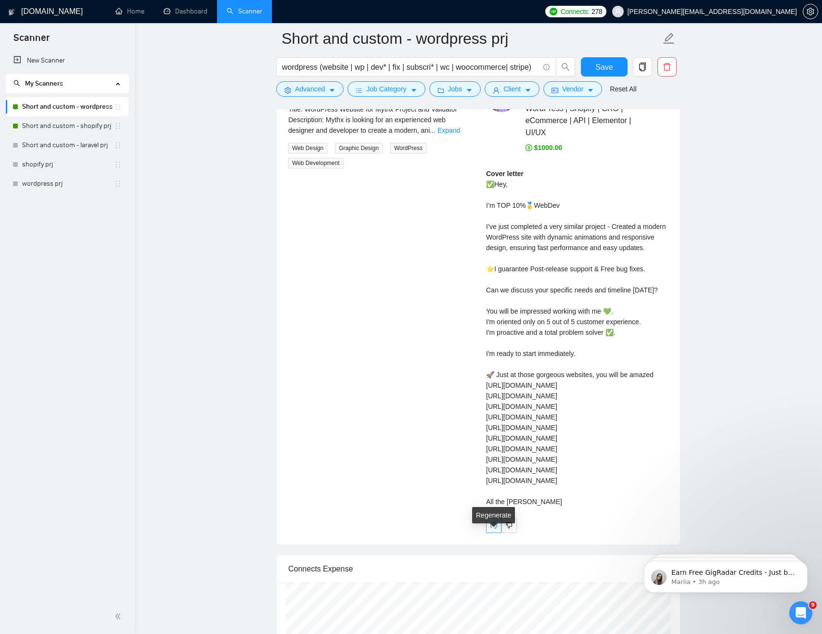
click at [492, 529] on icon "redo" at bounding box center [494, 526] width 8 height 8
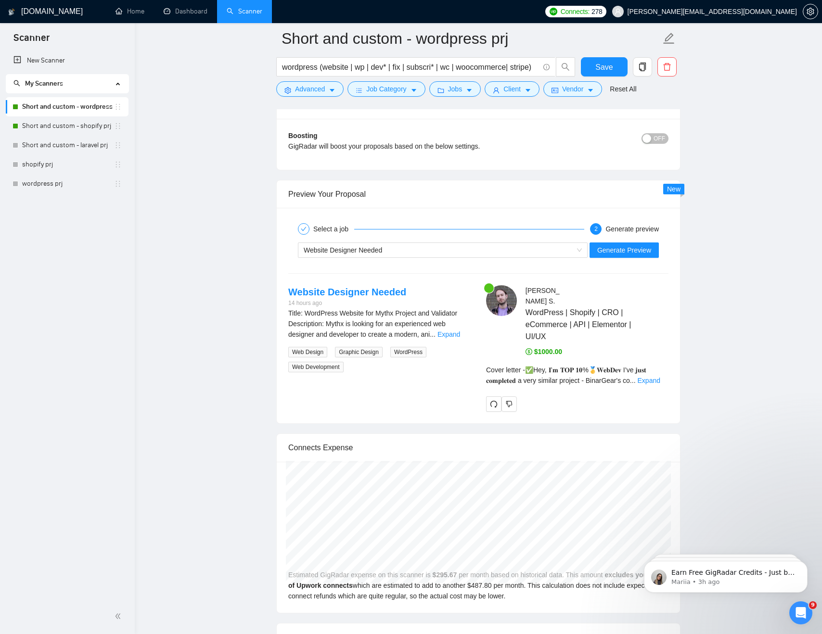
scroll to position [1781, 0]
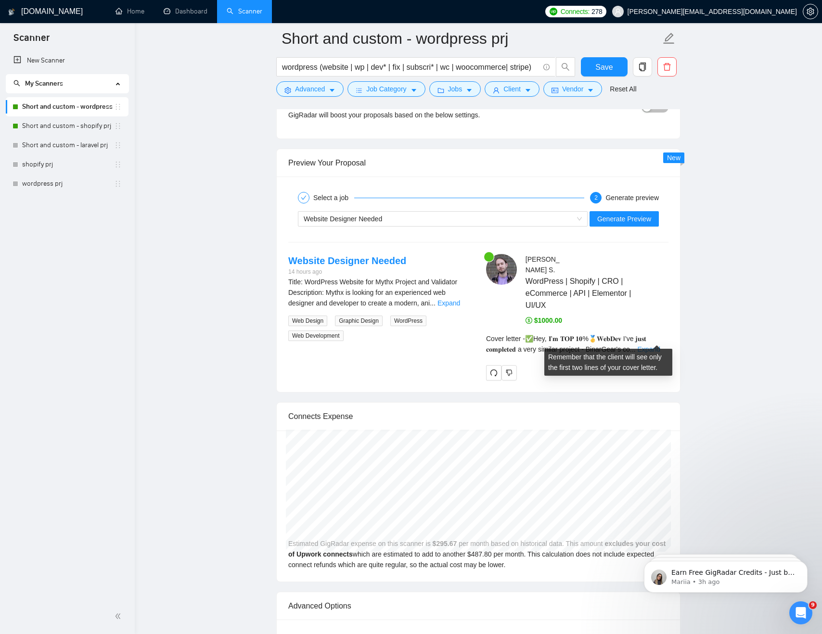
click at [660, 345] on link "Expand" at bounding box center [648, 349] width 23 height 8
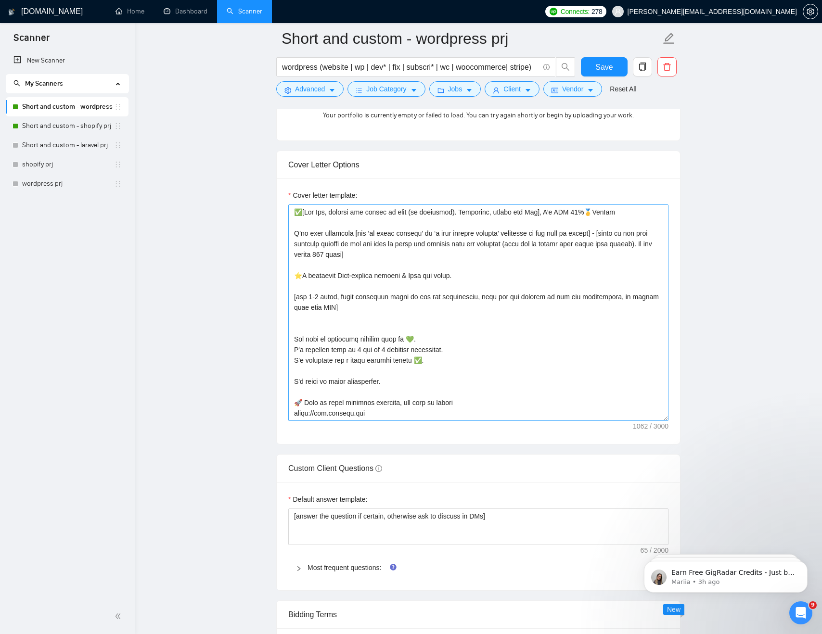
scroll to position [997, 0]
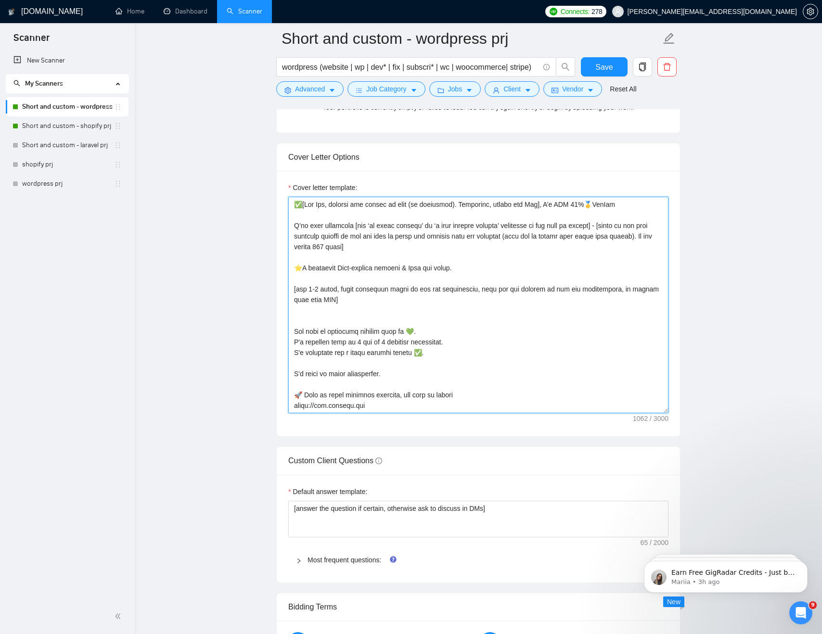
click at [314, 258] on textarea "Cover letter template:" at bounding box center [478, 305] width 380 height 217
paste textarea "Can we chat to go over the details and timeline?"
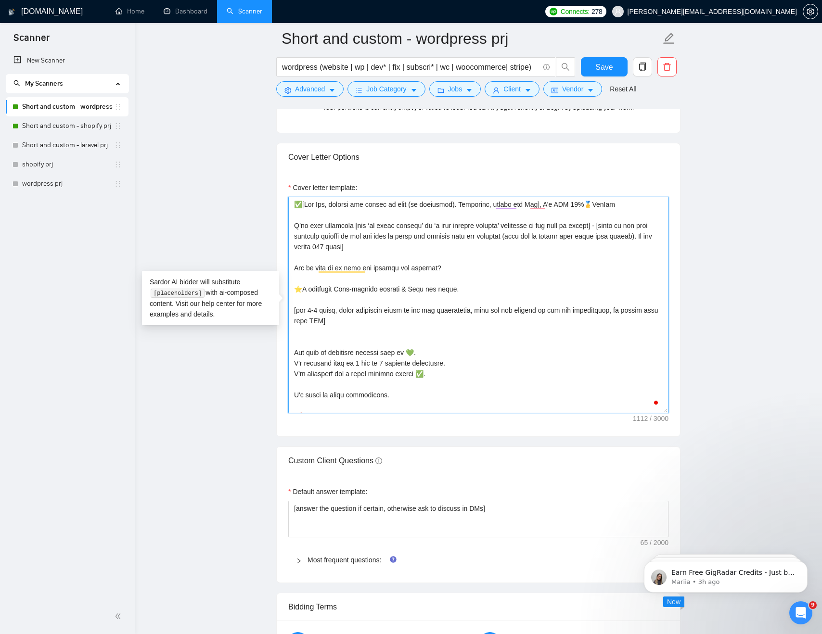
click at [519, 255] on textarea "Cover letter template:" at bounding box center [478, 305] width 380 height 217
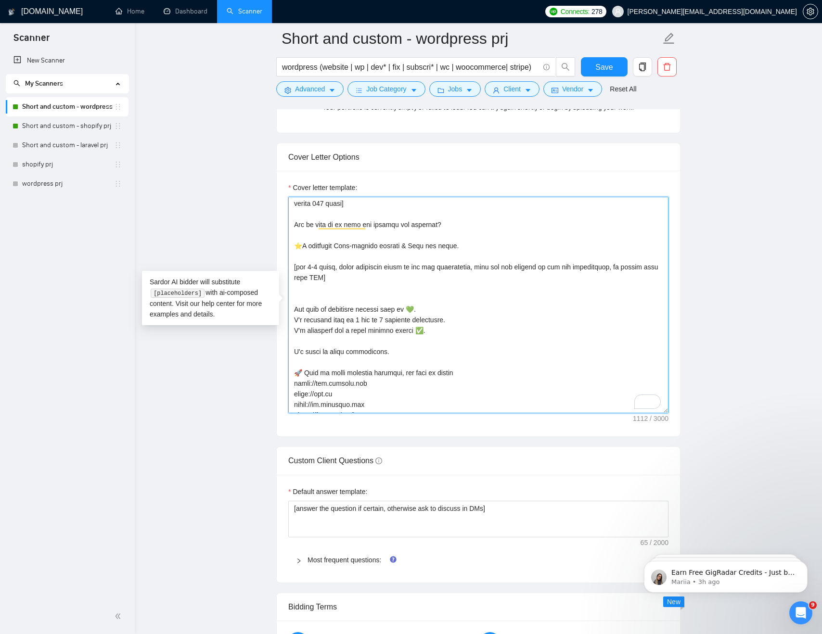
scroll to position [0, 0]
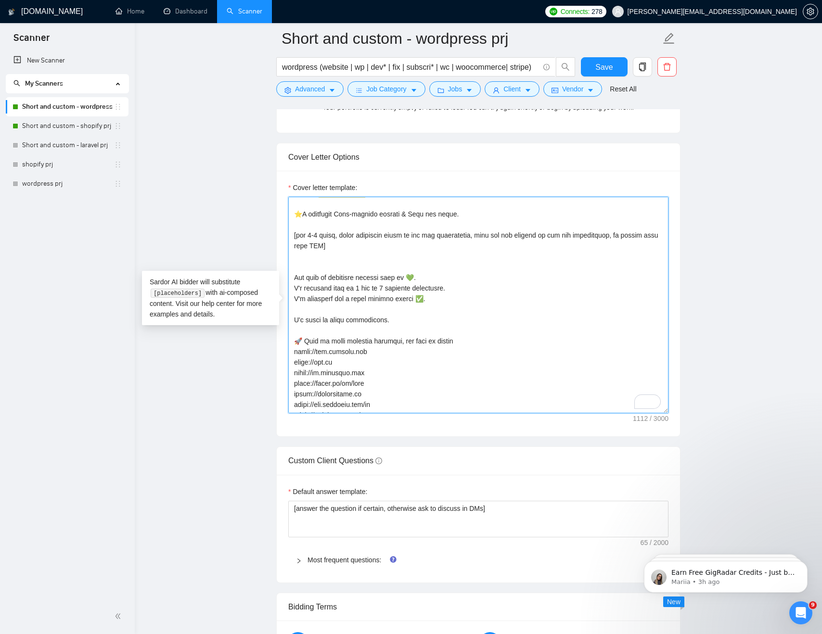
click at [318, 267] on textarea "Cover letter template:" at bounding box center [478, 305] width 380 height 217
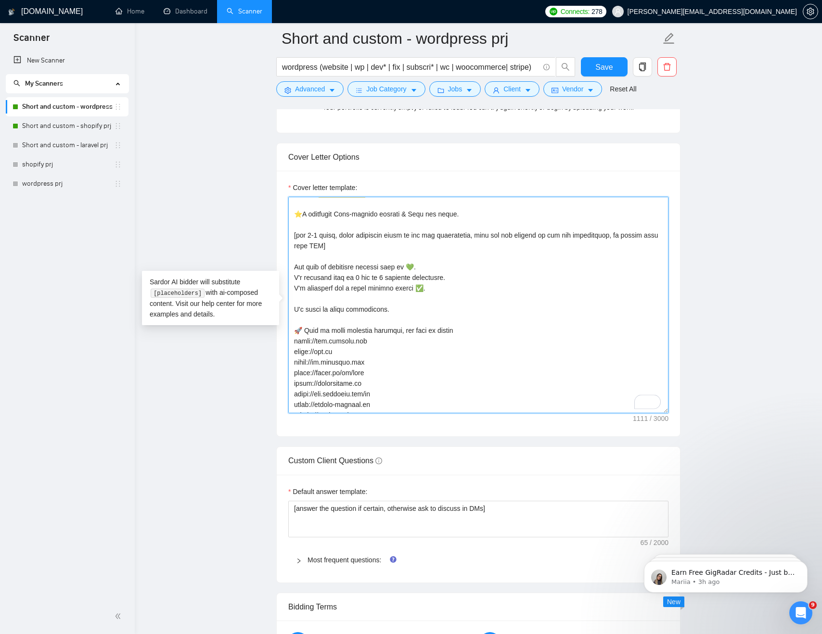
scroll to position [121, 0]
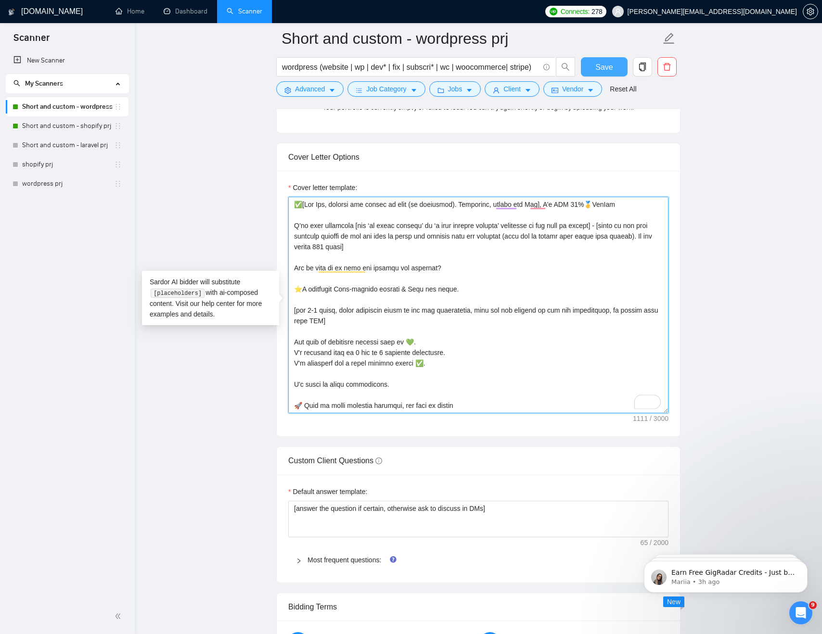
type textarea "✅[Say Hey, address the client by name (if available). Otherwise, simply say Hey…"
click at [604, 61] on span "Save" at bounding box center [603, 67] width 17 height 12
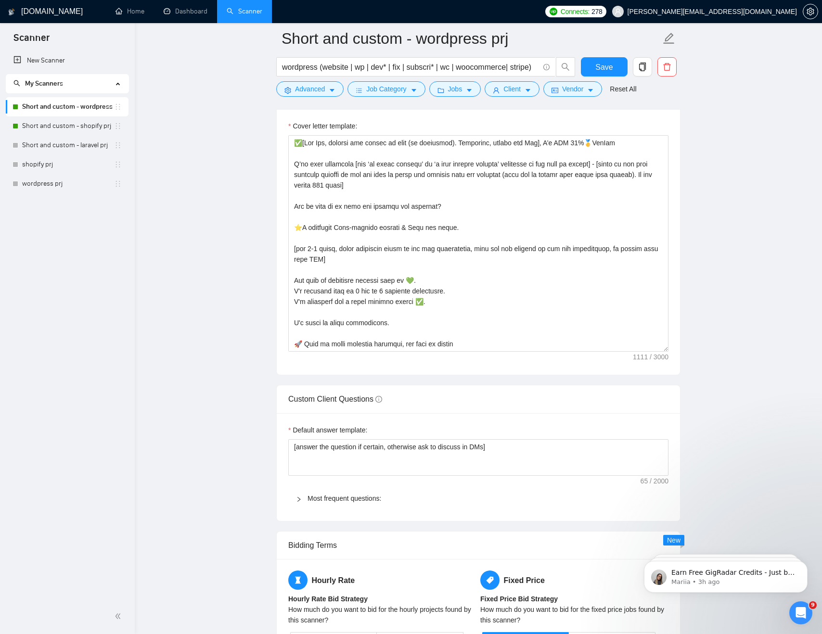
drag, startPoint x: 323, startPoint y: 322, endPoint x: 284, endPoint y: 313, distance: 39.7
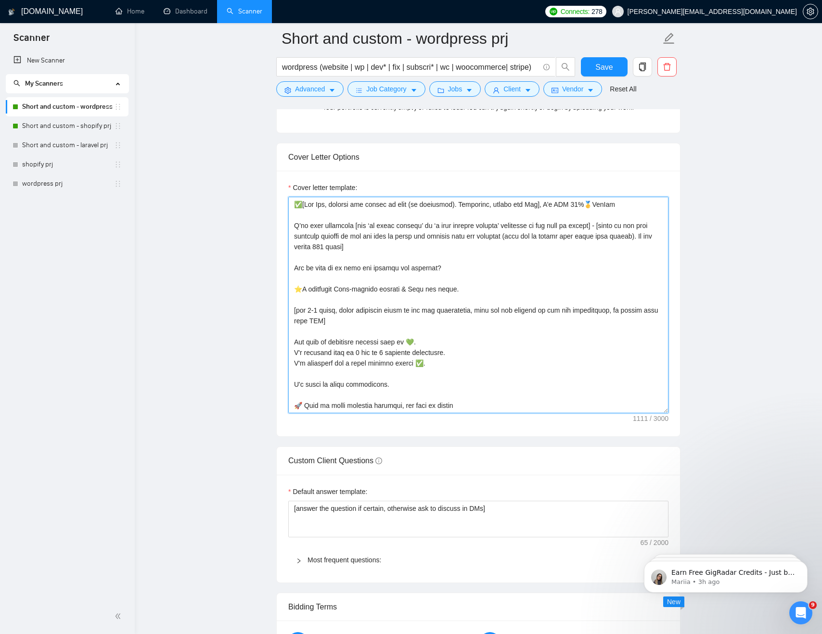
click at [331, 320] on textarea "Cover letter template:" at bounding box center [478, 305] width 380 height 217
click at [289, 311] on div "Cover Letter Options Cover letter template:" at bounding box center [478, 290] width 404 height 294
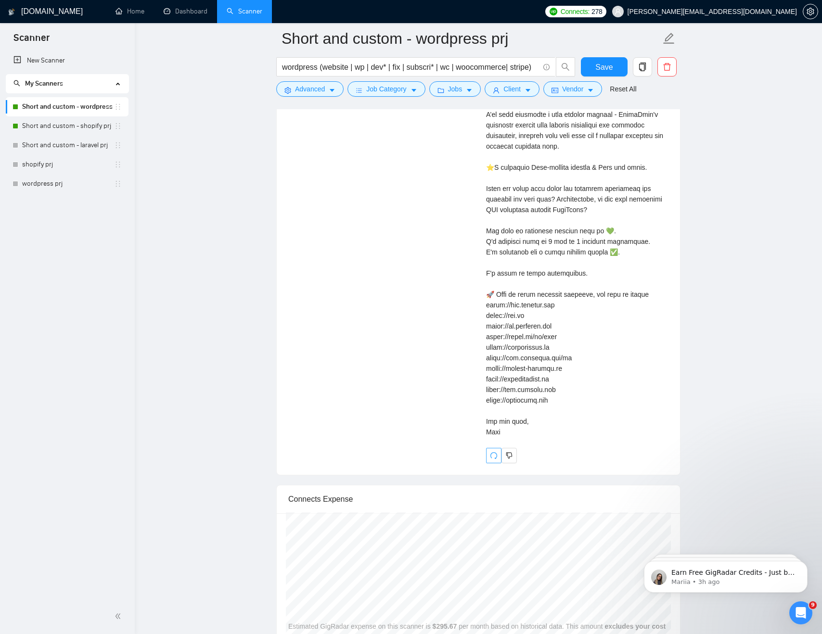
click at [490, 452] on icon "redo" at bounding box center [494, 456] width 8 height 8
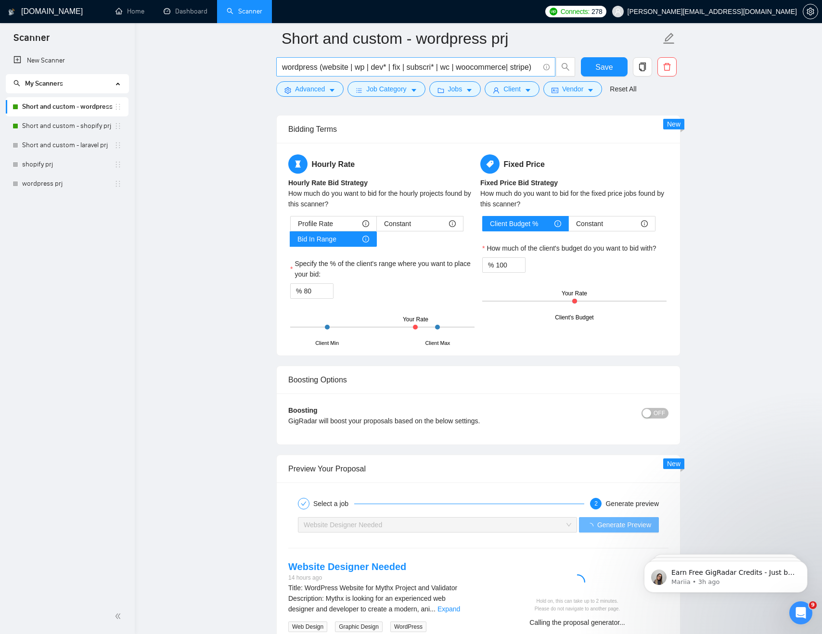
click at [388, 66] on input "wordpress (website | wp | dev* | fix | subscri* | wc | woocommerce| stripe)" at bounding box center [410, 67] width 257 height 12
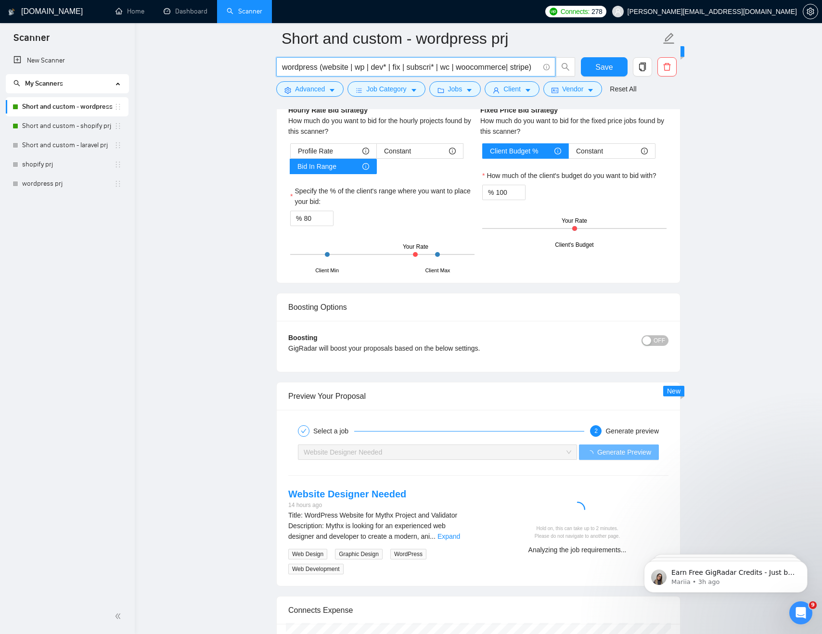
scroll to position [1536, 0]
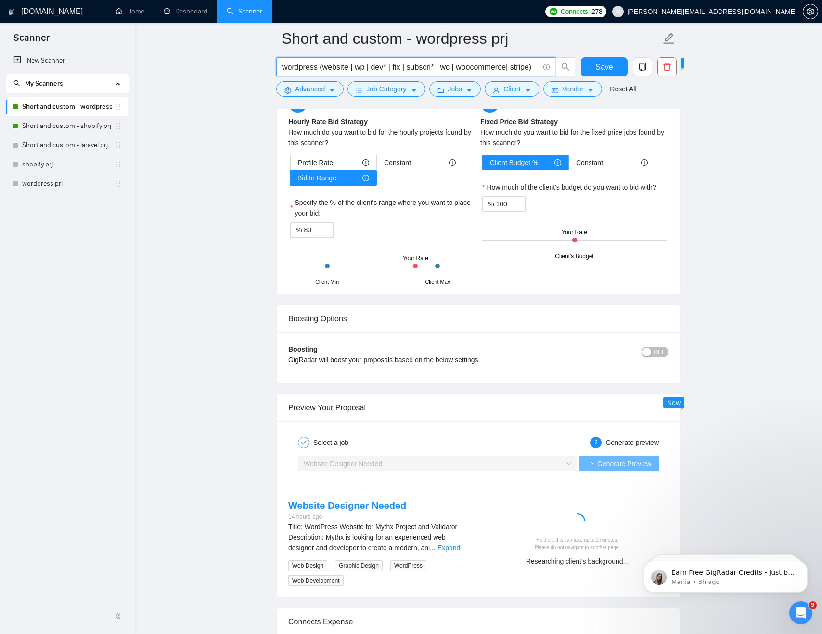
click at [426, 67] on input "wordpress (website | wp | dev* | fix | subscri* | wc | woocommerce| stripe)" at bounding box center [410, 67] width 257 height 12
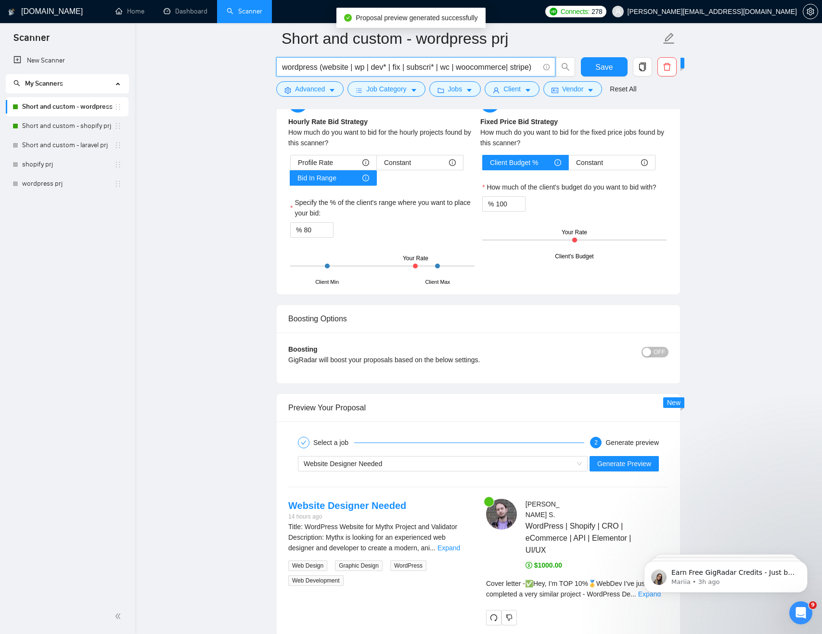
scroll to position [1719, 0]
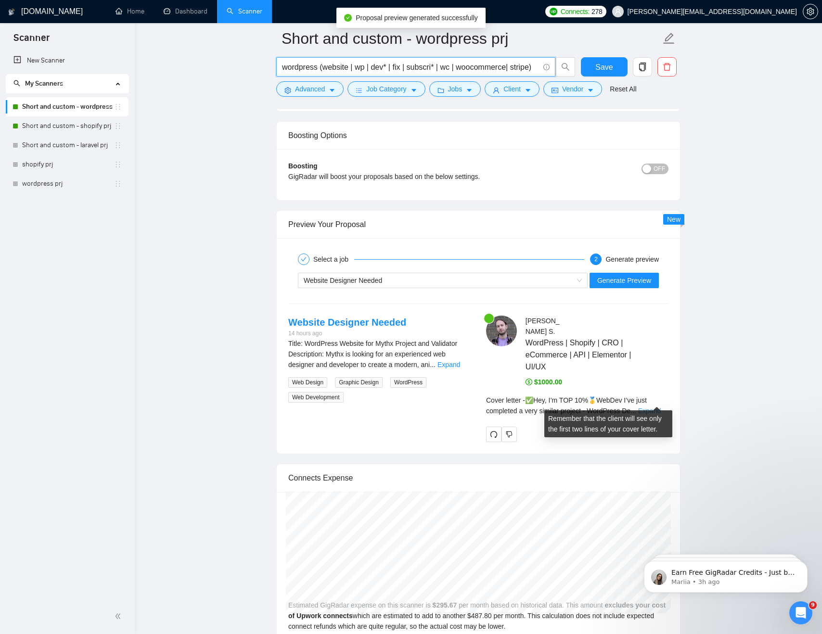
click at [651, 407] on link "Expand" at bounding box center [649, 411] width 23 height 8
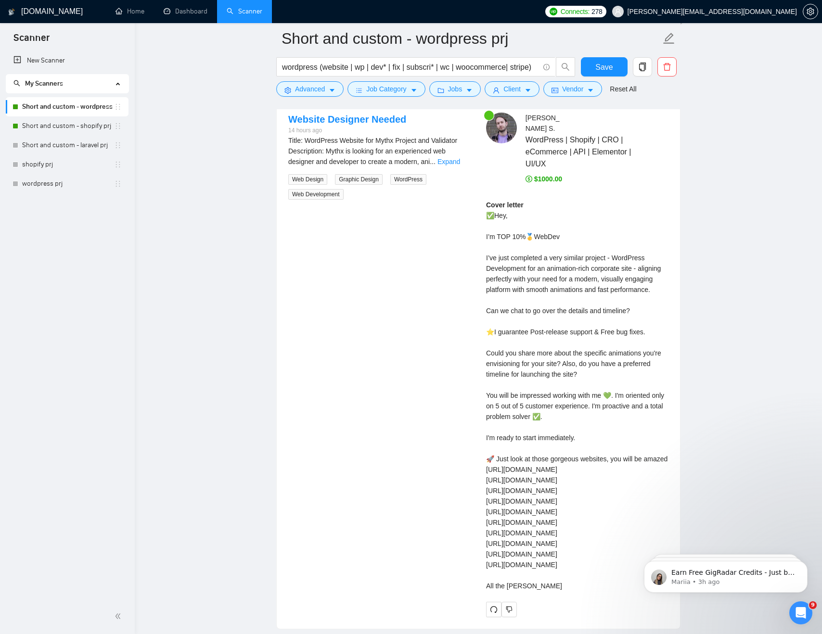
scroll to position [1925, 0]
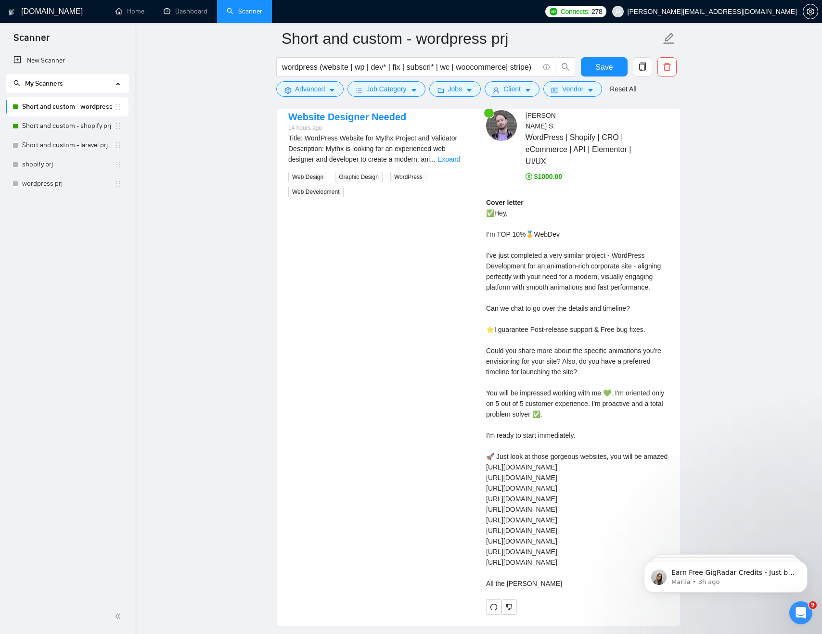
drag, startPoint x: 496, startPoint y: 308, endPoint x: 662, endPoint y: 308, distance: 166.0
click at [662, 308] on div "Cover letter" at bounding box center [577, 393] width 182 height 392
drag, startPoint x: 484, startPoint y: 308, endPoint x: 686, endPoint y: 307, distance: 201.6
click at [569, 307] on div "Cover letter" at bounding box center [577, 393] width 182 height 392
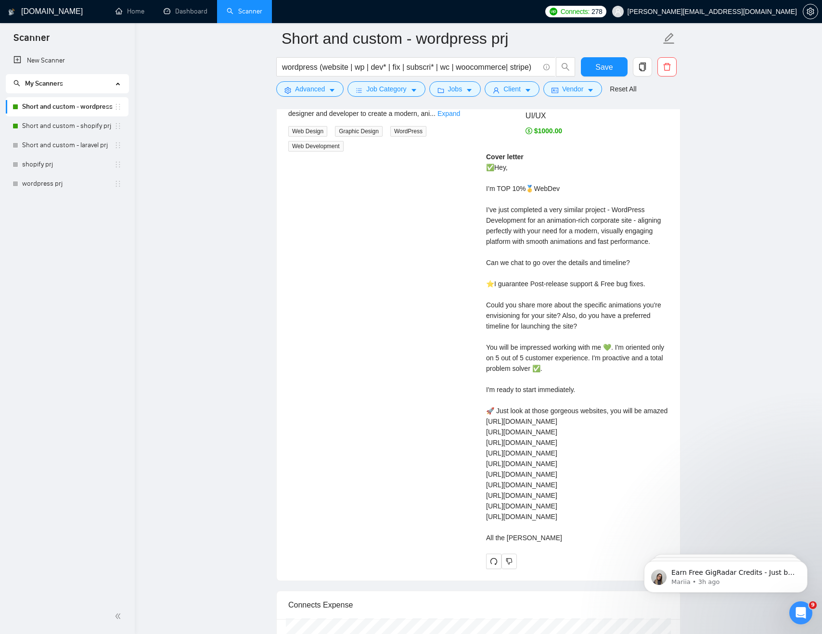
scroll to position [1972, 0]
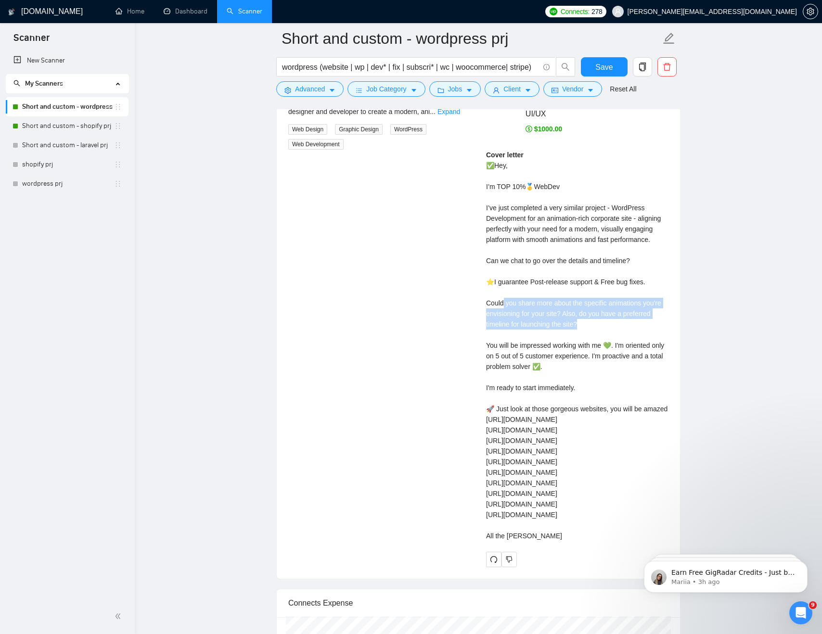
drag, startPoint x: 503, startPoint y: 302, endPoint x: 615, endPoint y: 319, distance: 113.0
click at [615, 319] on div "Cover letter" at bounding box center [577, 346] width 182 height 392
click at [649, 308] on div "Cover letter" at bounding box center [577, 346] width 182 height 392
drag, startPoint x: 571, startPoint y: 312, endPoint x: 620, endPoint y: 325, distance: 51.2
click at [620, 325] on div "Cover letter" at bounding box center [577, 346] width 182 height 392
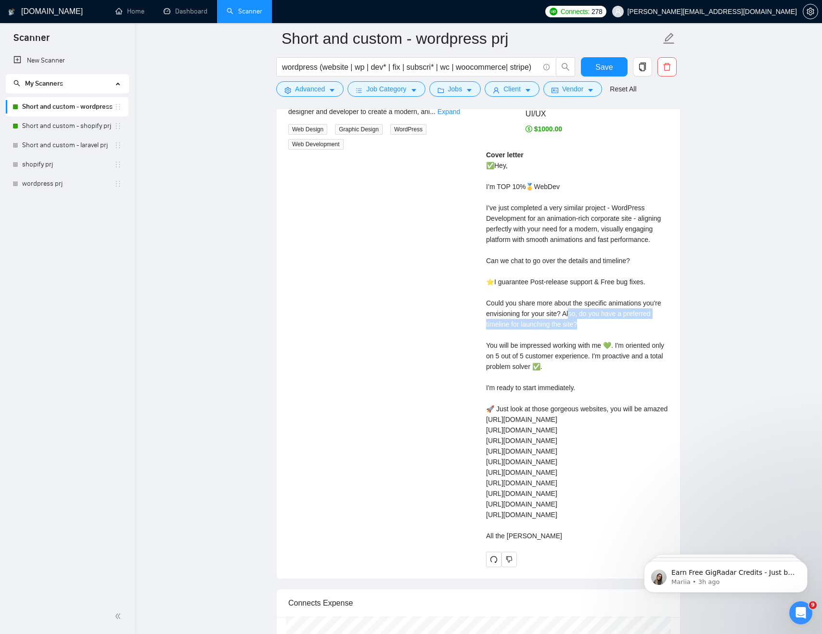
click at [560, 321] on div "Cover letter" at bounding box center [577, 346] width 182 height 392
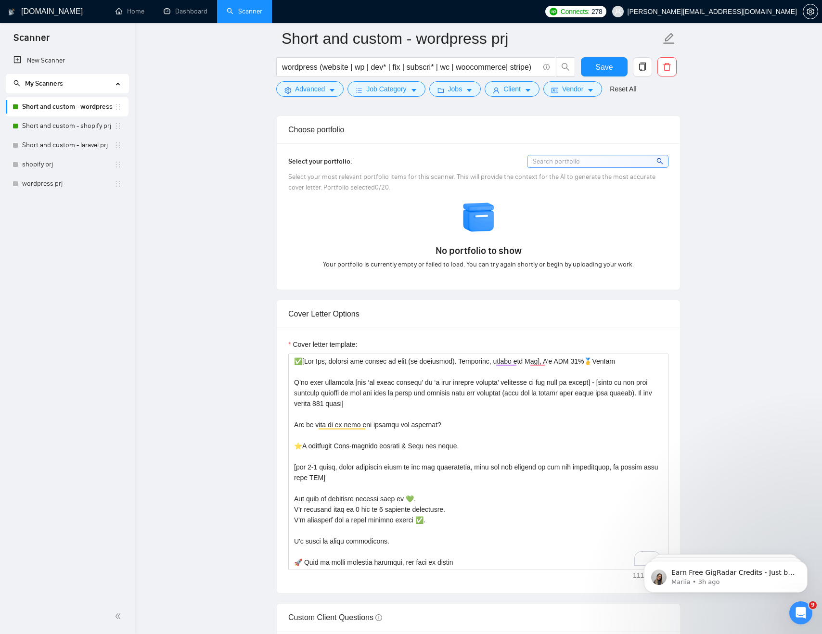
scroll to position [841, 0]
click at [606, 67] on span "Save" at bounding box center [603, 67] width 17 height 12
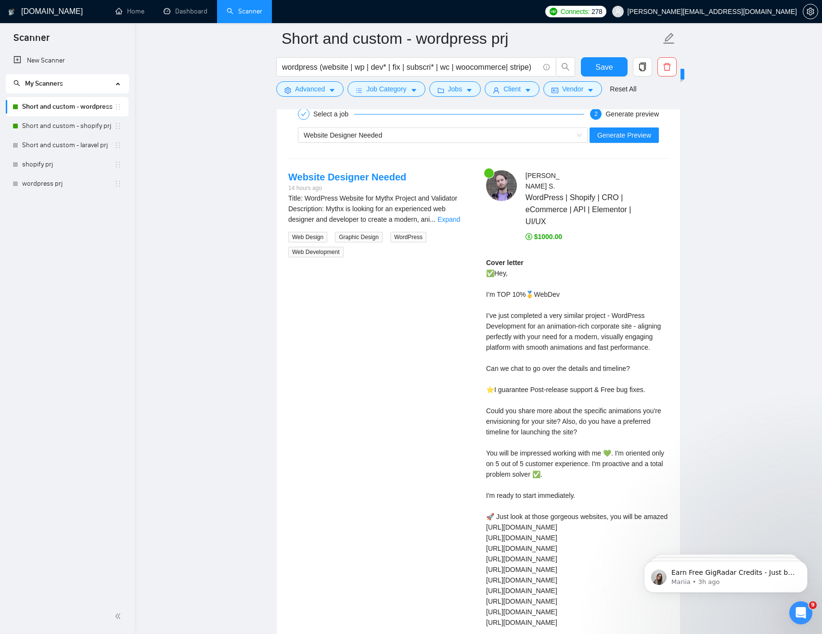
scroll to position [1993, 0]
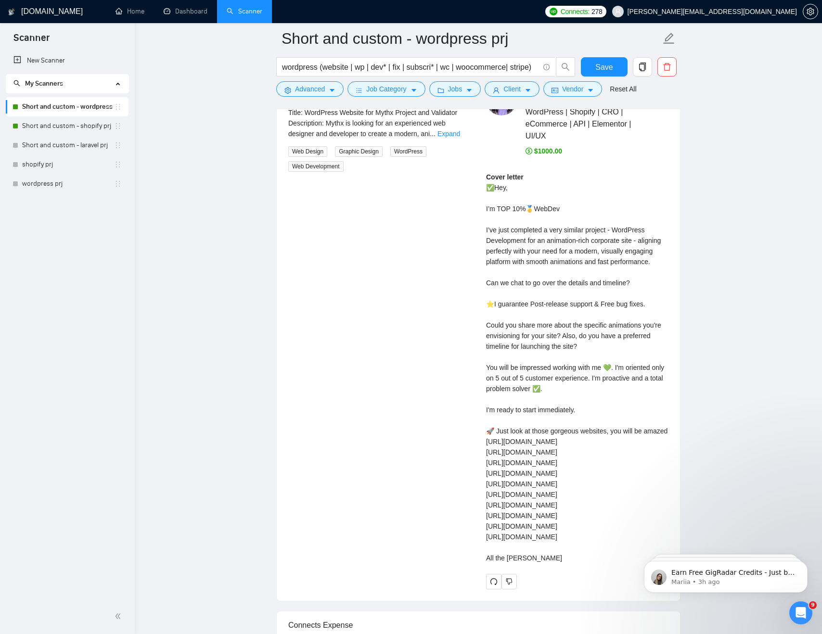
scroll to position [1991, 0]
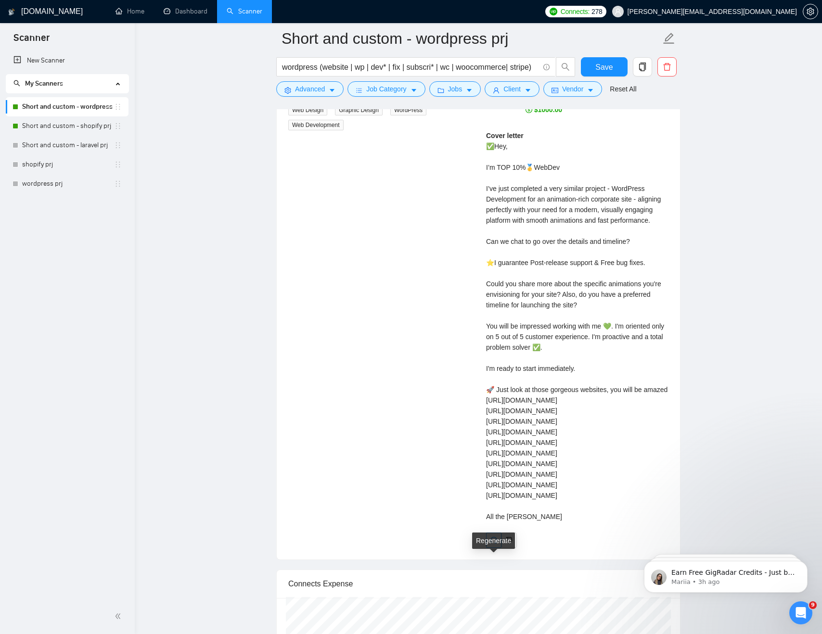
click at [490, 544] on icon "redo" at bounding box center [493, 540] width 7 height 7
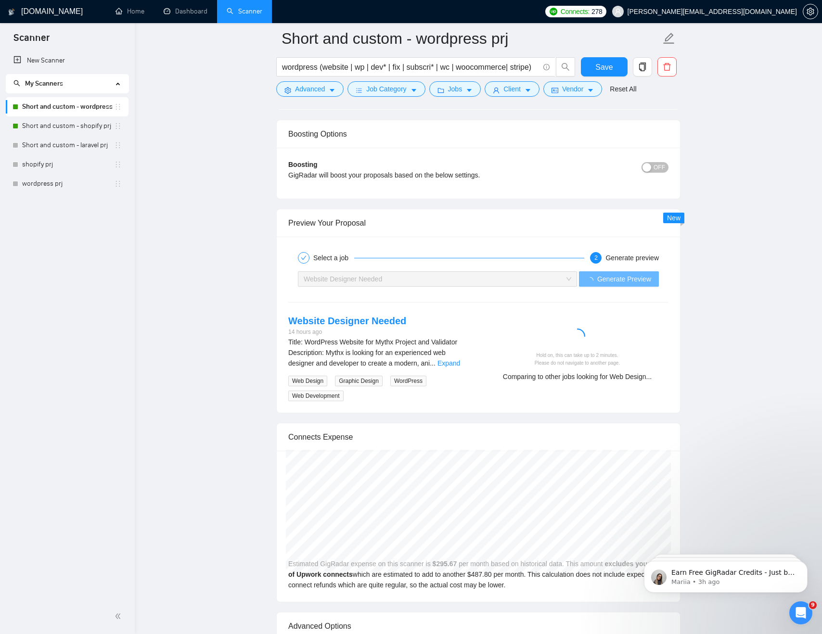
scroll to position [1786, 0]
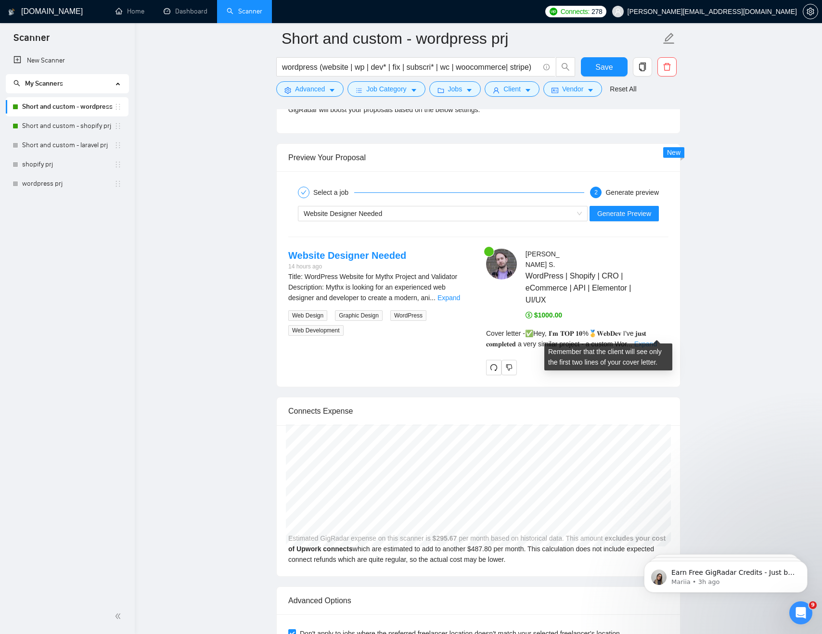
click at [652, 340] on link "Expand" at bounding box center [645, 344] width 23 height 8
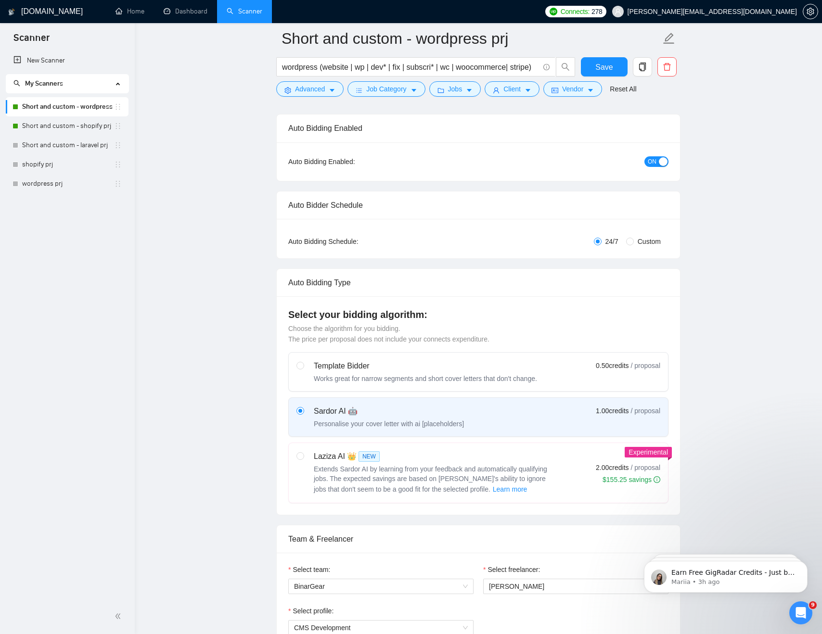
scroll to position [0, 0]
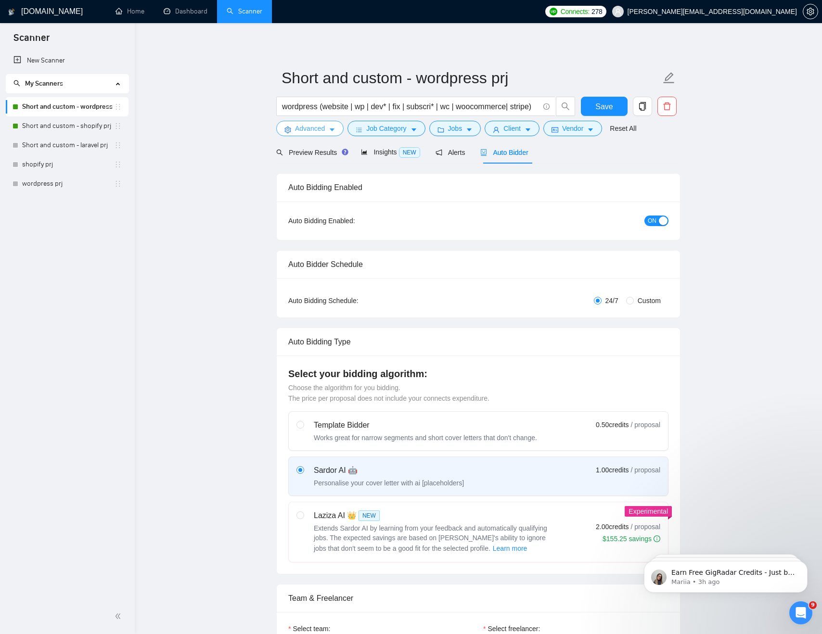
click at [305, 128] on span "Advanced" at bounding box center [310, 128] width 30 height 11
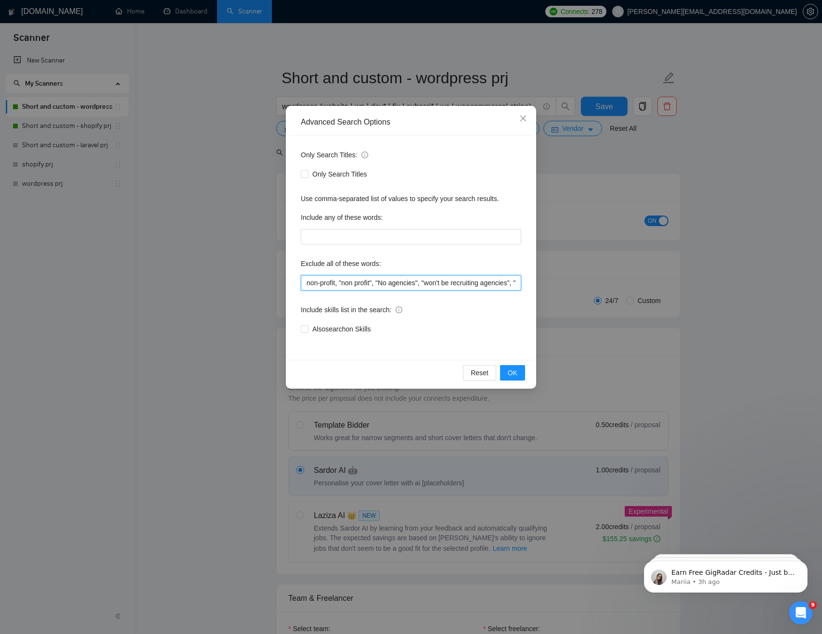
click at [440, 279] on input "non-profit, "non profit", "No agencies", "won't be recruiting agencies", "agenc…" at bounding box center [411, 282] width 220 height 15
click at [444, 282] on input "non-profit, "non profit", "No agencies", "won't be recruiting agencies", "agenc…" at bounding box center [411, 282] width 220 height 15
type input "non-profit, "non profit", "No agencies", "won't be recruiting agencies", "agenc…"
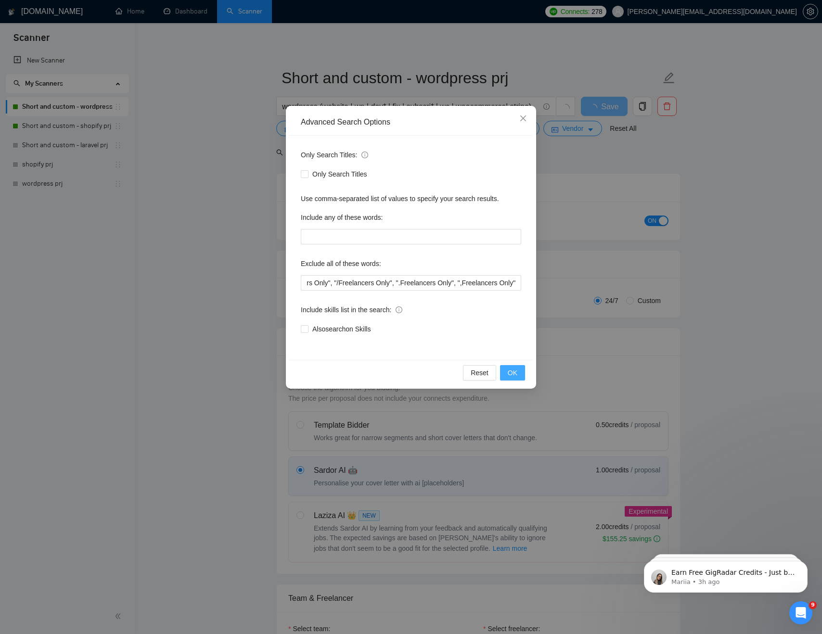
click at [517, 374] on button "OK" at bounding box center [512, 372] width 25 height 15
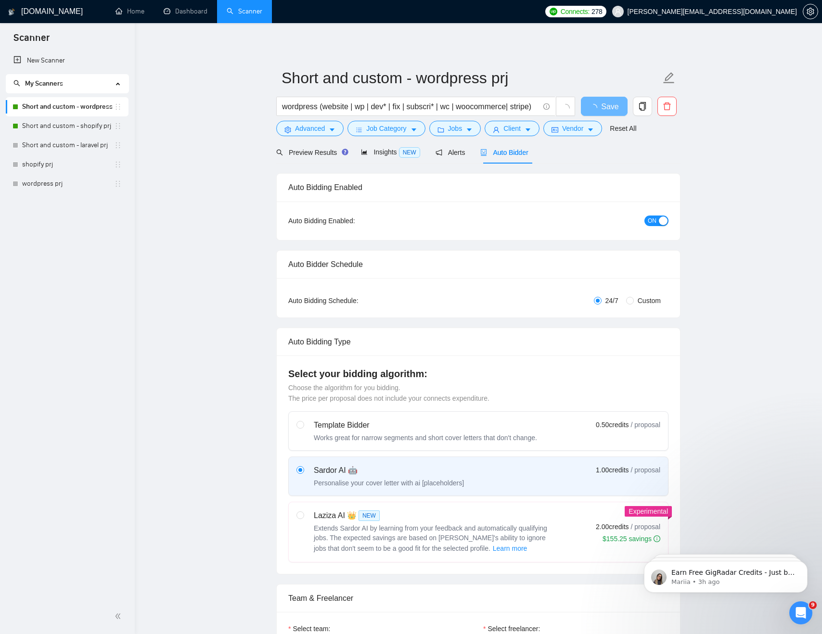
scroll to position [0, 0]
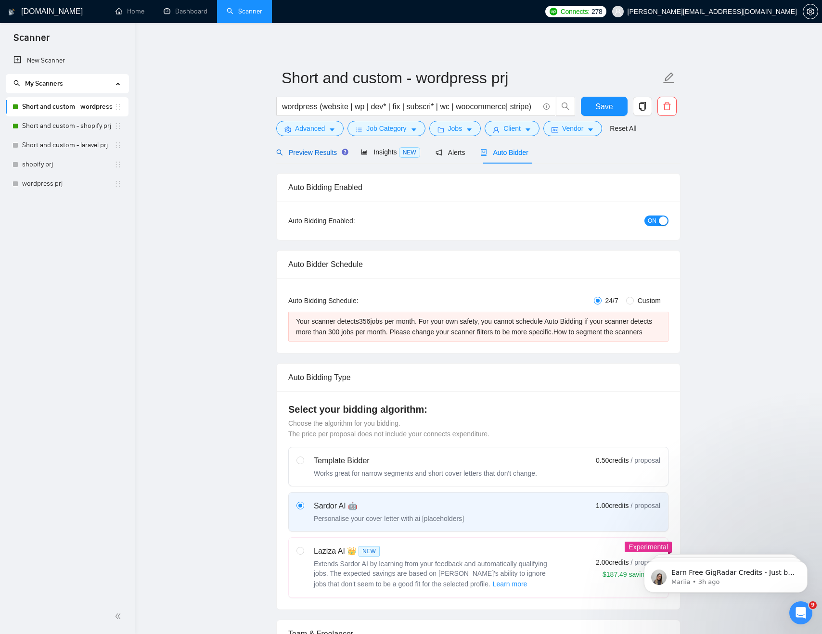
click at [305, 153] on span "Preview Results" at bounding box center [310, 153] width 69 height 8
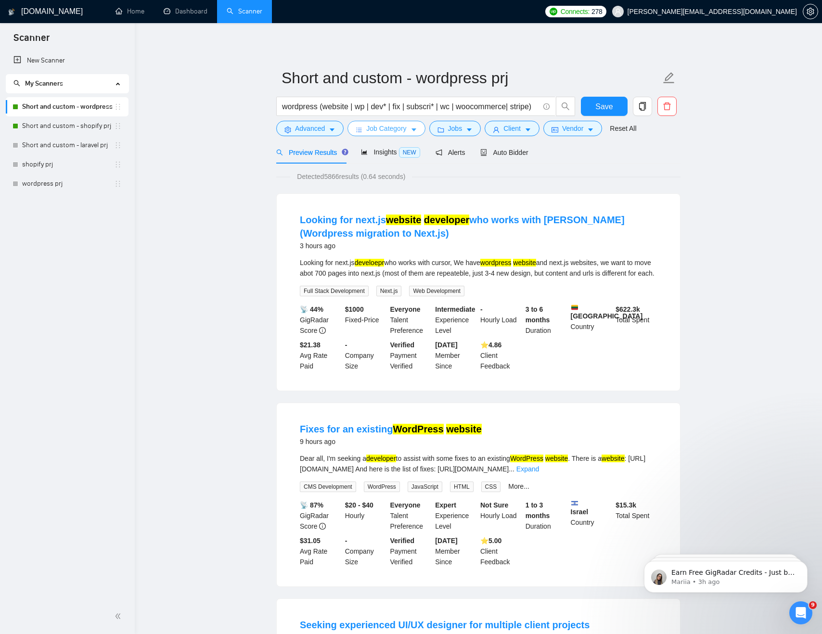
click at [395, 127] on span "Job Category" at bounding box center [386, 128] width 40 height 11
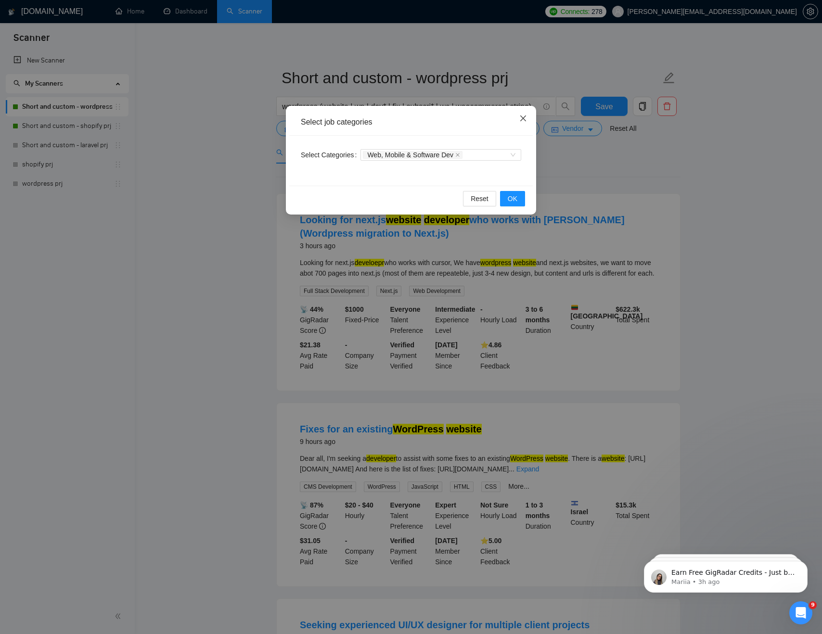
click at [522, 121] on icon "close" at bounding box center [523, 119] width 8 height 8
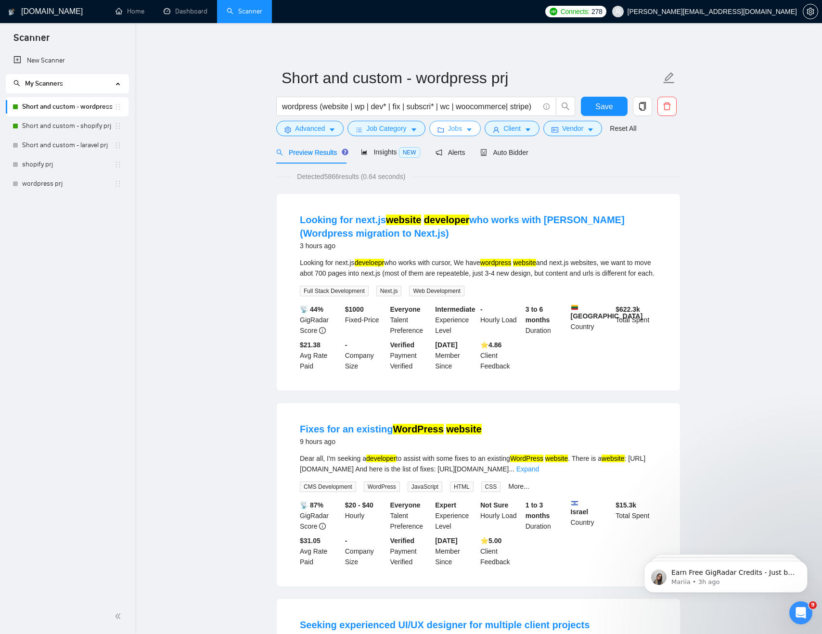
click at [458, 129] on span "Jobs" at bounding box center [455, 128] width 14 height 11
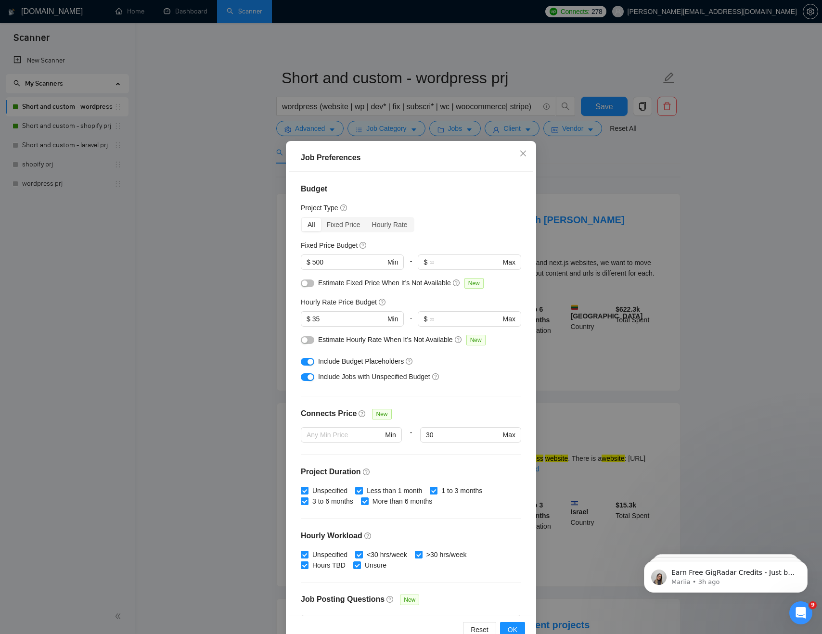
click at [435, 299] on div "Hourly Rate Price Budget" at bounding box center [411, 302] width 220 height 11
click at [523, 153] on icon "close" at bounding box center [523, 154] width 8 height 8
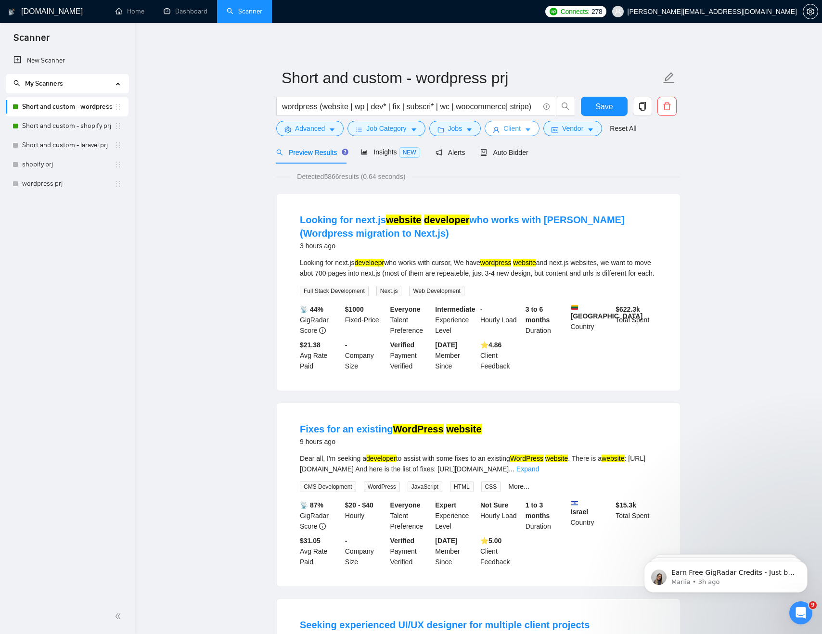
click at [510, 129] on span "Client" at bounding box center [511, 128] width 17 height 11
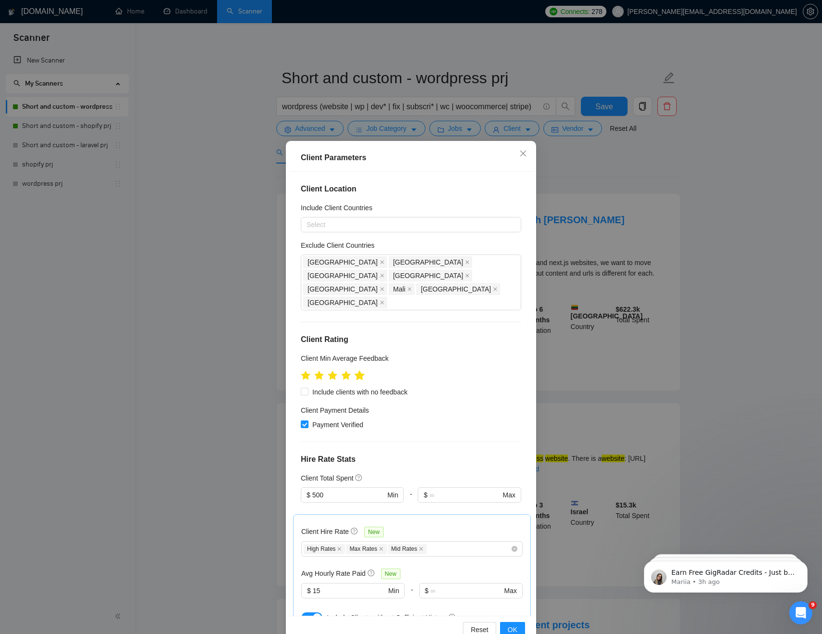
click at [363, 370] on icon "star" at bounding box center [359, 375] width 11 height 11
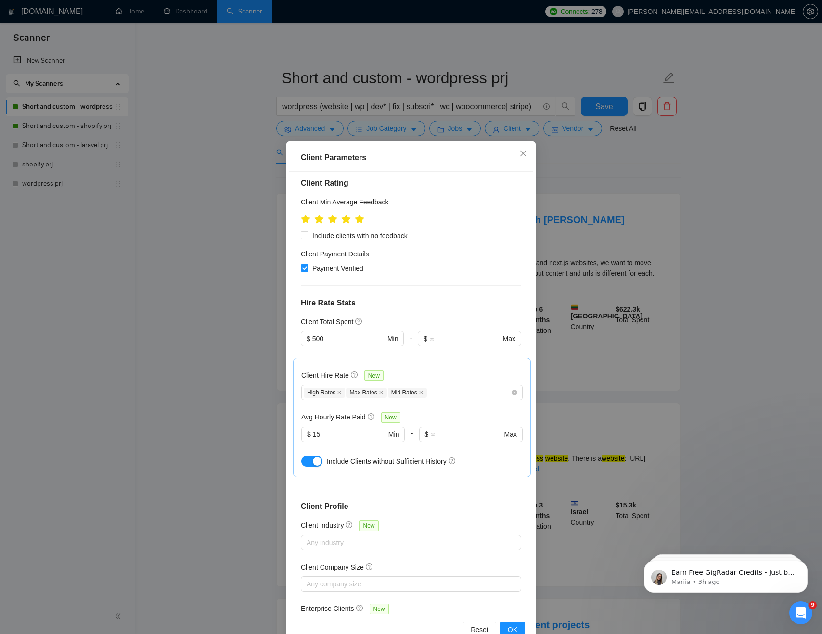
scroll to position [170, 0]
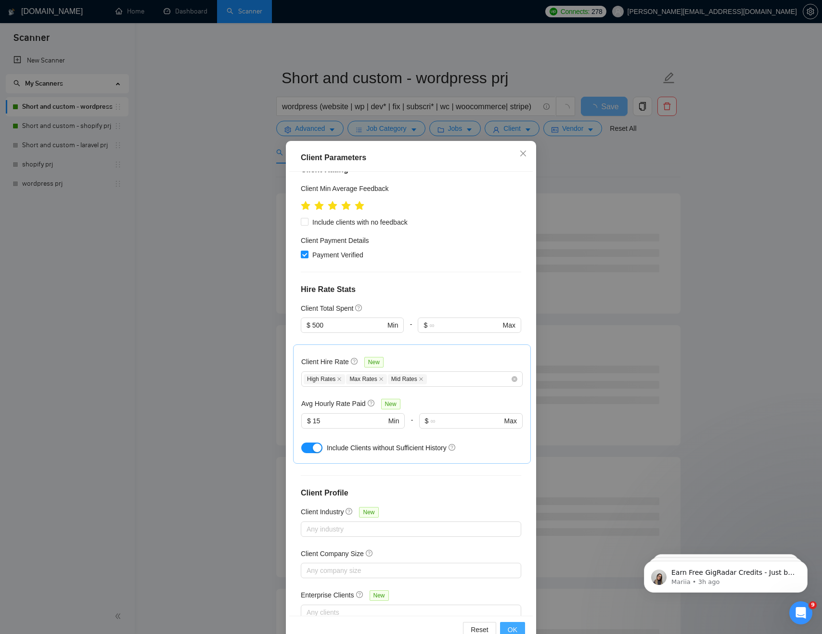
click at [522, 625] on button "OK" at bounding box center [512, 629] width 25 height 15
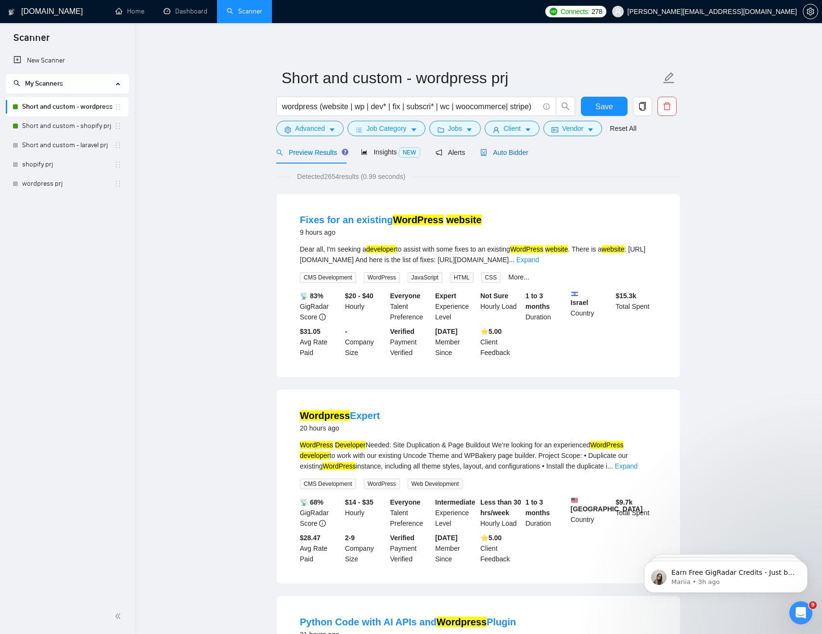
click at [510, 154] on span "Auto Bidder" at bounding box center [504, 153] width 48 height 8
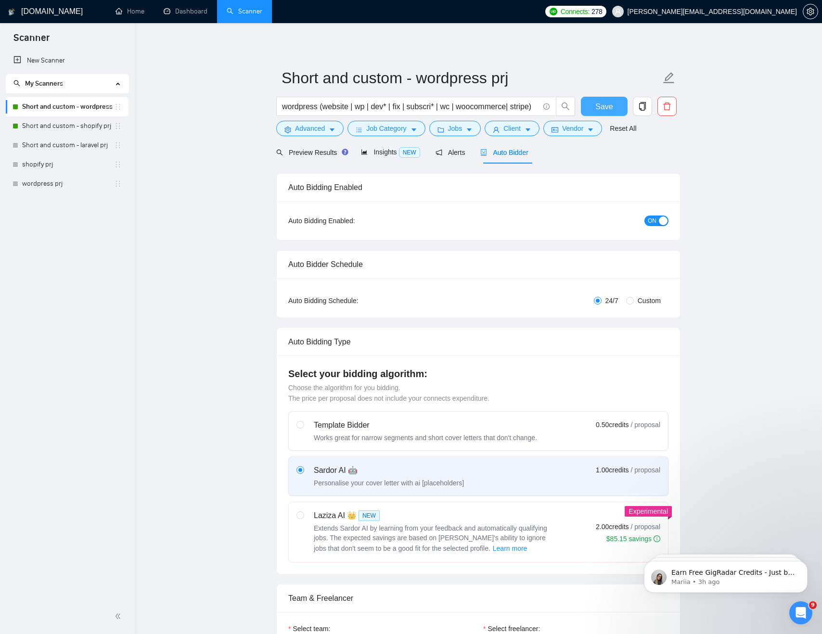
click at [604, 99] on button "Save" at bounding box center [604, 106] width 47 height 19
drag, startPoint x: 485, startPoint y: 105, endPoint x: 228, endPoint y: 107, distance: 257.4
checkbox input "true"
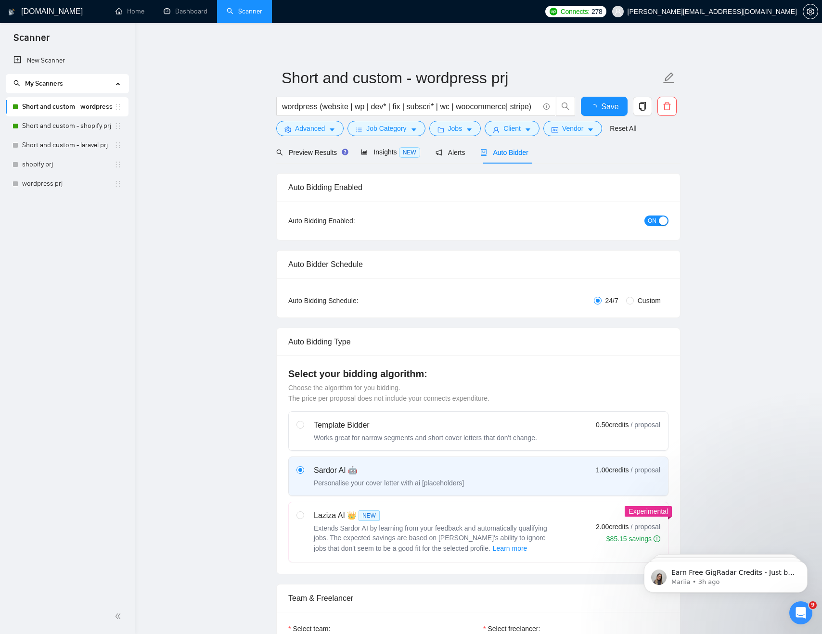
checkbox input "true"
click at [531, 128] on icon "caret-down" at bounding box center [527, 130] width 7 height 7
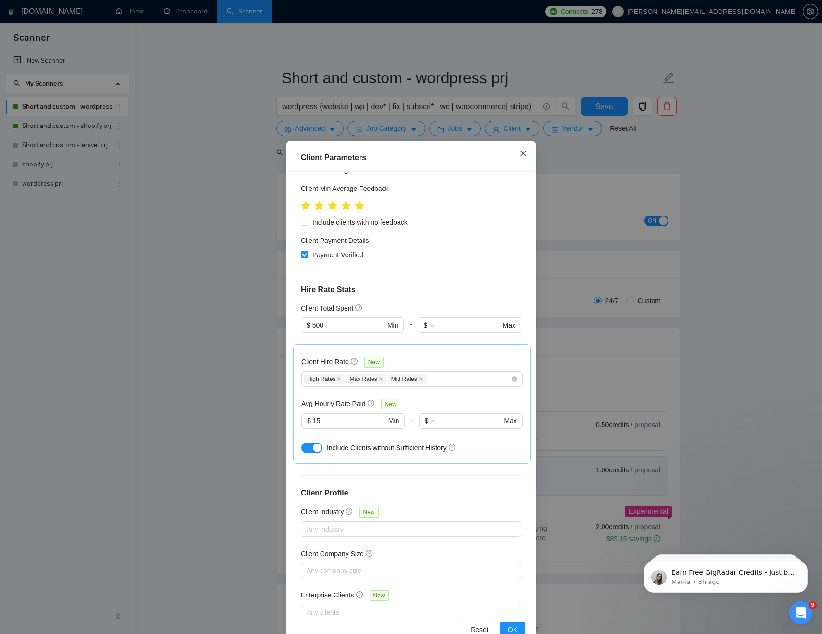
click at [519, 155] on icon "close" at bounding box center [523, 154] width 8 height 8
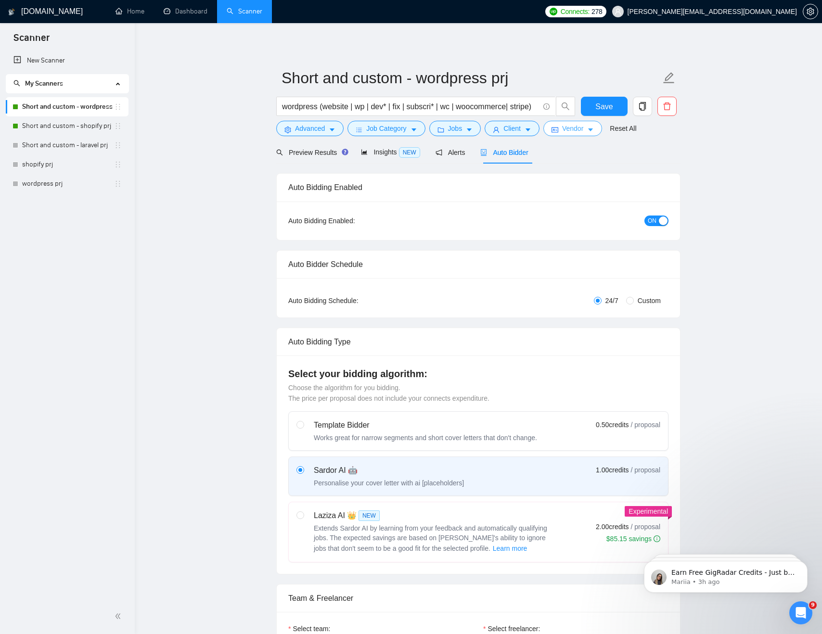
click at [568, 132] on span "Vendor" at bounding box center [572, 128] width 21 height 11
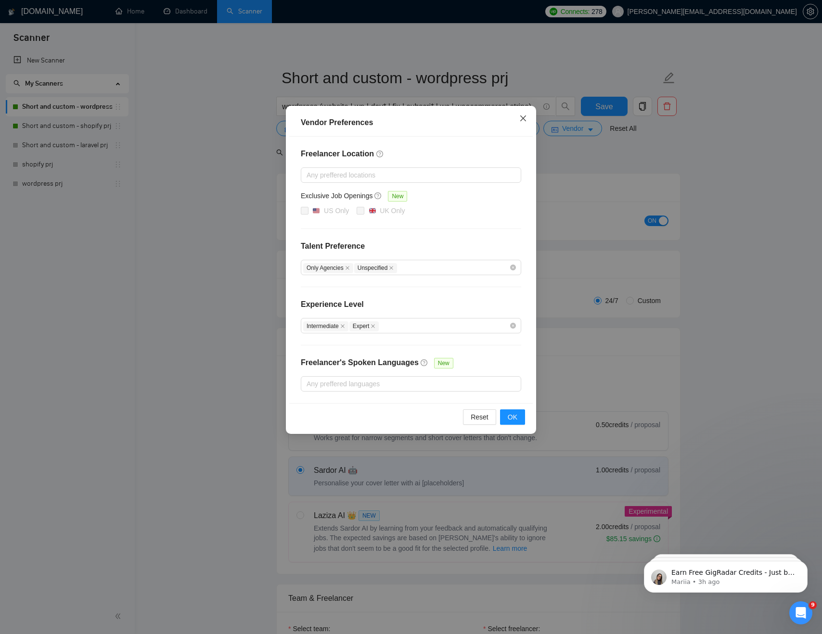
click at [526, 118] on icon "close" at bounding box center [523, 119] width 8 height 8
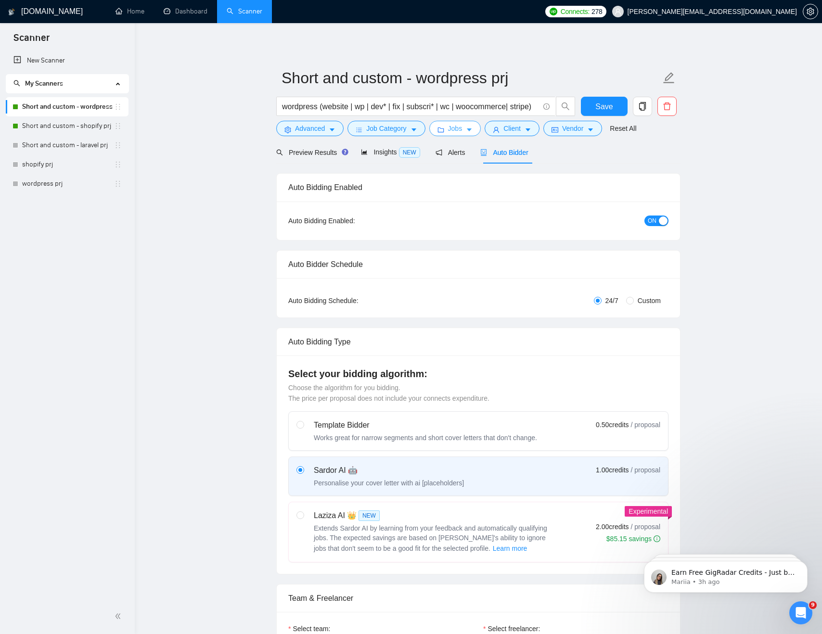
click at [462, 127] on span "Jobs" at bounding box center [455, 128] width 14 height 11
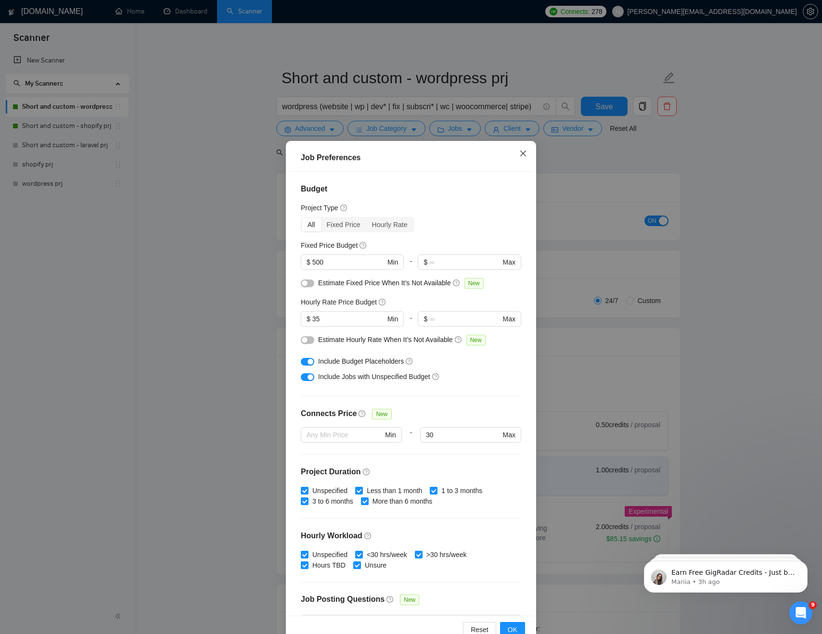
click at [524, 152] on icon "close" at bounding box center [523, 154] width 8 height 8
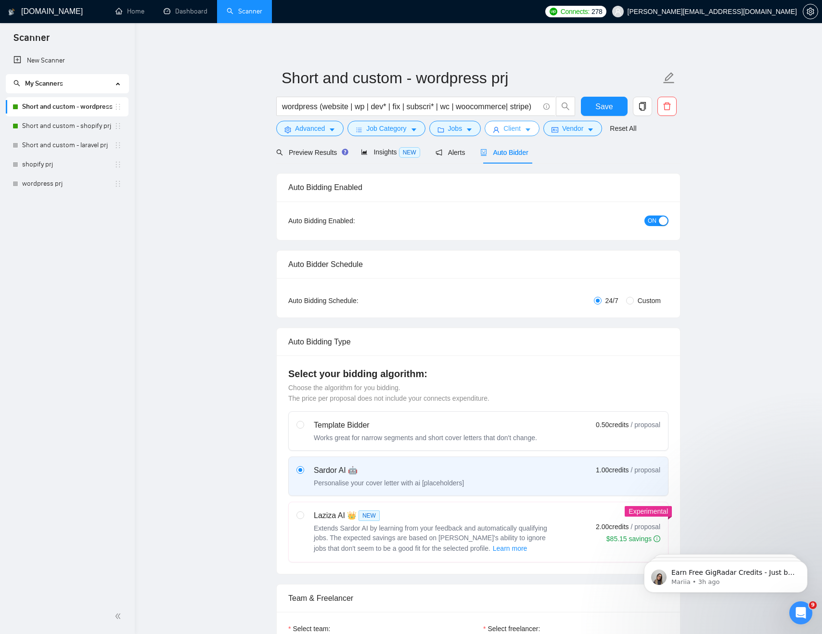
click at [521, 128] on span "Client" at bounding box center [511, 128] width 17 height 11
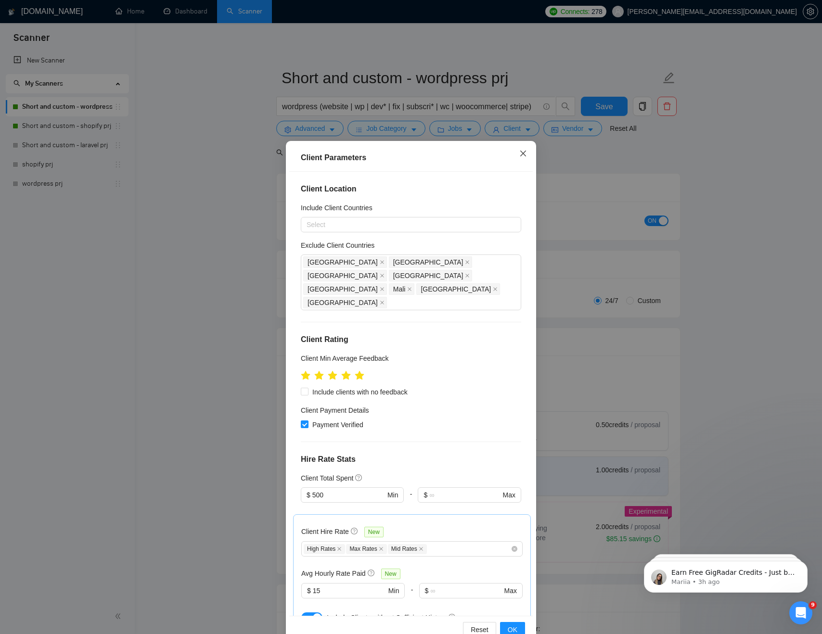
click at [522, 151] on icon "close" at bounding box center [523, 154] width 8 height 8
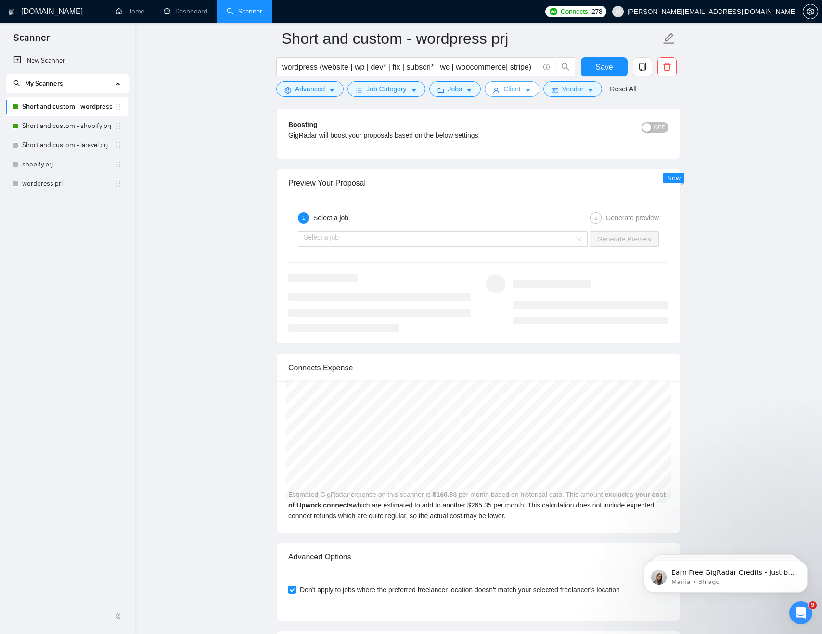
scroll to position [1772, 0]
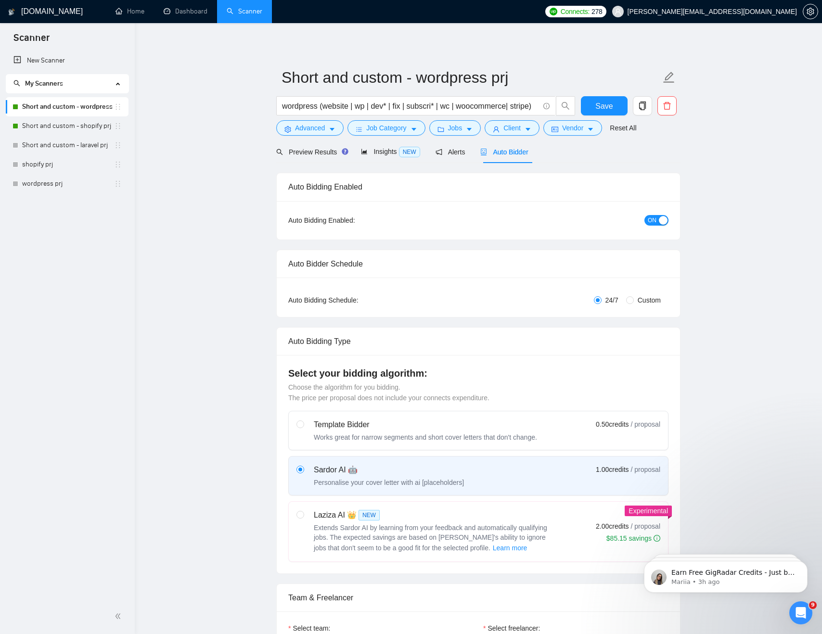
scroll to position [0, 0]
click at [306, 152] on span "Preview Results" at bounding box center [310, 153] width 69 height 8
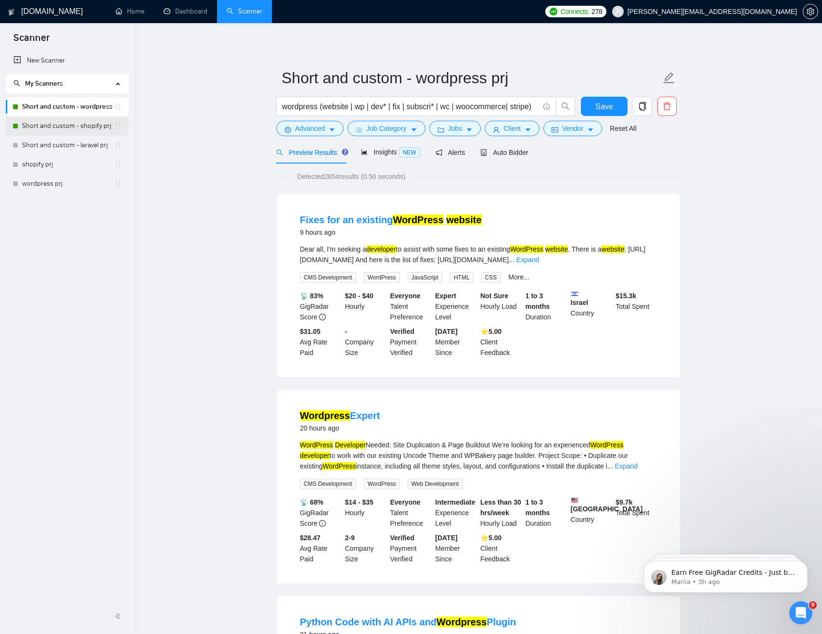
click at [83, 127] on link "Short and custom - shopify prj" at bounding box center [68, 125] width 92 height 19
